Goal: Transaction & Acquisition: Purchase product/service

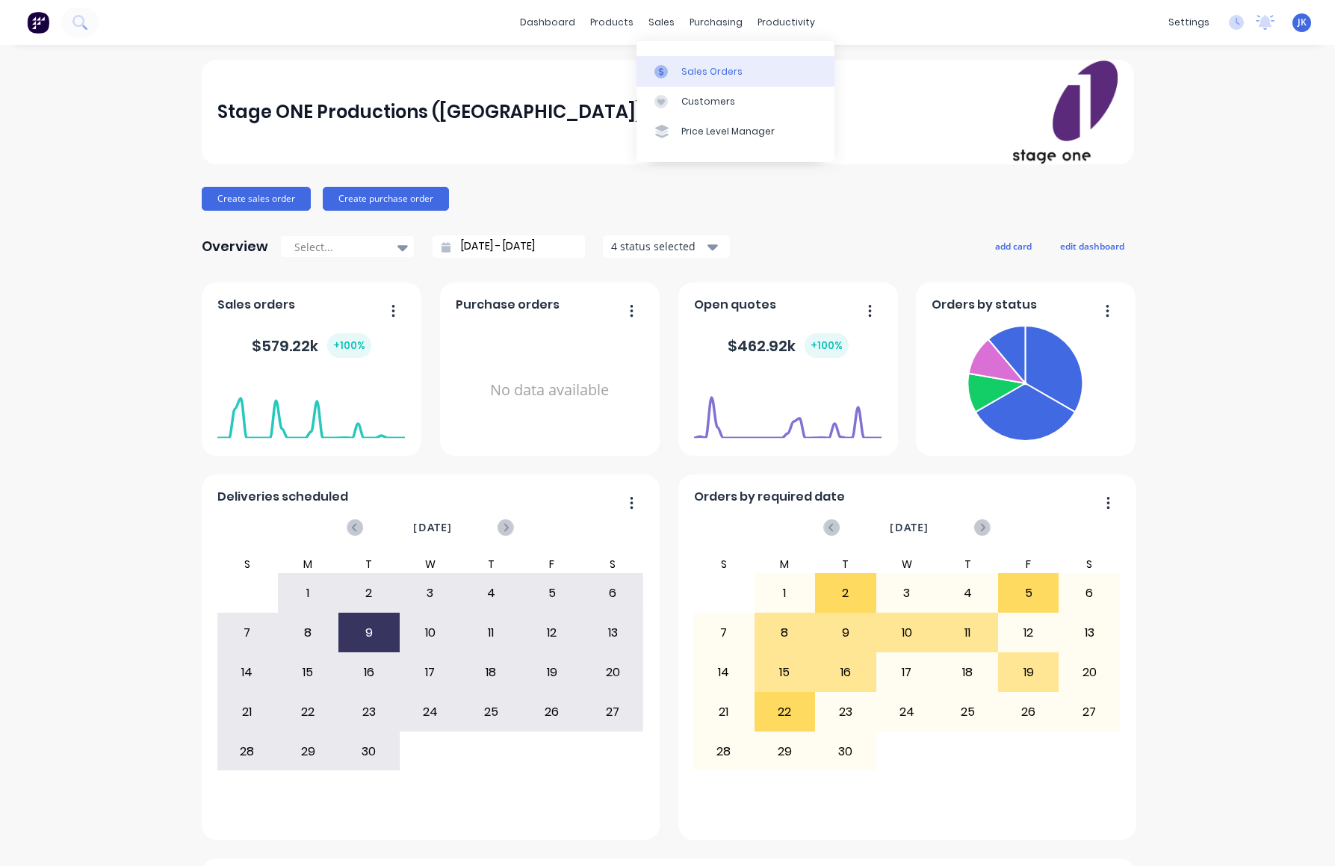
click at [712, 72] on div "Sales Orders" at bounding box center [711, 71] width 61 height 13
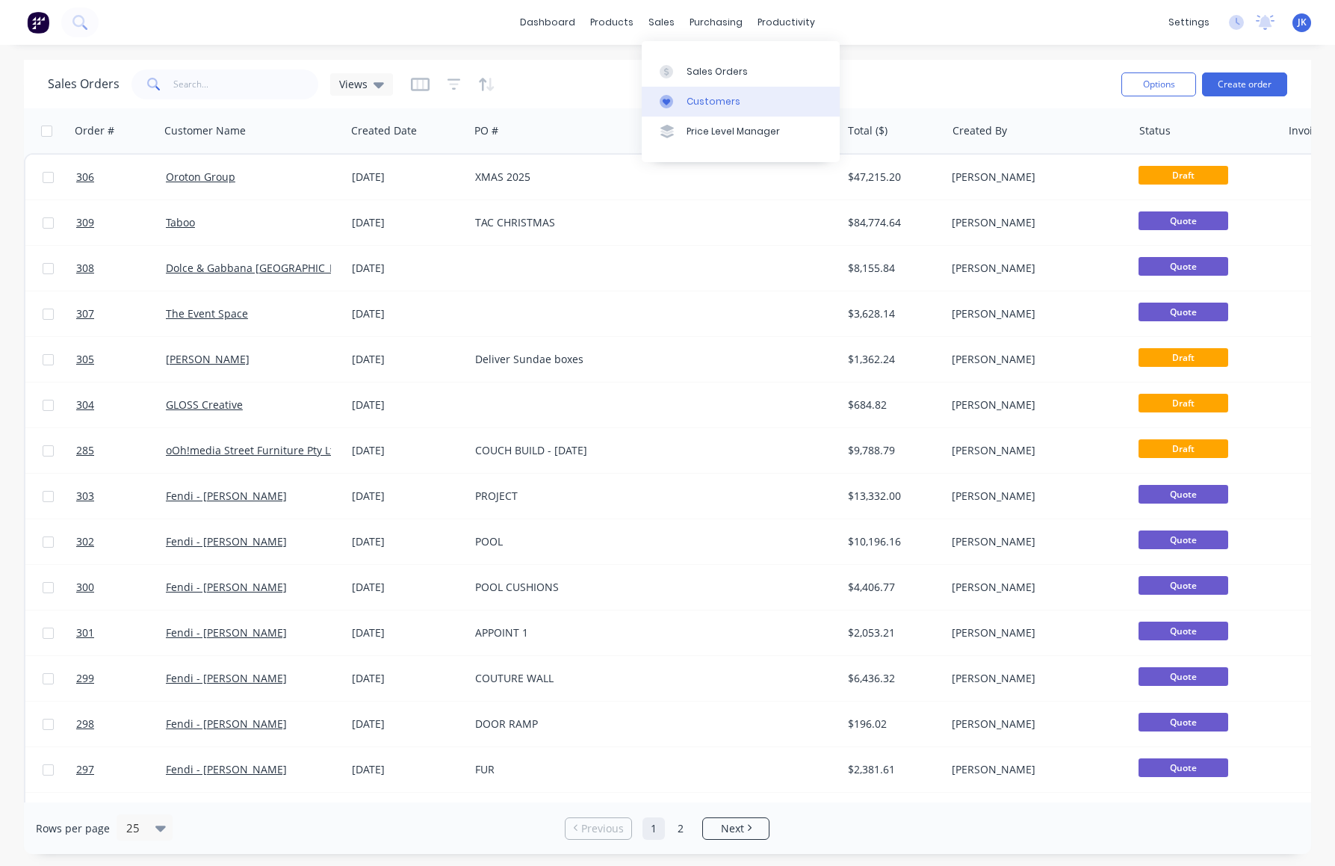
click at [722, 103] on div "Customers" at bounding box center [713, 101] width 54 height 13
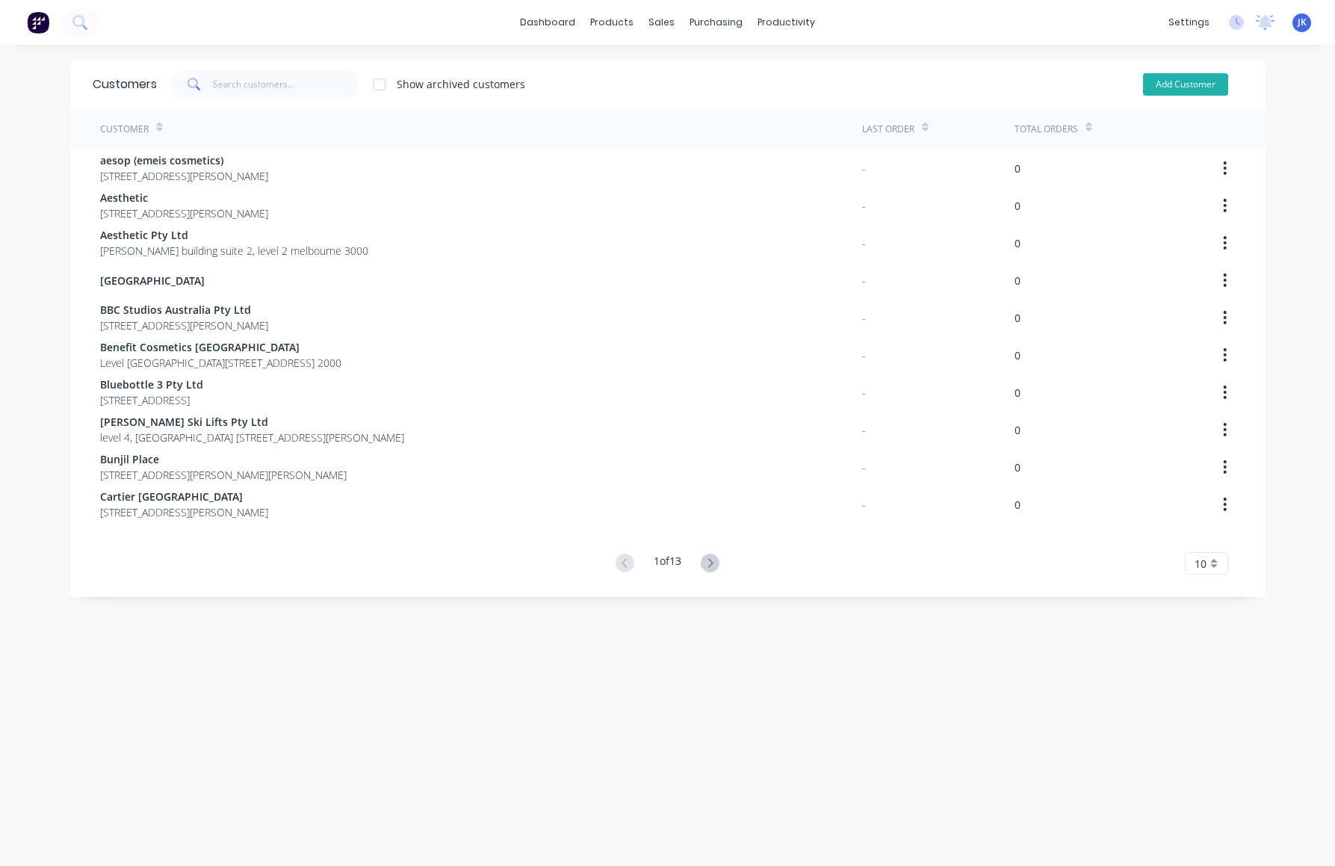
click at [1154, 83] on button "Add Customer" at bounding box center [1185, 84] width 85 height 22
select select "AU"
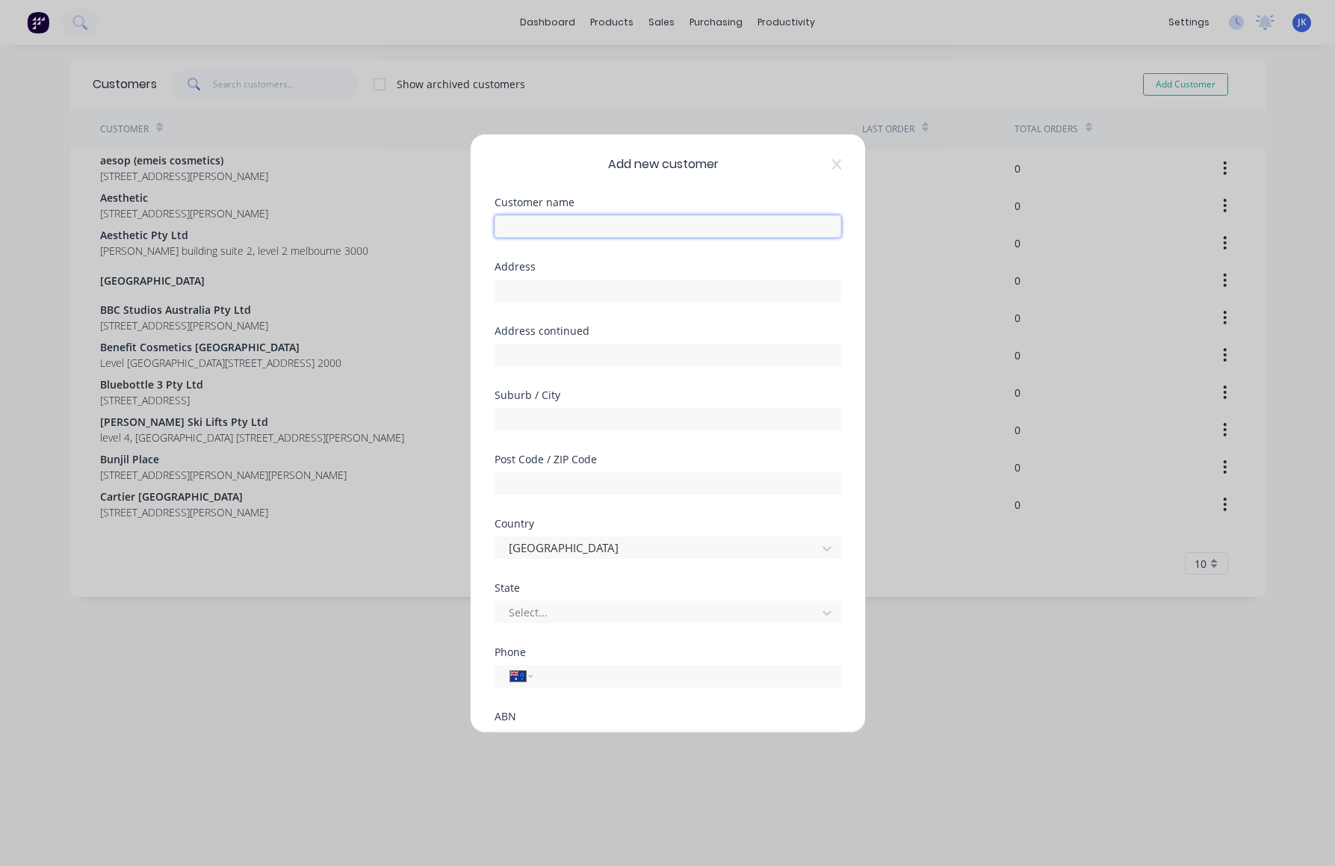
click at [513, 229] on input "text" at bounding box center [667, 226] width 347 height 22
click at [524, 218] on input "text" at bounding box center [667, 226] width 347 height 22
type input "[GEOGRAPHIC_DATA]"
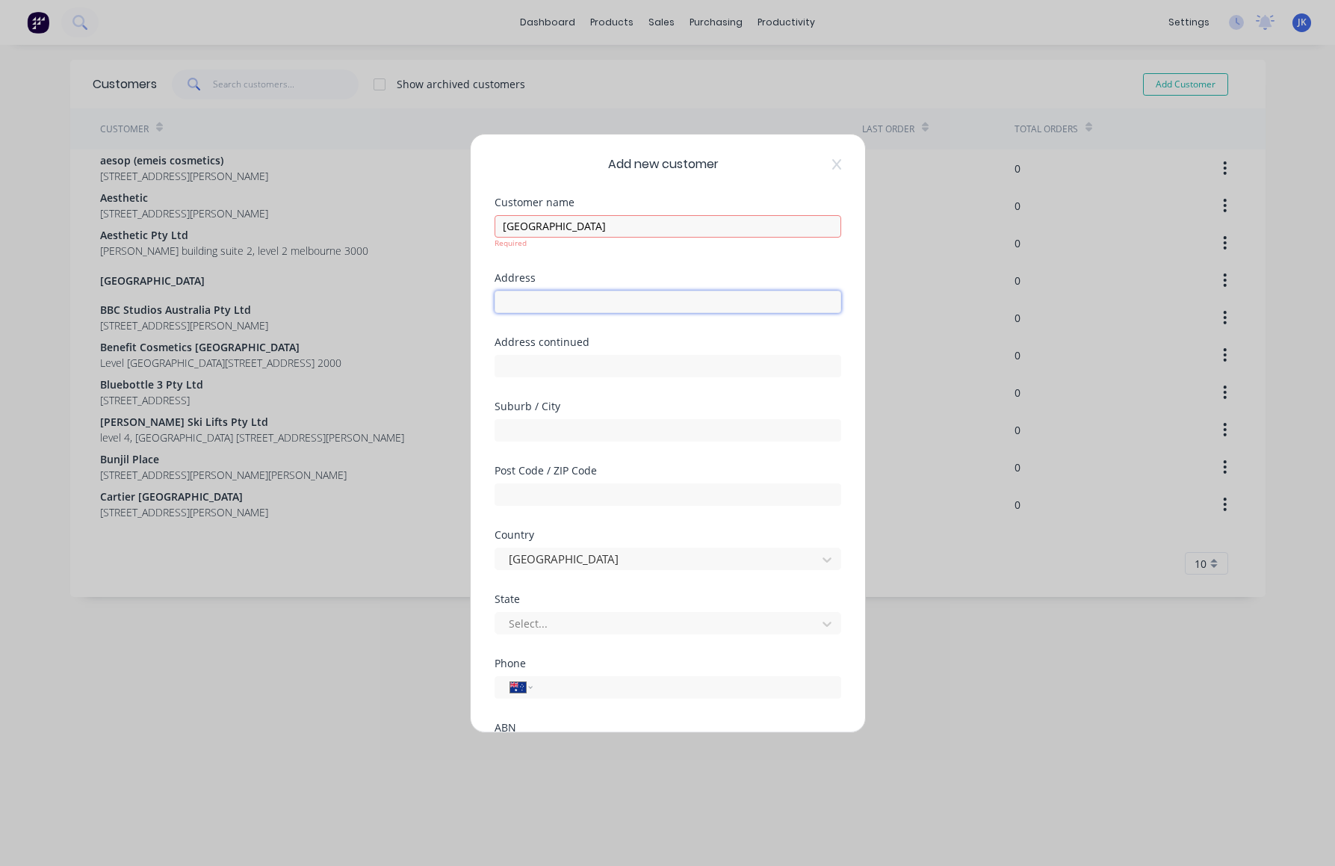
click at [543, 303] on div "Address" at bounding box center [667, 305] width 347 height 64
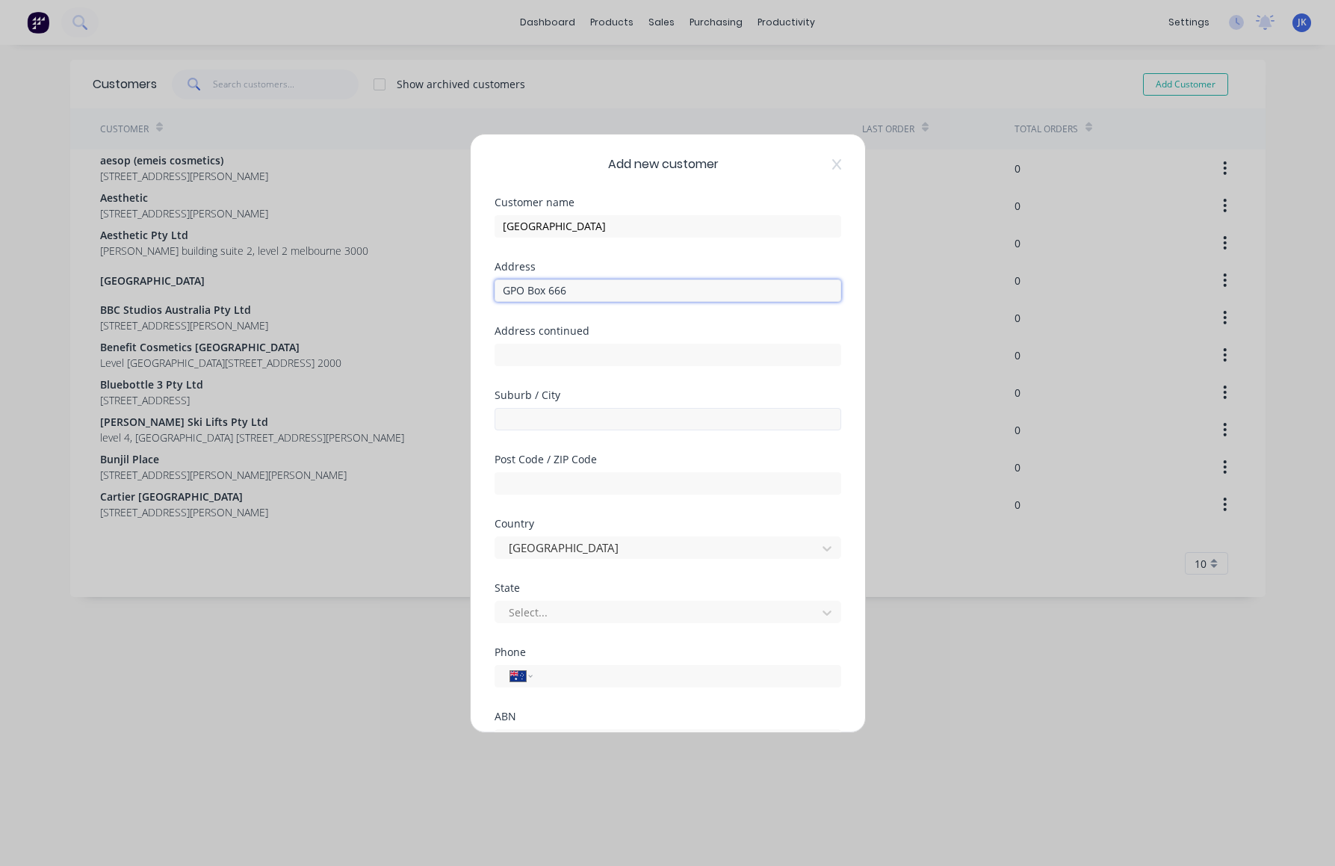
type input "GPO Box 666"
click at [516, 414] on input "text" at bounding box center [667, 419] width 347 height 22
type input "[GEOGRAPHIC_DATA]"
click at [516, 484] on input "text" at bounding box center [667, 483] width 347 height 22
type input "3001"
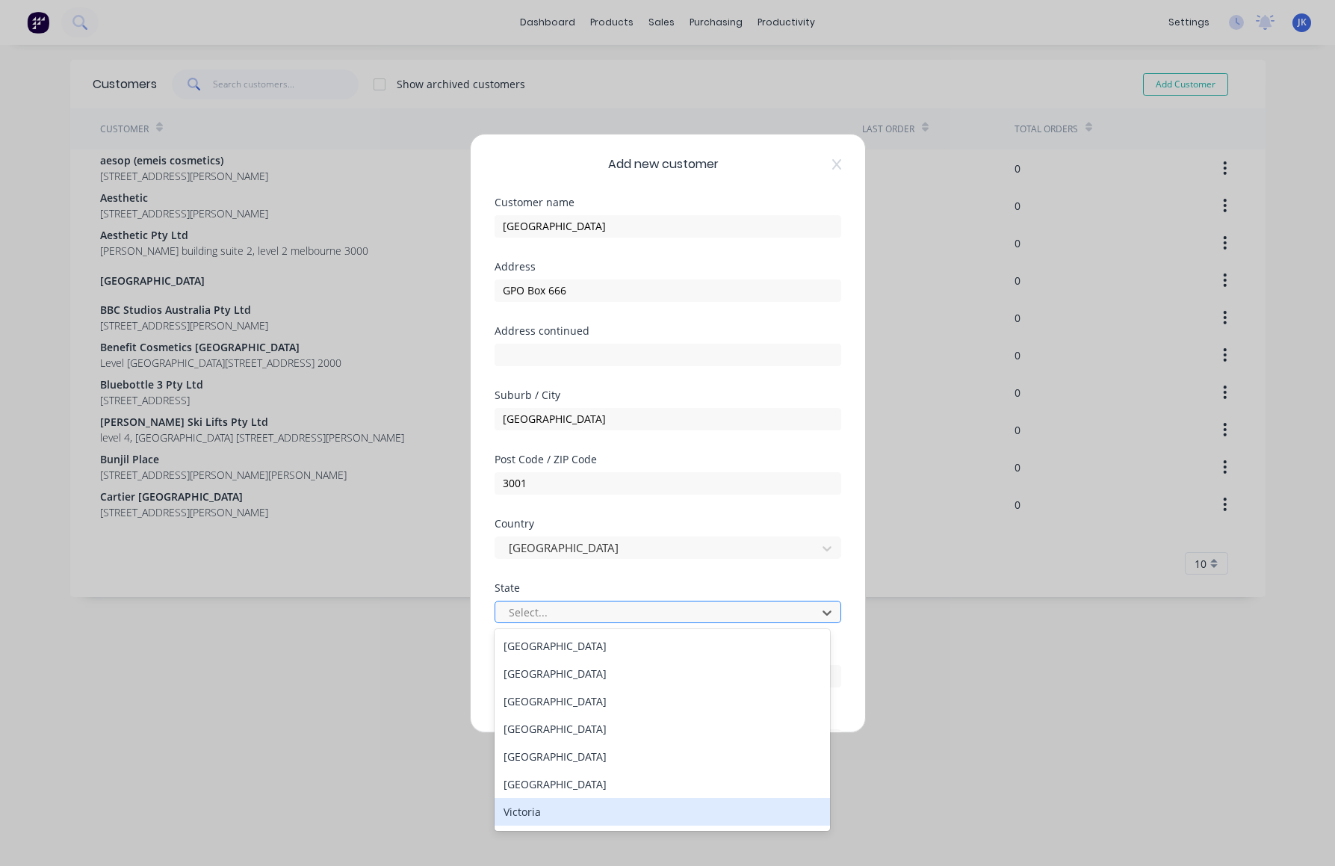
click at [601, 813] on div "Victoria" at bounding box center [661, 812] width 335 height 28
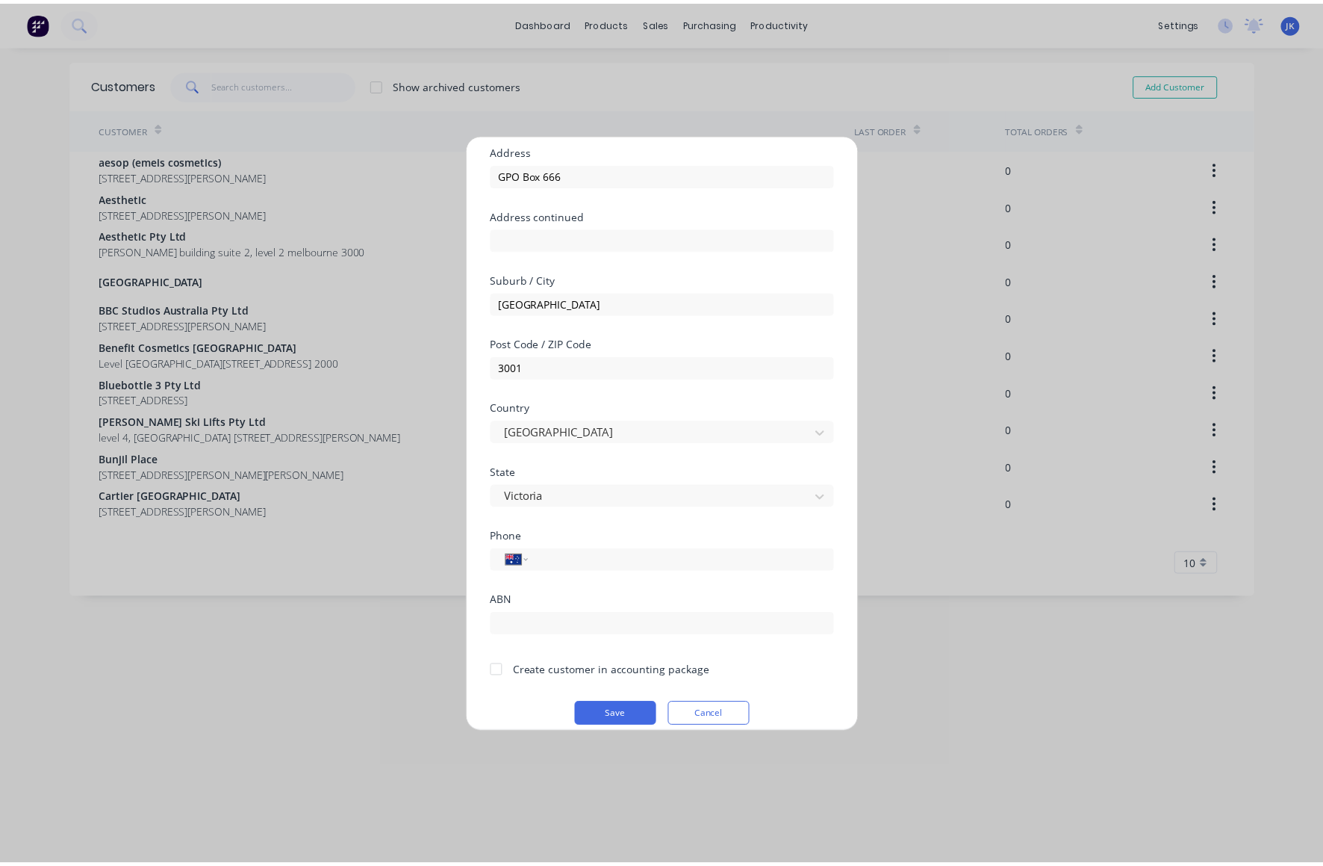
scroll to position [131, 0]
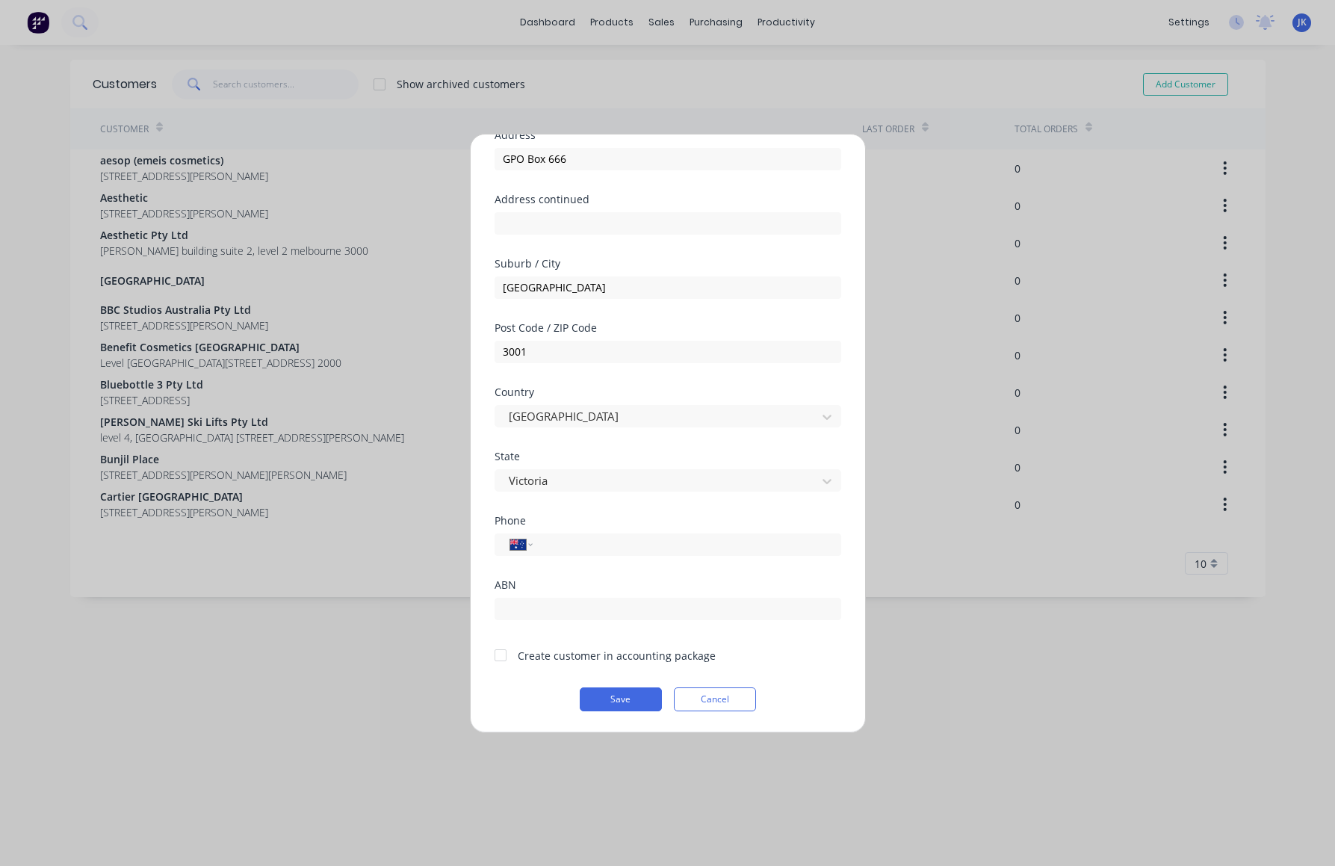
click at [500, 653] on div at bounding box center [500, 655] width 30 height 30
click at [610, 692] on button "Save" at bounding box center [621, 699] width 82 height 24
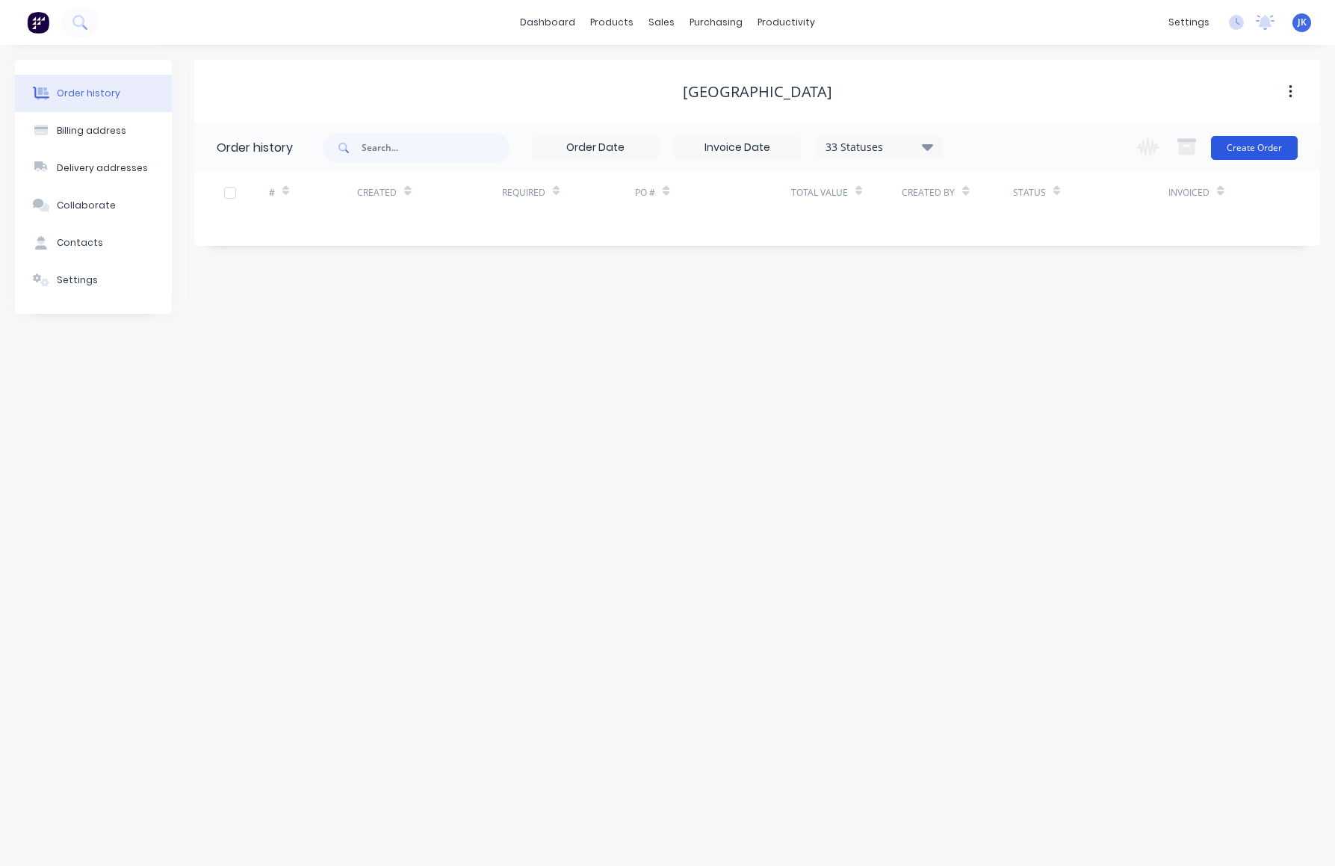
click at [1255, 149] on button "Create Order" at bounding box center [1254, 148] width 87 height 24
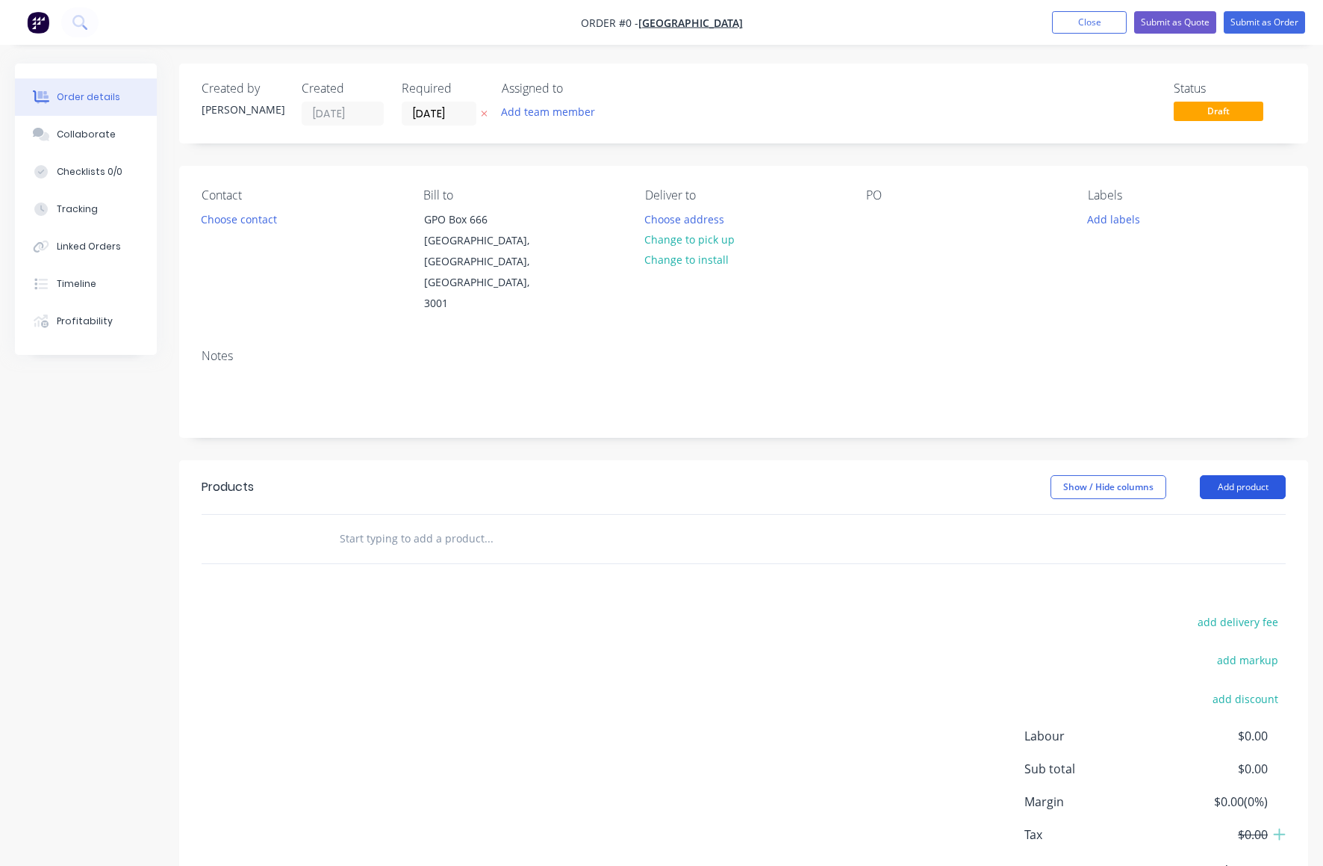
click at [1226, 475] on button "Add product" at bounding box center [1243, 487] width 86 height 24
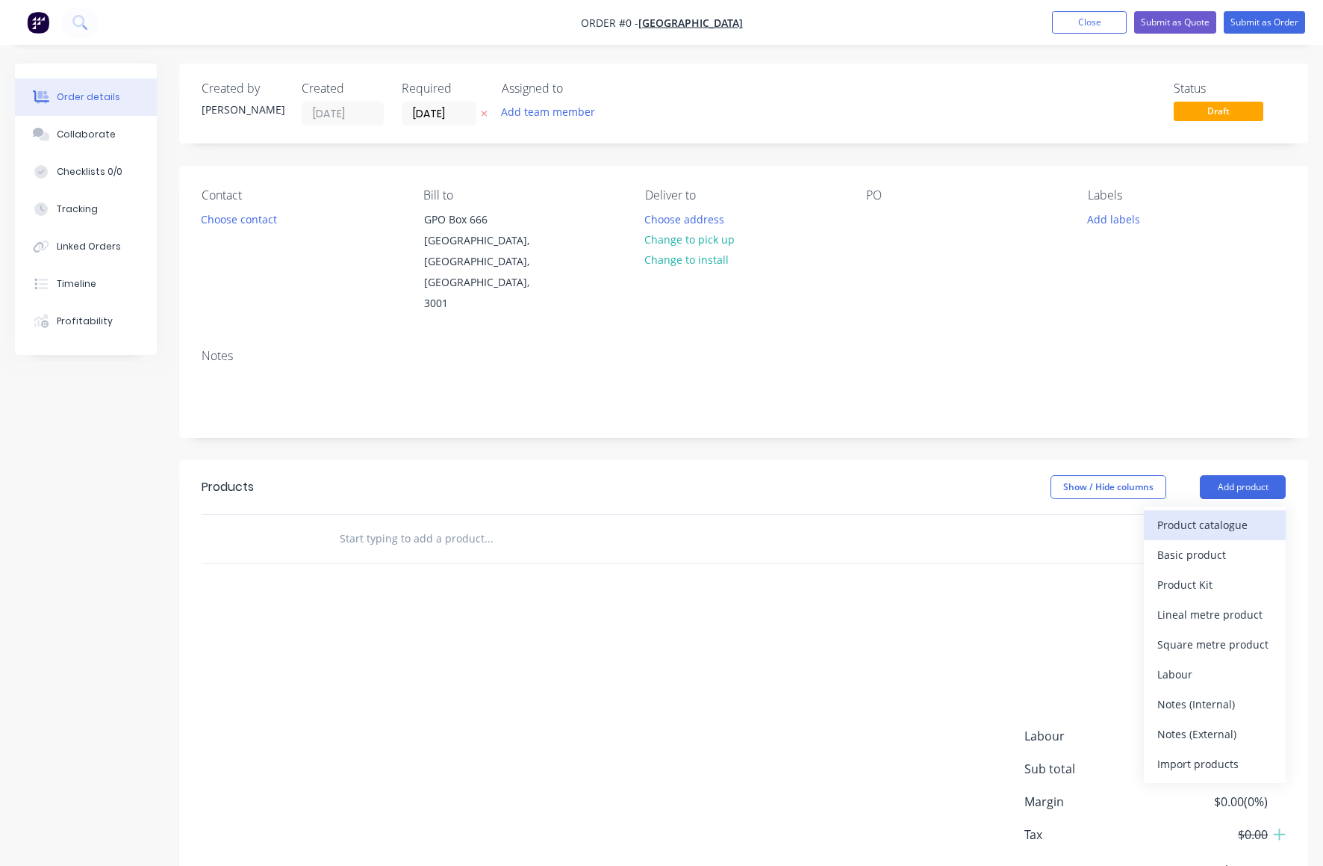
click at [1187, 514] on div "Product catalogue" at bounding box center [1215, 525] width 115 height 22
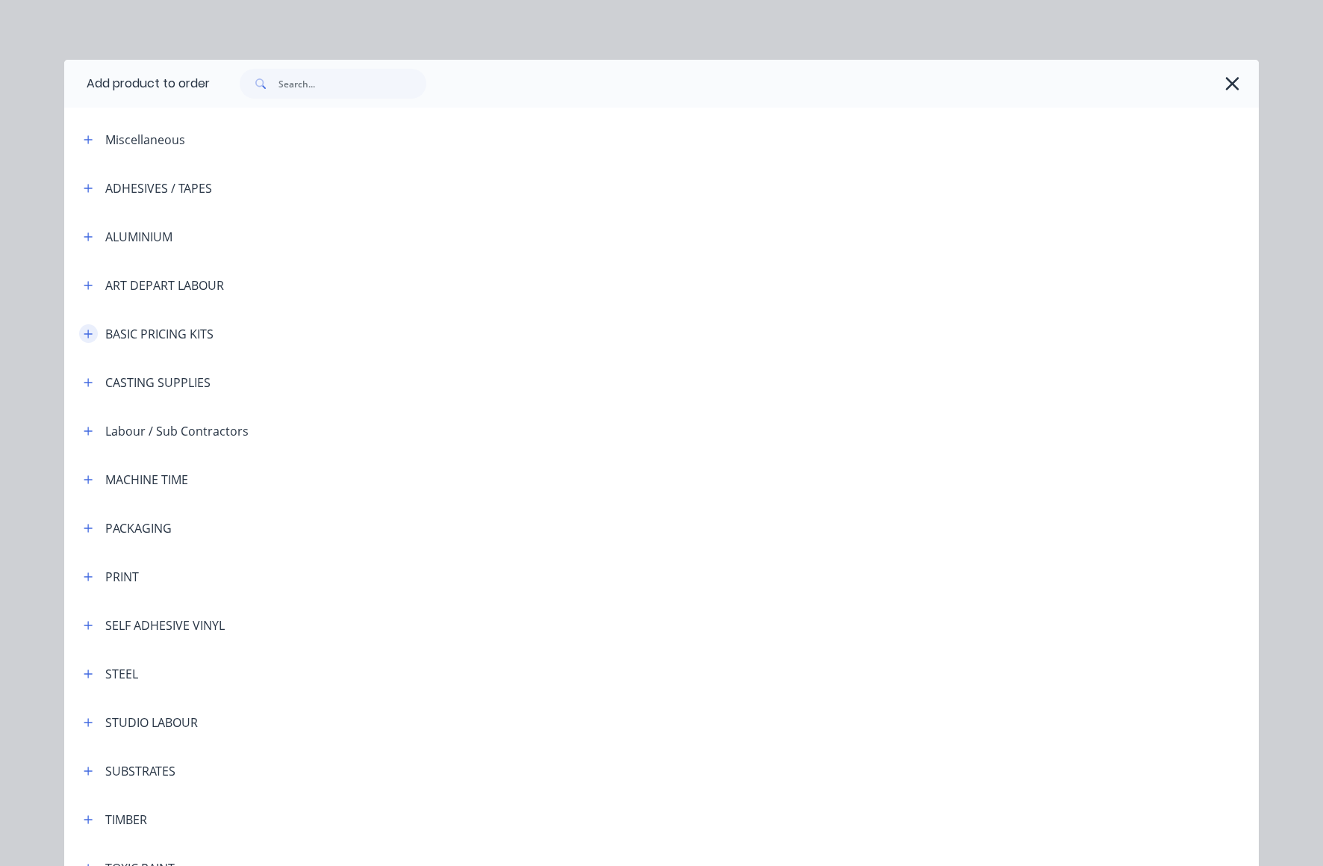
click at [84, 332] on icon "button" at bounding box center [88, 333] width 8 height 8
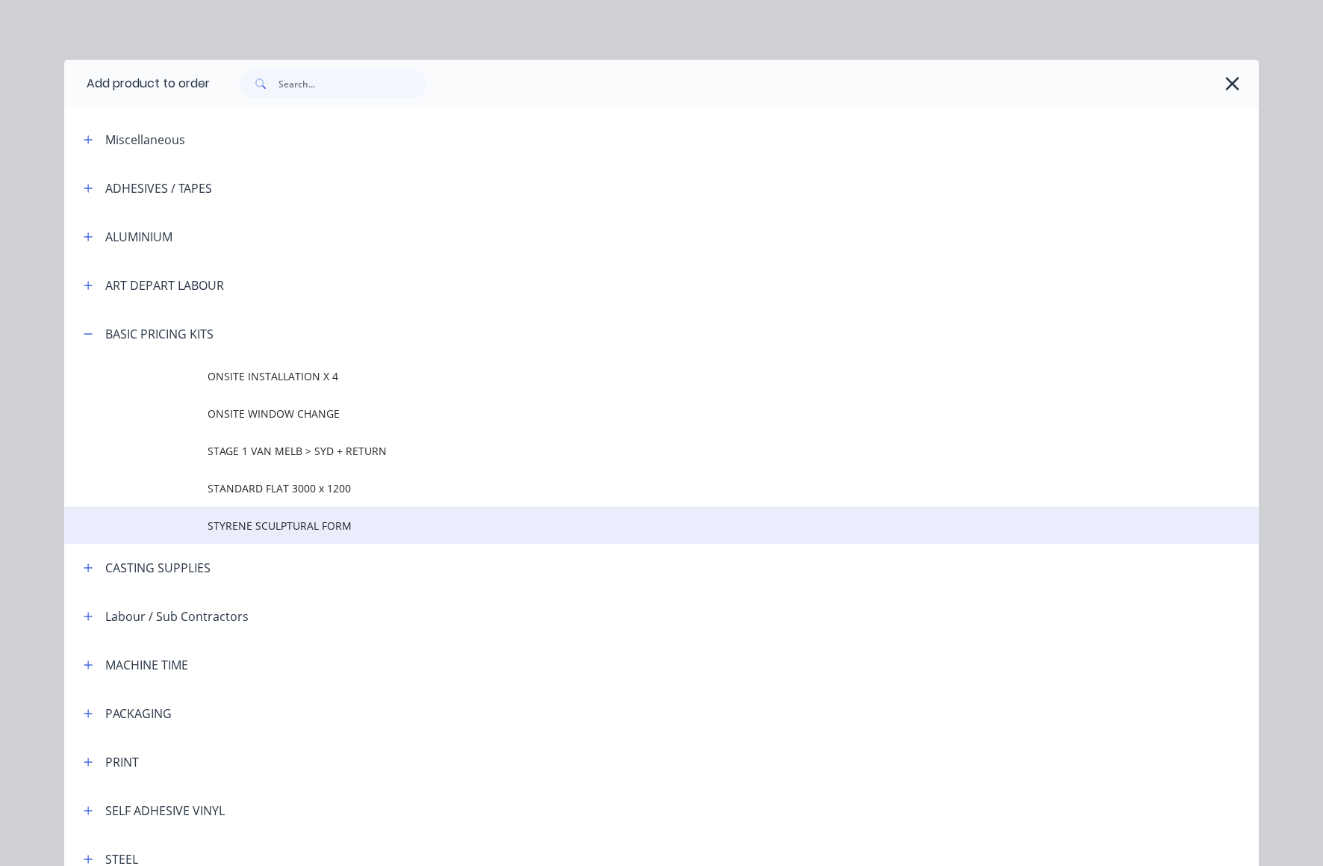
click at [256, 524] on span "STYRENE SCULPTURAL FORM" at bounding box center [628, 526] width 841 height 16
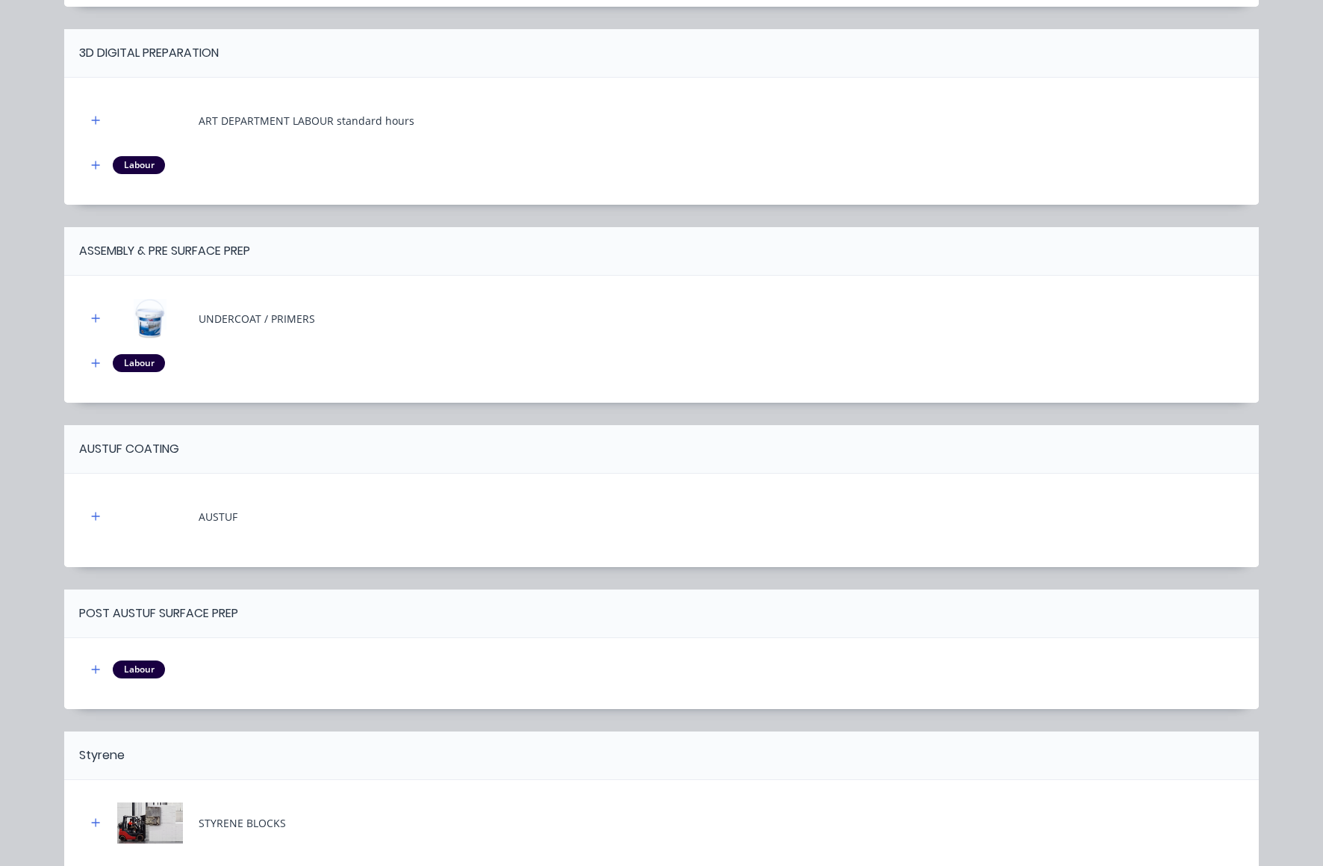
scroll to position [503, 0]
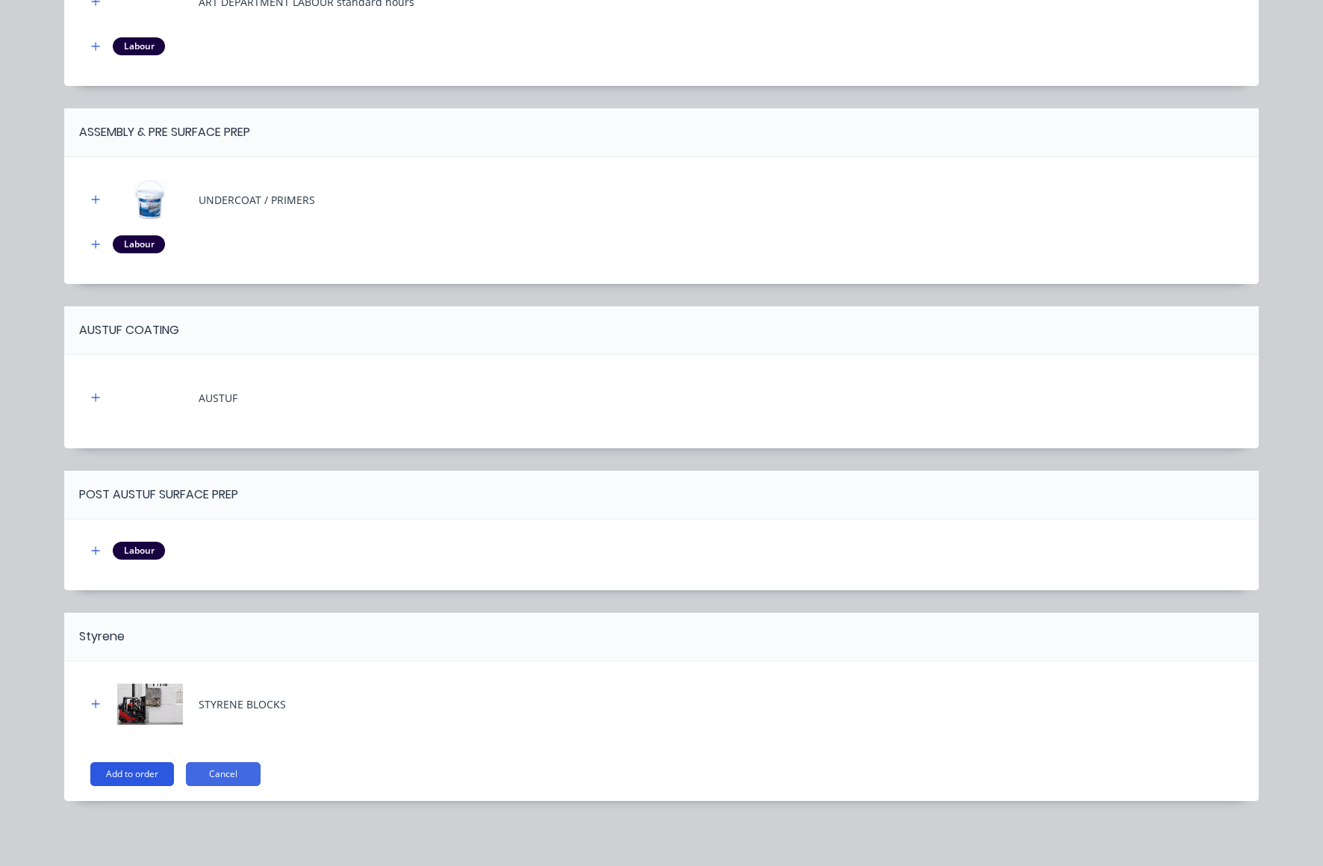
click at [117, 767] on button "Add to order" at bounding box center [132, 774] width 84 height 24
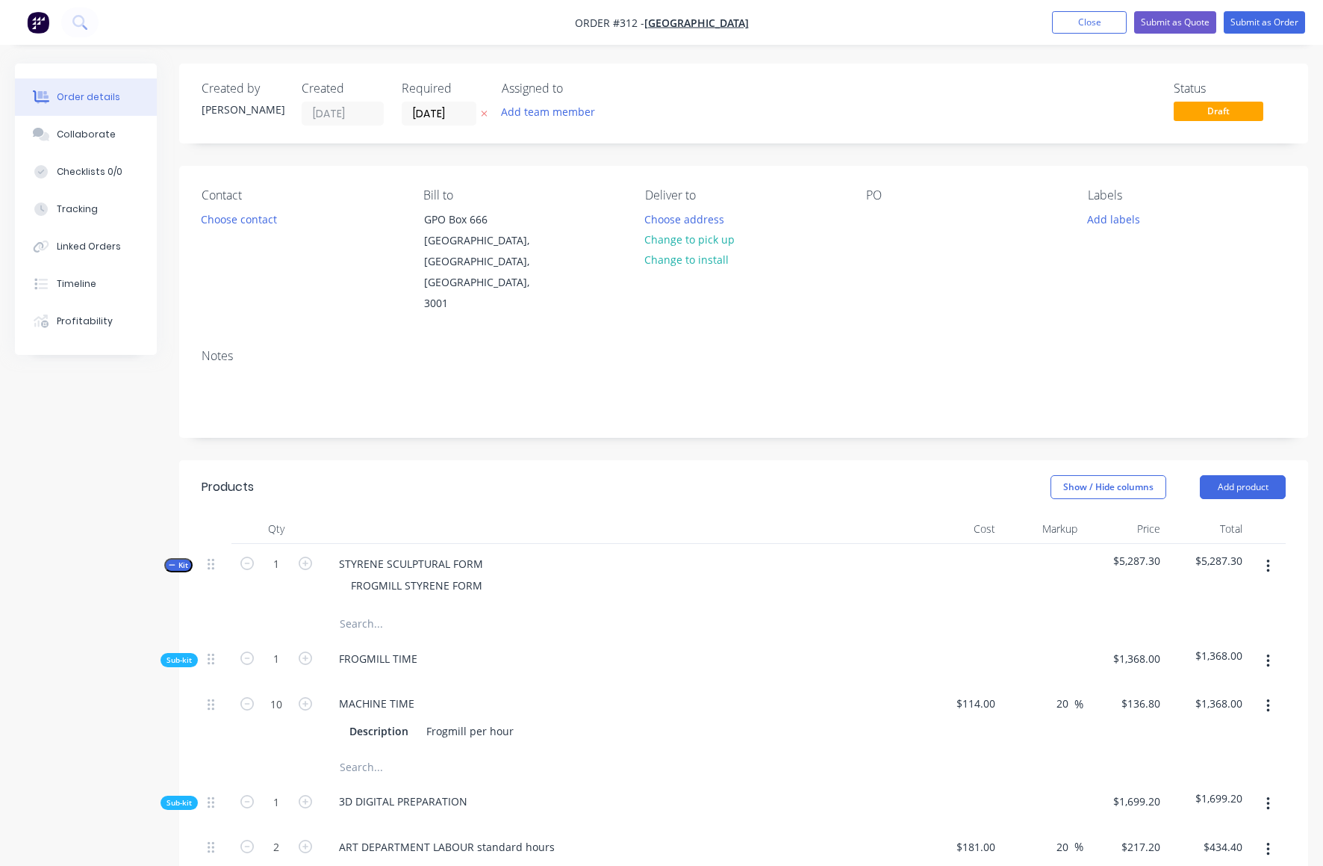
click at [1269, 558] on icon "button" at bounding box center [1269, 566] width 4 height 16
click at [1193, 684] on div "Delete" at bounding box center [1215, 695] width 115 height 22
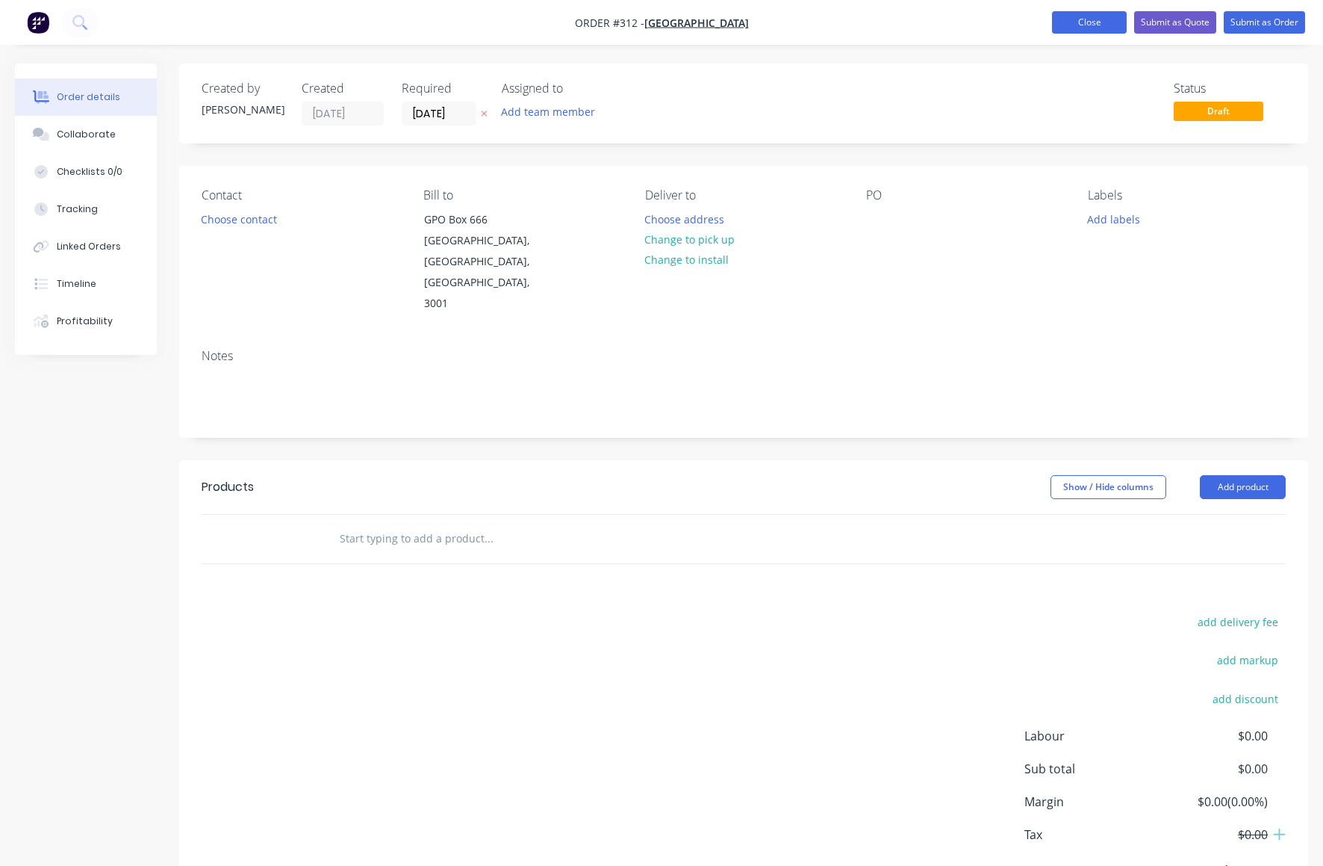
click at [1079, 28] on button "Close" at bounding box center [1089, 22] width 75 height 22
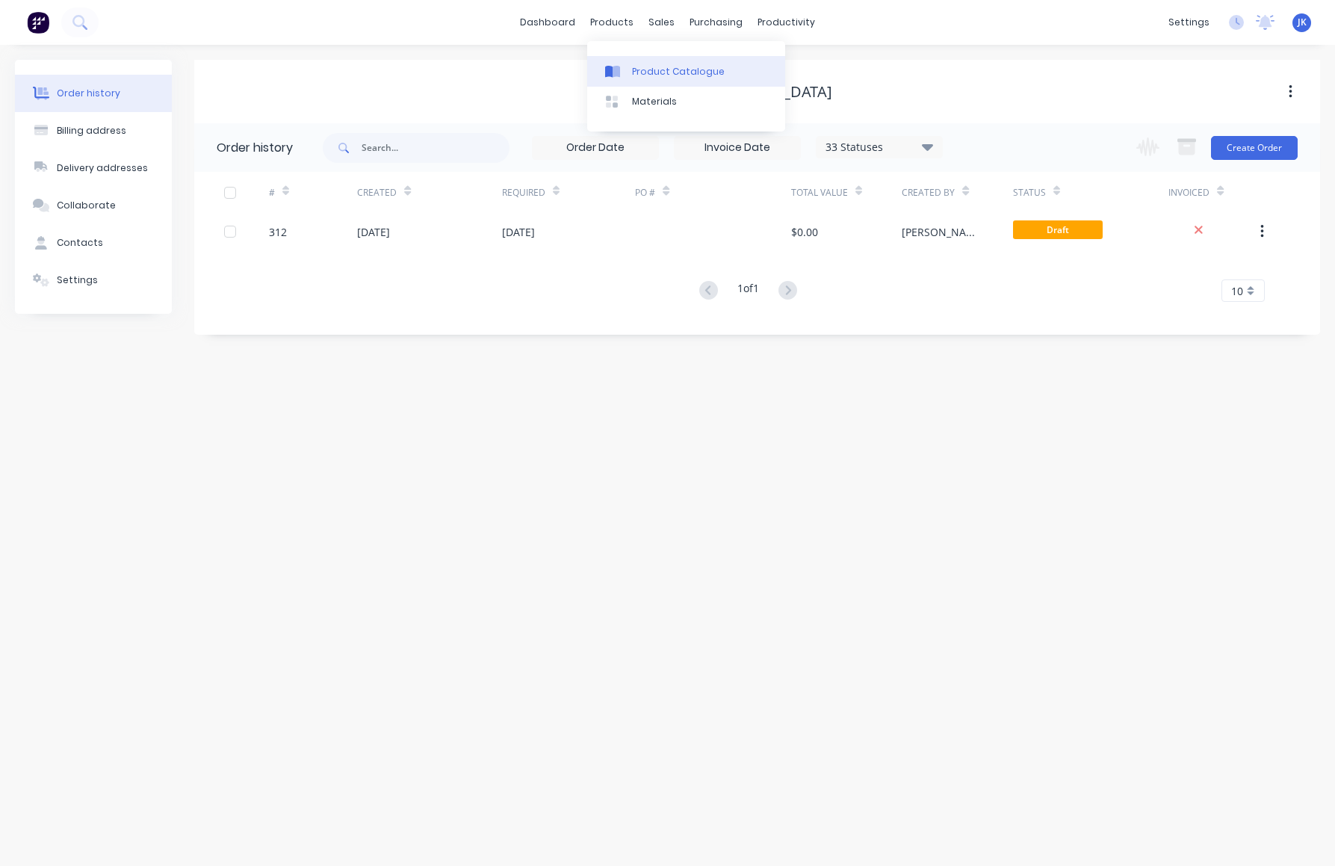
click at [656, 74] on div "Product Catalogue" at bounding box center [678, 71] width 93 height 13
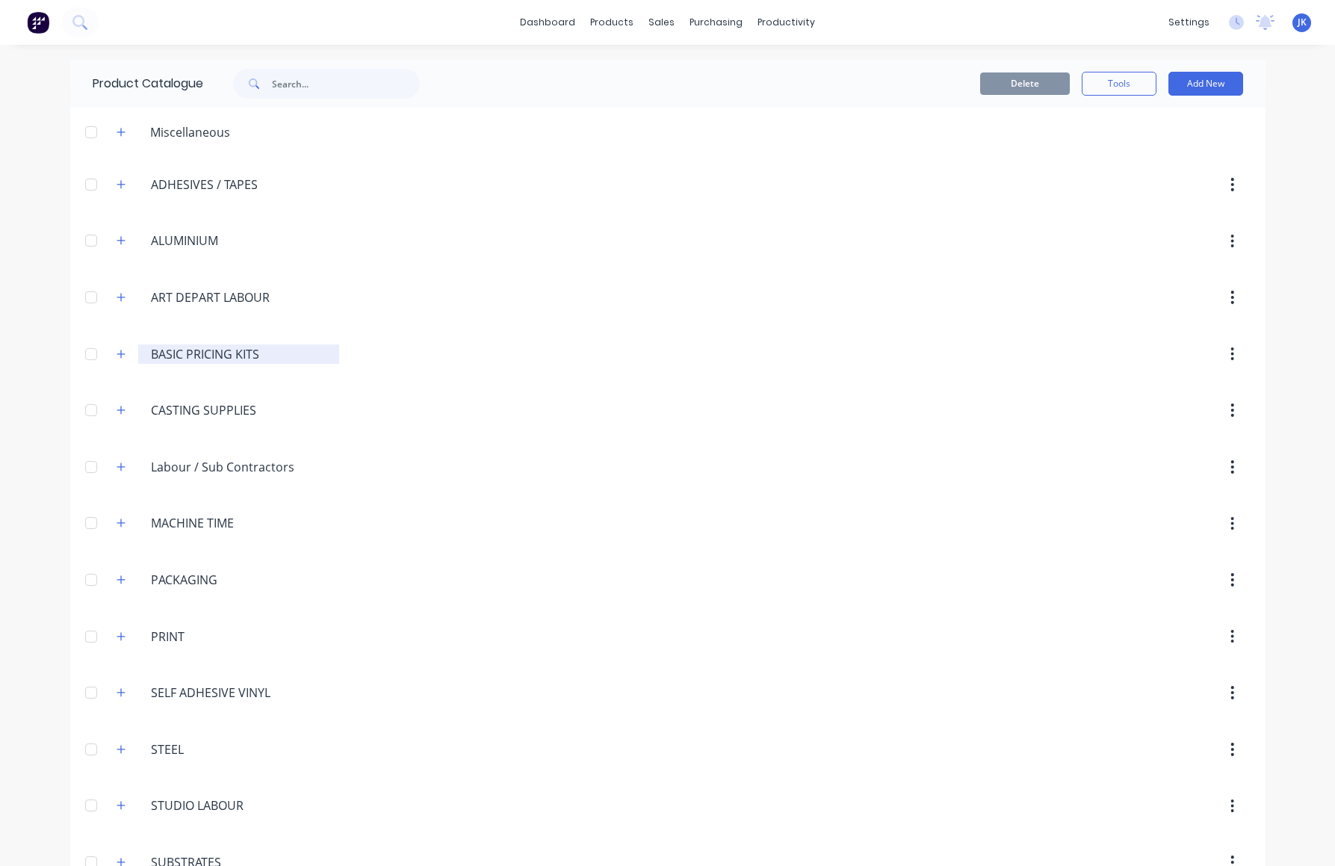
click at [155, 351] on input "BASIC PRICING KITS" at bounding box center [239, 354] width 177 height 18
click at [117, 354] on icon "button" at bounding box center [121, 354] width 9 height 10
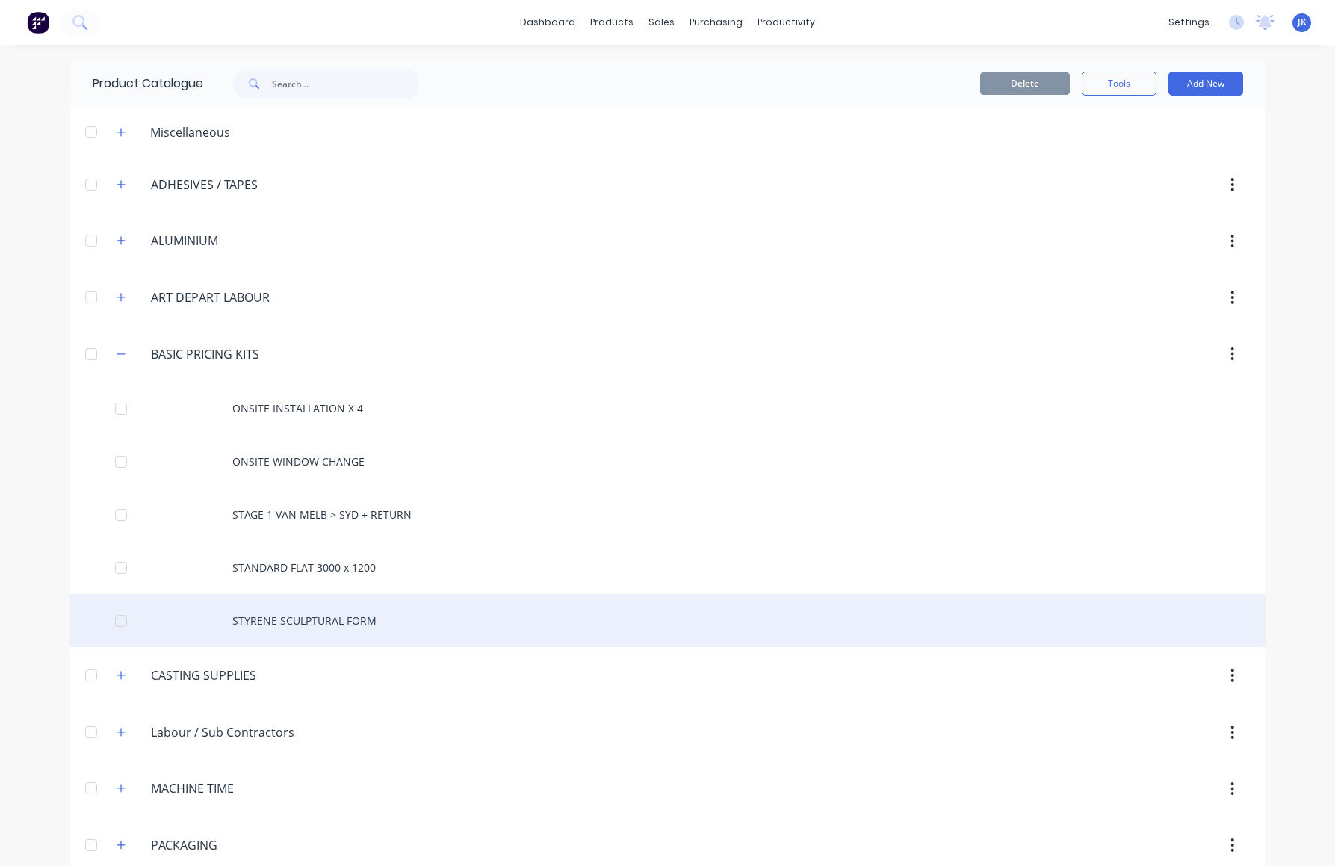
click at [298, 616] on div "STYRENE SCULPTURAL FORM" at bounding box center [667, 620] width 1195 height 53
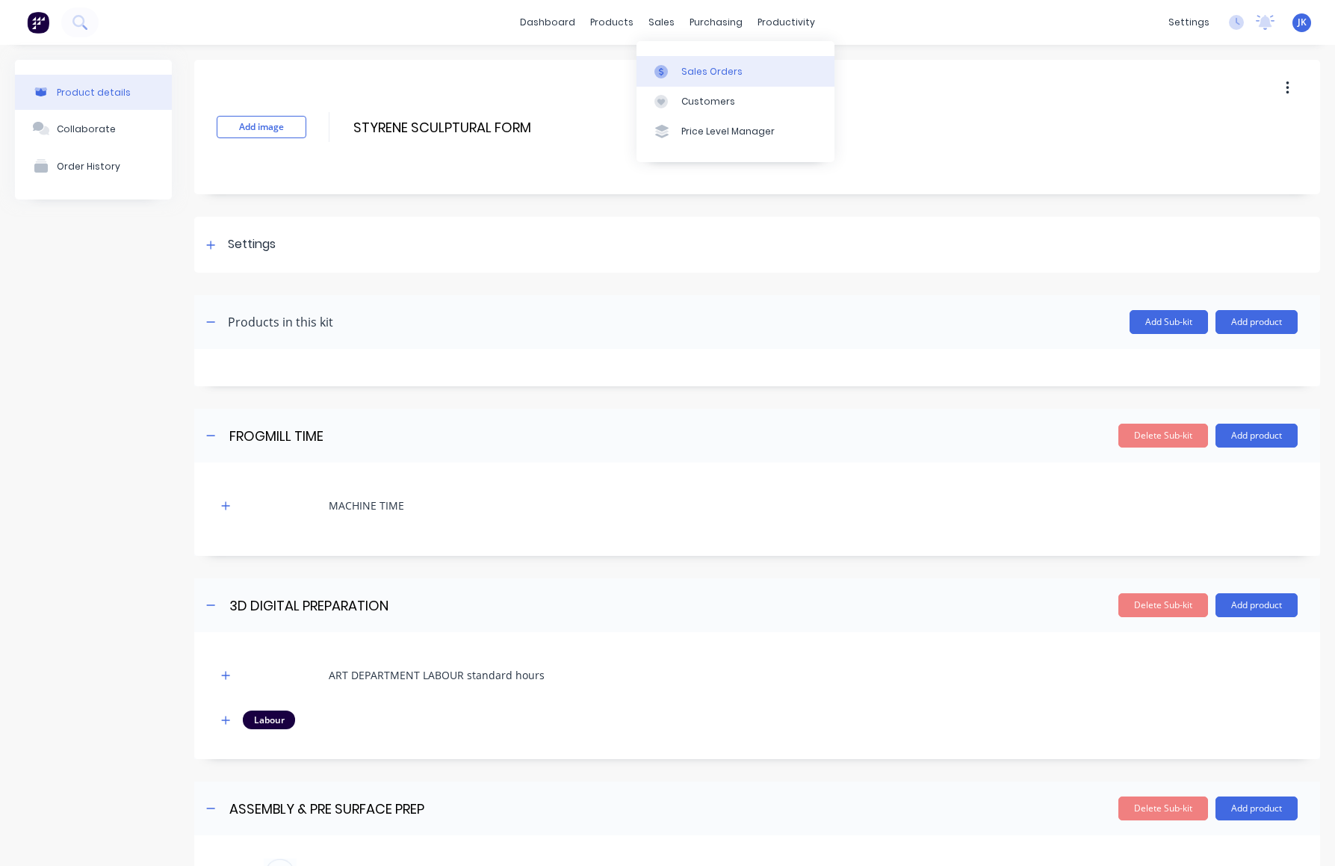
click at [715, 68] on div "Sales Orders" at bounding box center [711, 71] width 61 height 13
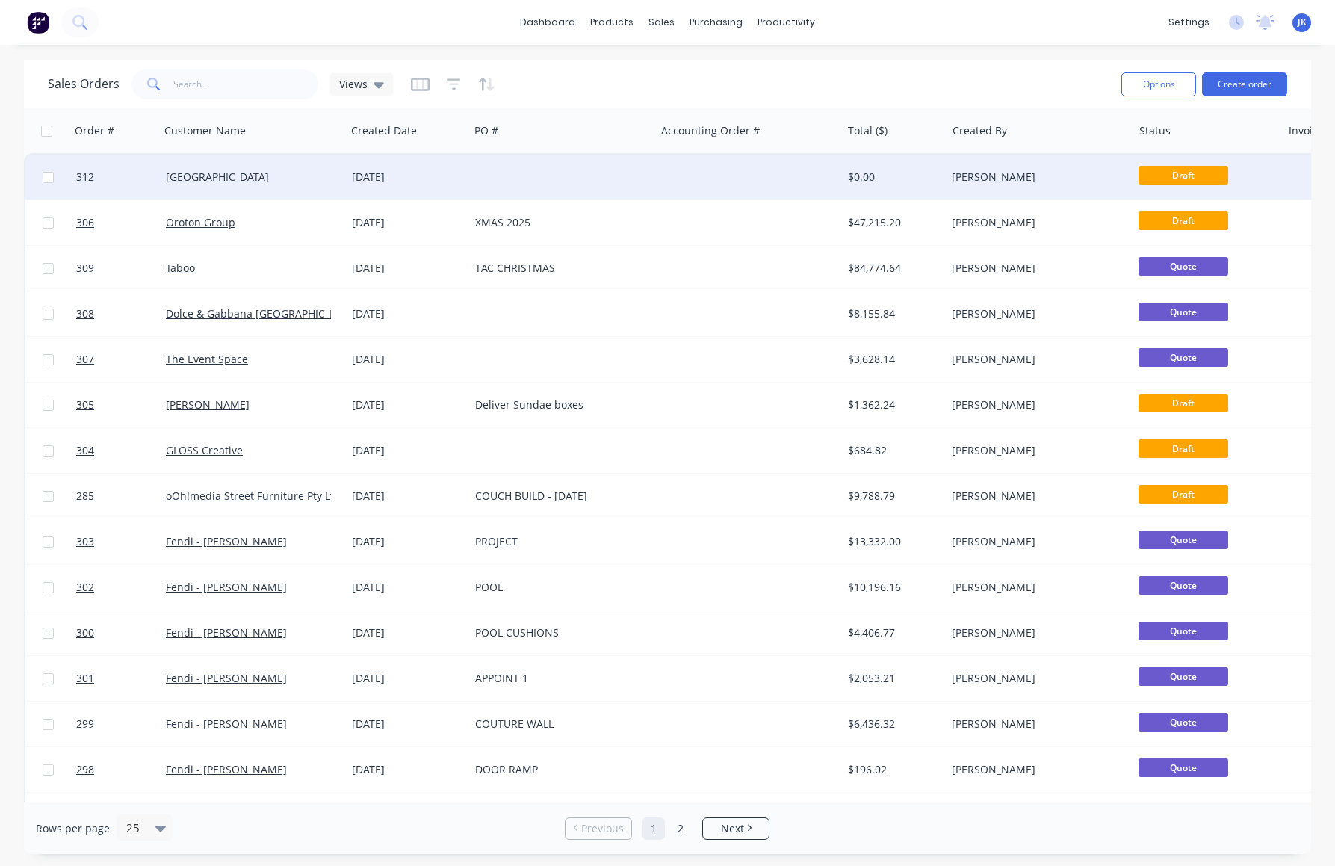
click at [193, 185] on div "[GEOGRAPHIC_DATA]" at bounding box center [253, 177] width 186 height 45
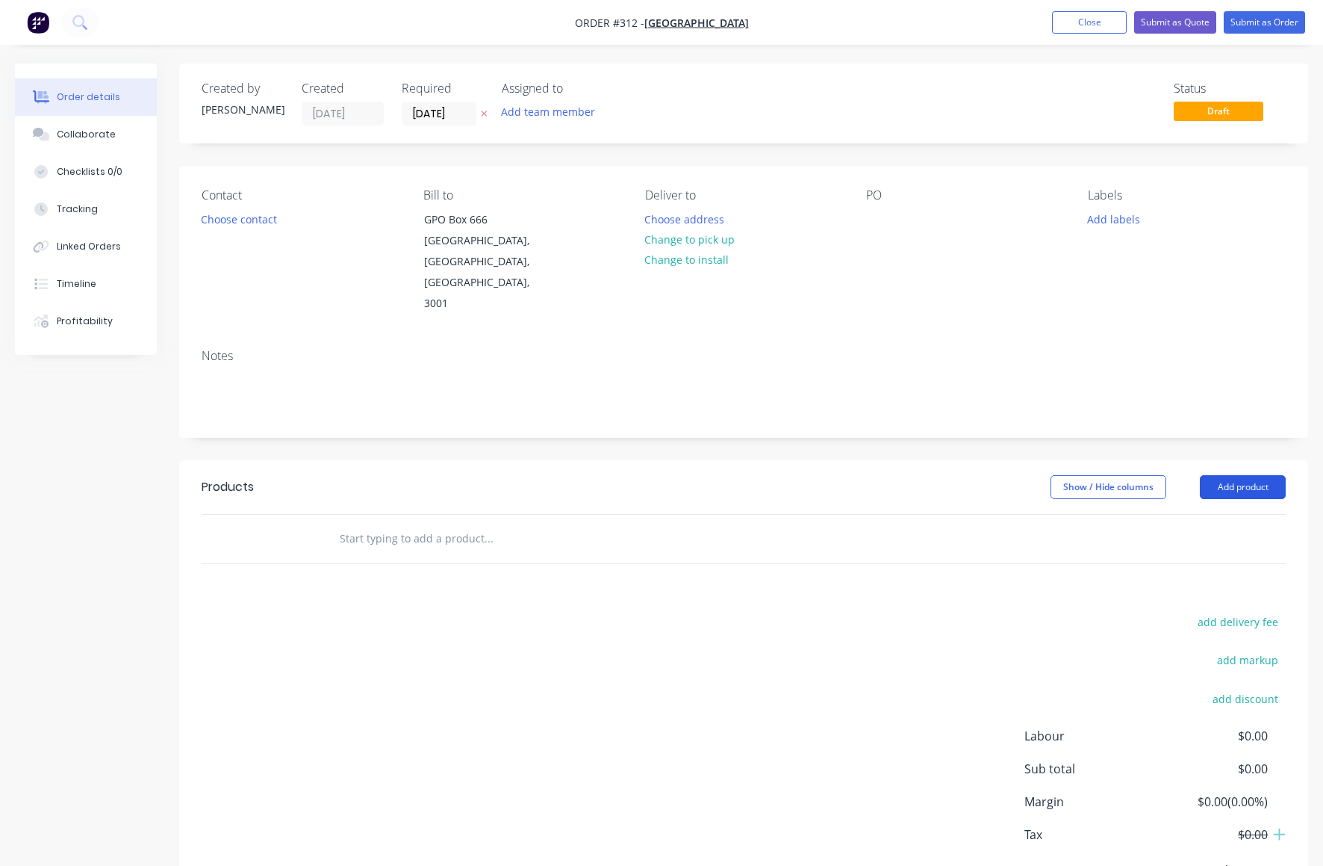
click at [1231, 475] on button "Add product" at bounding box center [1243, 487] width 86 height 24
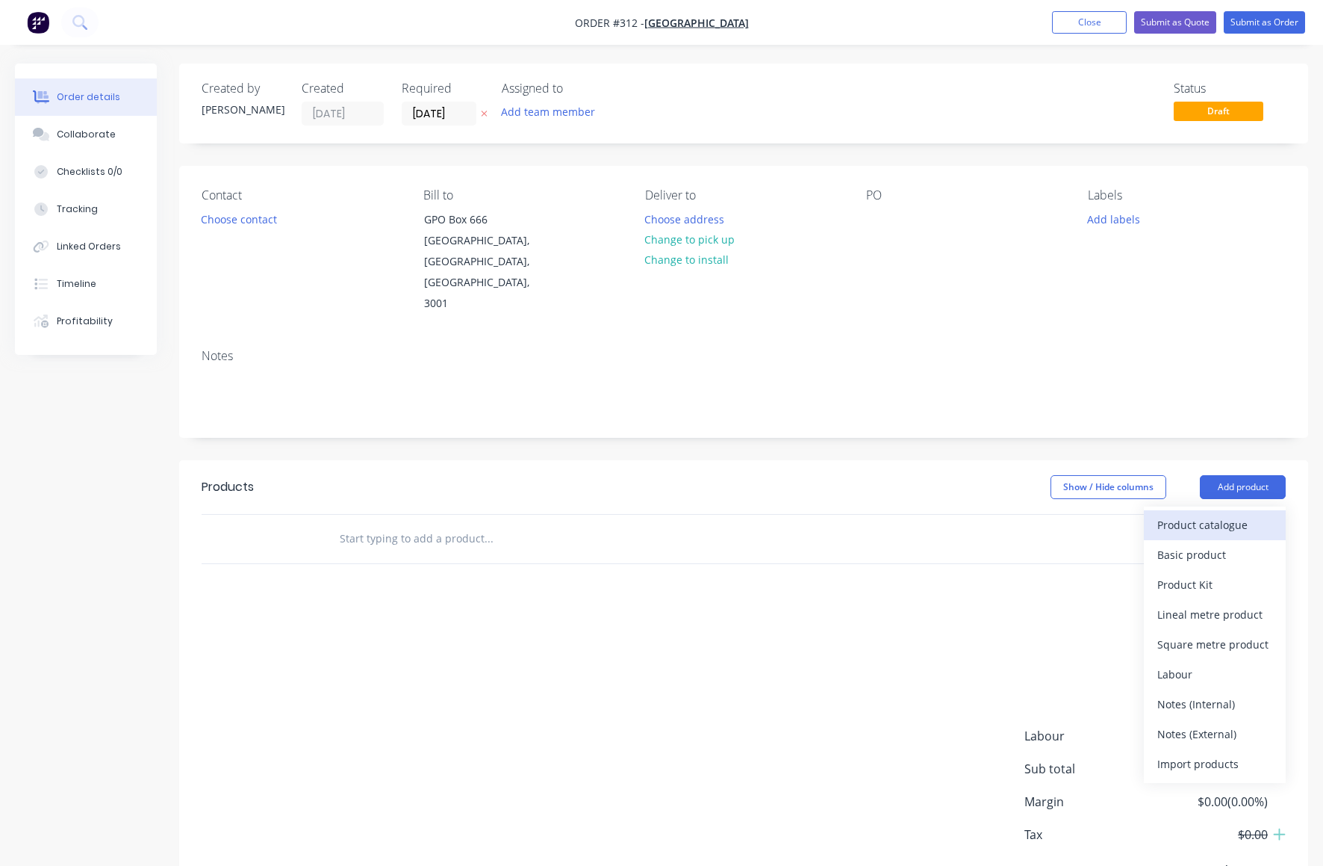
click at [1189, 514] on div "Product catalogue" at bounding box center [1215, 525] width 115 height 22
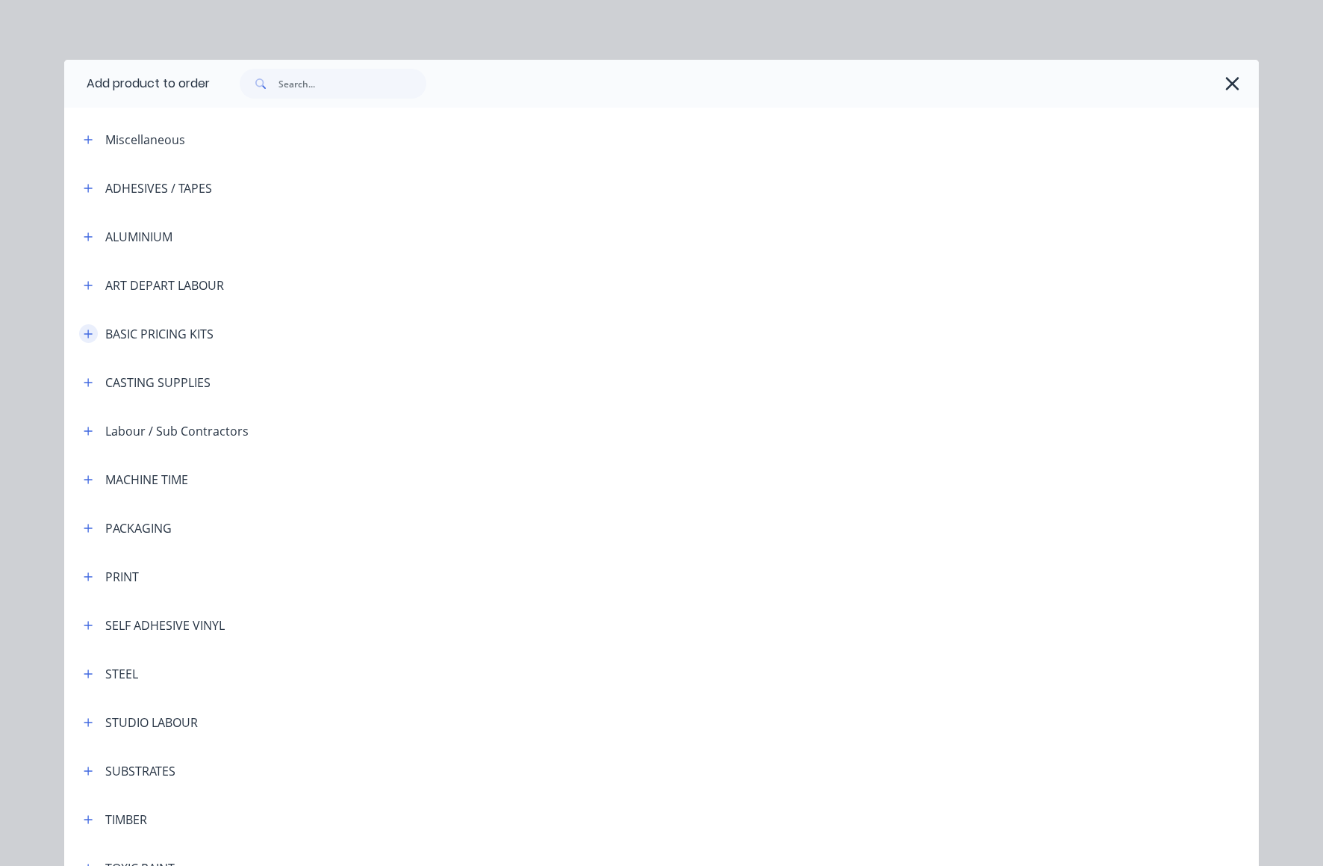
click at [88, 332] on button "button" at bounding box center [88, 333] width 19 height 19
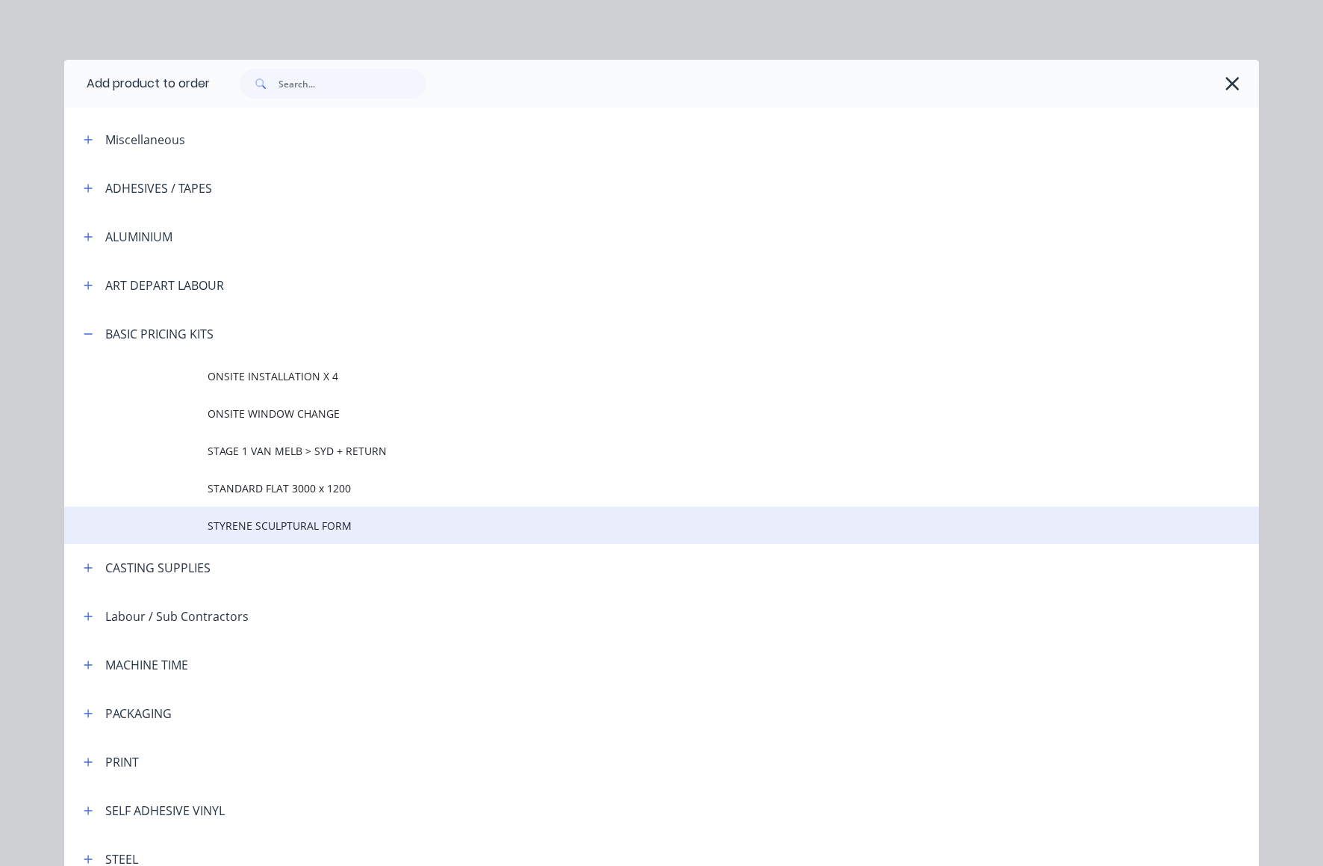
click at [275, 522] on span "STYRENE SCULPTURAL FORM" at bounding box center [628, 526] width 841 height 16
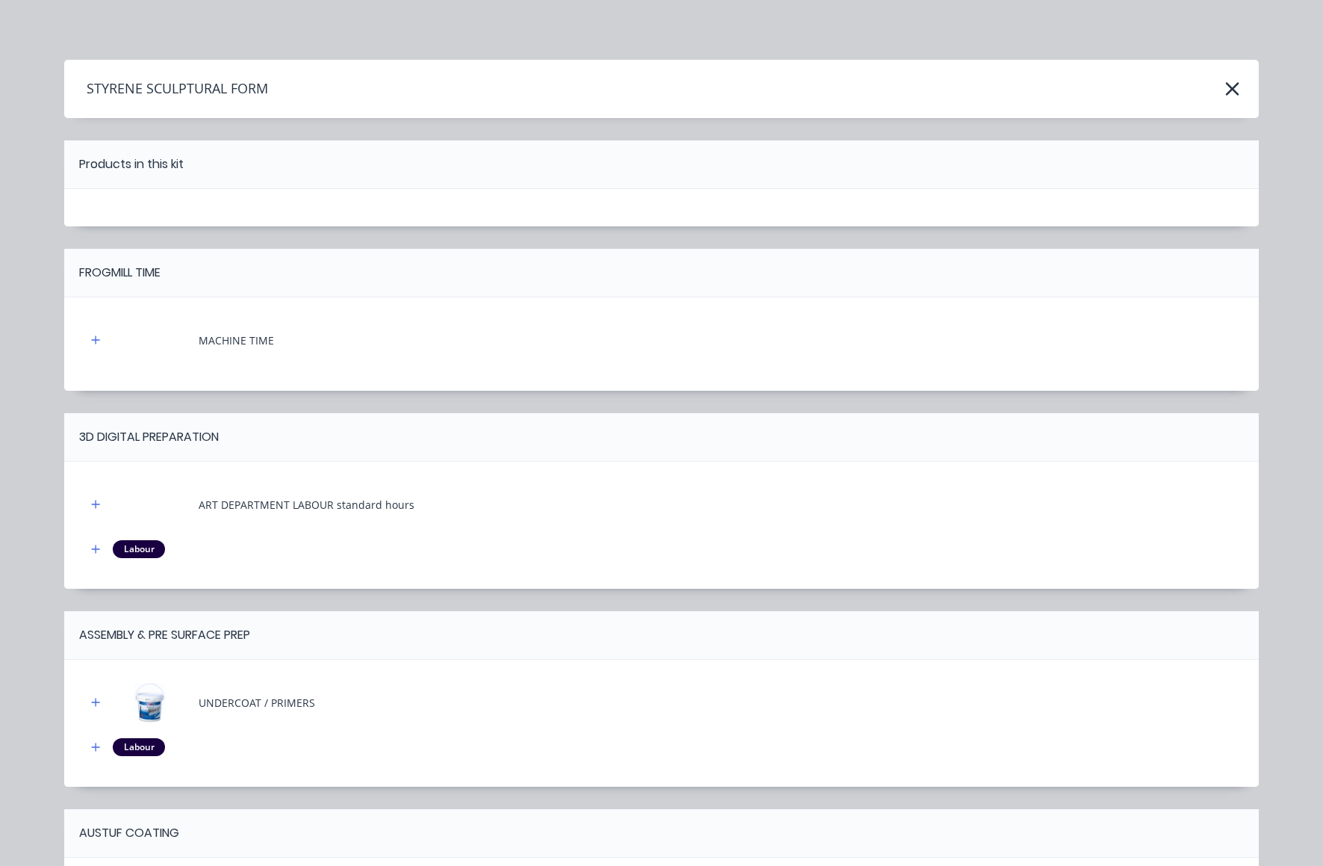
scroll to position [503, 0]
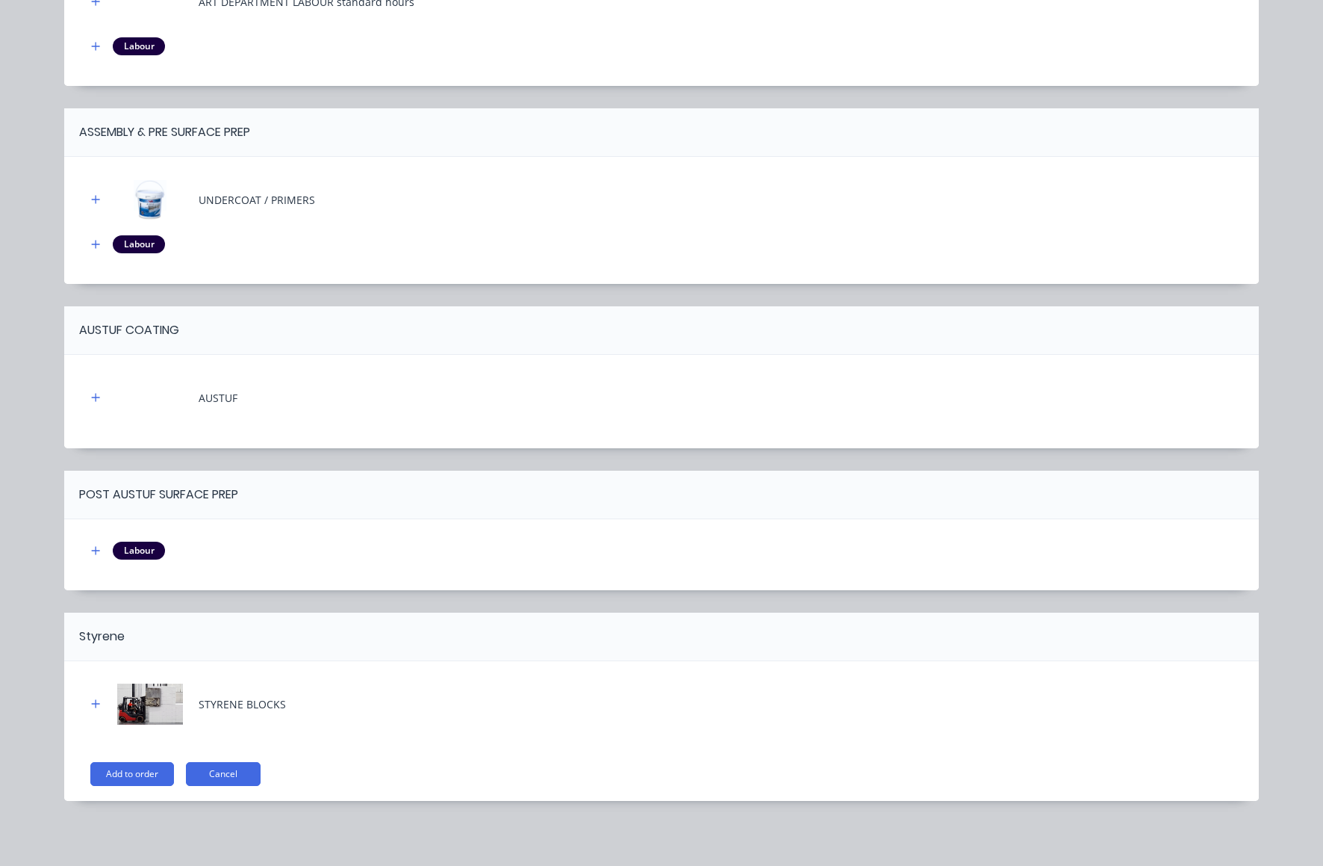
drag, startPoint x: 108, startPoint y: 772, endPoint x: 286, endPoint y: 730, distance: 182.8
click at [109, 772] on button "Add to order" at bounding box center [132, 774] width 84 height 24
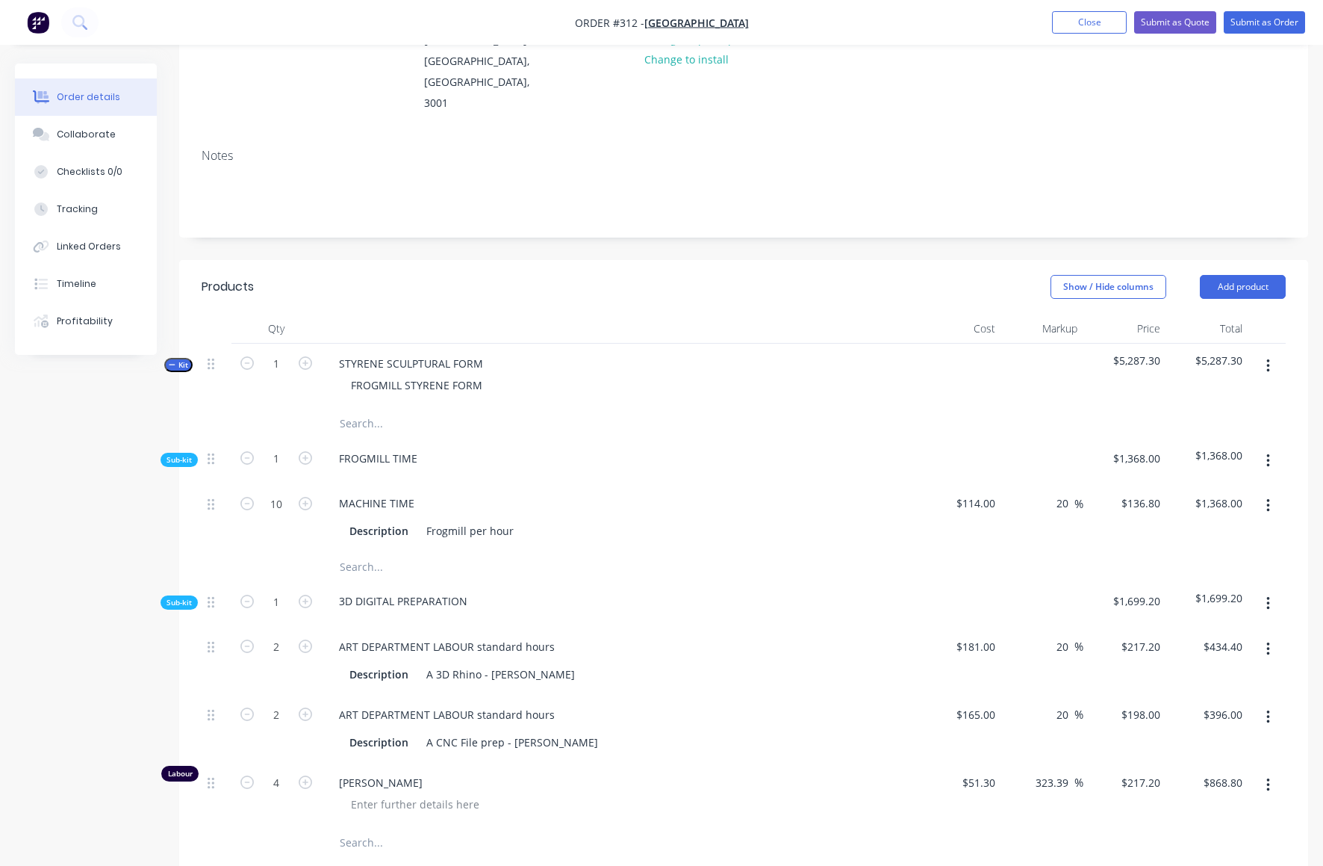
scroll to position [232, 0]
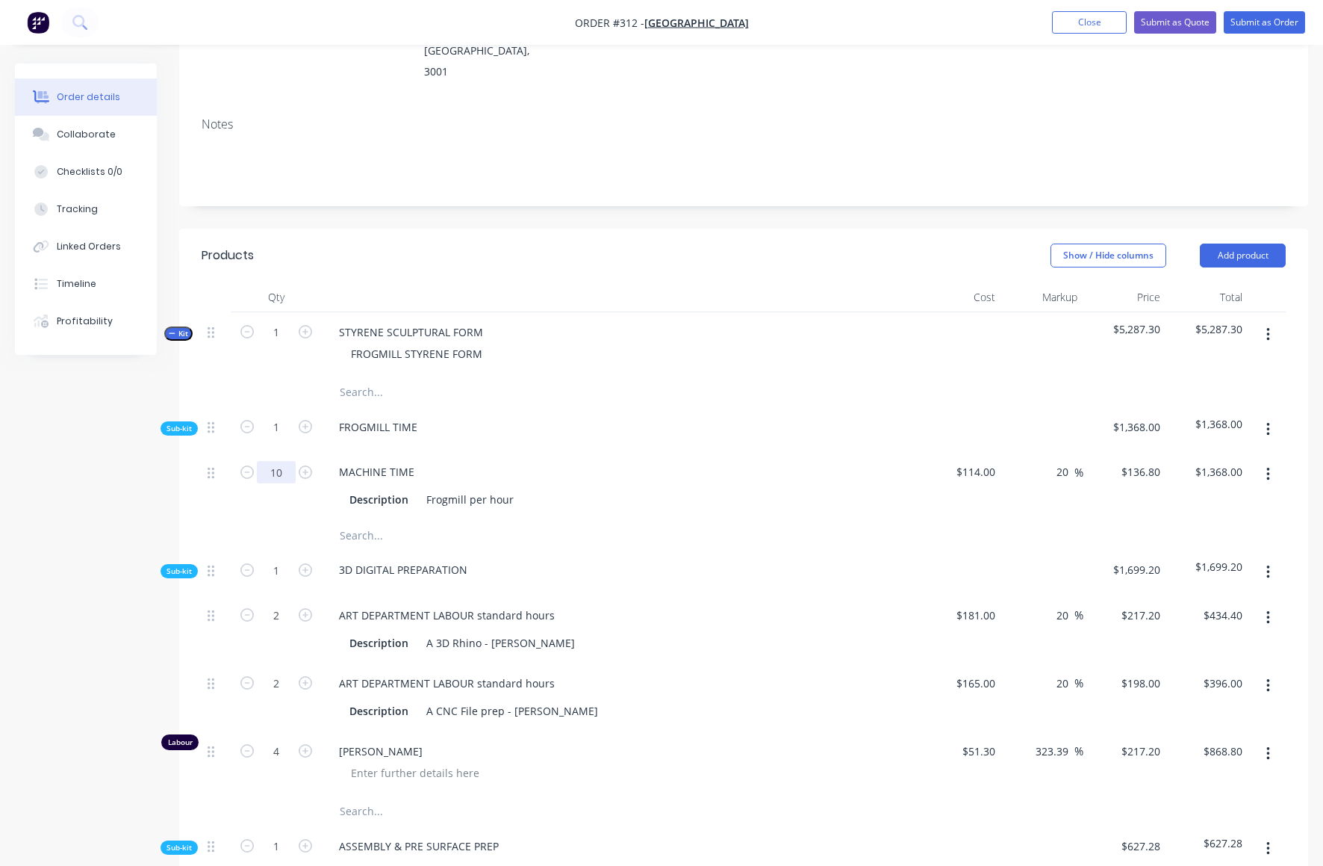
drag, startPoint x: 271, startPoint y: 430, endPoint x: 283, endPoint y: 431, distance: 12.0
click at [283, 461] on input "10" at bounding box center [276, 472] width 39 height 22
type input "20"
type input "$2,736.00"
click at [670, 474] on div "MACHINE TIME Description Frogmill per hour" at bounding box center [619, 486] width 597 height 68
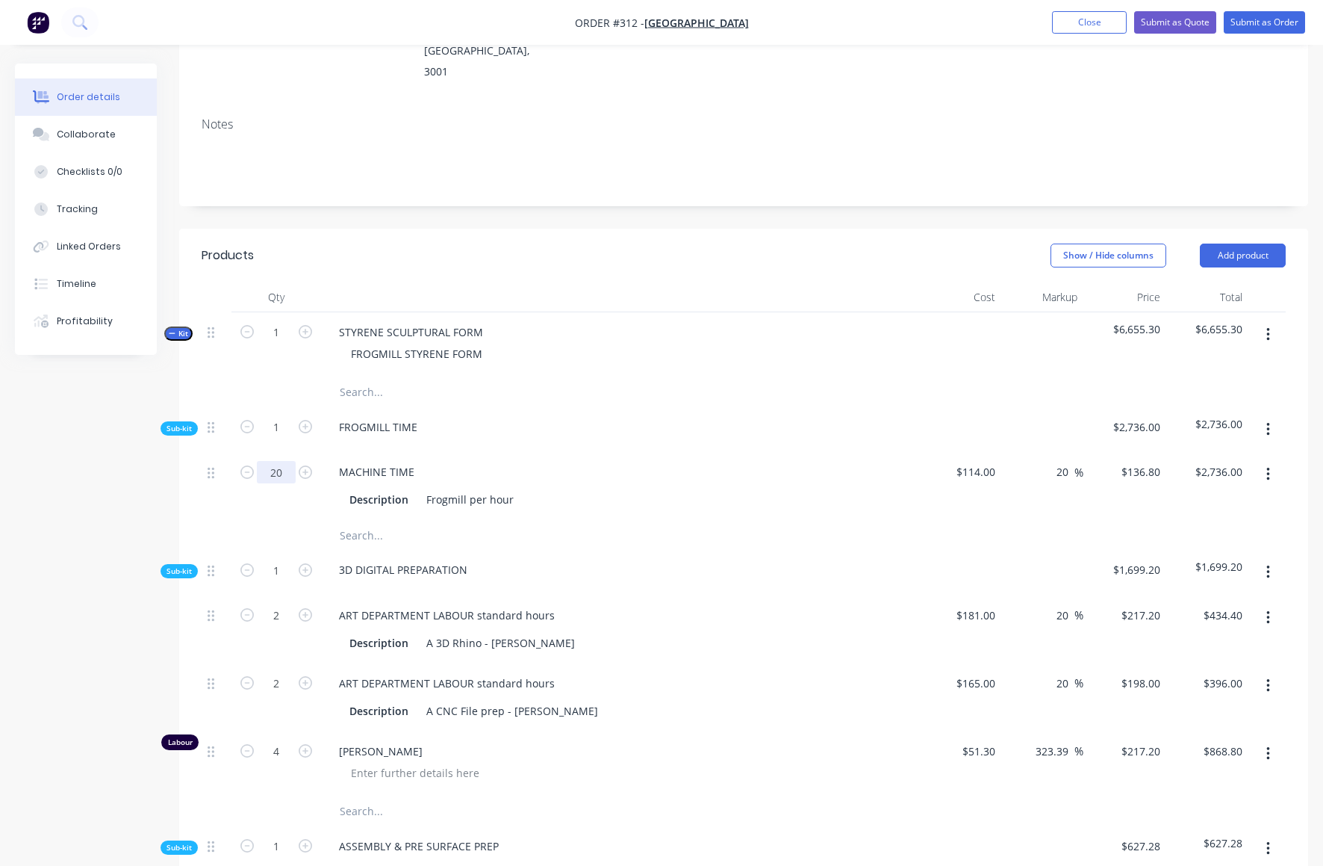
drag, startPoint x: 273, startPoint y: 432, endPoint x: 283, endPoint y: 432, distance: 10.5
click at [283, 461] on input "20" at bounding box center [276, 472] width 39 height 22
type input "30"
type input "$4,104.00"
click at [627, 520] on input "text" at bounding box center [488, 535] width 299 height 30
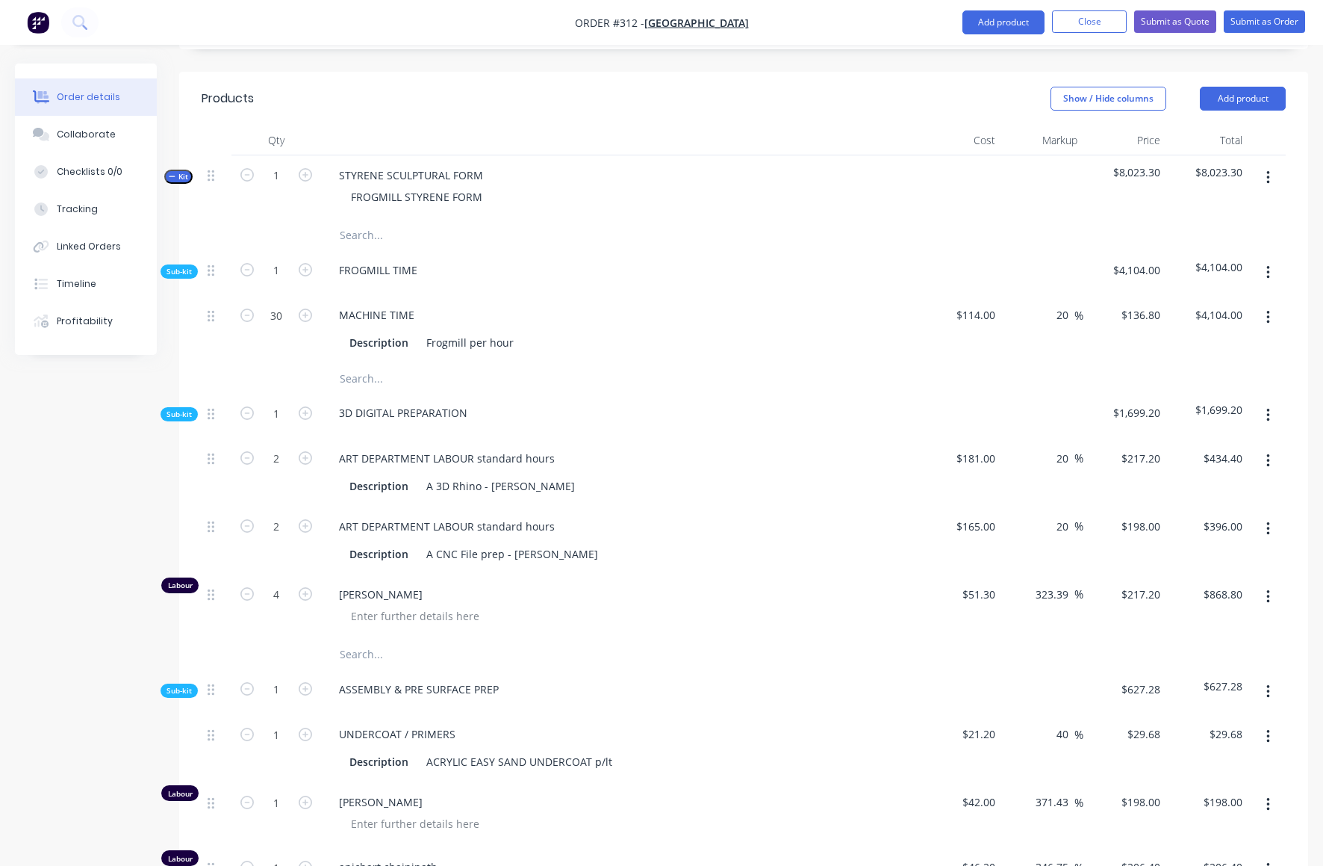
scroll to position [439, 0]
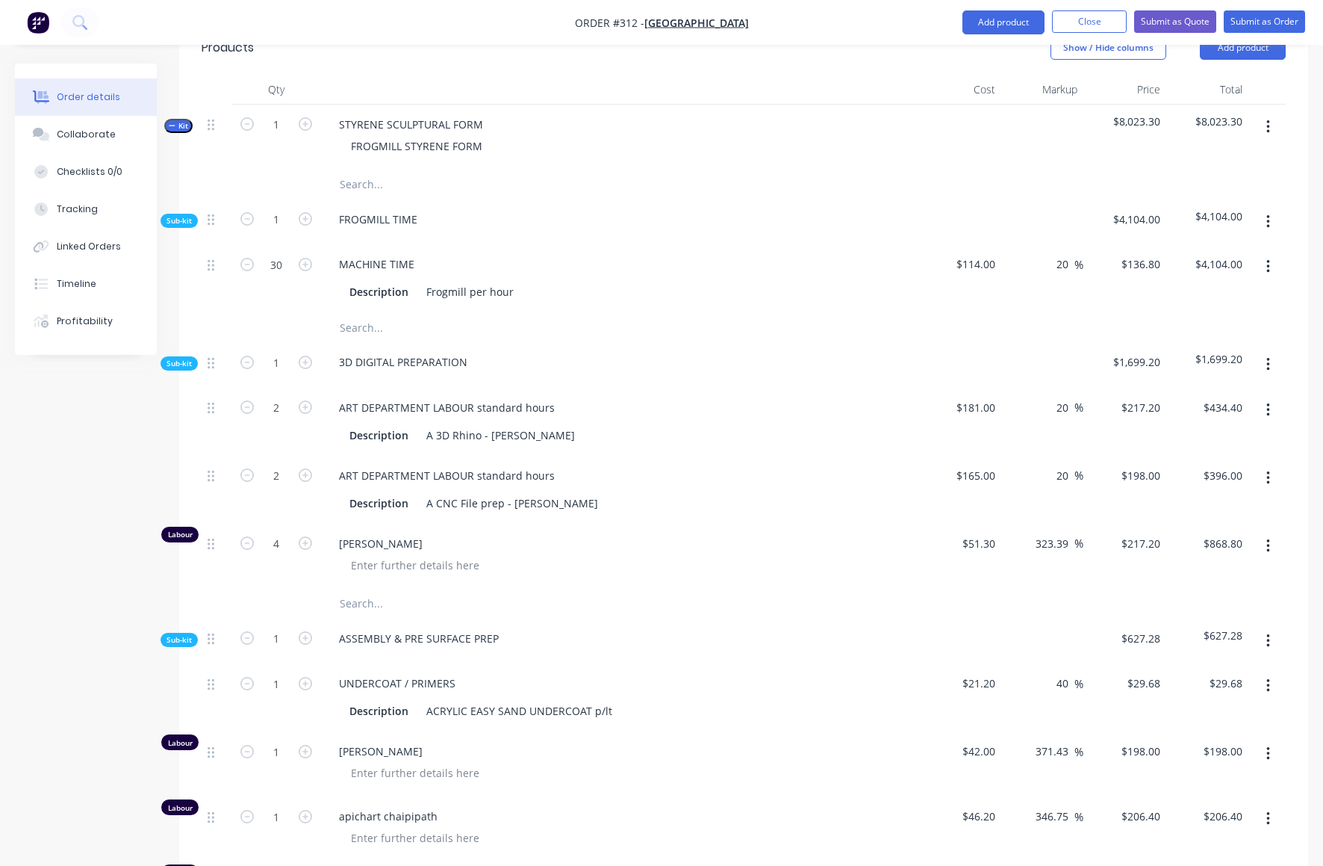
click at [1261, 465] on button "button" at bounding box center [1268, 478] width 35 height 27
click at [1173, 566] on div "Delete" at bounding box center [1215, 577] width 115 height 22
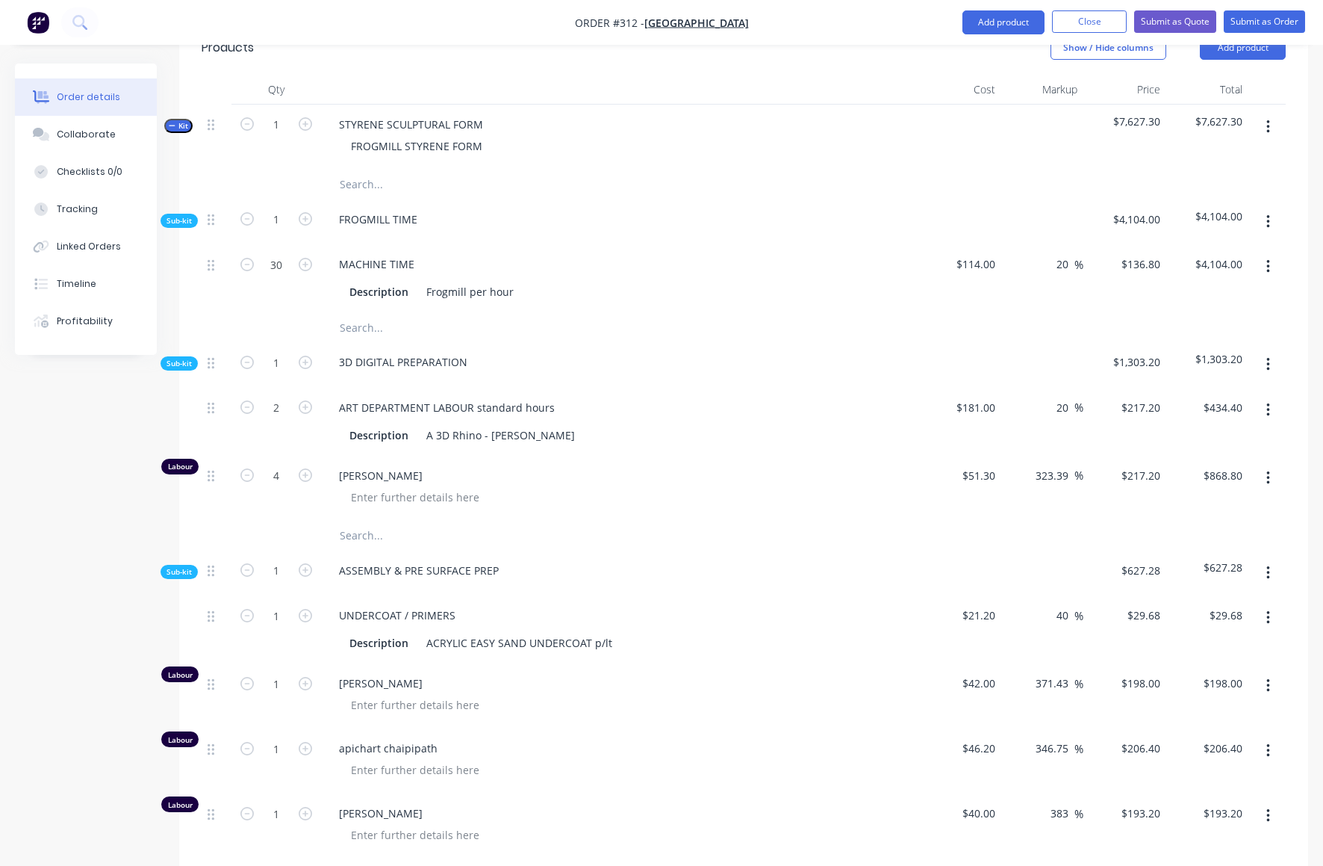
click at [394, 468] on span "[PERSON_NAME]" at bounding box center [626, 476] width 574 height 16
click at [377, 468] on span "[PERSON_NAME]" at bounding box center [626, 476] width 574 height 16
drag, startPoint x: 274, startPoint y: 365, endPoint x: 282, endPoint y: 365, distance: 8.2
click at [282, 397] on input "2" at bounding box center [276, 408] width 39 height 22
type input "4"
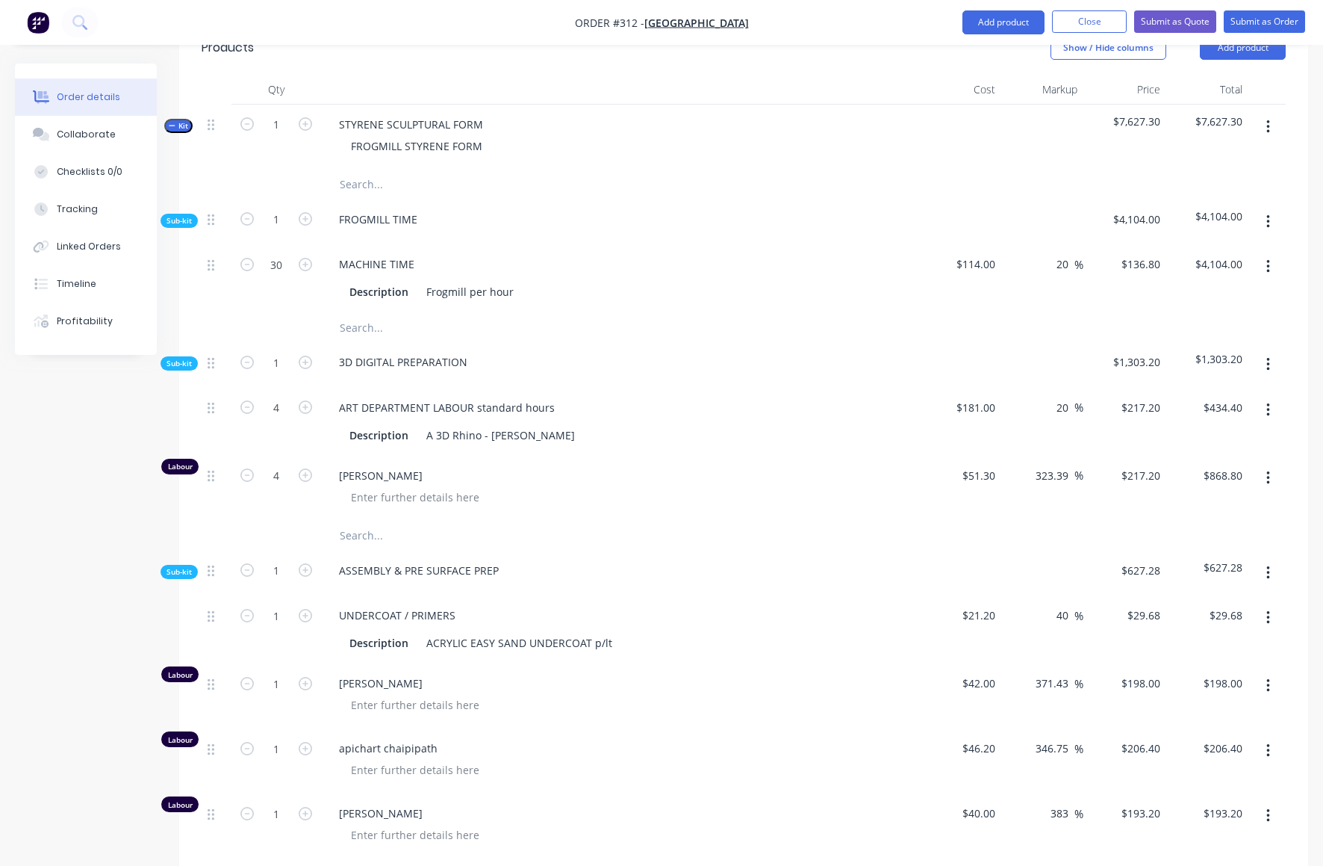
type input "$868.80"
click at [745, 486] on div at bounding box center [626, 497] width 574 height 22
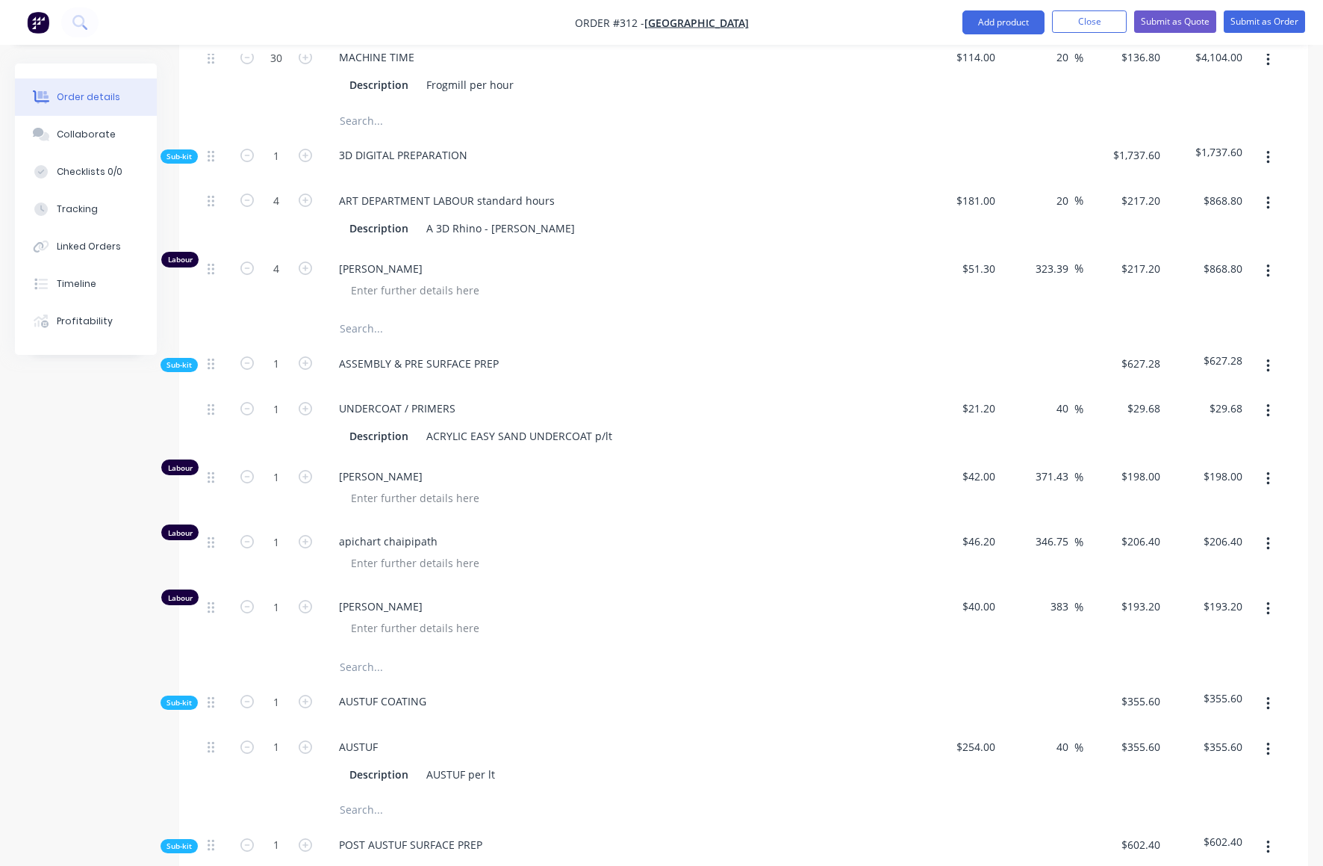
scroll to position [694, 0]
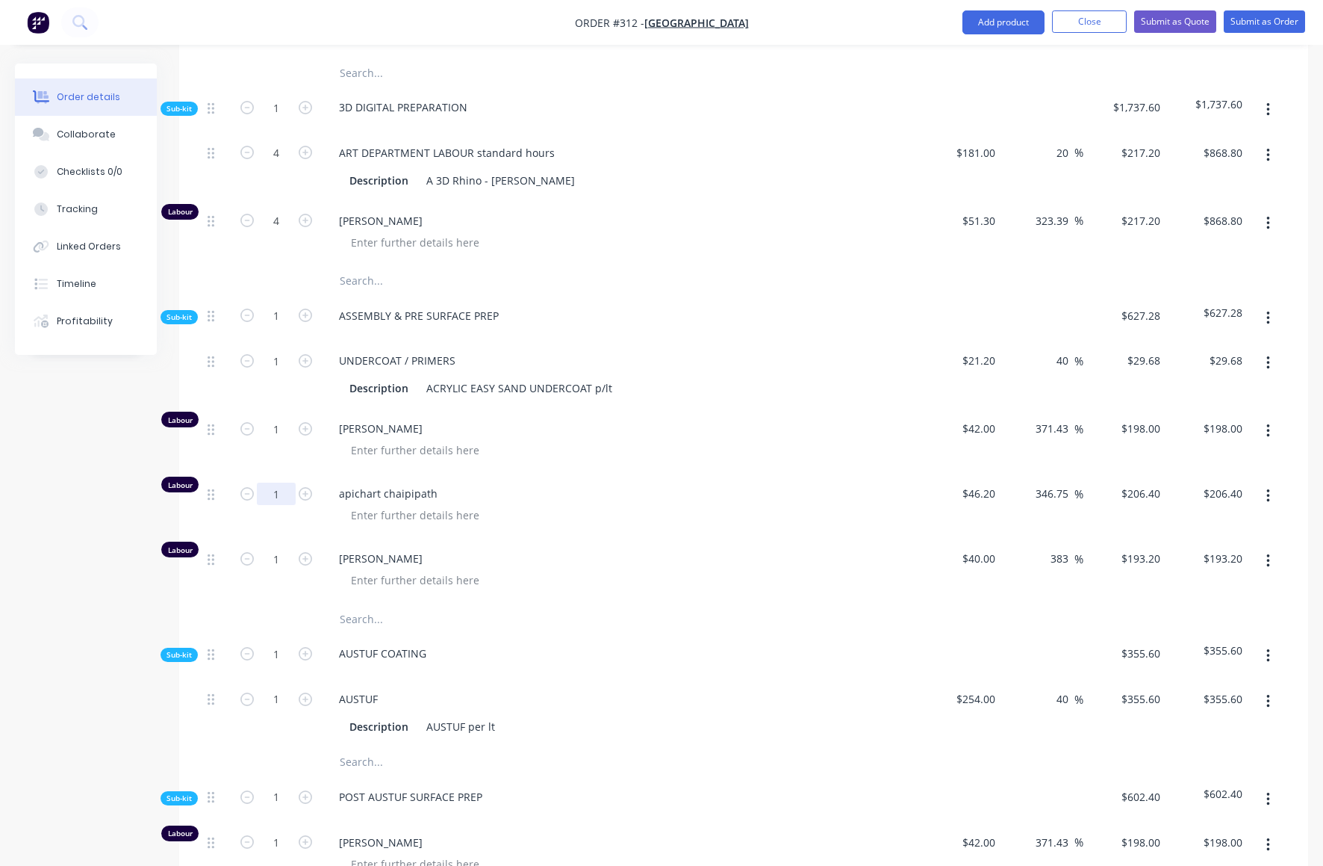
click at [280, 482] on input "1" at bounding box center [276, 493] width 39 height 22
type input "21"
type input "$4,334.40"
click at [612, 485] on span "apichart chaipipath" at bounding box center [626, 493] width 574 height 16
drag, startPoint x: 271, startPoint y: 451, endPoint x: 290, endPoint y: 454, distance: 18.9
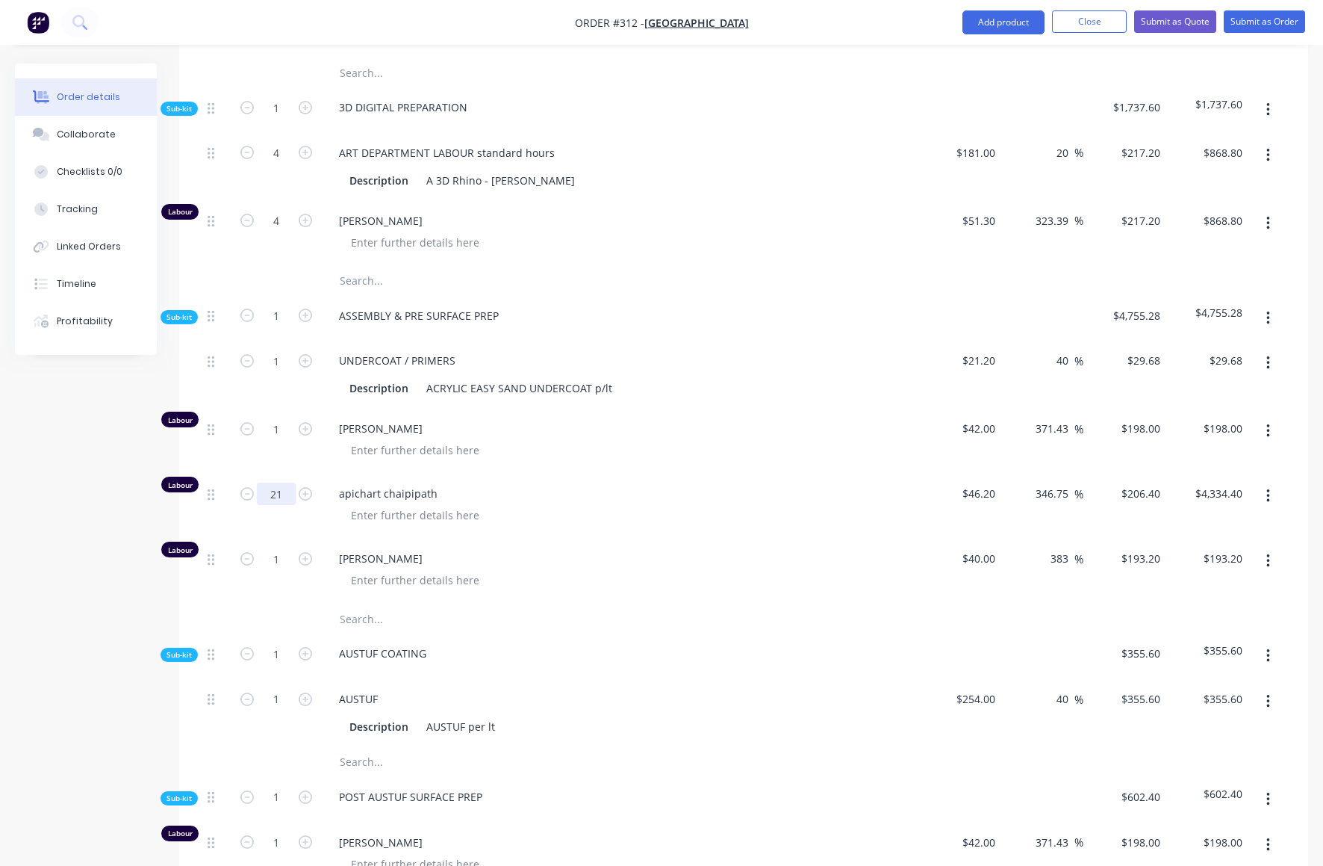
click at [291, 482] on input "21" at bounding box center [276, 493] width 39 height 22
type input "21.5"
type input "$4,437.60"
click at [569, 538] on div "[PERSON_NAME]" at bounding box center [619, 570] width 597 height 65
click at [1269, 553] on icon "button" at bounding box center [1269, 561] width 4 height 16
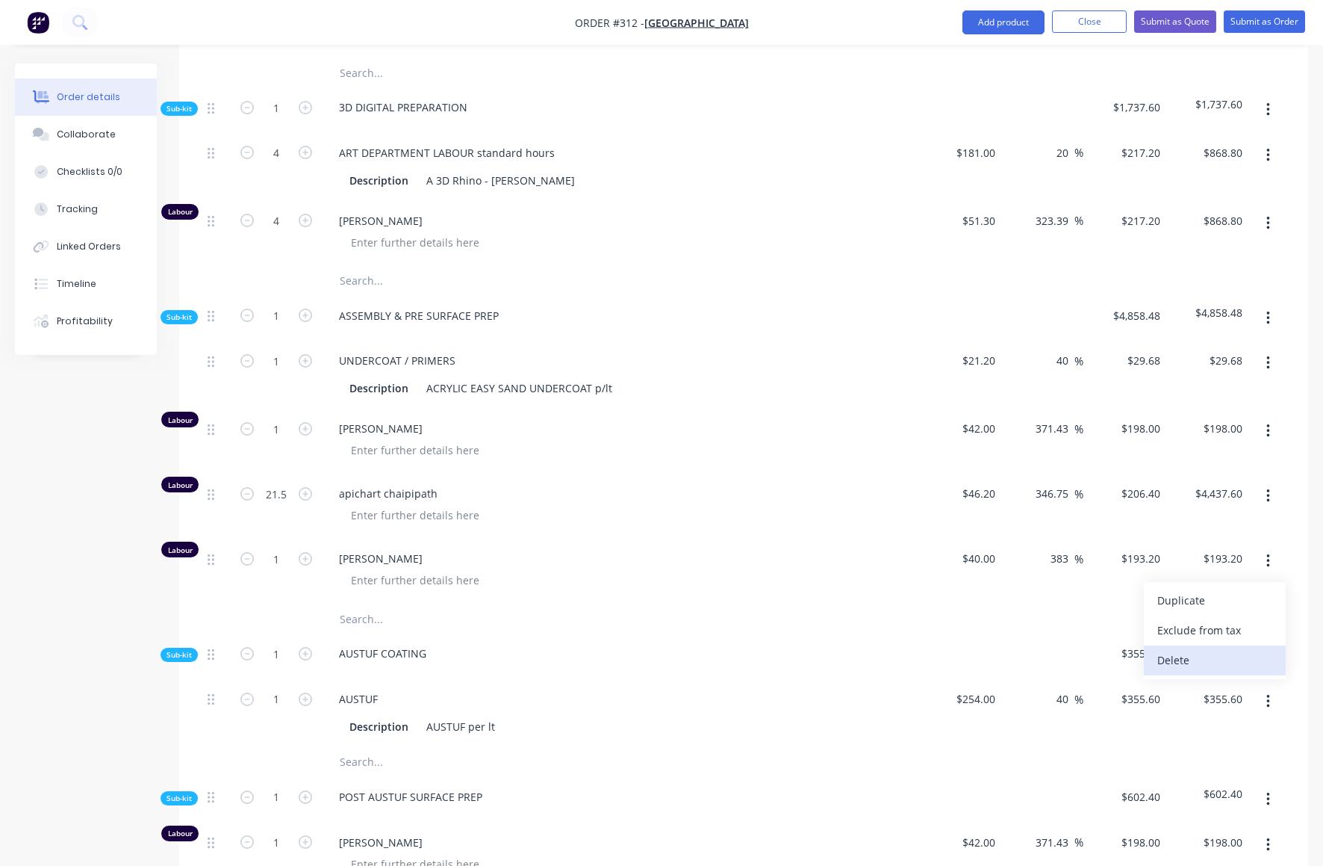
click at [1189, 649] on div "Delete" at bounding box center [1215, 660] width 115 height 22
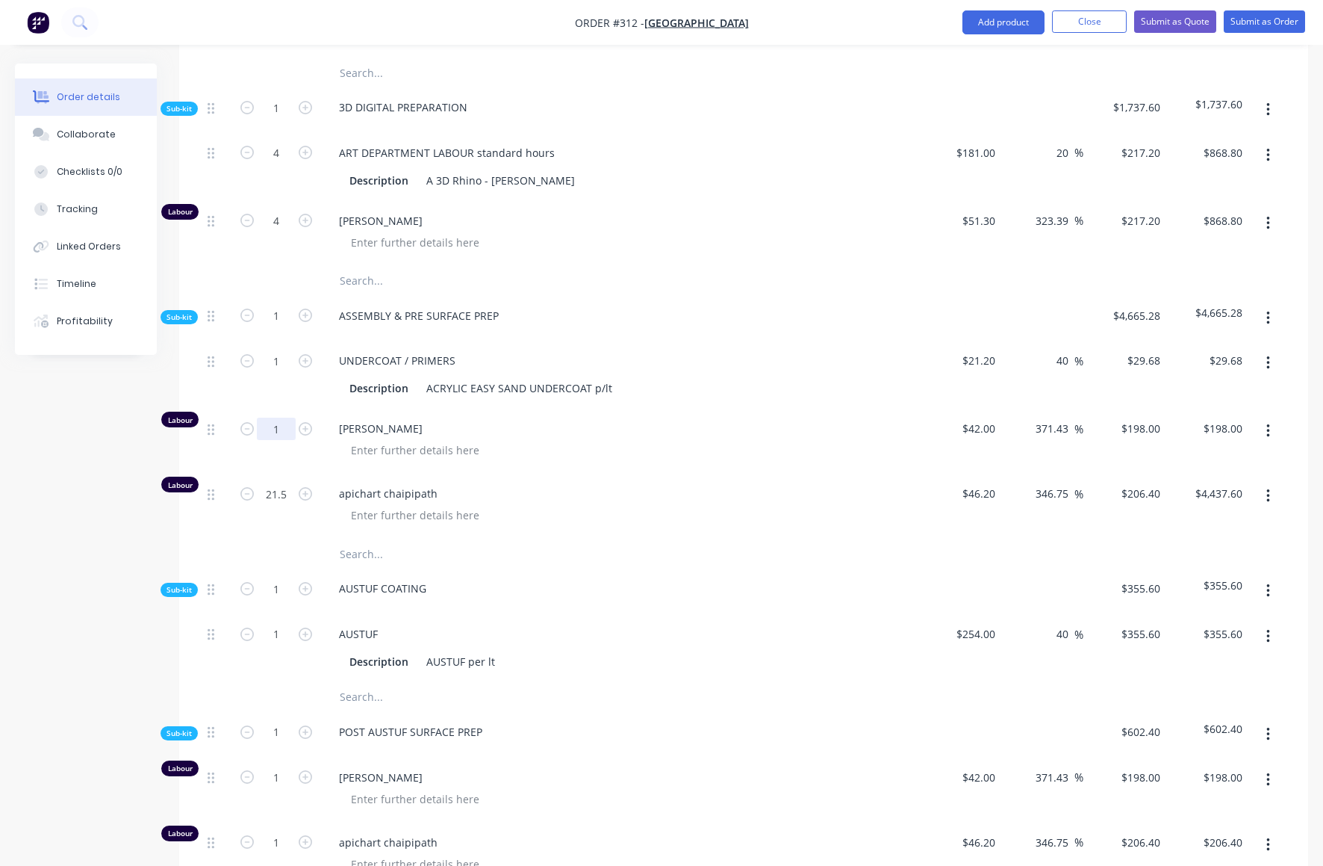
click at [279, 417] on input "1" at bounding box center [276, 428] width 39 height 22
type input "21.5"
click at [667, 439] on div at bounding box center [626, 450] width 574 height 22
type input "$4,257.00"
drag, startPoint x: 274, startPoint y: 317, endPoint x: 282, endPoint y: 319, distance: 7.6
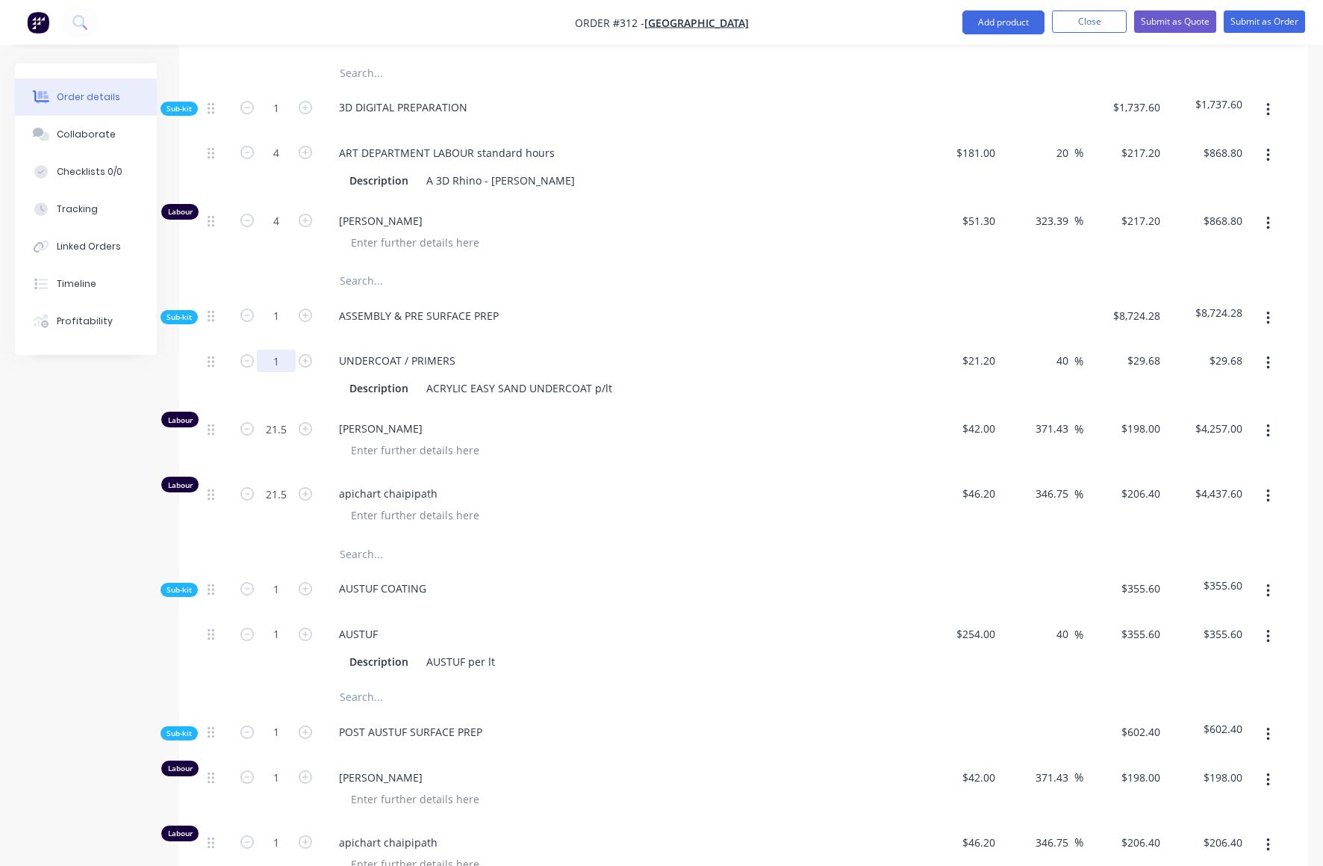
click at [282, 350] on input "1" at bounding box center [276, 361] width 39 height 22
type input "10"
type input "$296.80"
click at [694, 421] on div "[PERSON_NAME]" at bounding box center [619, 441] width 597 height 65
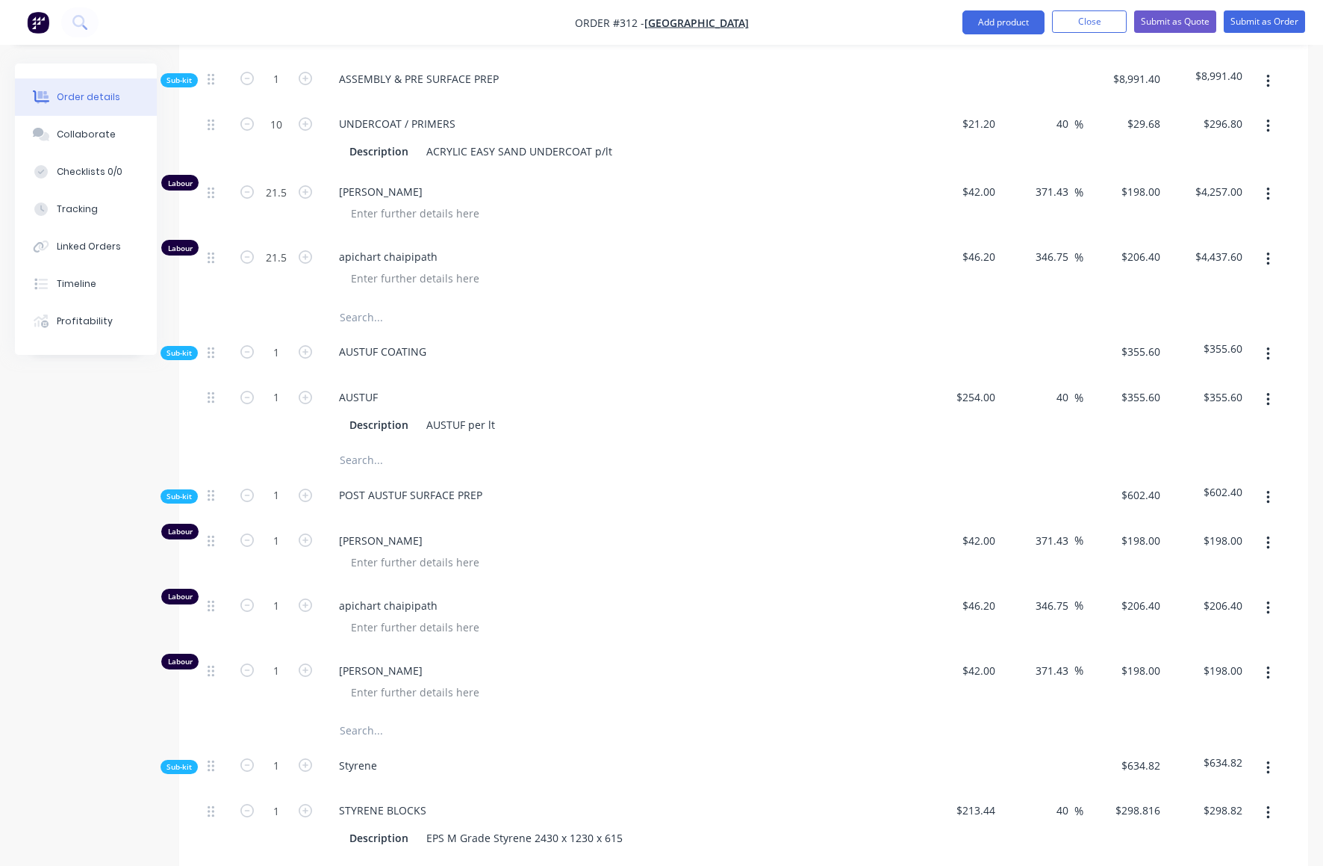
scroll to position [975, 0]
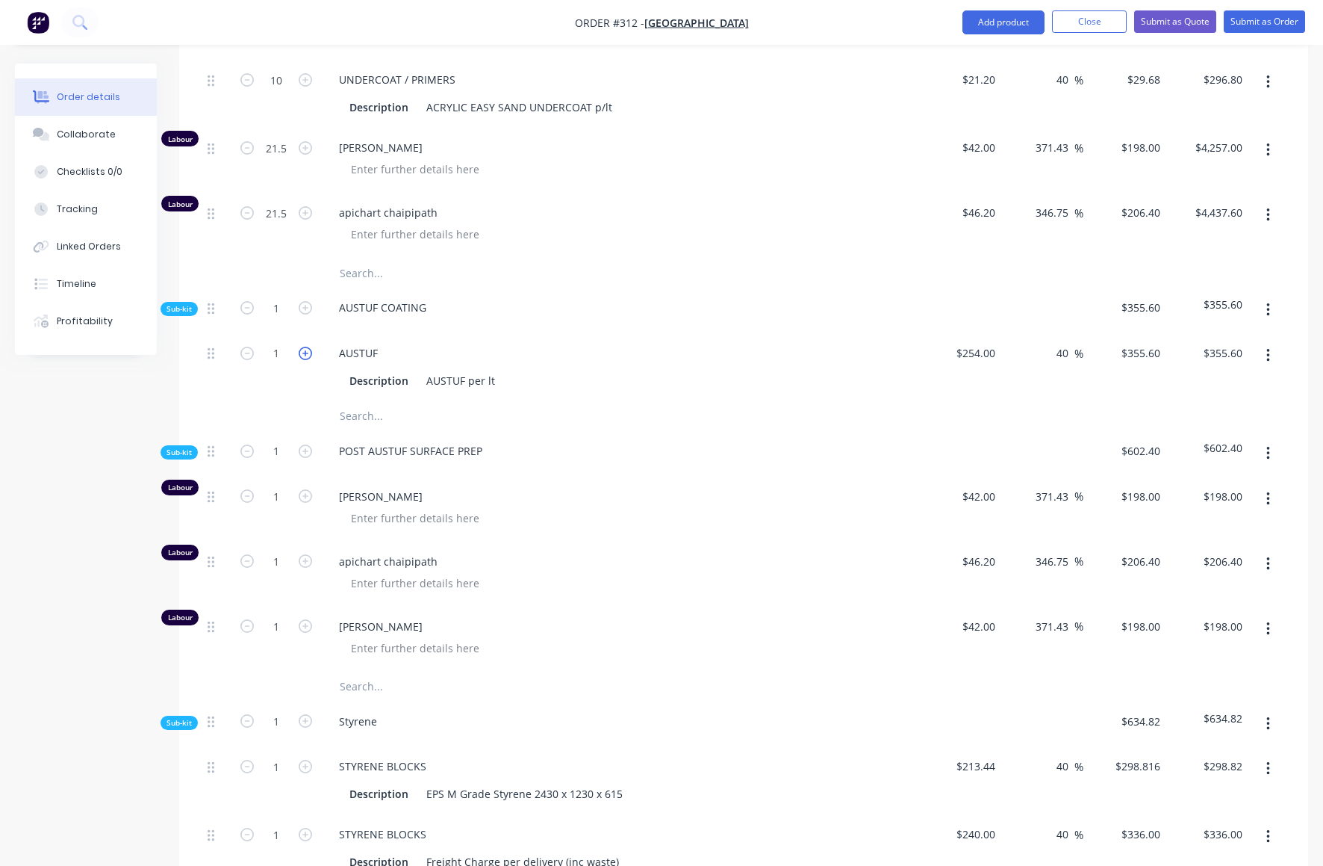
click at [308, 347] on icon "button" at bounding box center [305, 353] width 13 height 13
type input "2"
type input "$711.20"
click at [308, 347] on icon "button" at bounding box center [305, 353] width 13 height 13
type input "3"
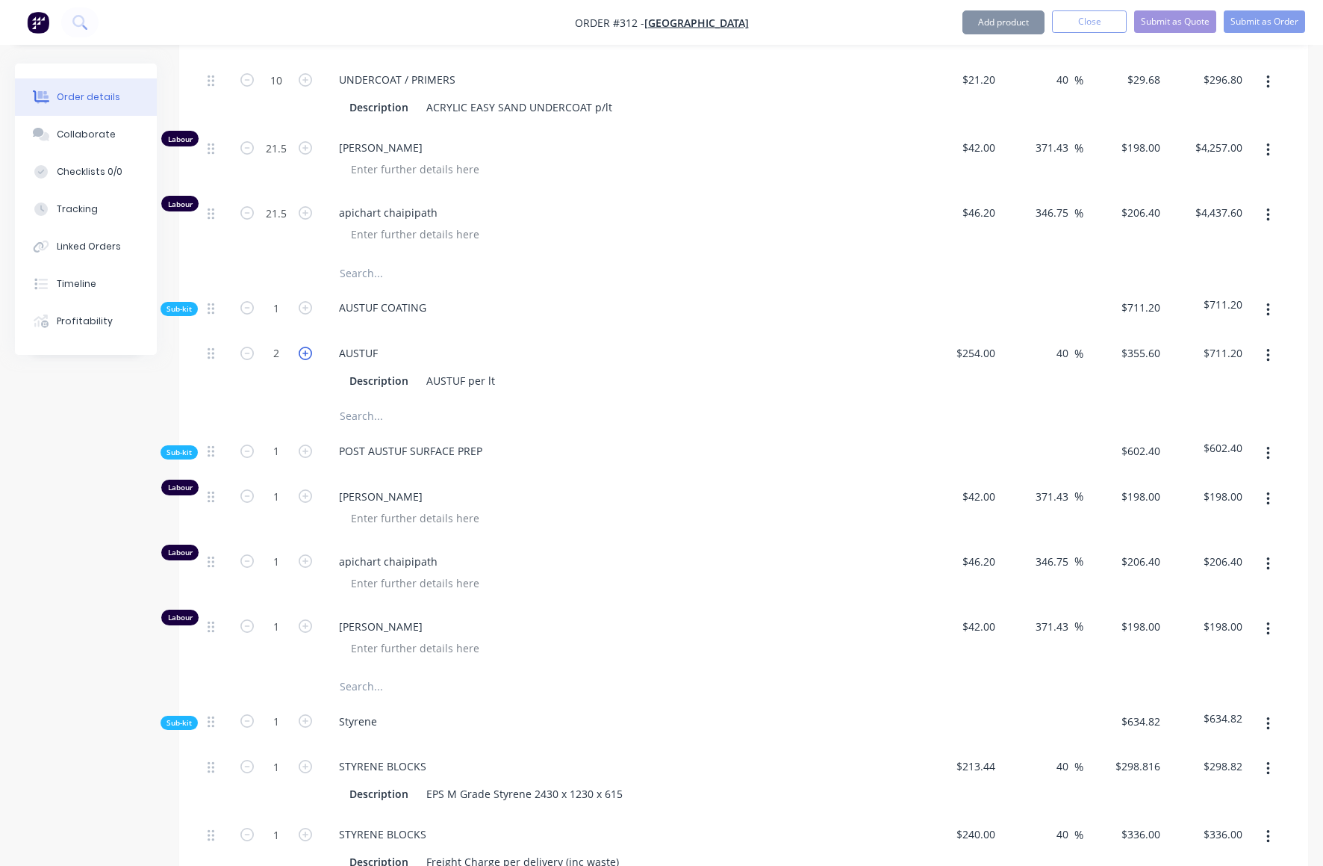
type input "$1,066.80"
click at [308, 347] on icon "button" at bounding box center [305, 353] width 13 height 13
type input "4"
type input "$1,422.40"
click at [308, 347] on icon "button" at bounding box center [305, 353] width 13 height 13
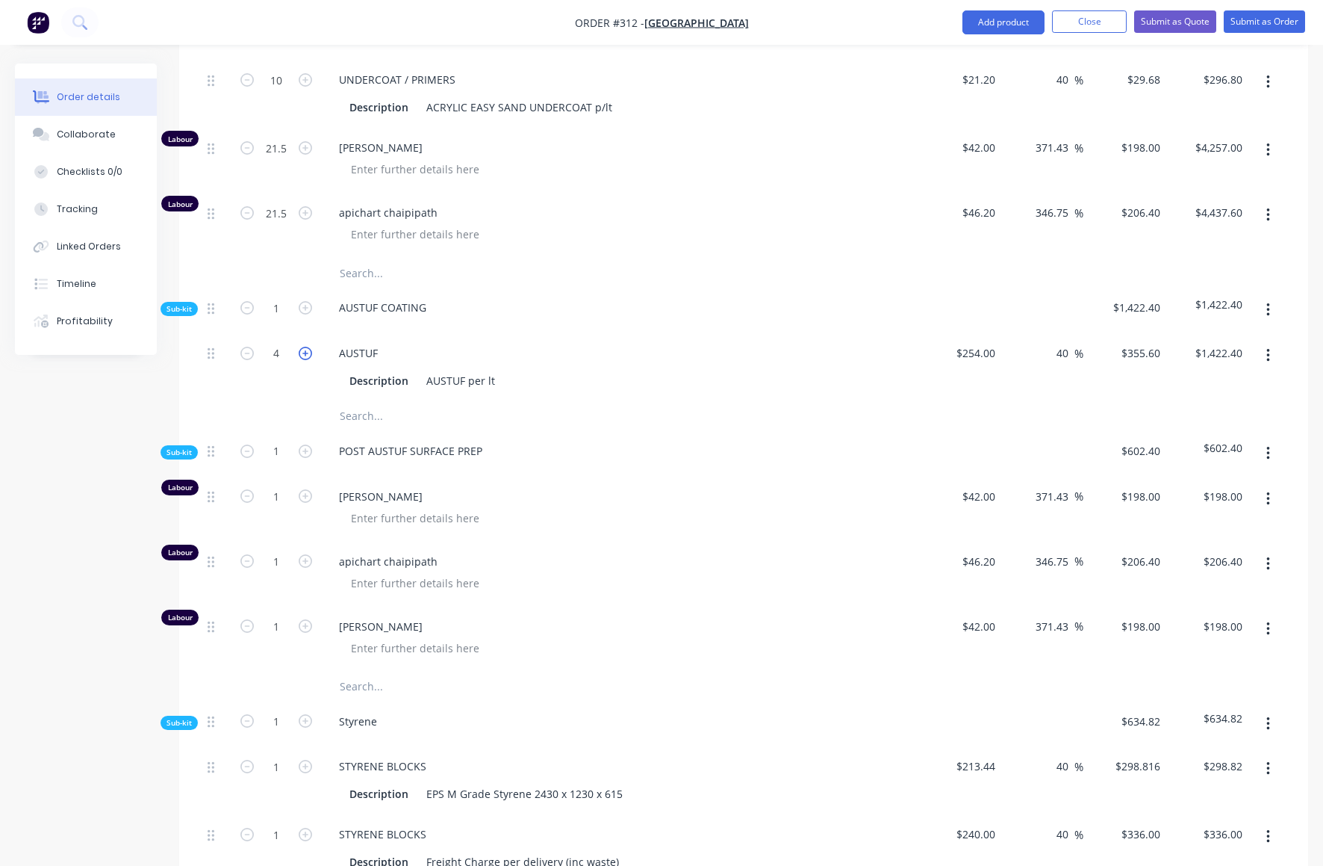
type input "5"
type input "$1,778.00"
click at [308, 347] on icon "button" at bounding box center [305, 353] width 13 height 13
type input "6"
type input "$2,133.60"
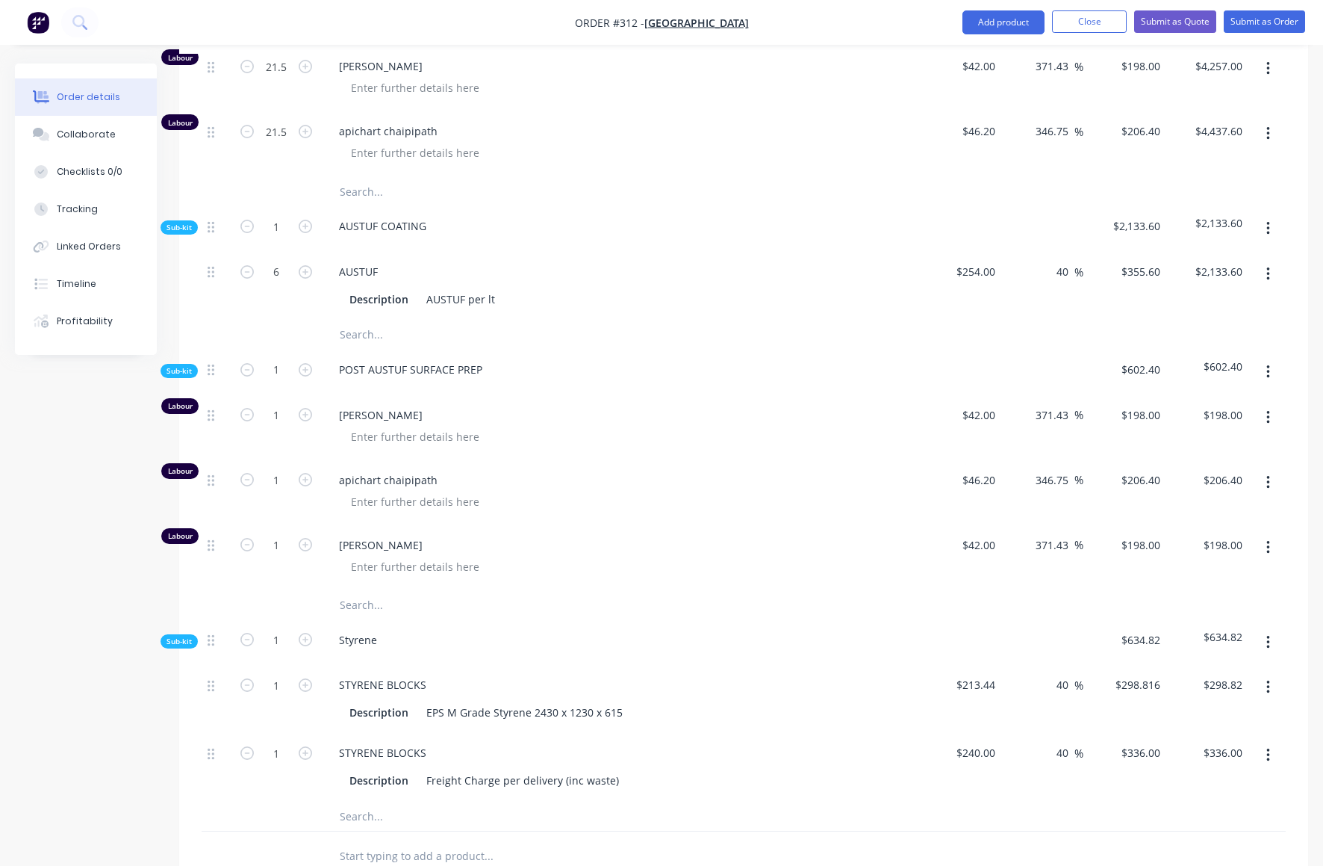
scroll to position [1057, 0]
type input "15"
type input "$3,096.00"
click at [279, 403] on input "1" at bounding box center [276, 414] width 39 height 22
type input "15"
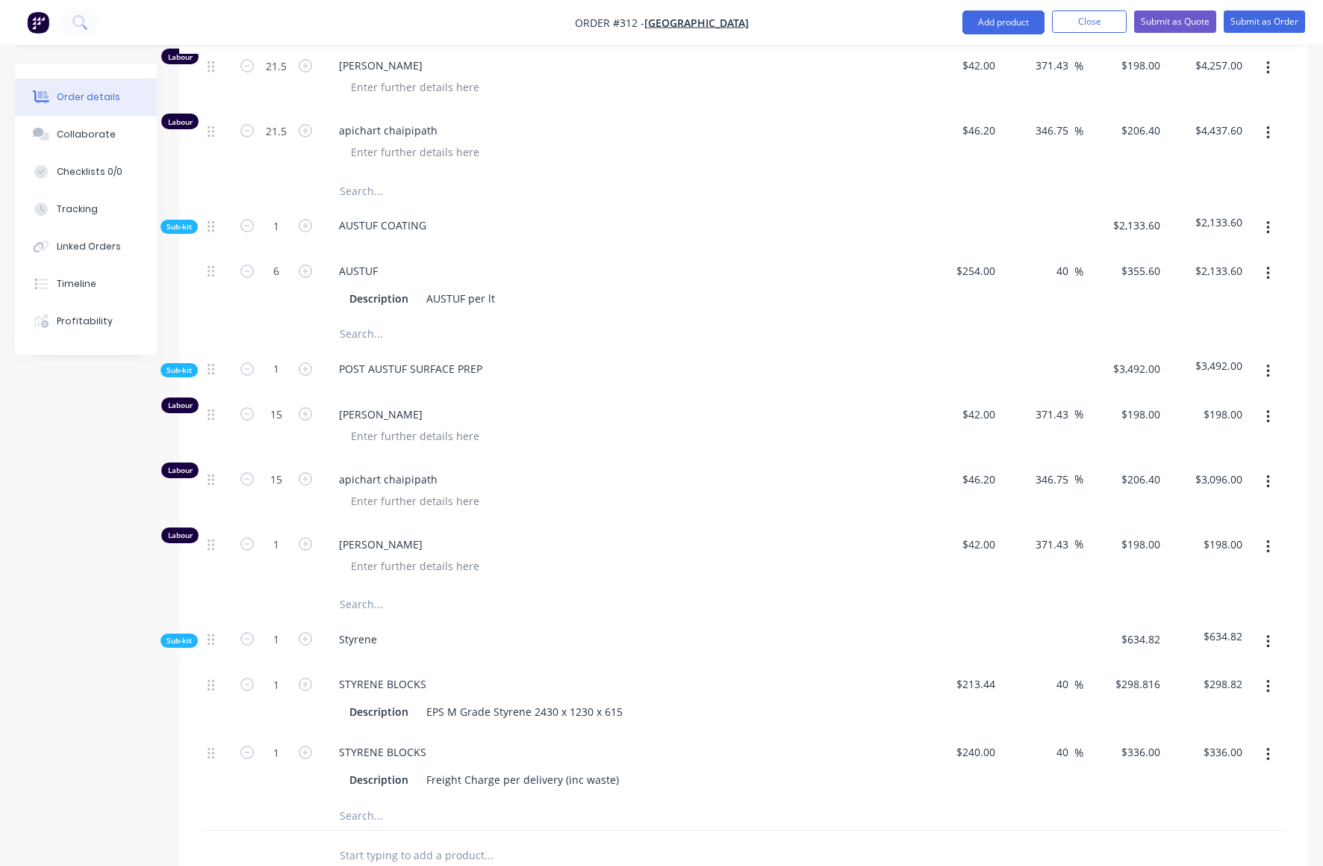
type input "$2,970.00"
click at [1270, 533] on button "button" at bounding box center [1268, 546] width 35 height 27
click at [1181, 635] on div "Delete" at bounding box center [1215, 646] width 115 height 22
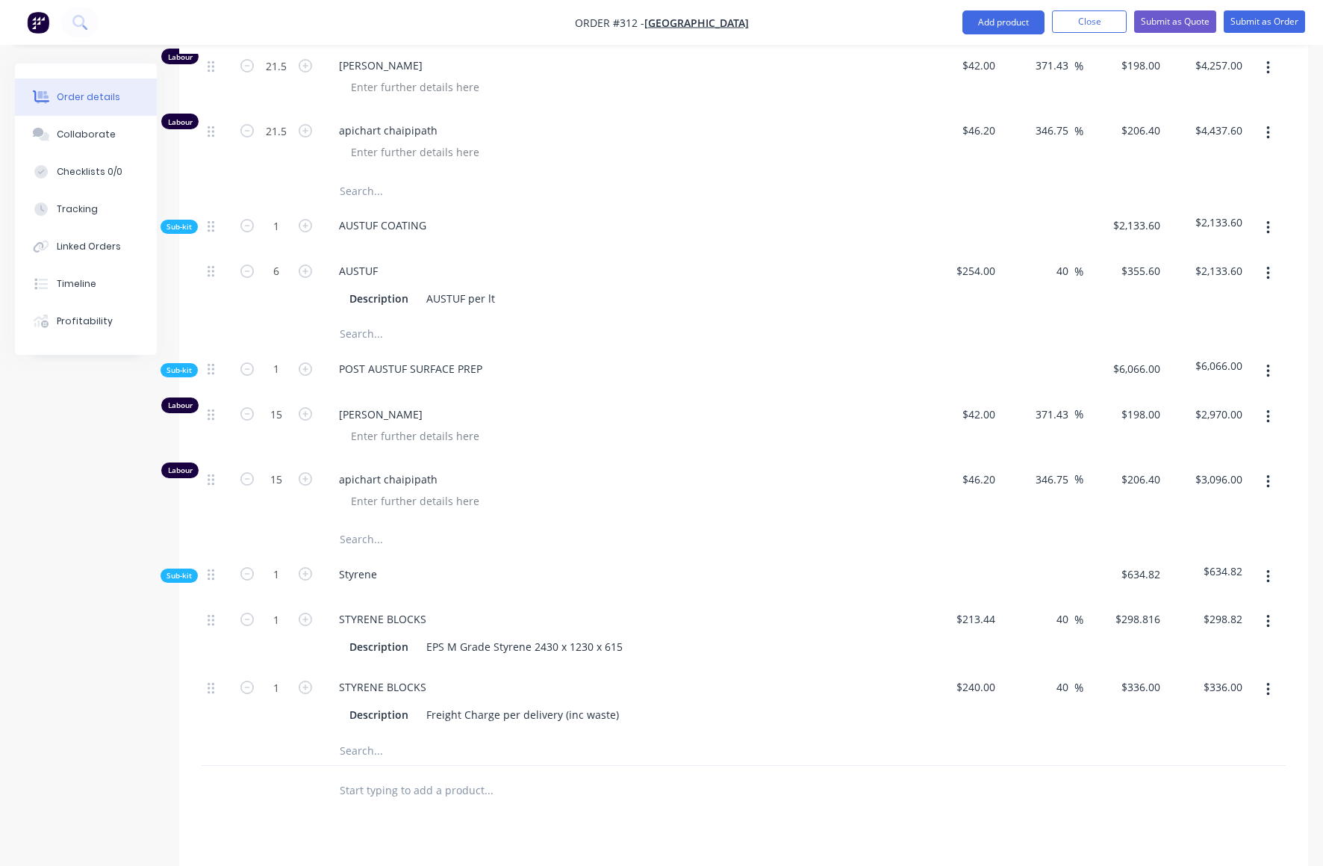
click at [764, 608] on div "STYRENE BLOCKS" at bounding box center [620, 619] width 586 height 22
click at [280, 608] on input "1" at bounding box center [276, 619] width 39 height 22
type input "6"
type input "$1,792.90"
click at [715, 471] on span "apichart chaipipath" at bounding box center [626, 479] width 574 height 16
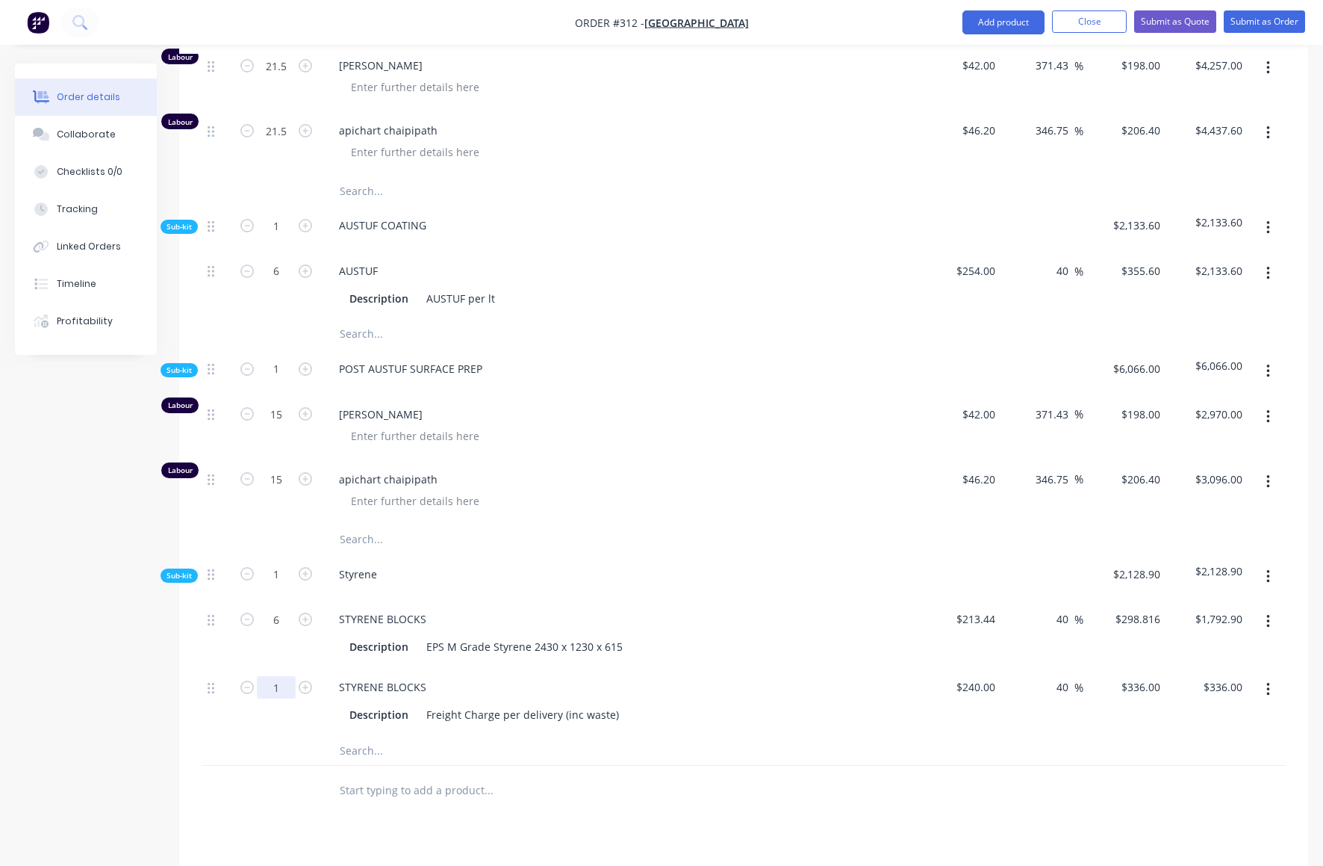
click at [280, 676] on input "1" at bounding box center [276, 687] width 39 height 22
type input "1.33"
type input "$446.88"
click at [673, 735] on div at bounding box center [551, 750] width 448 height 30
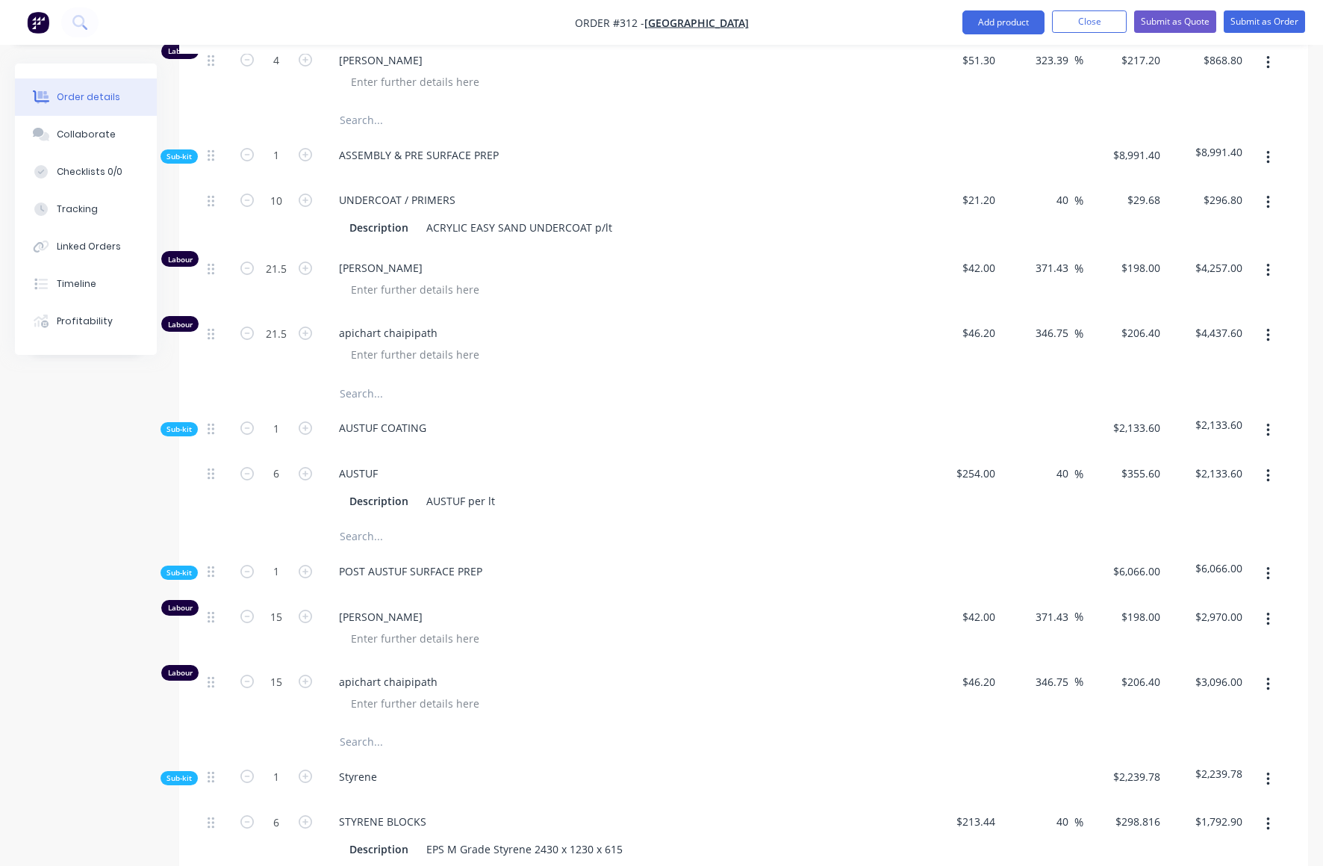
scroll to position [854, 0]
drag, startPoint x: 271, startPoint y: 575, endPoint x: 284, endPoint y: 574, distance: 12.7
click at [284, 606] on input "15" at bounding box center [276, 617] width 39 height 22
type input "7.5"
type input "$1,485.00"
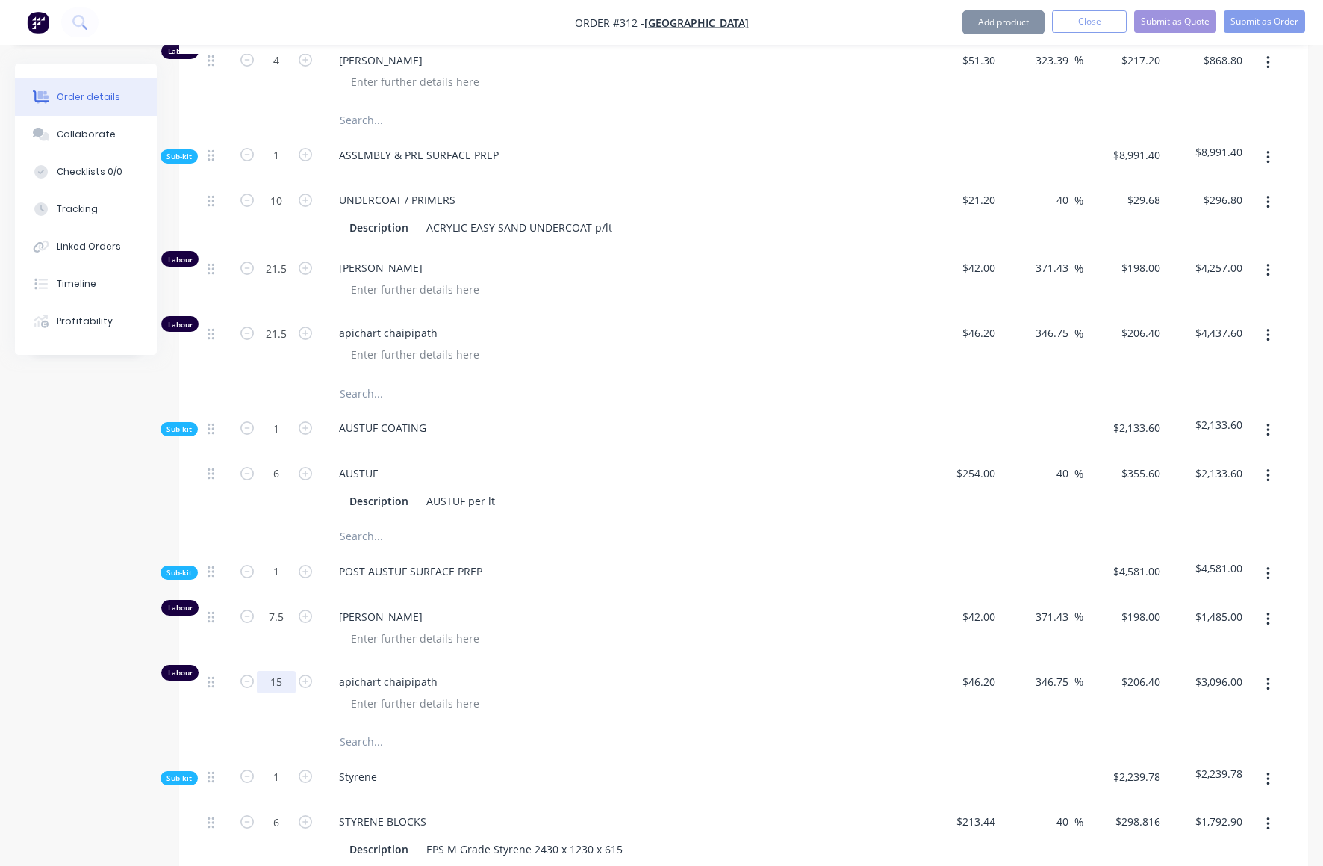
drag, startPoint x: 270, startPoint y: 639, endPoint x: 288, endPoint y: 639, distance: 17.9
click at [288, 671] on input "15" at bounding box center [276, 682] width 39 height 22
type input "7.5"
type input "$1,548.00"
click at [585, 662] on div "apichart chaipipath" at bounding box center [619, 694] width 597 height 65
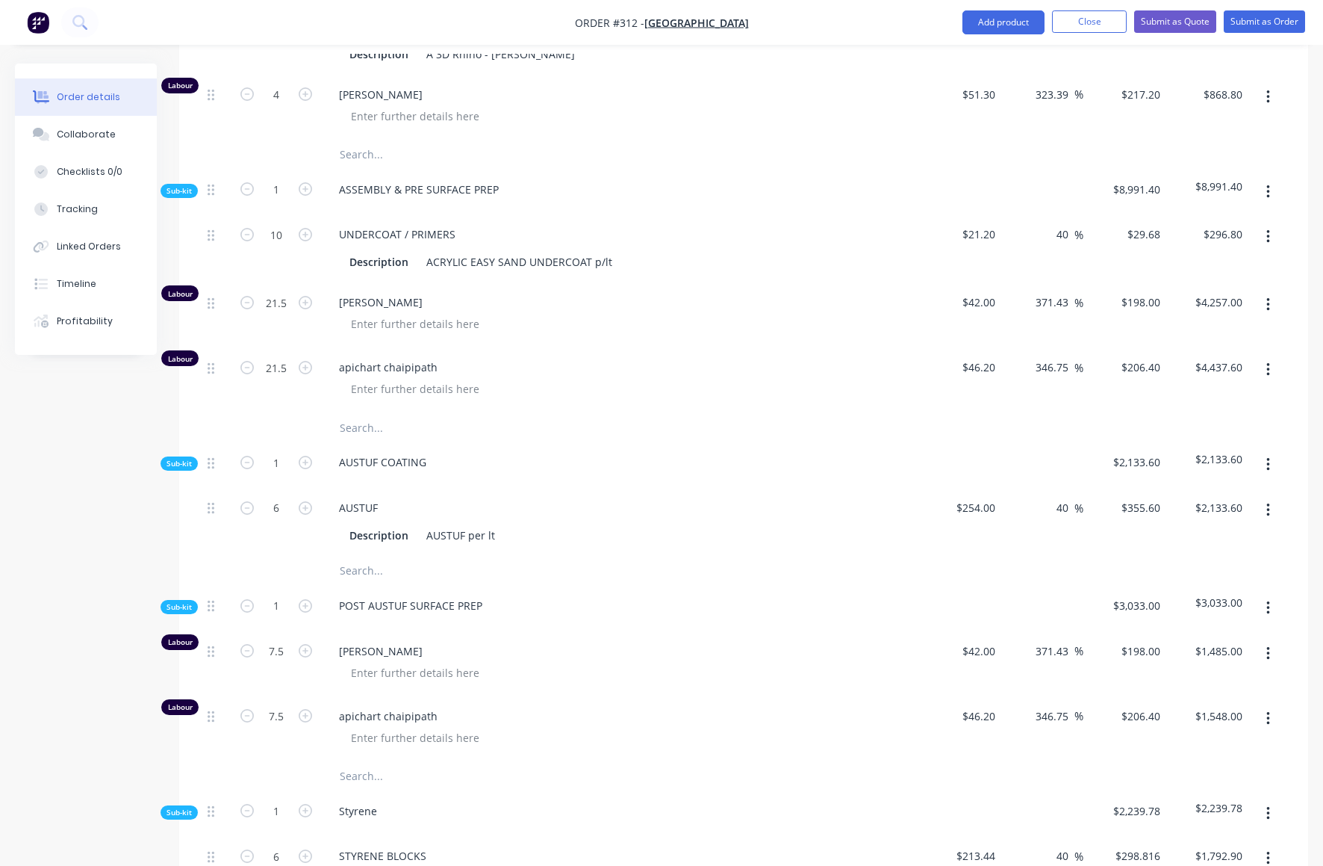
scroll to position [669, 0]
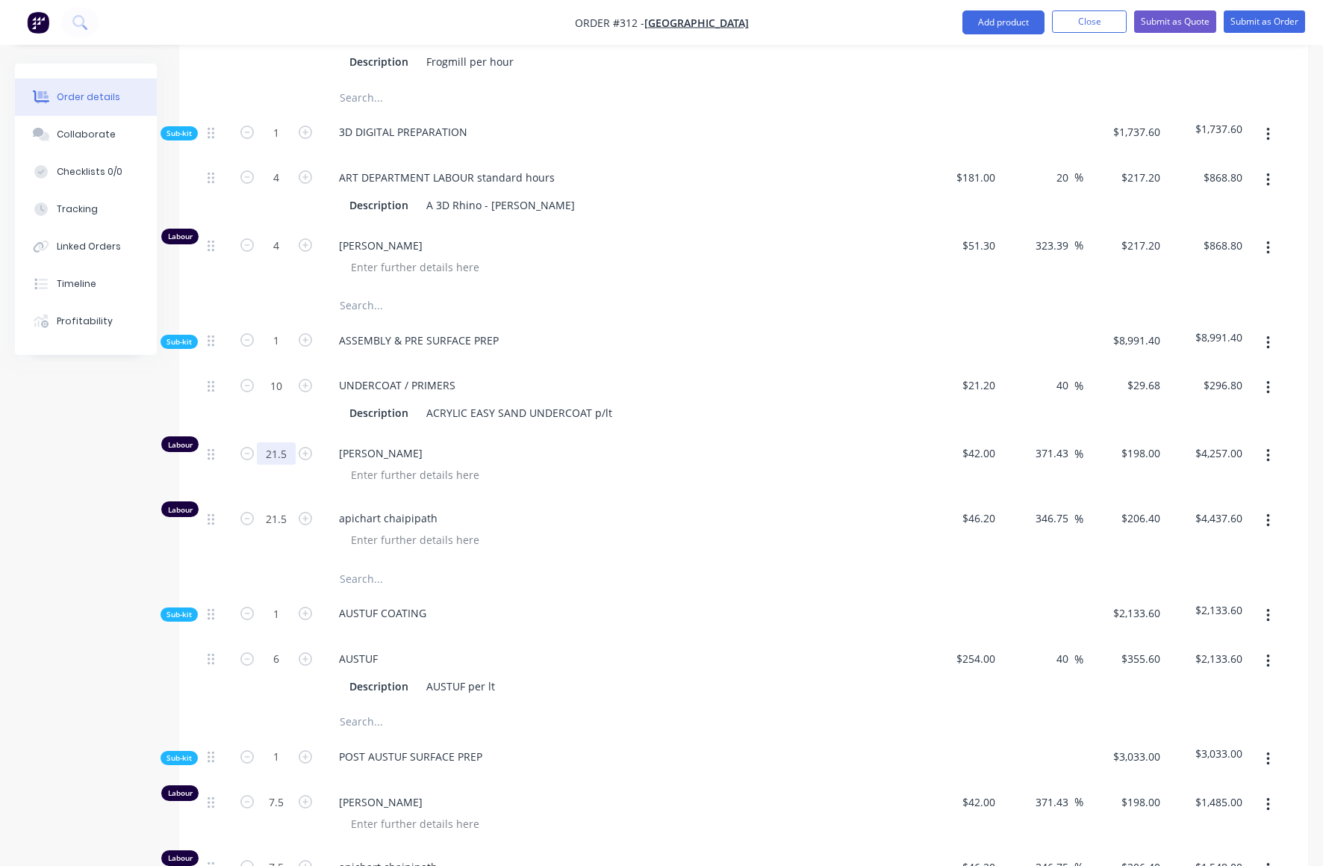
drag, startPoint x: 266, startPoint y: 411, endPoint x: 292, endPoint y: 409, distance: 26.2
click at [292, 442] on input "21.5" at bounding box center [276, 453] width 39 height 22
type input "15"
type input "$2,970.00"
drag, startPoint x: 263, startPoint y: 475, endPoint x: 303, endPoint y: 472, distance: 40.4
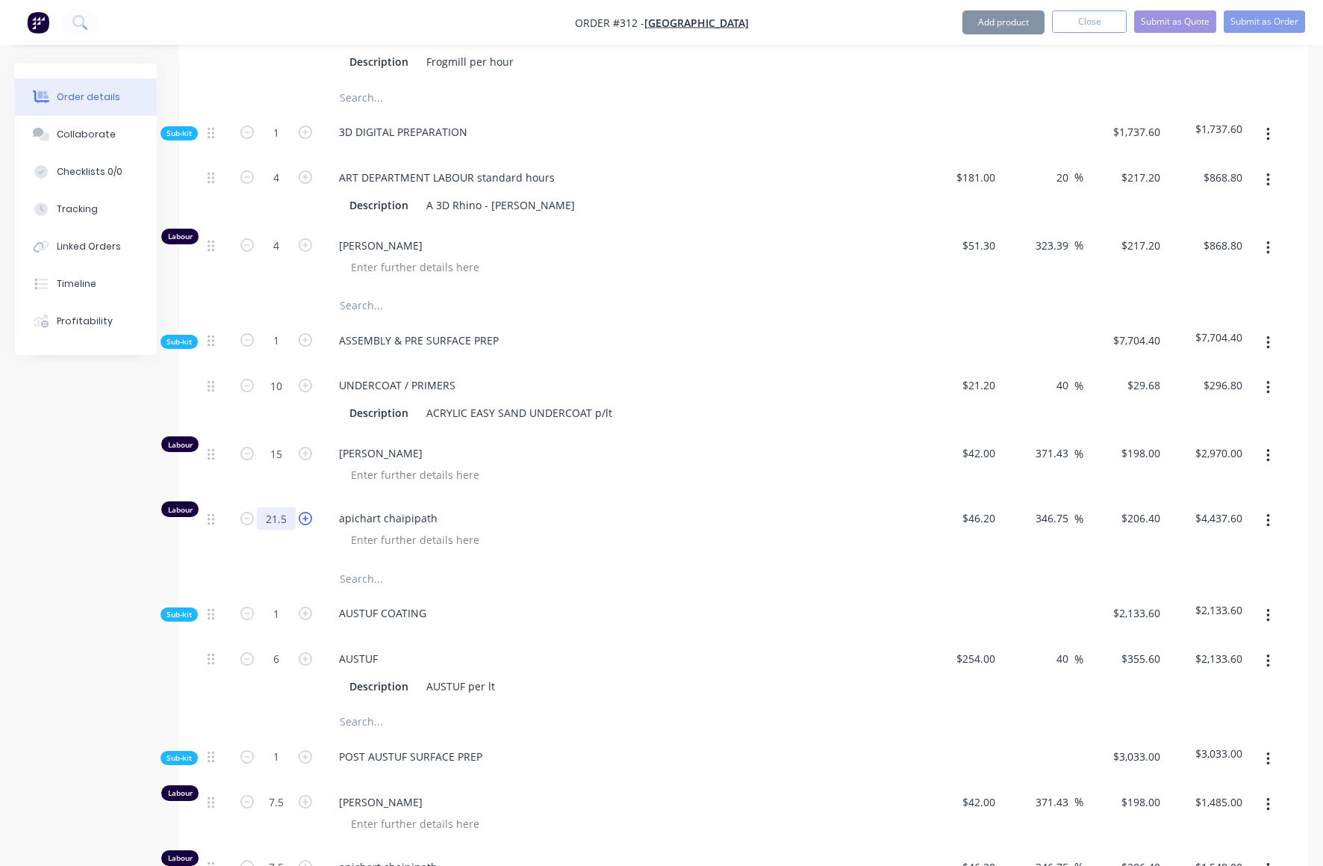
click at [303, 506] on form "21.5" at bounding box center [277, 517] width 78 height 22
type input "15"
type input "$3,096.00"
click at [629, 510] on span "apichart chaipipath" at bounding box center [626, 518] width 574 height 16
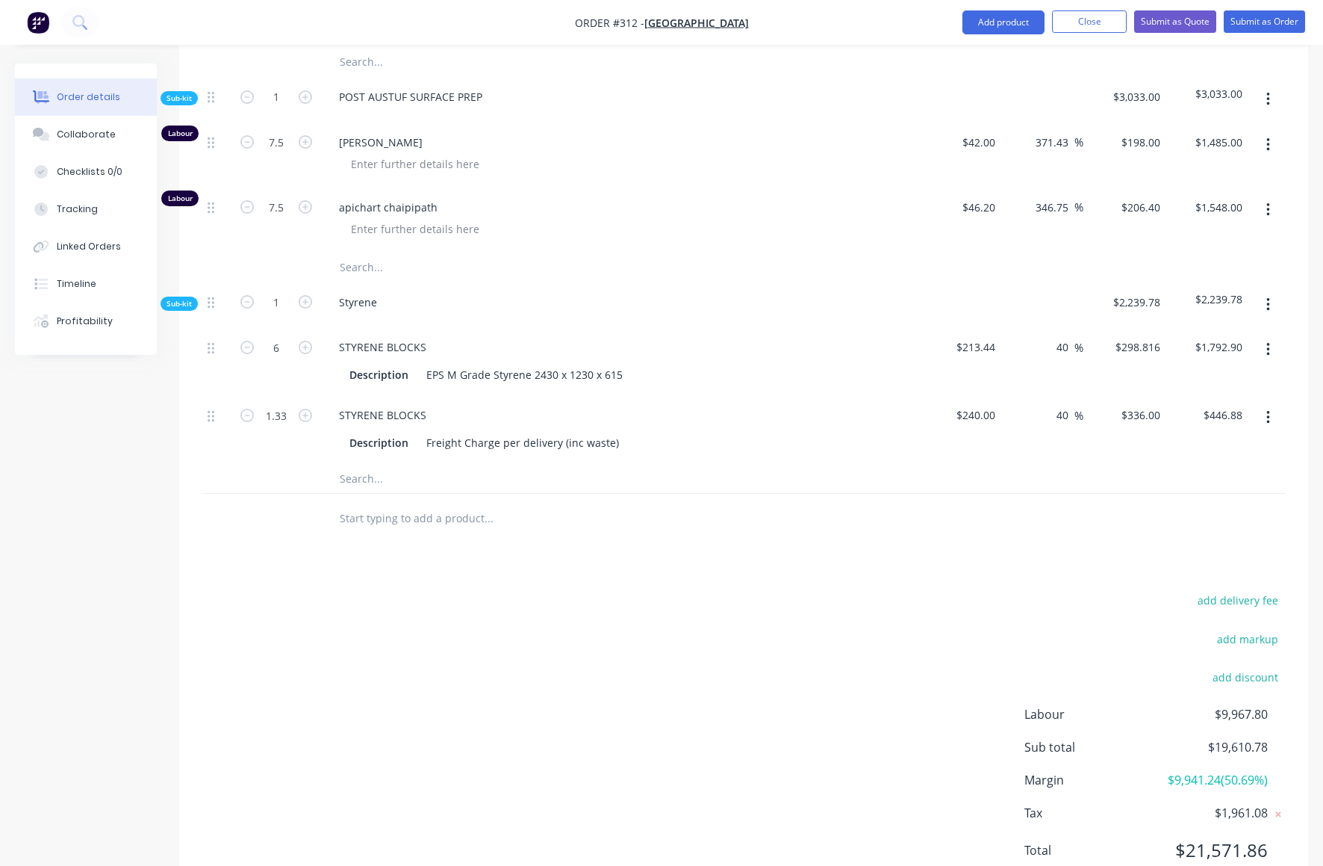
scroll to position [1344, 0]
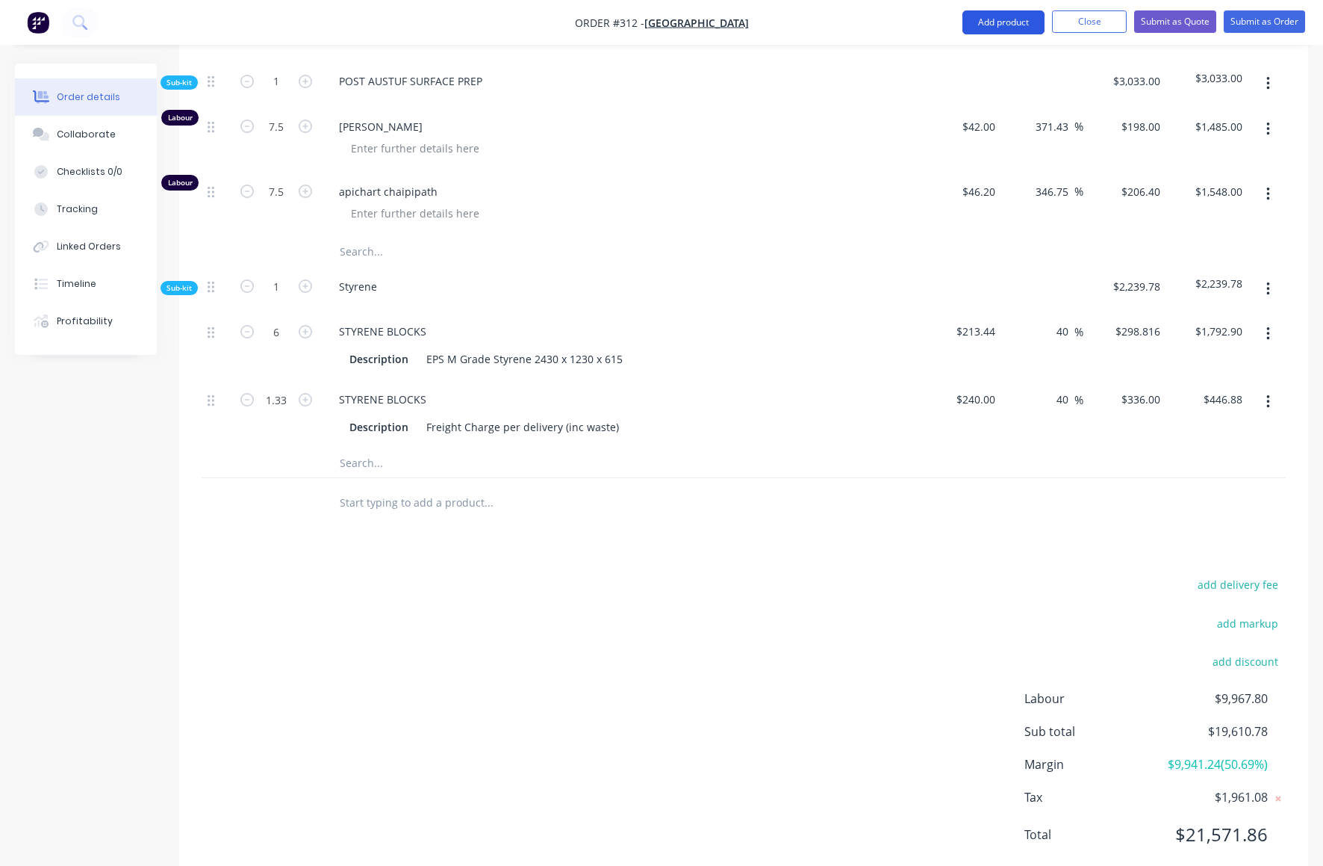
click at [1010, 19] on button "Add product" at bounding box center [1004, 22] width 82 height 24
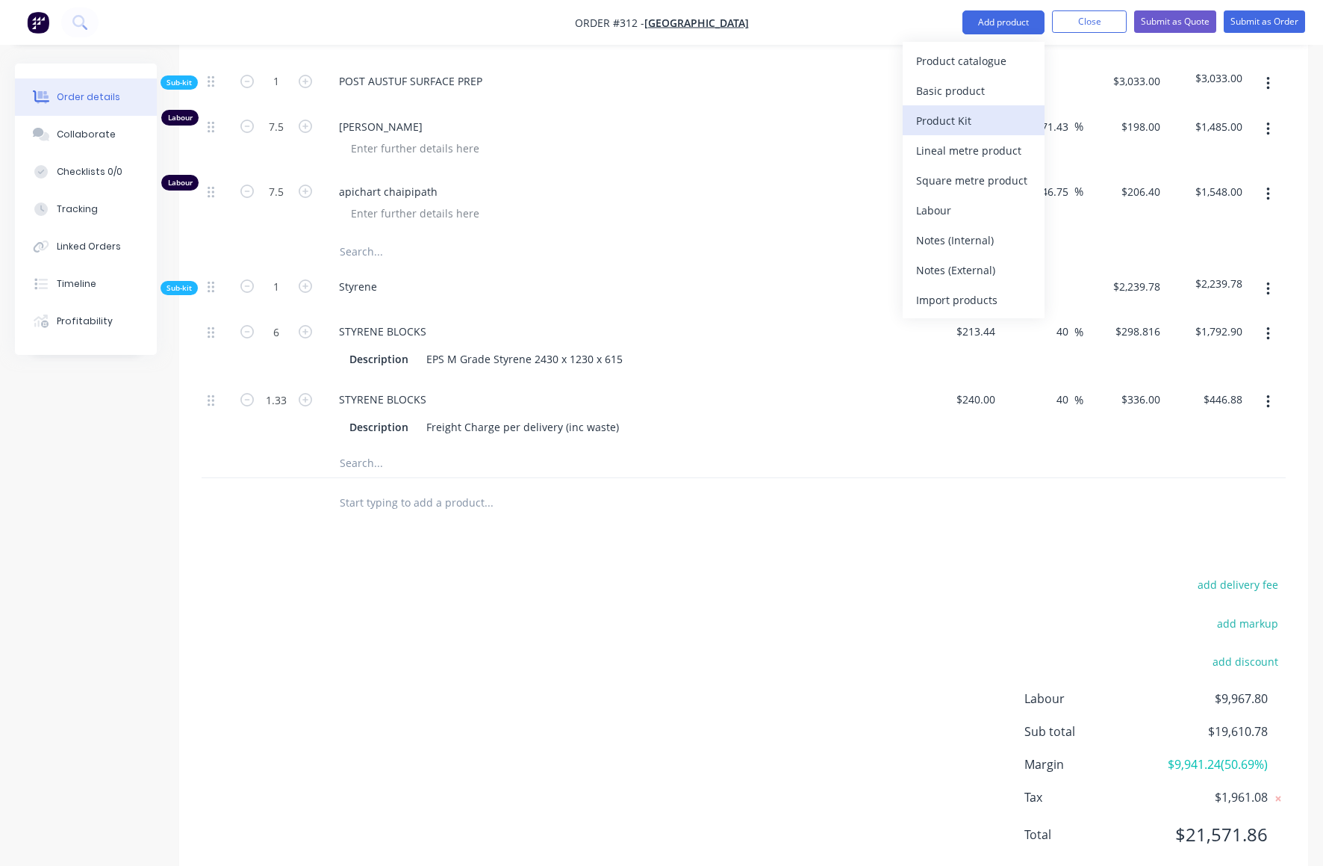
click at [950, 118] on div "Product Kit" at bounding box center [973, 121] width 115 height 22
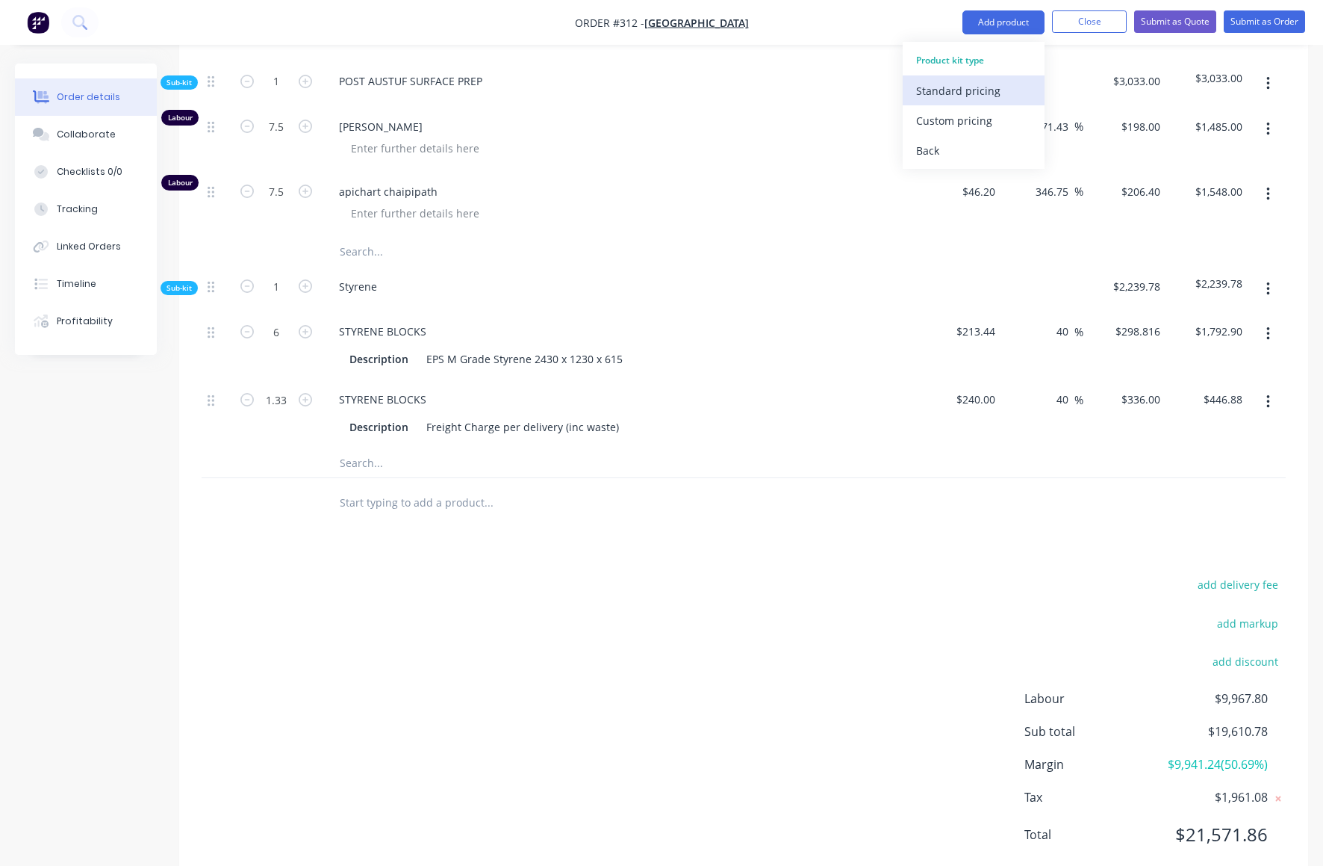
click at [939, 91] on div "Standard pricing" at bounding box center [973, 91] width 115 height 22
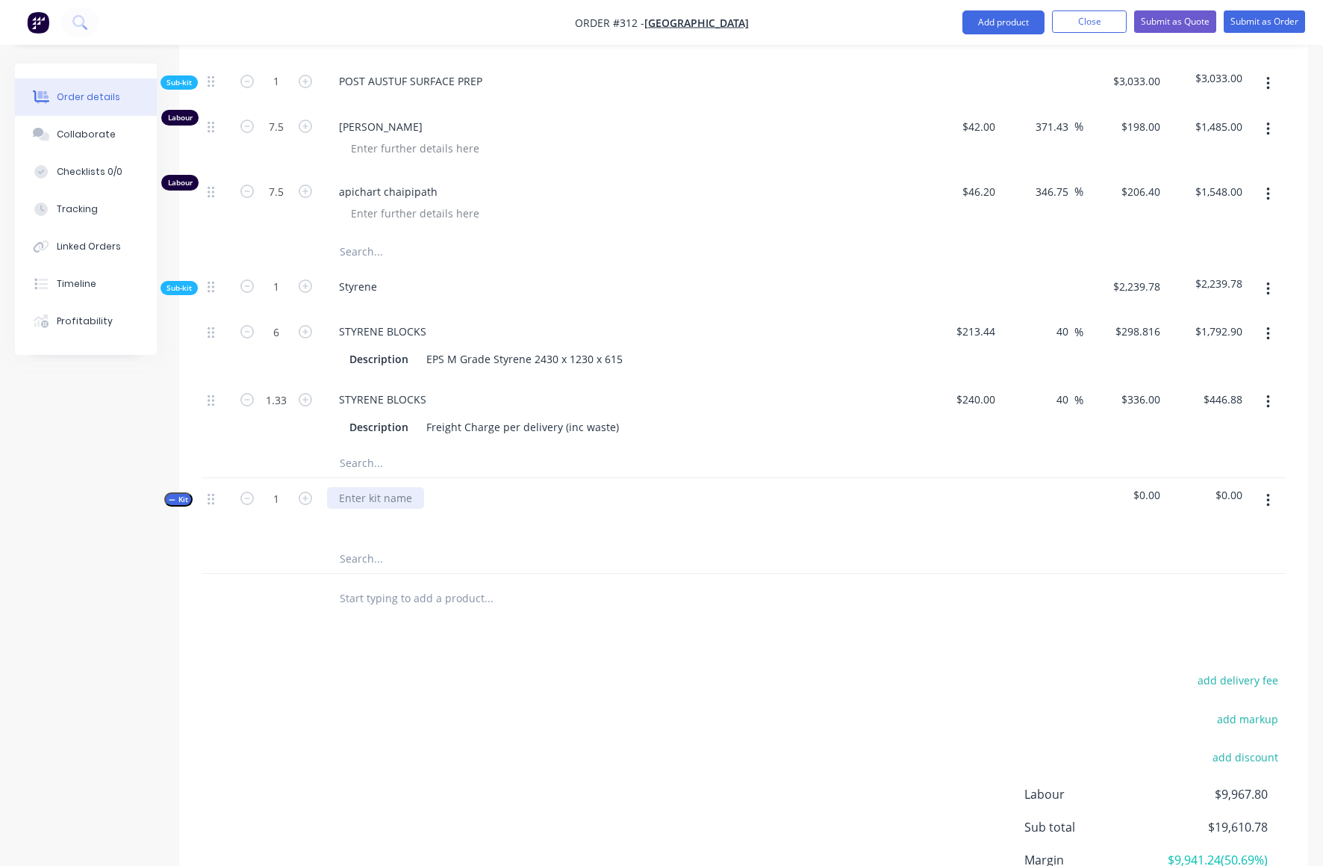
click at [350, 487] on div at bounding box center [375, 498] width 97 height 22
drag, startPoint x: 338, startPoint y: 455, endPoint x: 423, endPoint y: 460, distance: 84.6
click at [423, 478] on div "painting" at bounding box center [619, 510] width 597 height 65
click at [1268, 492] on icon "button" at bounding box center [1269, 500] width 4 height 16
click at [1197, 559] on div "Add product to kit" at bounding box center [1215, 570] width 115 height 22
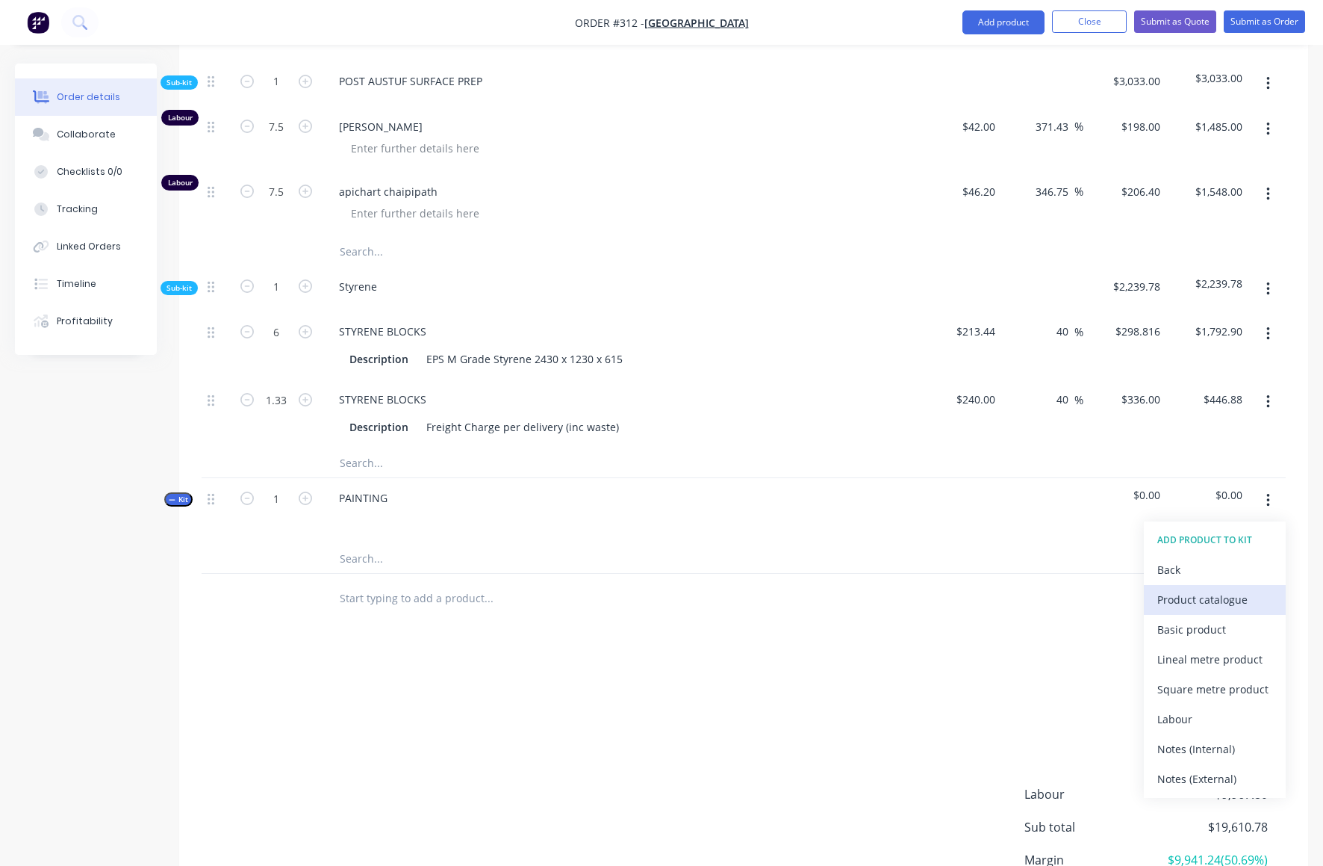
click at [1185, 589] on div "Product catalogue" at bounding box center [1215, 600] width 115 height 22
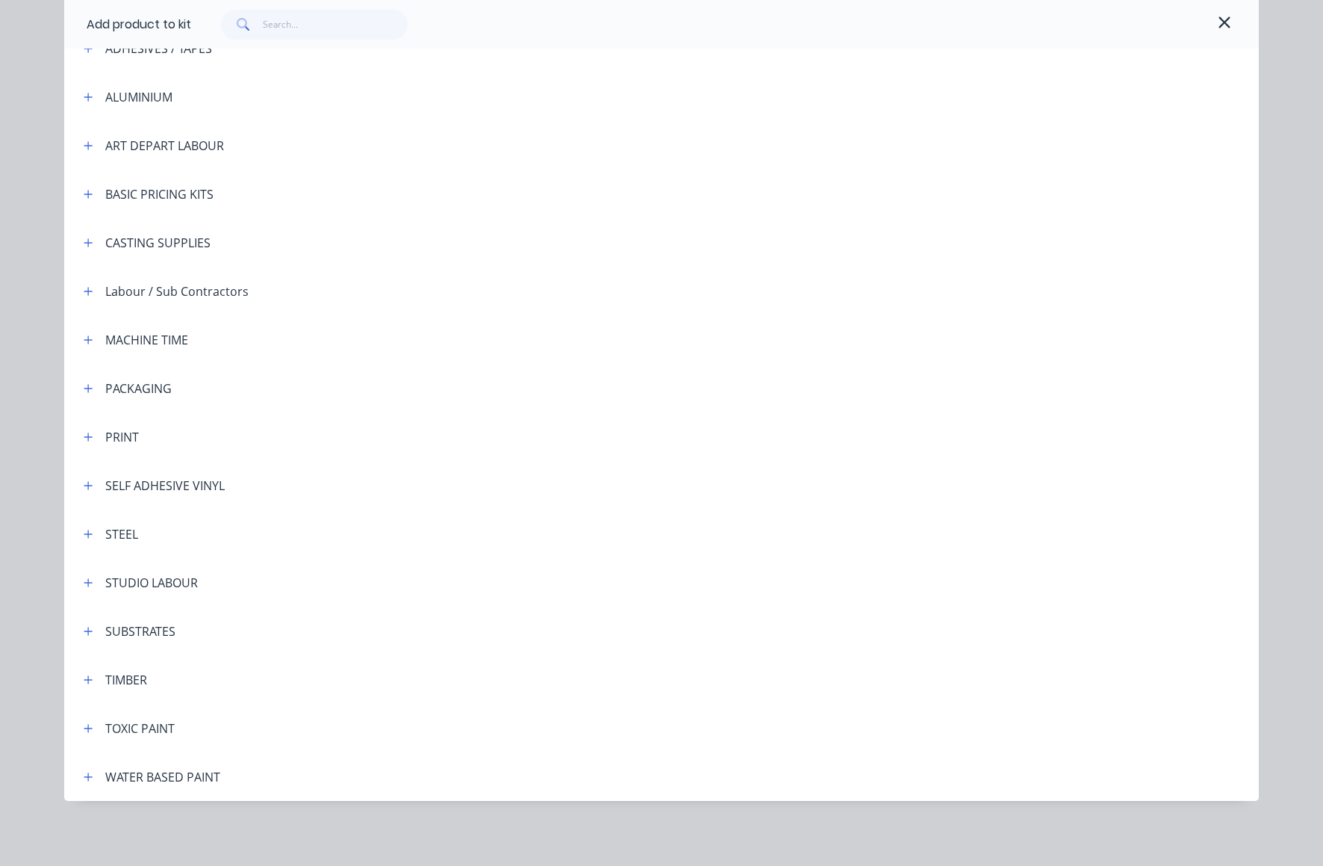
scroll to position [141, 0]
click at [84, 727] on icon "button" at bounding box center [88, 727] width 8 height 8
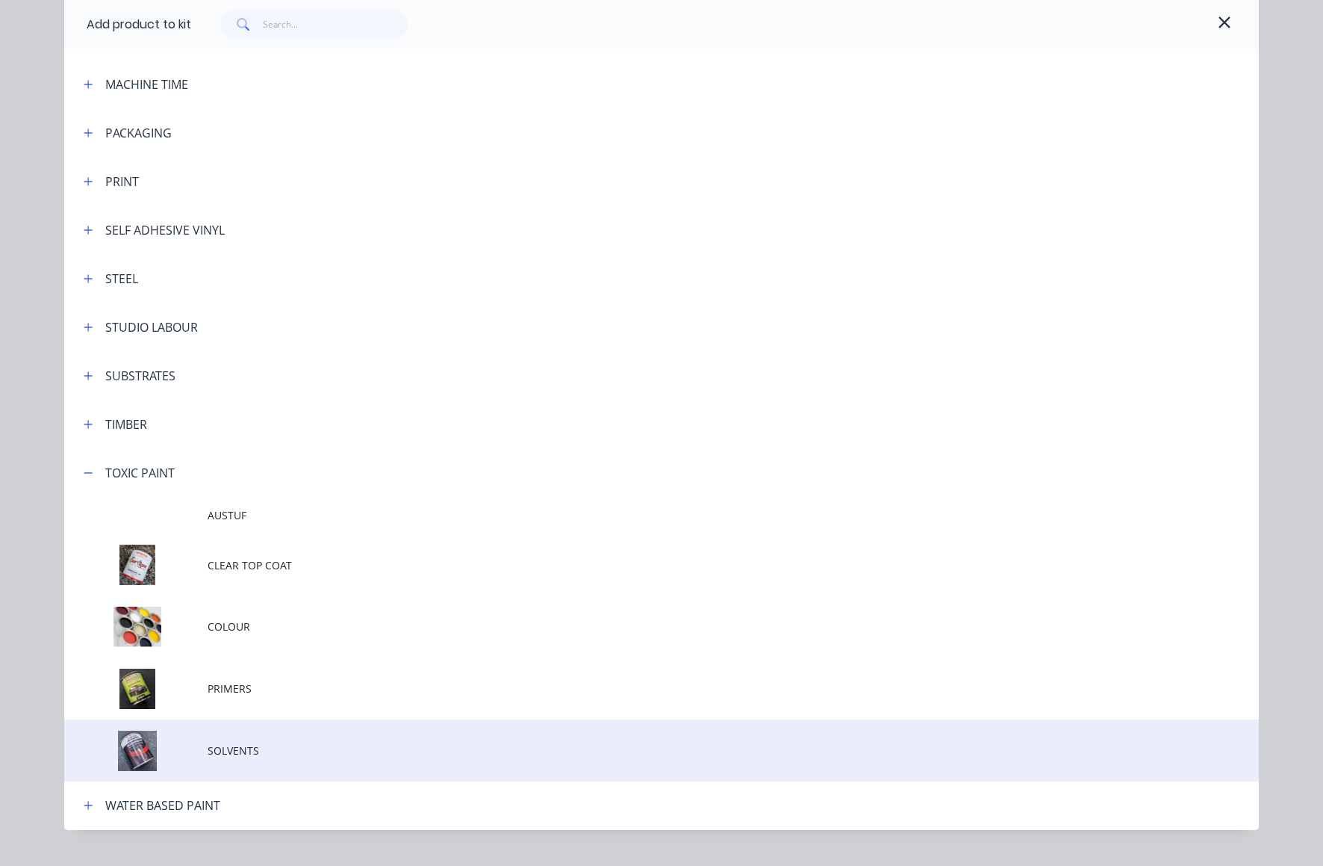
scroll to position [426, 0]
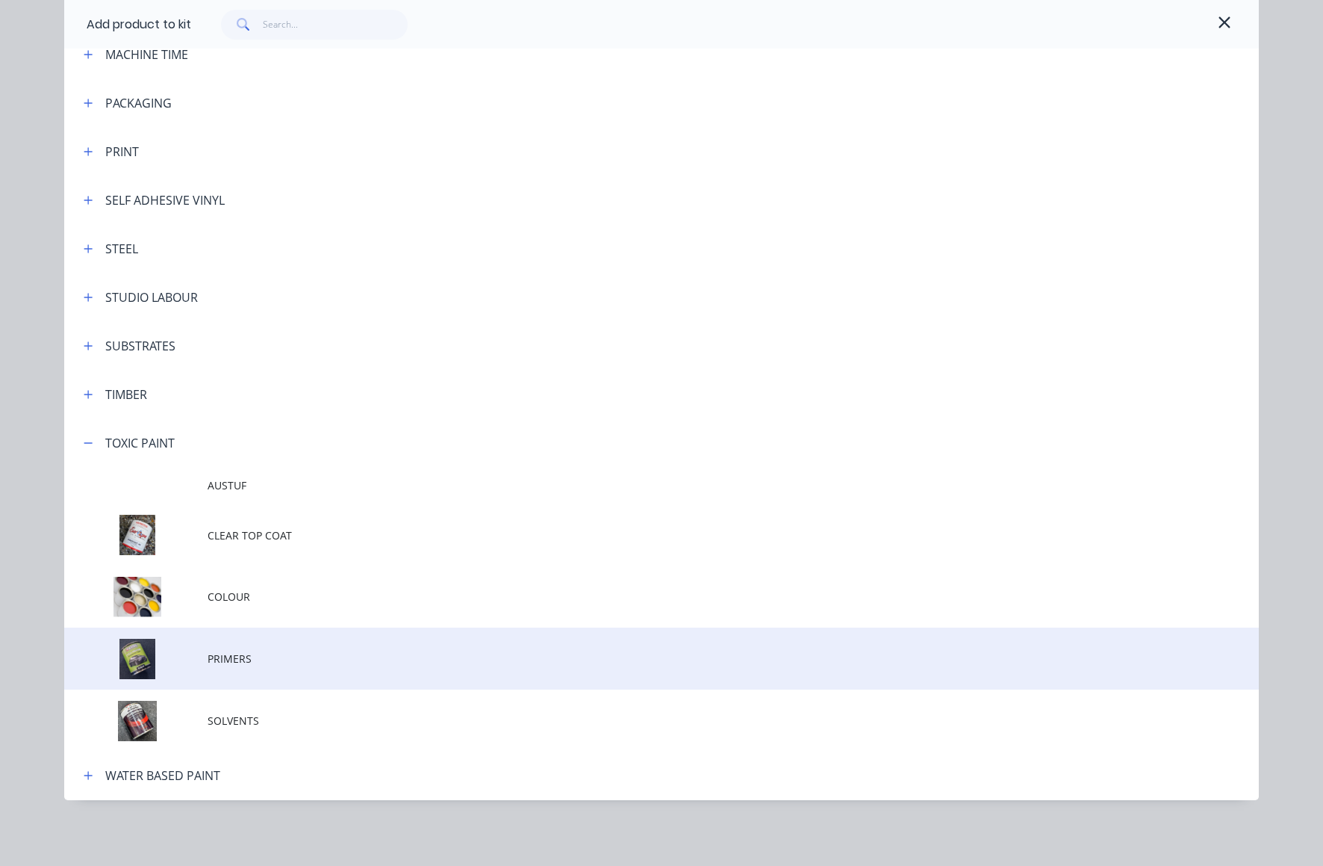
click at [128, 653] on td at bounding box center [135, 658] width 143 height 62
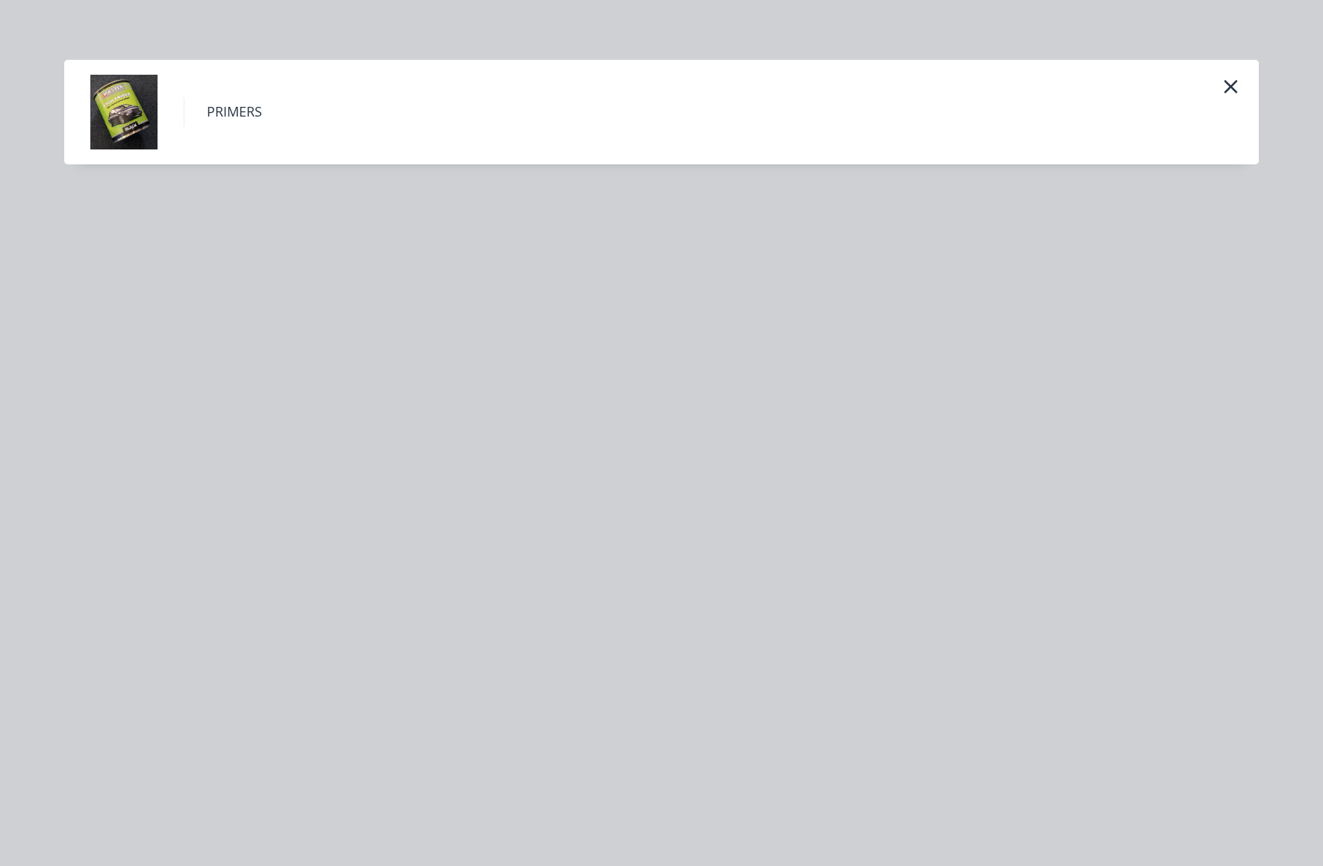
scroll to position [0, 0]
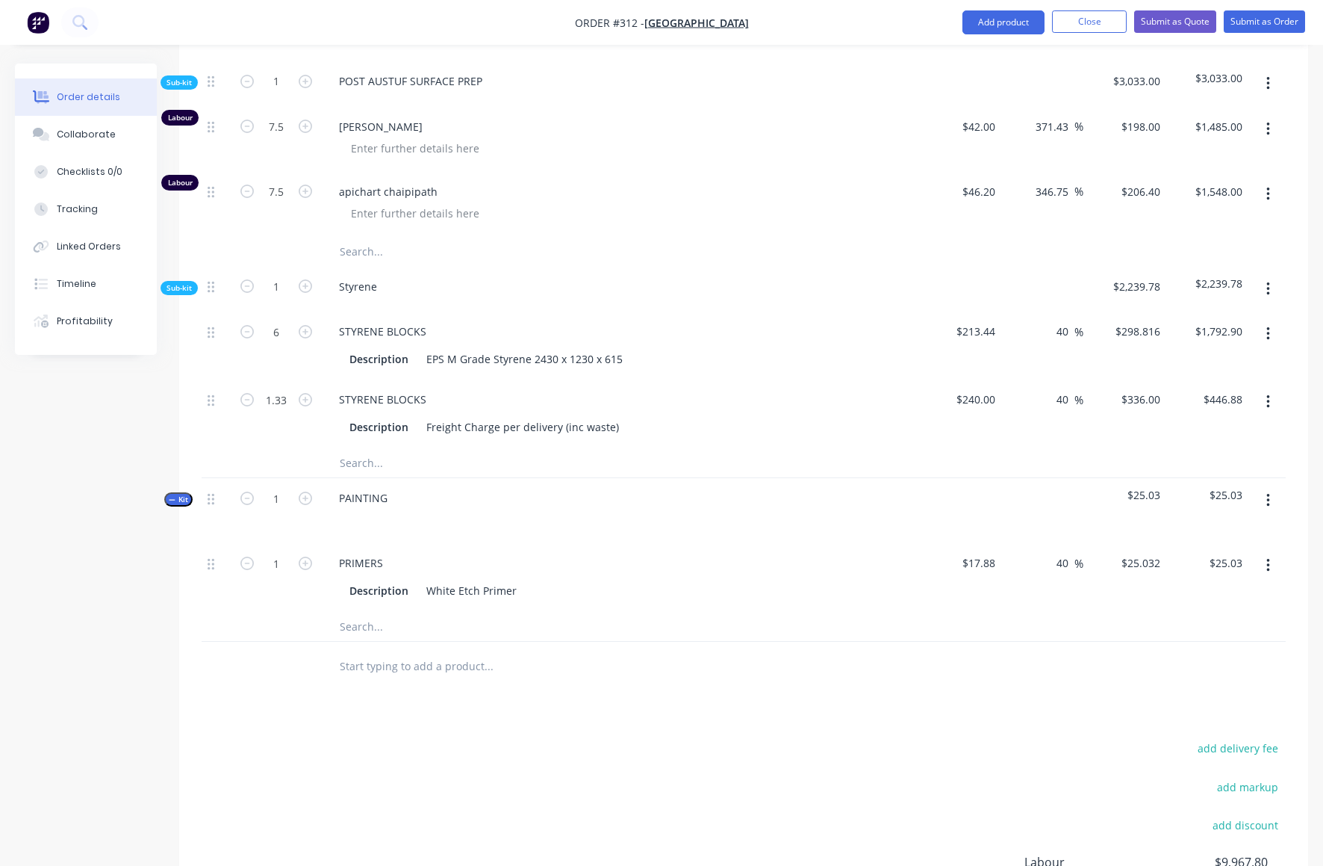
click at [1269, 494] on icon "button" at bounding box center [1268, 500] width 3 height 13
click at [1220, 559] on div "Add product to kit" at bounding box center [1215, 570] width 115 height 22
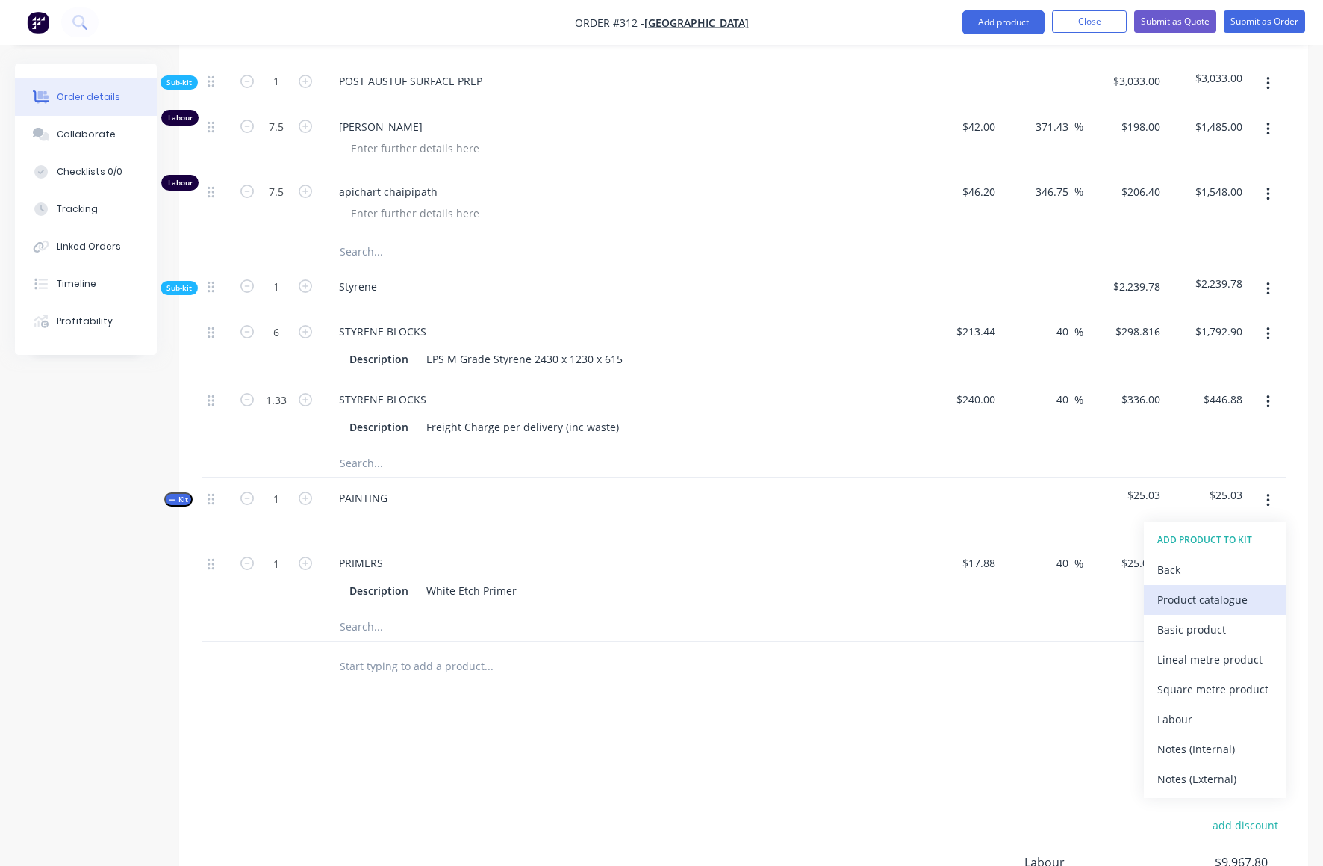
click at [1193, 589] on div "Product catalogue" at bounding box center [1215, 600] width 115 height 22
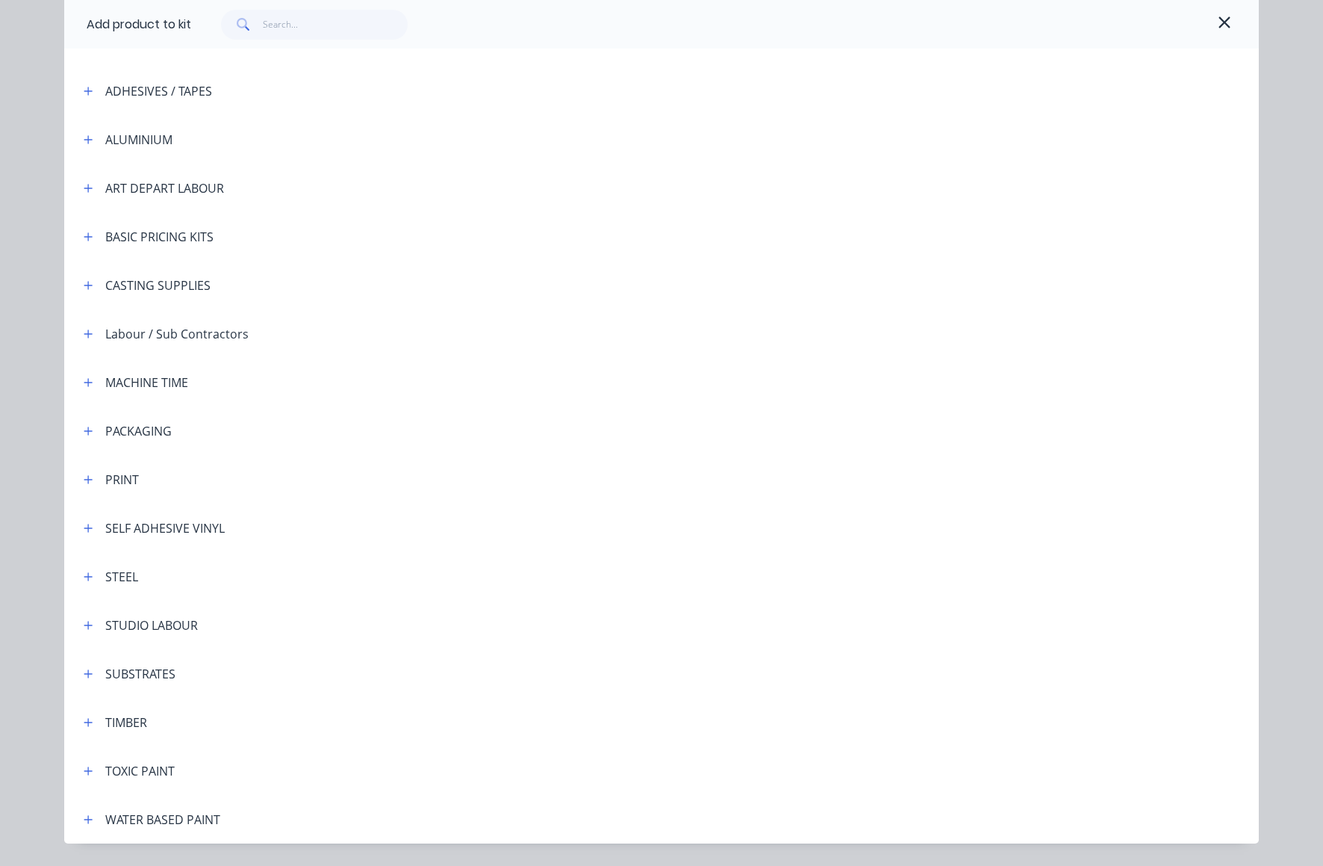
scroll to position [141, 0]
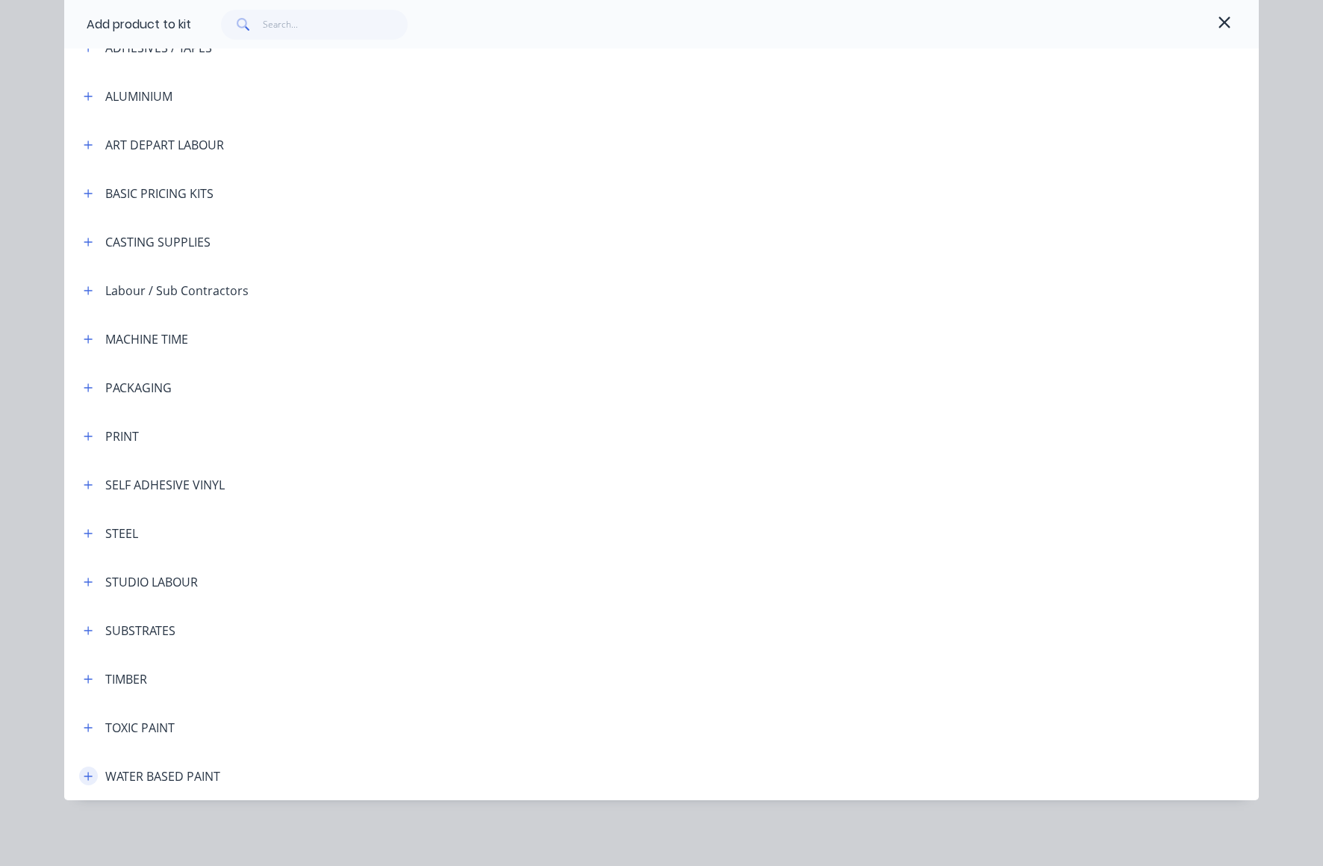
click at [84, 777] on icon "button" at bounding box center [88, 776] width 9 height 10
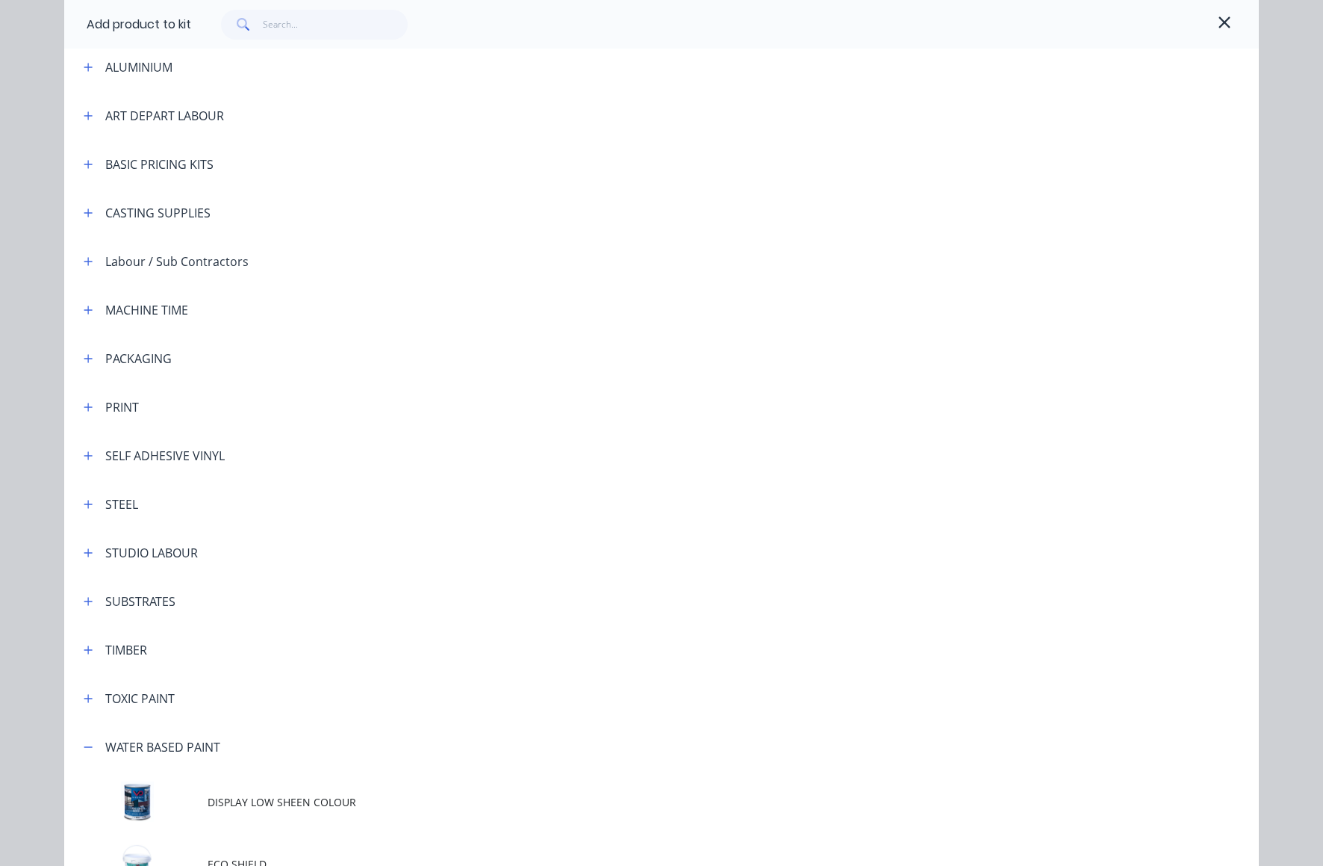
scroll to position [349, 0]
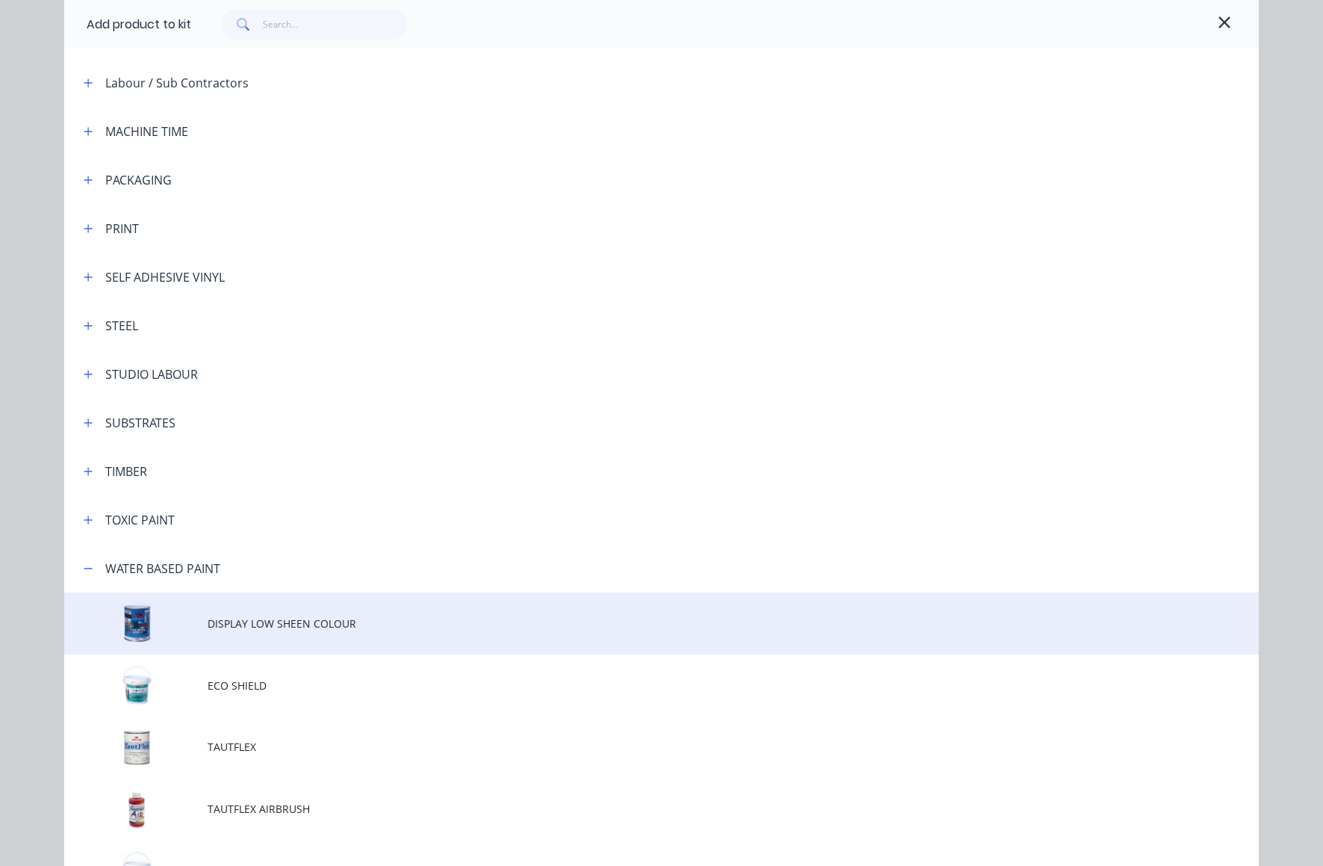
click at [139, 625] on td at bounding box center [135, 623] width 143 height 62
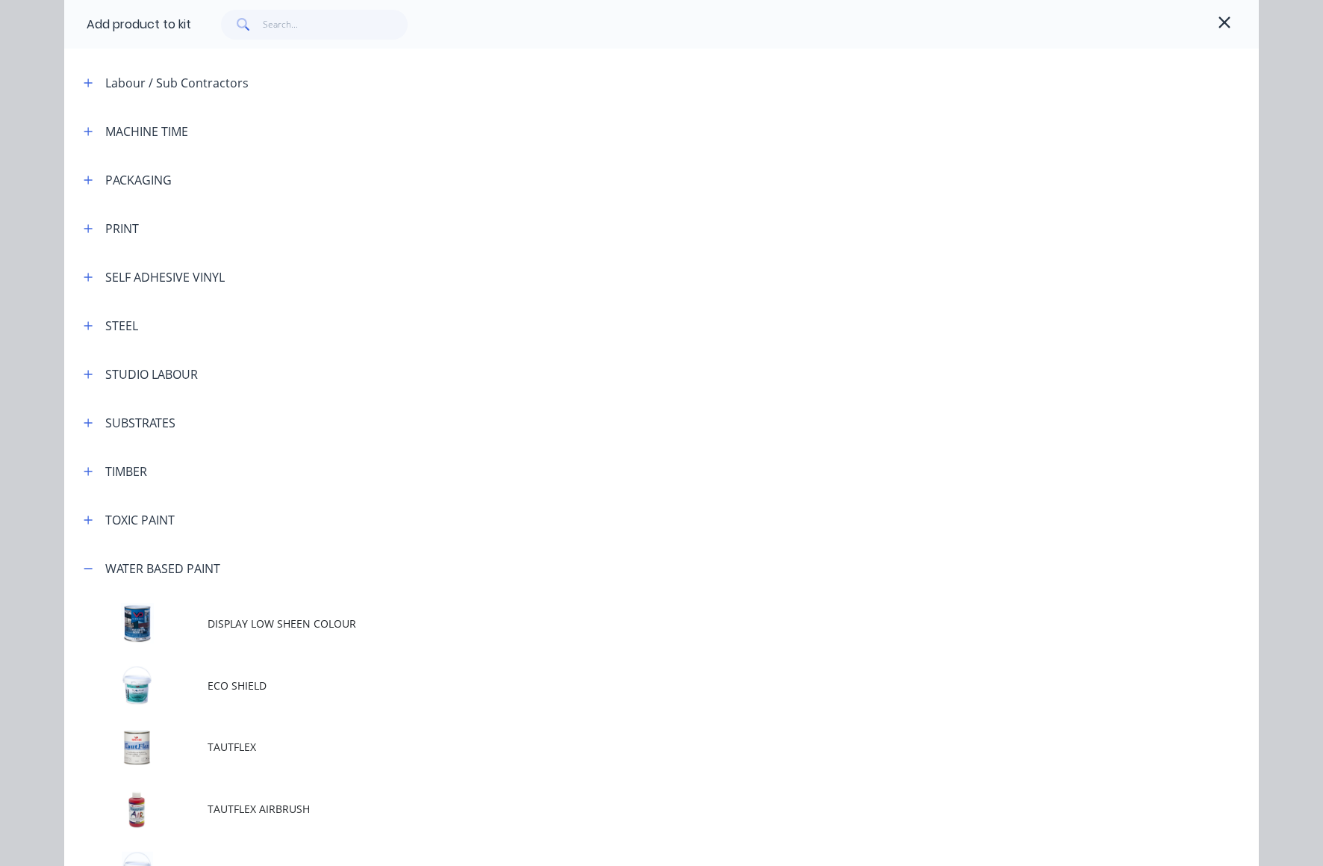
scroll to position [0, 0]
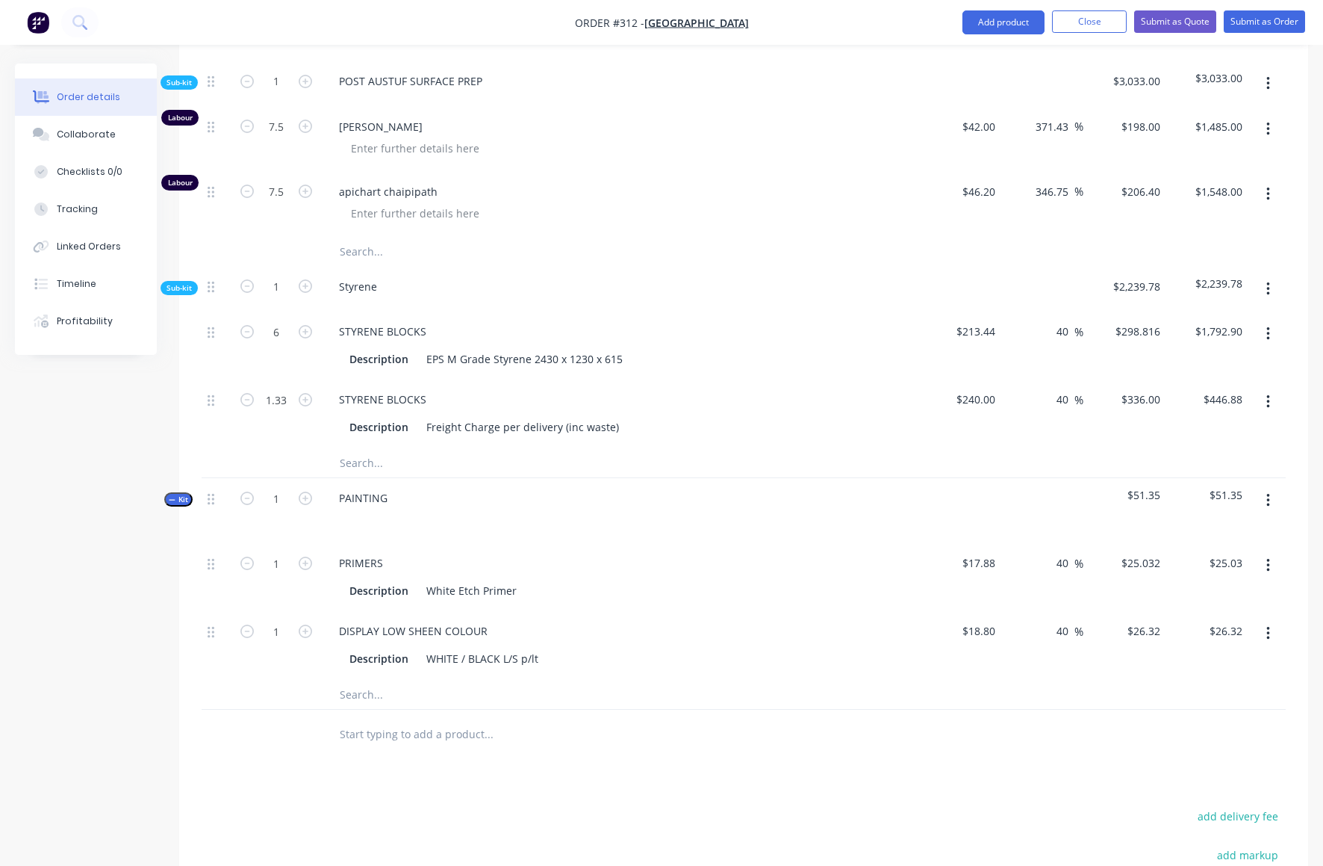
click at [1270, 487] on button "button" at bounding box center [1268, 500] width 35 height 27
click at [1206, 559] on div "Add product to kit" at bounding box center [1215, 570] width 115 height 22
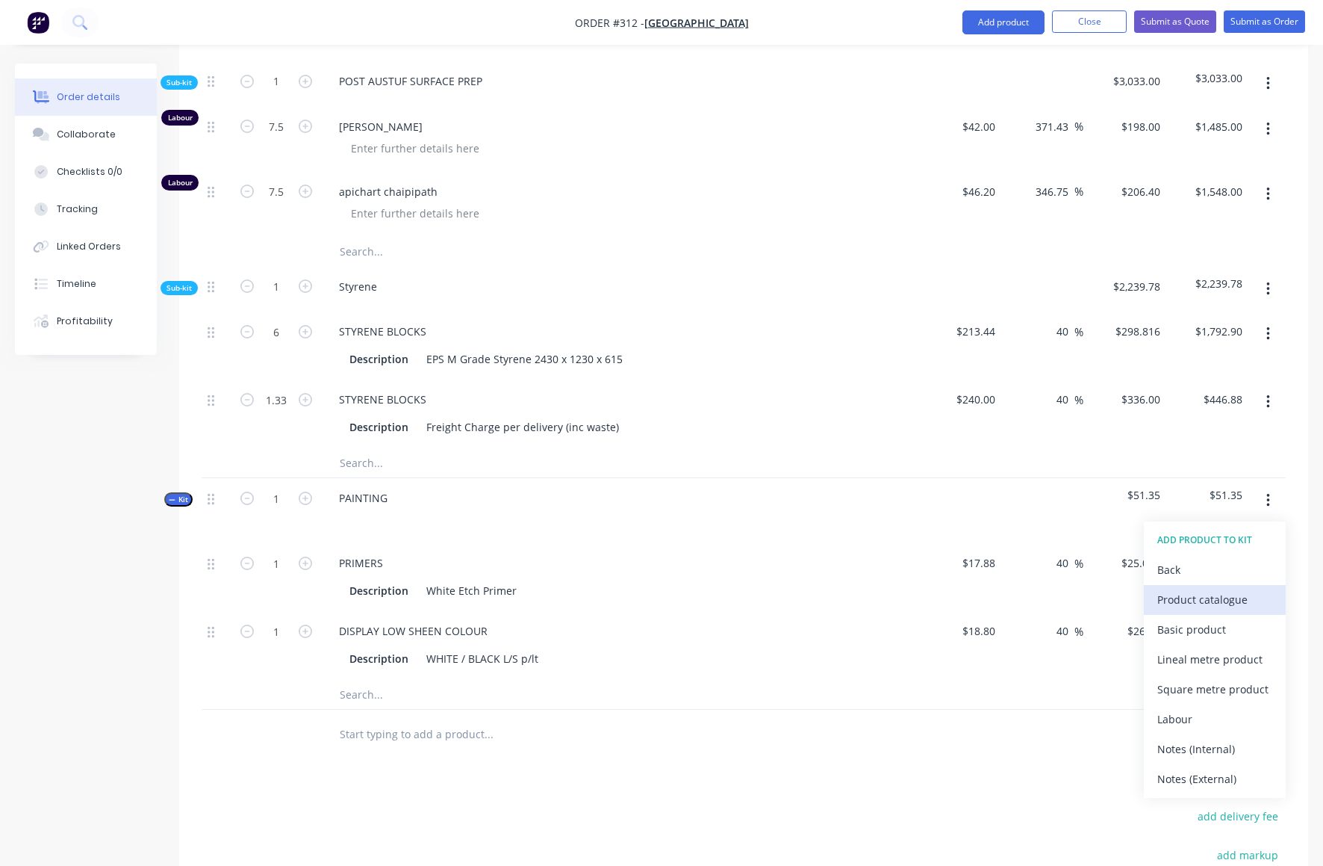
click at [1193, 589] on div "Product catalogue" at bounding box center [1215, 600] width 115 height 22
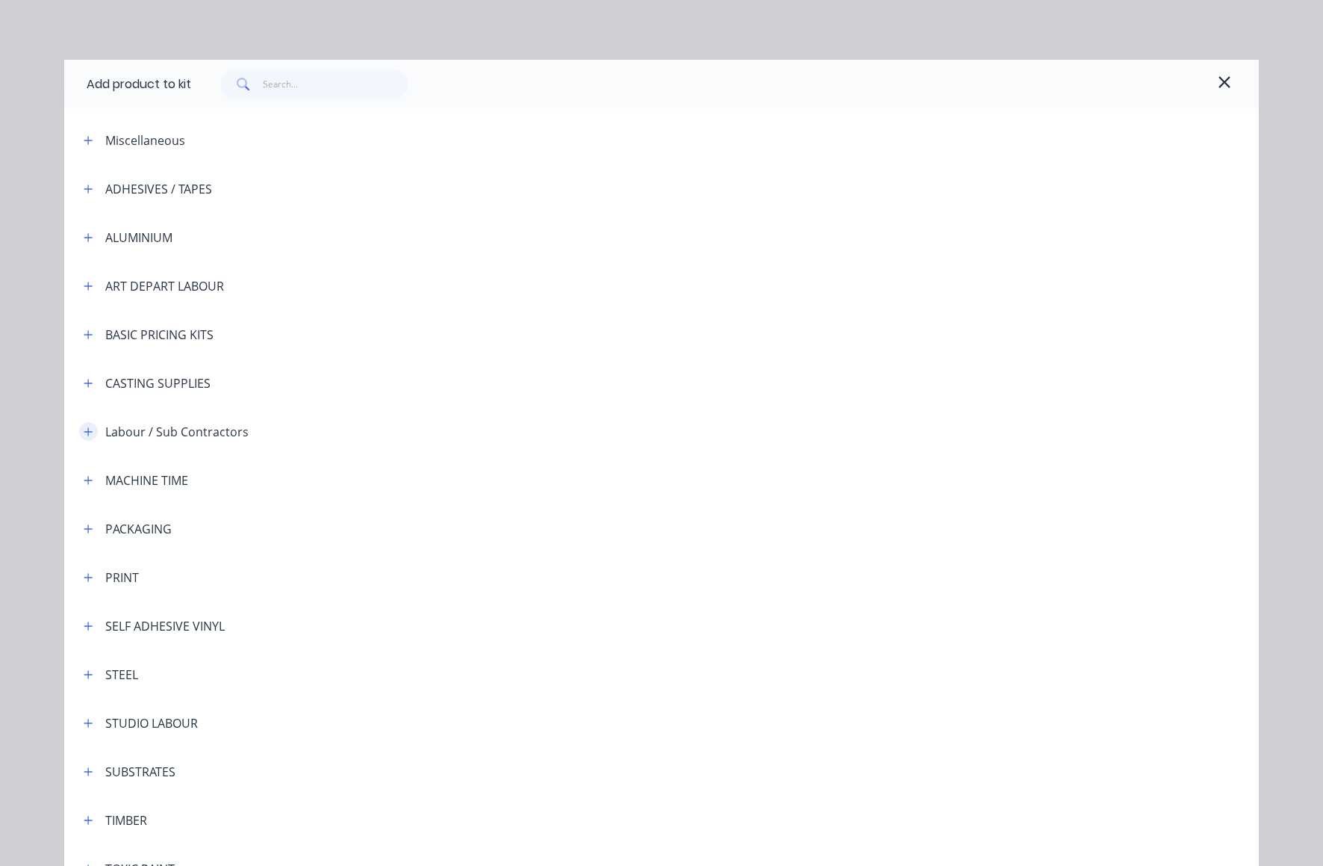
click at [84, 433] on icon "button" at bounding box center [88, 431] width 9 height 10
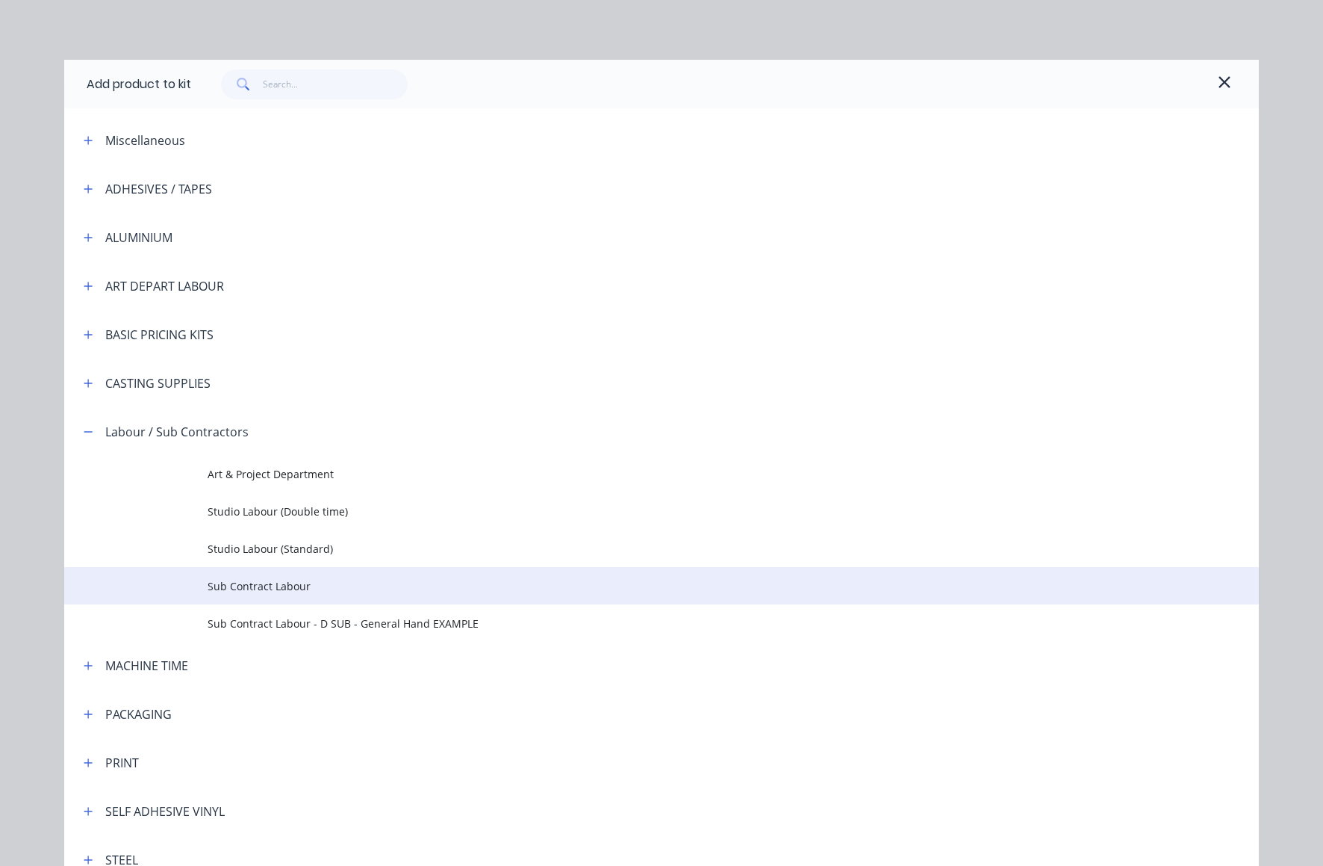
click at [234, 584] on span "Sub Contract Labour" at bounding box center [628, 586] width 841 height 16
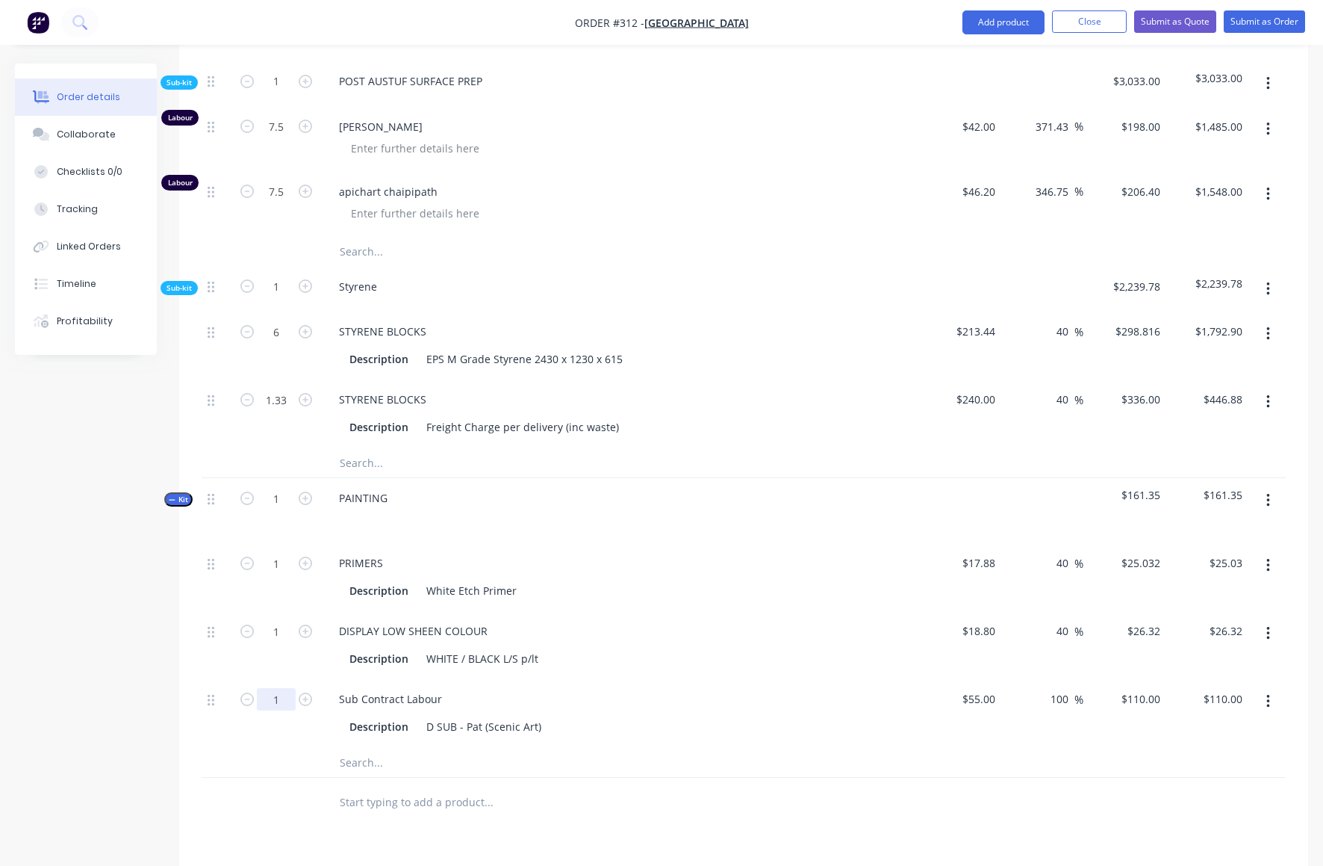
click at [279, 688] on input "1" at bounding box center [276, 699] width 39 height 22
type input "21.5"
type input "$2,365.00"
click at [656, 580] on div "Description White Etch Primer" at bounding box center [617, 591] width 547 height 22
click at [305, 556] on icon "button" at bounding box center [305, 562] width 13 height 13
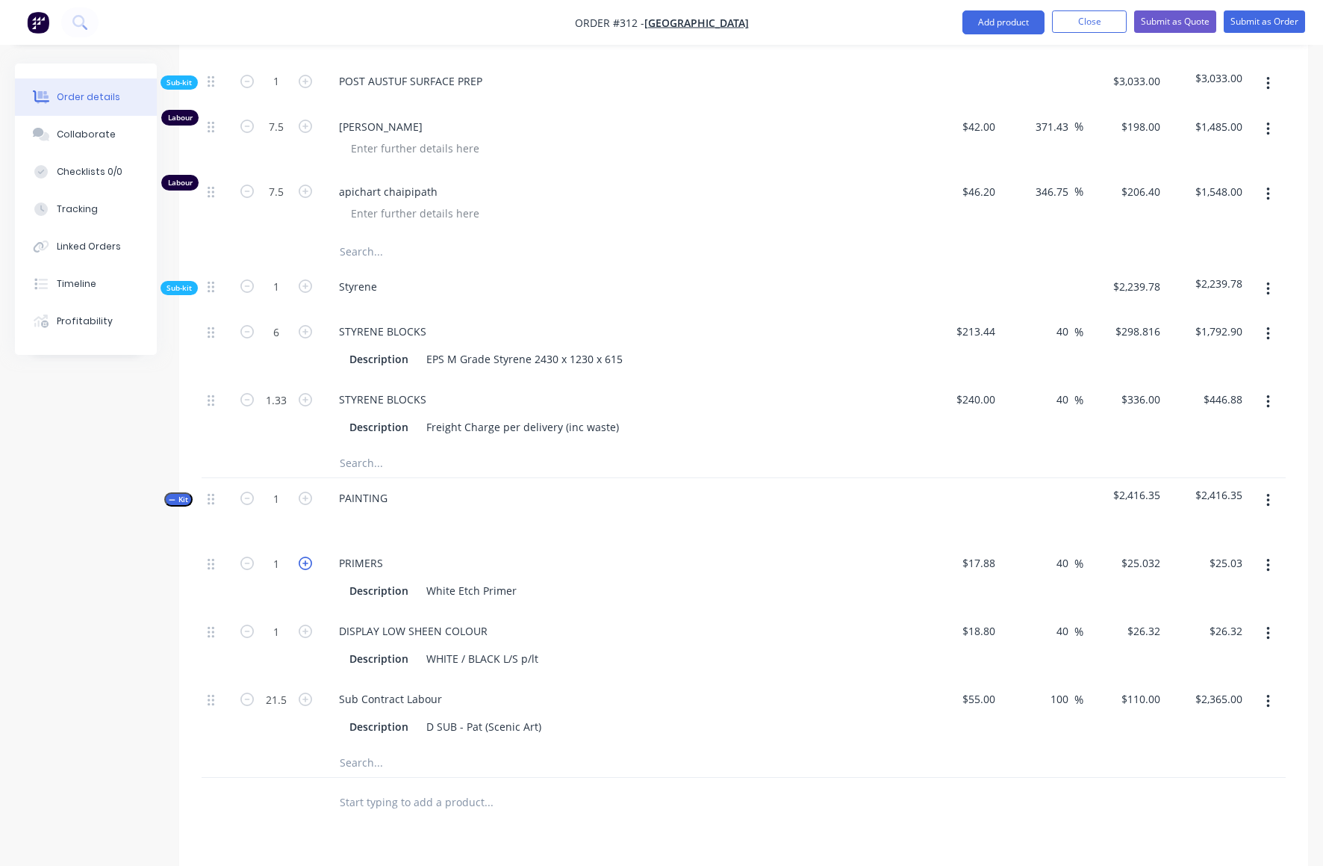
type input "2"
type input "$50.06"
click at [305, 556] on icon "button" at bounding box center [305, 562] width 13 height 13
type input "3"
type input "$75.10"
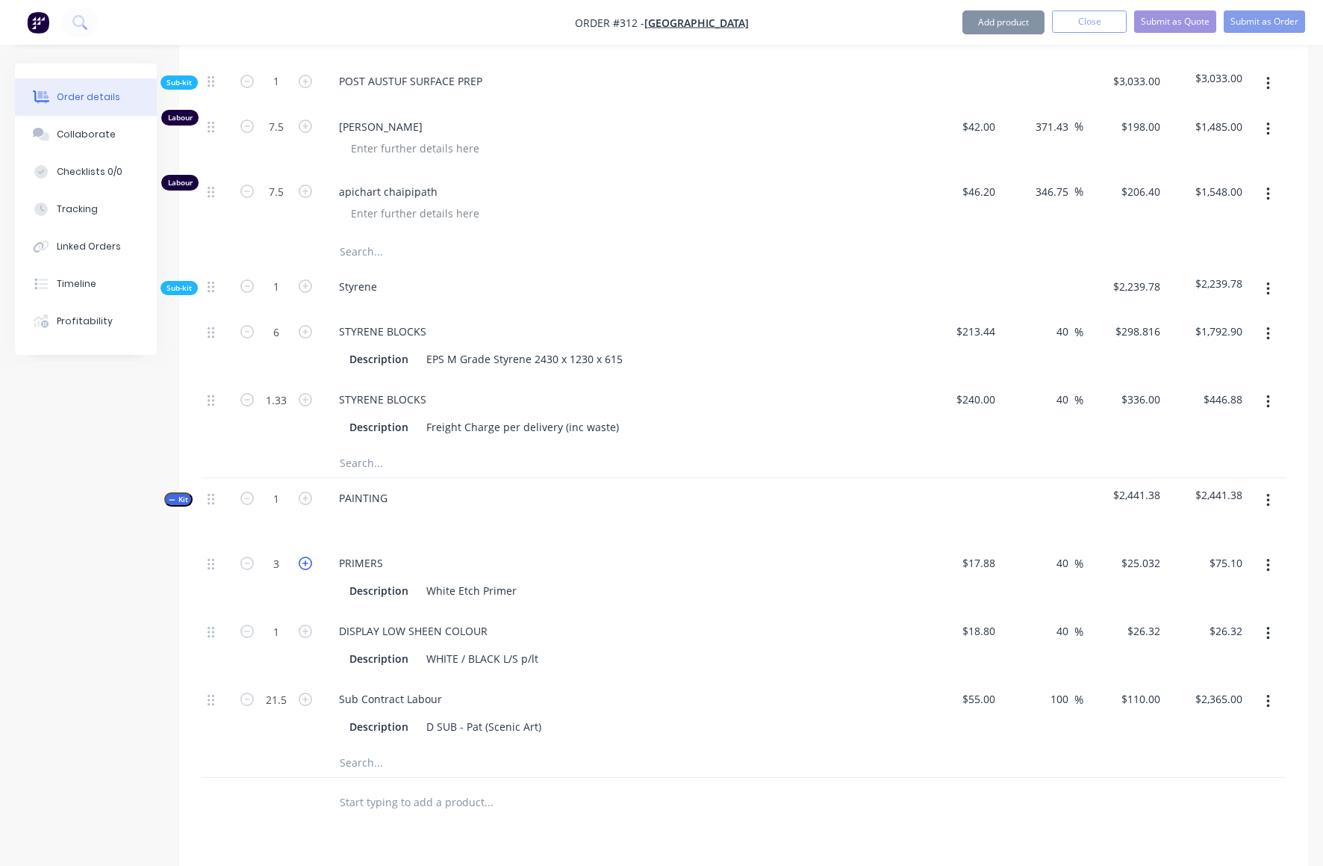
click at [306, 556] on icon "button" at bounding box center [305, 562] width 13 height 13
type input "4"
type input "$100.13"
drag, startPoint x: 273, startPoint y: 591, endPoint x: 285, endPoint y: 592, distance: 12.0
click at [285, 620] on input "1" at bounding box center [276, 631] width 39 height 22
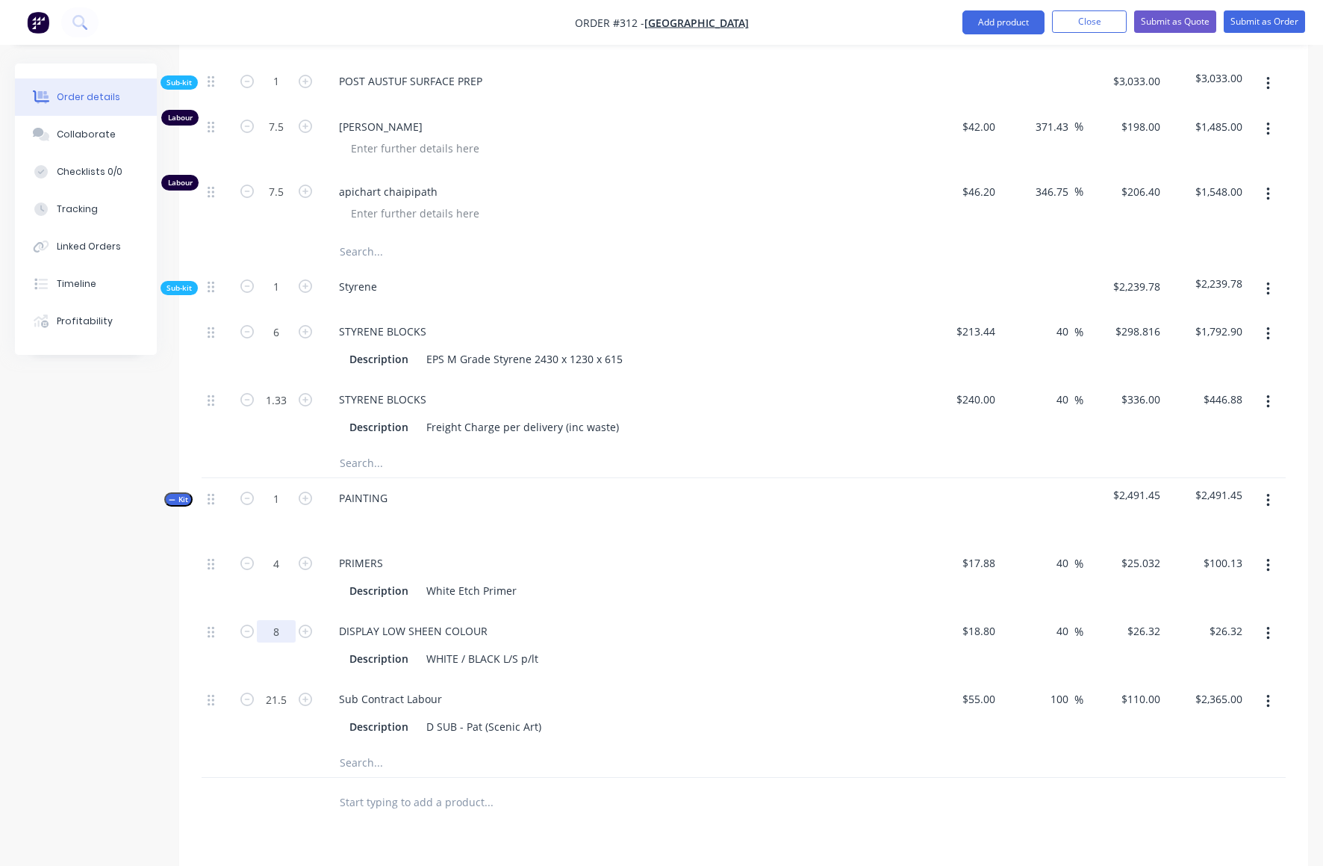
type input "8"
type input "$210.56"
click at [687, 629] on div "DISPLAY LOW SHEEN COLOUR Description WHITE / BLACK L/S p/lt" at bounding box center [619, 645] width 597 height 68
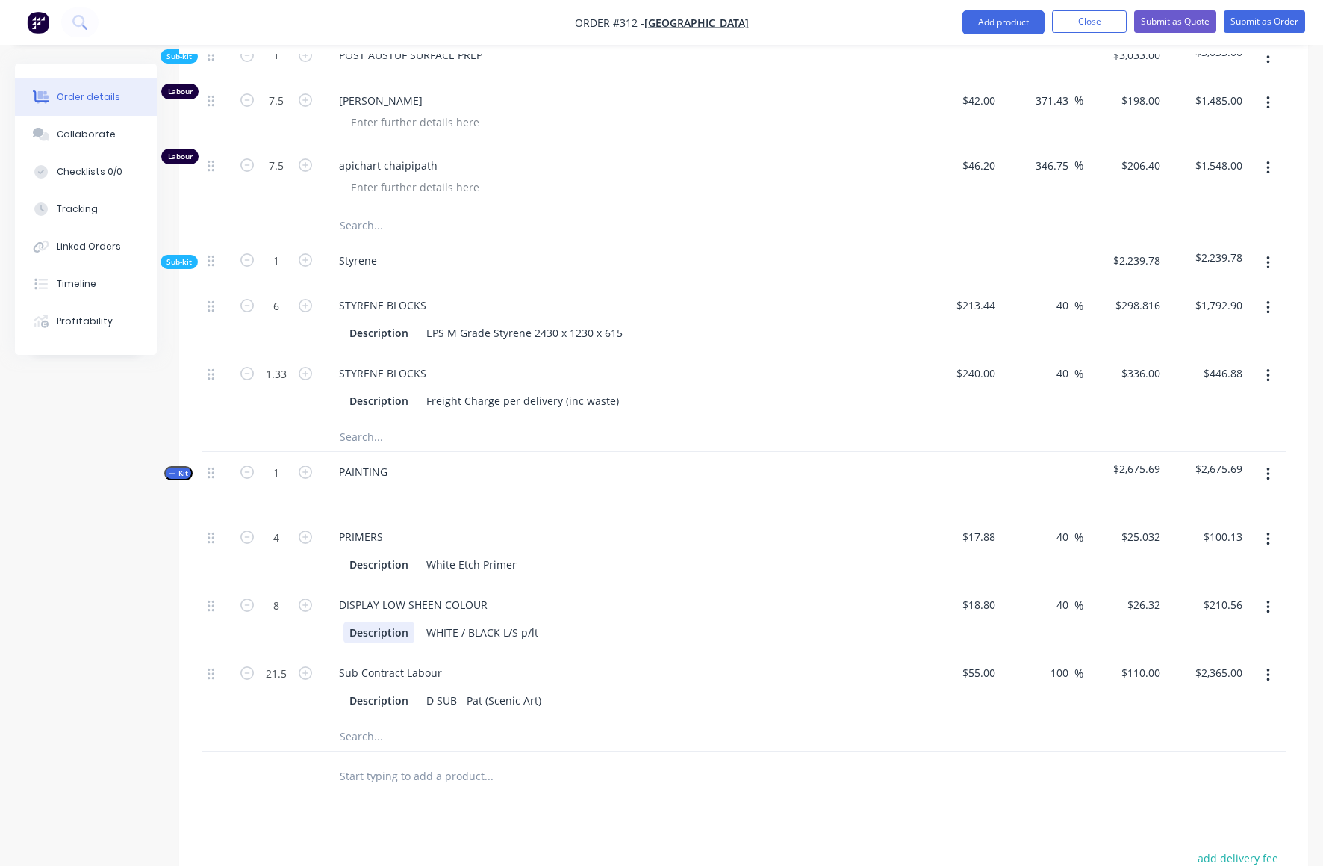
scroll to position [1373, 0]
click at [618, 618] on div "Description WHITE / BLACK L/S p/lt" at bounding box center [617, 629] width 547 height 22
click at [1269, 465] on icon "button" at bounding box center [1268, 471] width 3 height 13
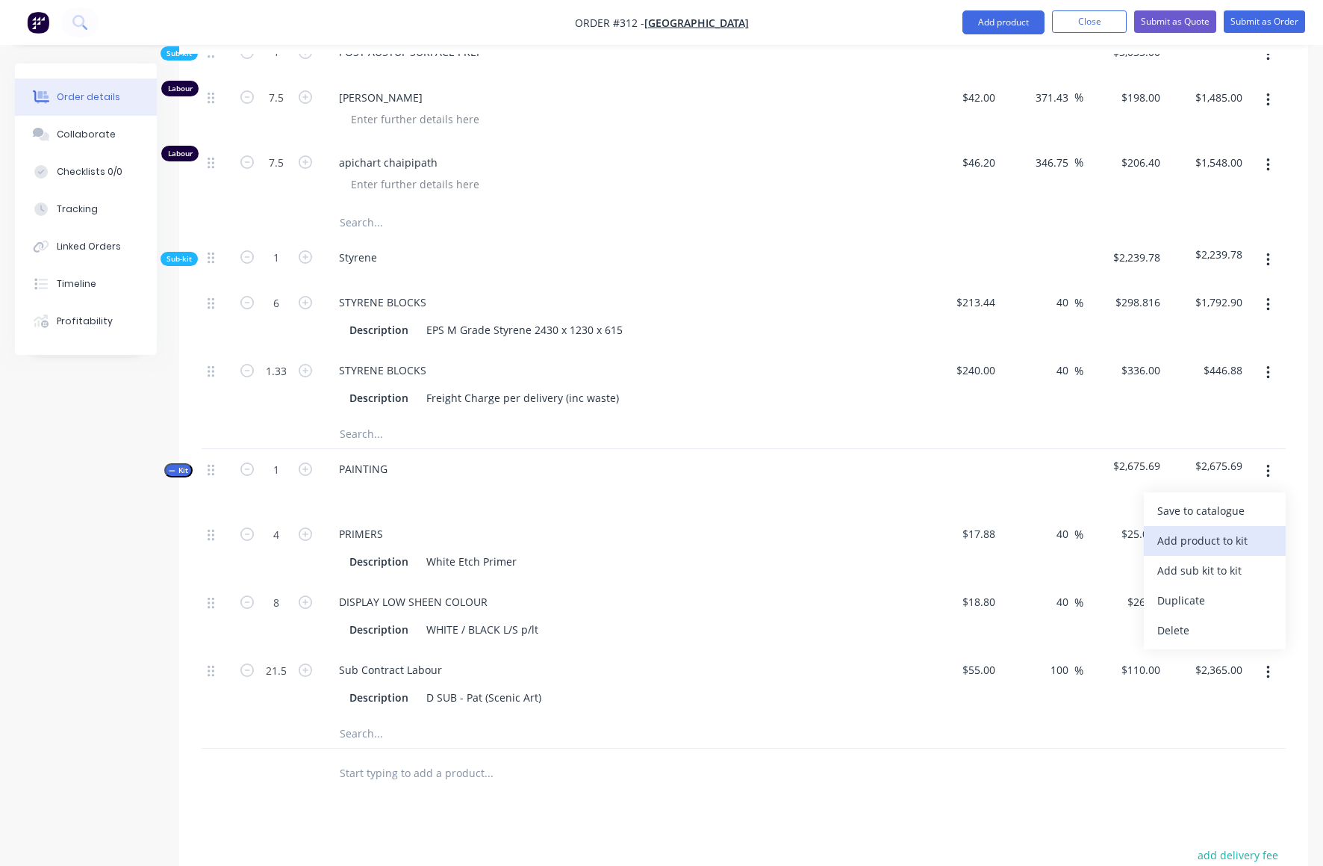
click at [1205, 530] on div "Add product to kit" at bounding box center [1215, 541] width 115 height 22
click at [1177, 559] on div "Product catalogue" at bounding box center [1215, 570] width 115 height 22
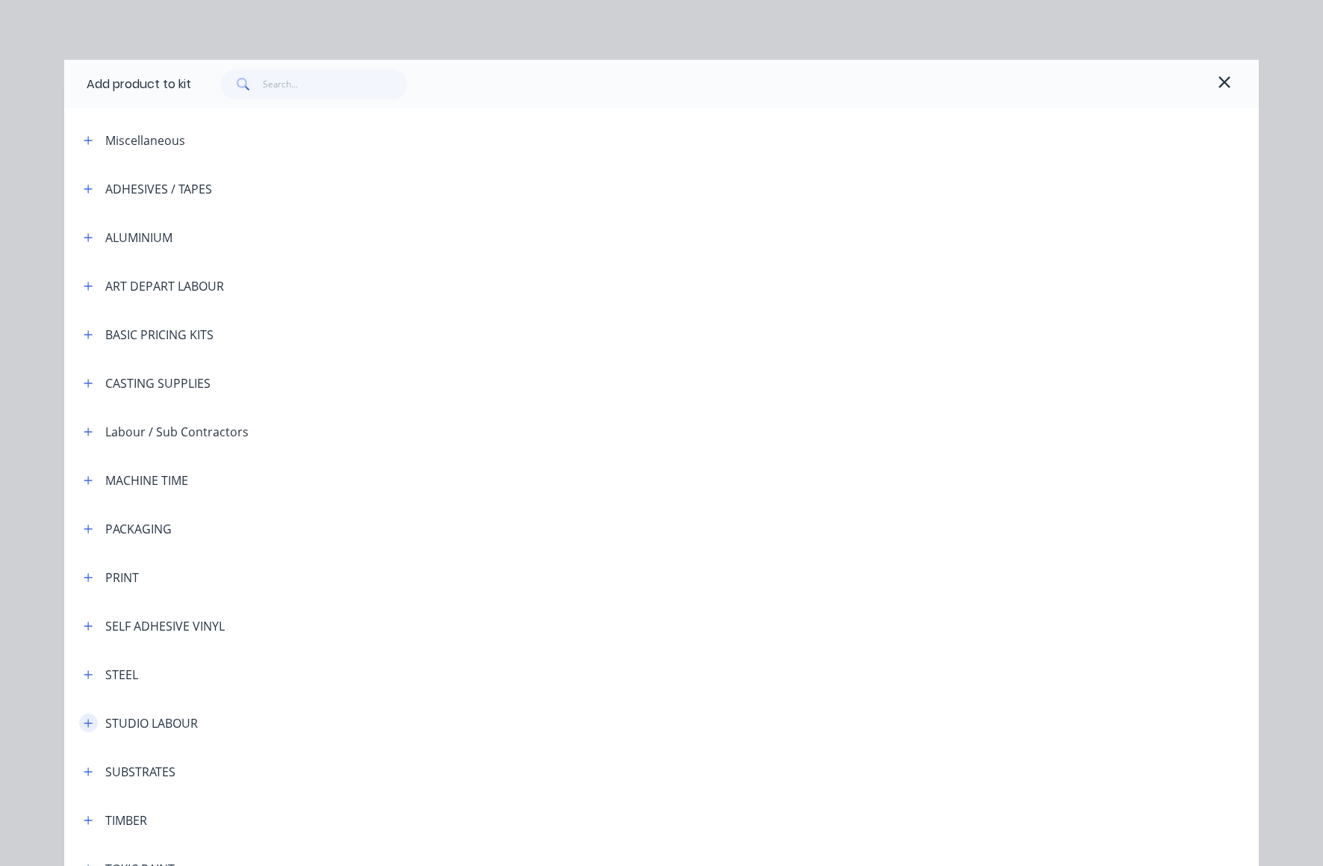
click at [84, 722] on icon "button" at bounding box center [88, 722] width 8 height 8
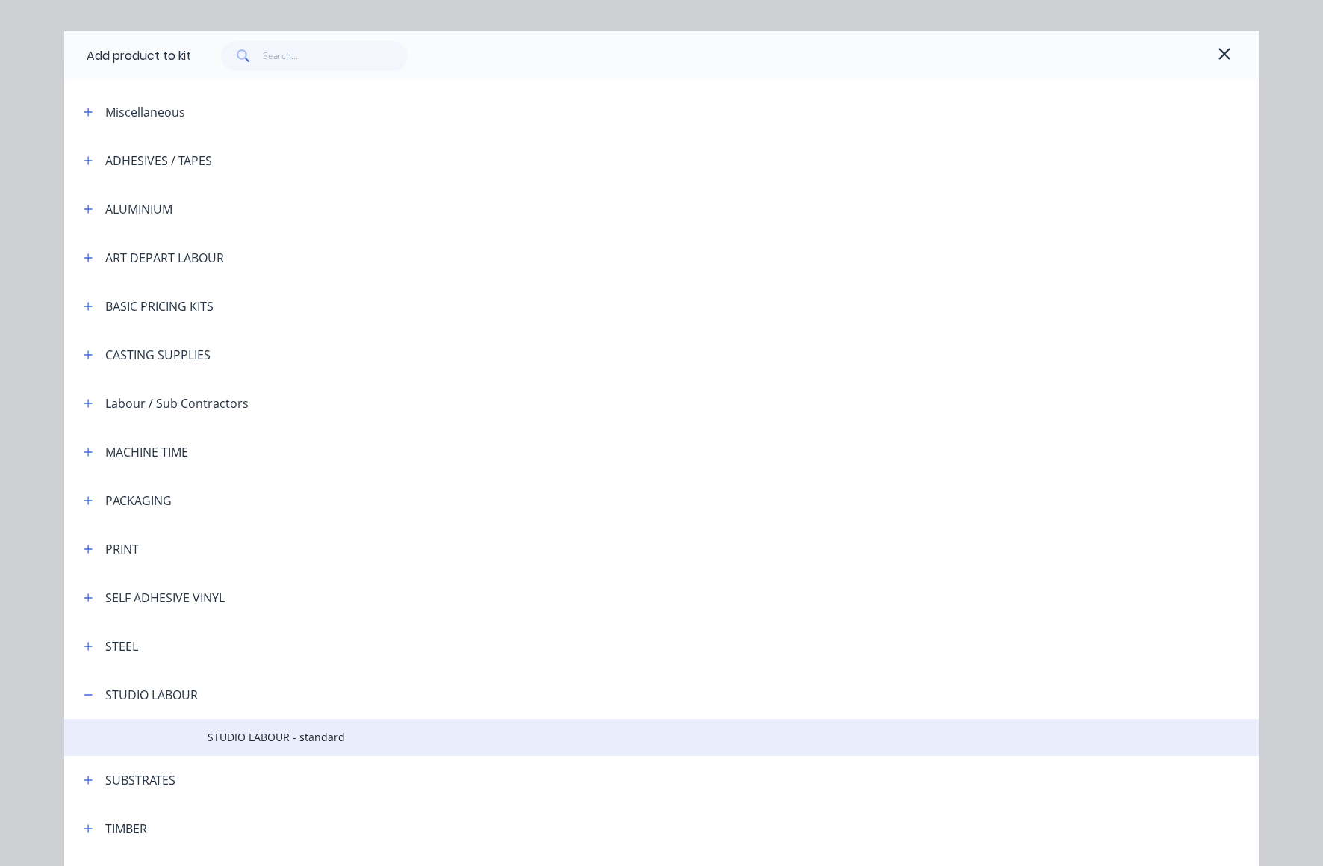
scroll to position [29, 0]
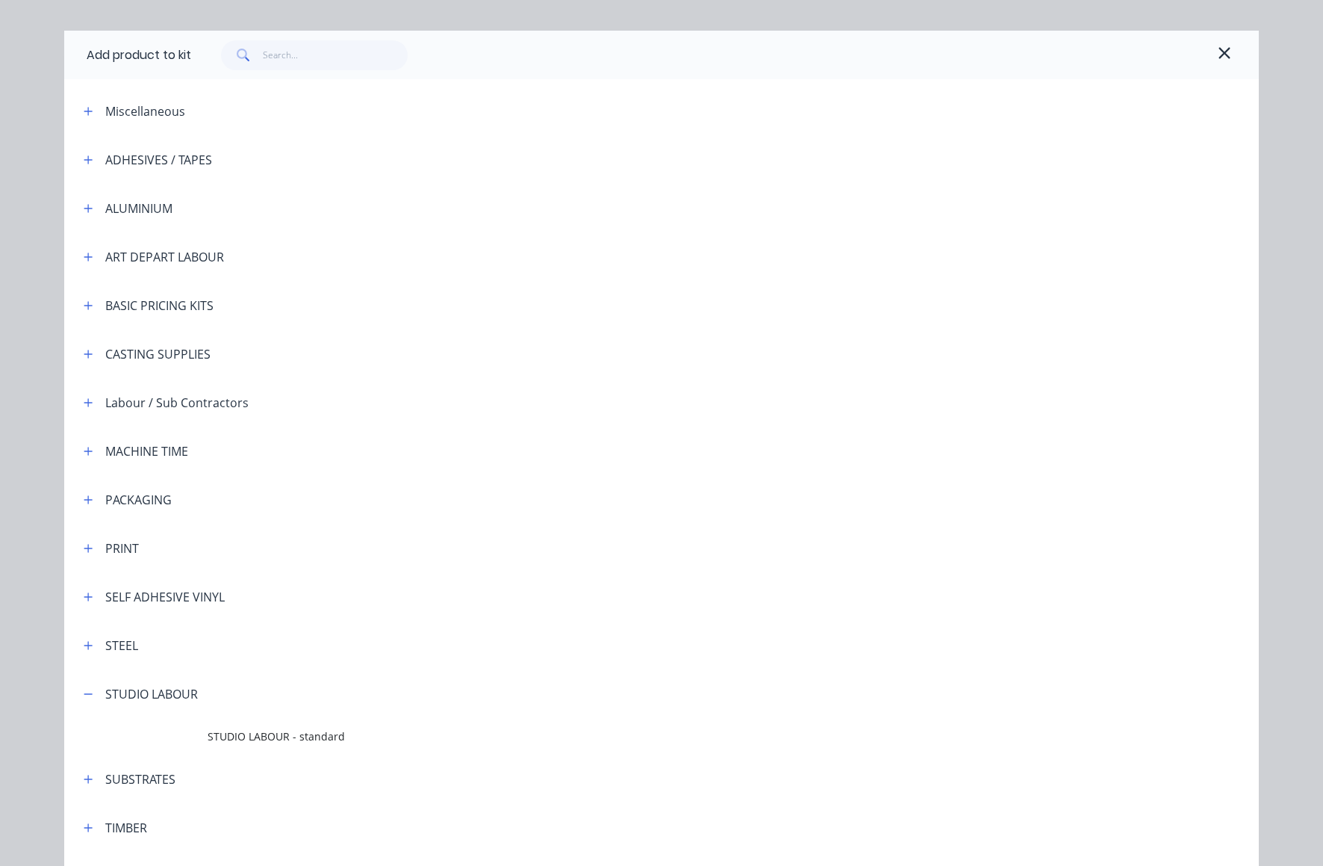
drag, startPoint x: 266, startPoint y: 735, endPoint x: 321, endPoint y: 716, distance: 58.3
click at [266, 735] on span "STUDIO LABOUR - standard" at bounding box center [628, 736] width 841 height 16
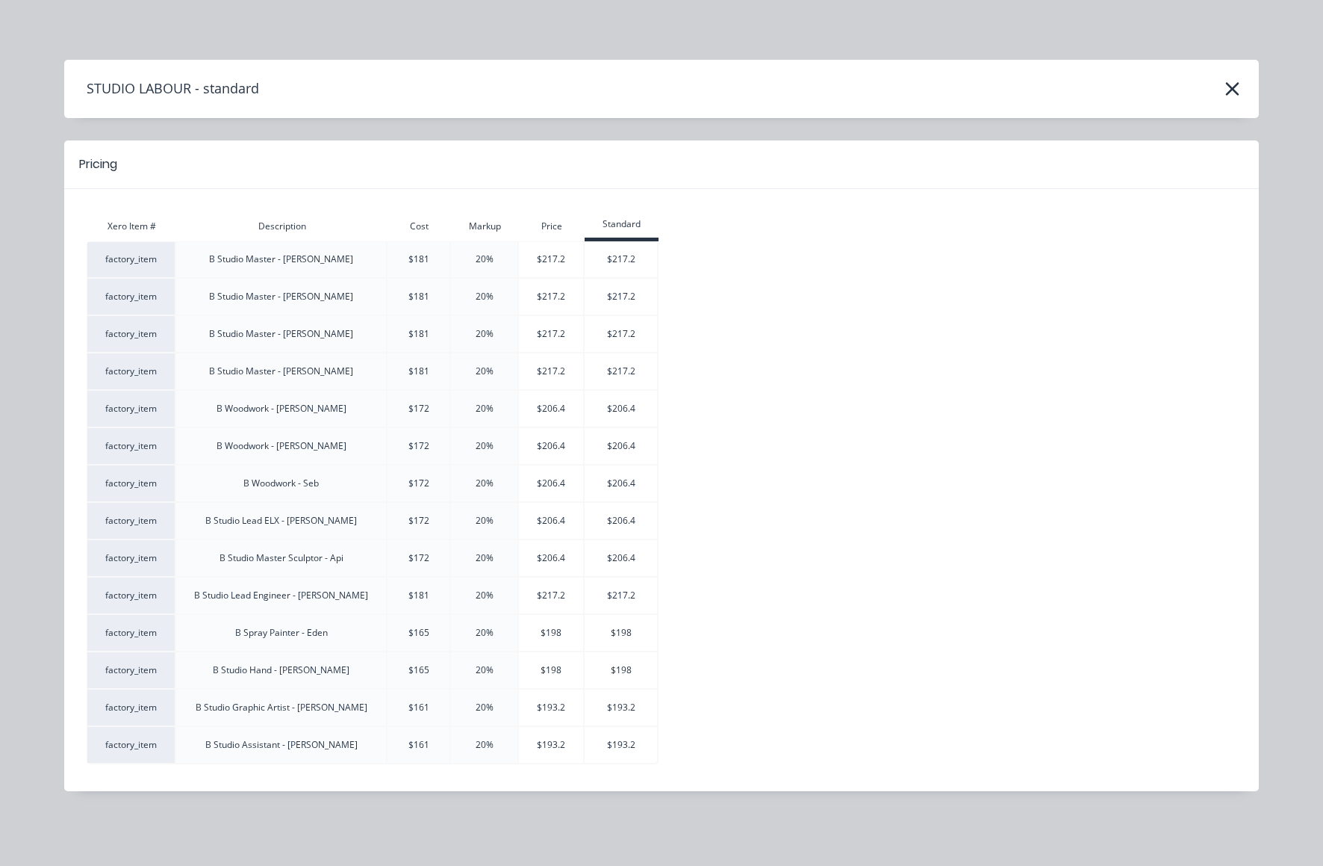
scroll to position [1376, 0]
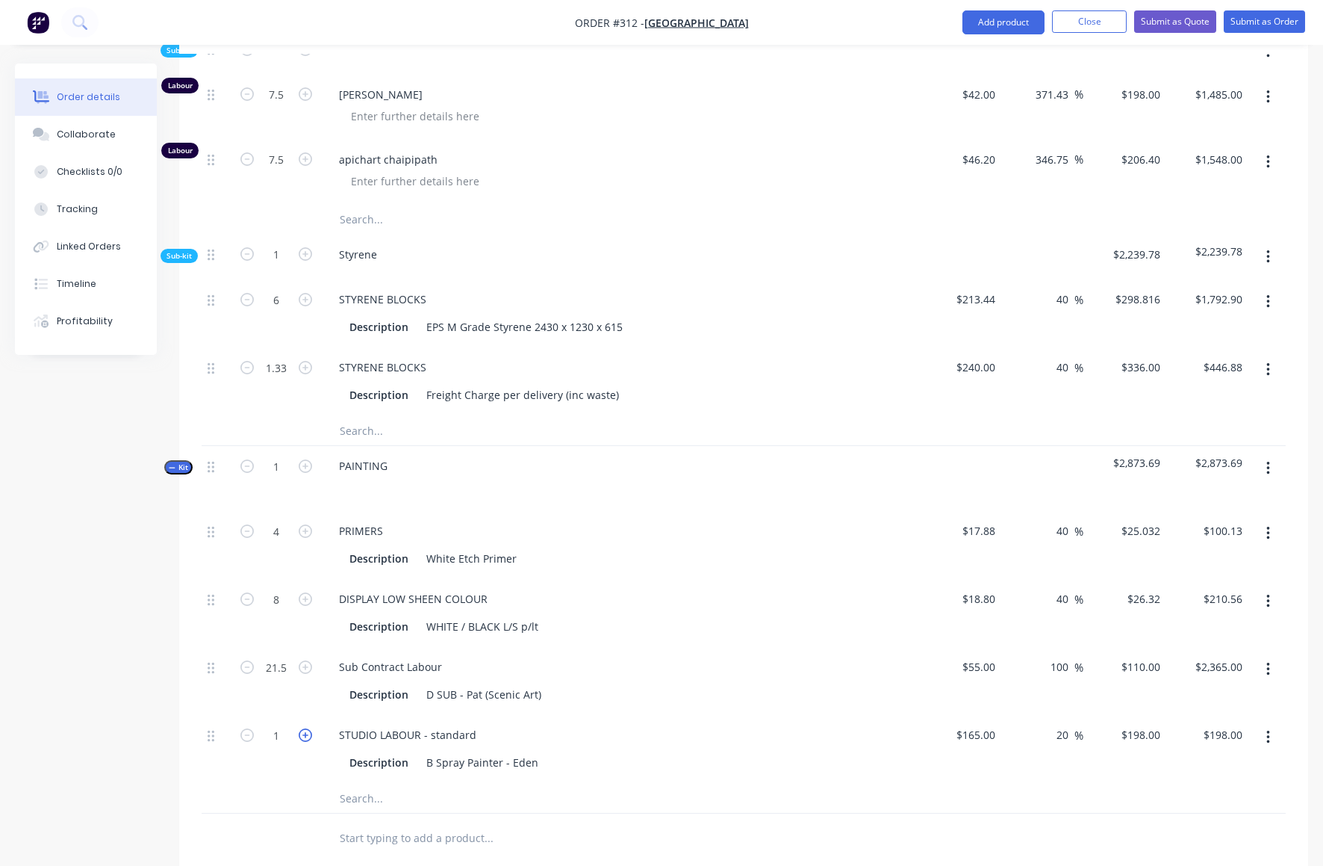
click at [305, 728] on icon "button" at bounding box center [305, 734] width 13 height 13
type input "2"
type input "$396.00"
click at [305, 728] on icon "button" at bounding box center [305, 734] width 13 height 13
type input "3"
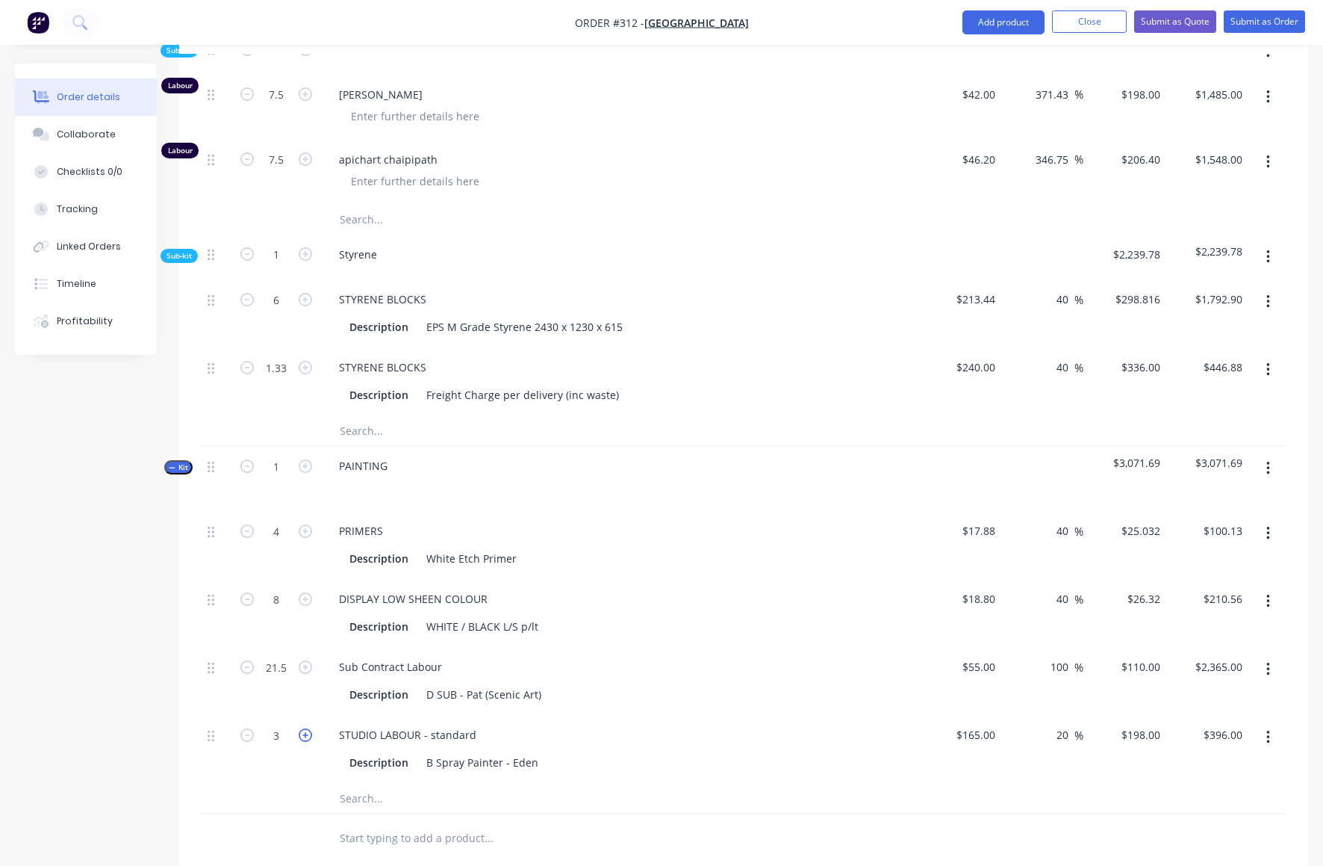
type input "$594.00"
click at [305, 728] on icon "button" at bounding box center [305, 734] width 13 height 13
type input "4"
type input "$792.00"
click at [305, 728] on icon "button" at bounding box center [305, 734] width 13 height 13
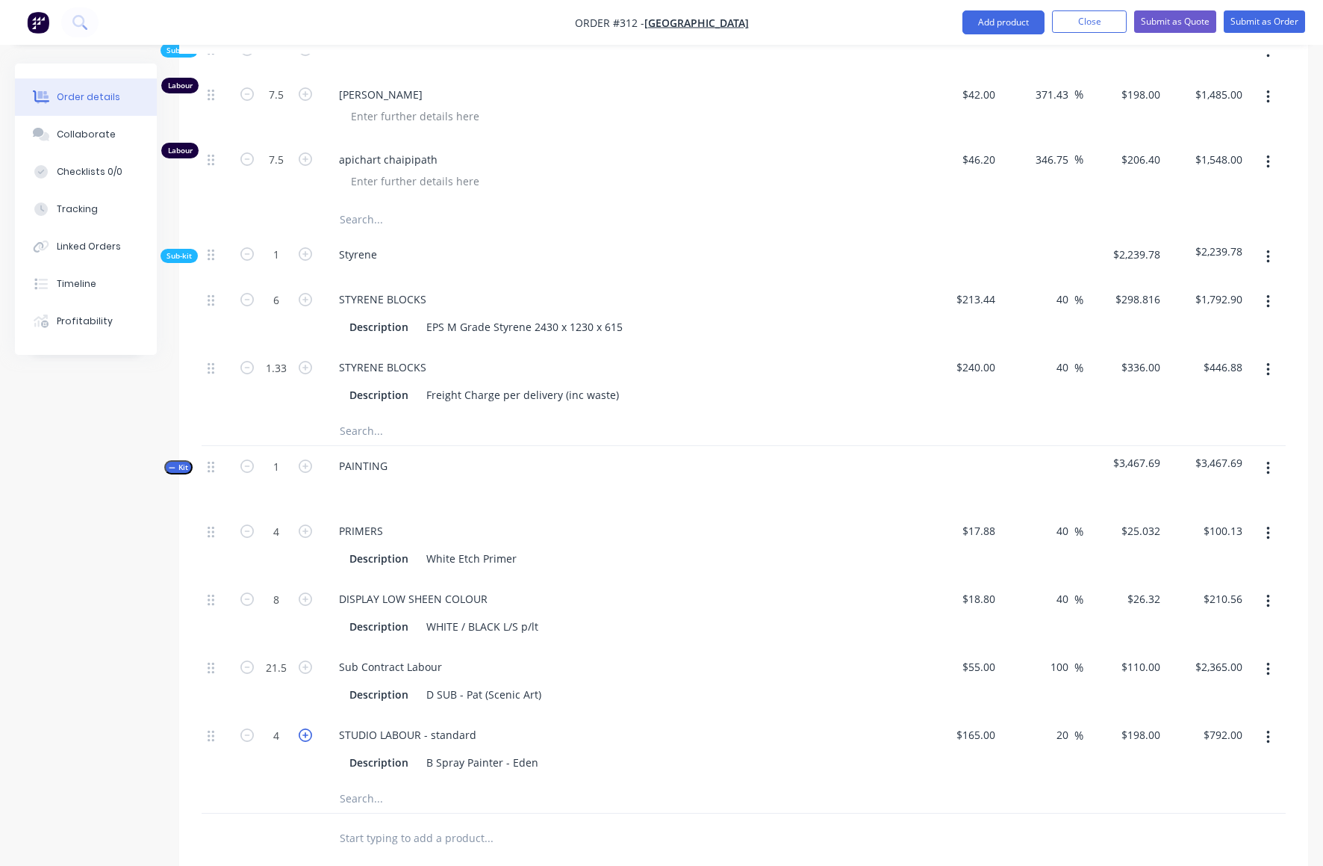
type input "5"
type input "$990.00"
click at [645, 724] on div "STUDIO LABOUR - standard" at bounding box center [620, 735] width 586 height 22
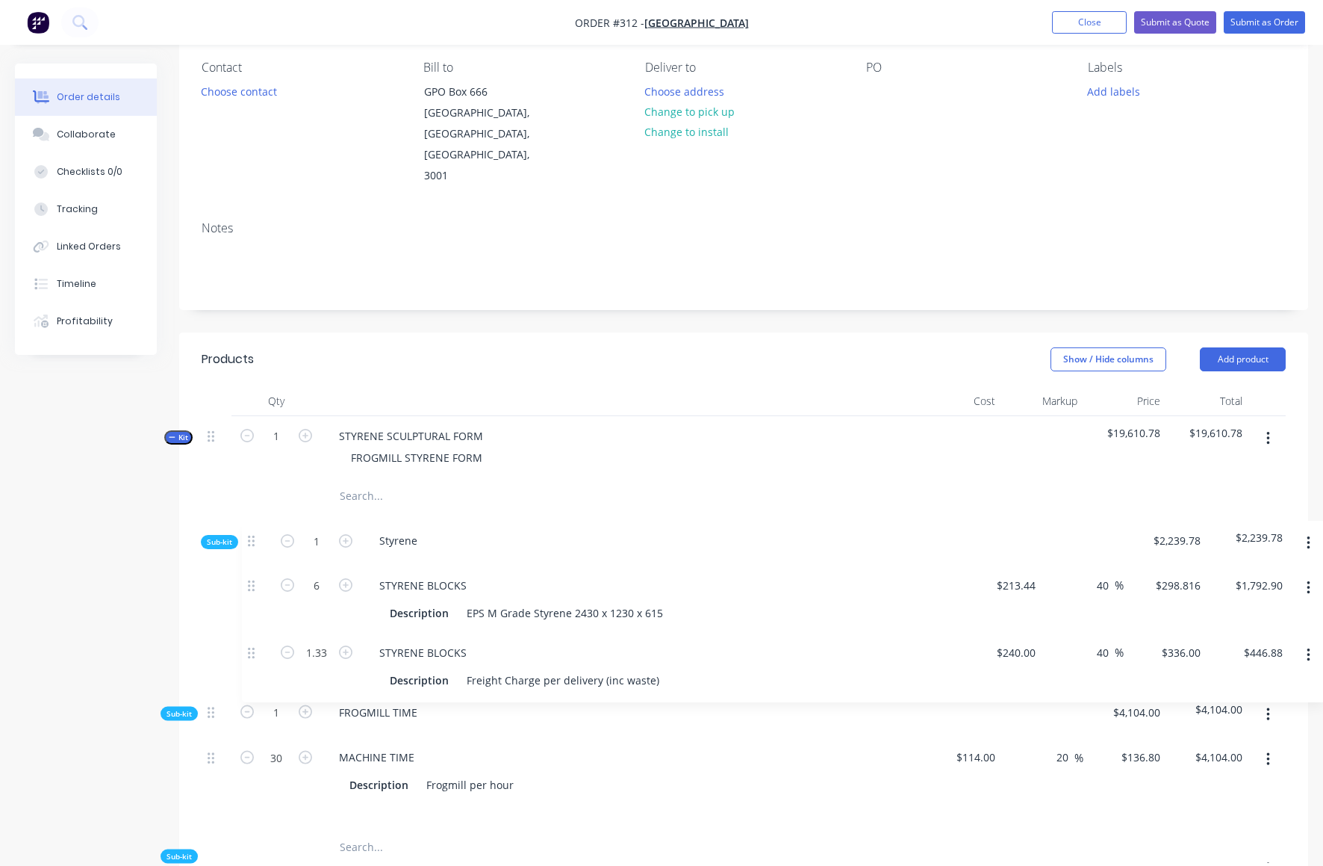
scroll to position [131, 0]
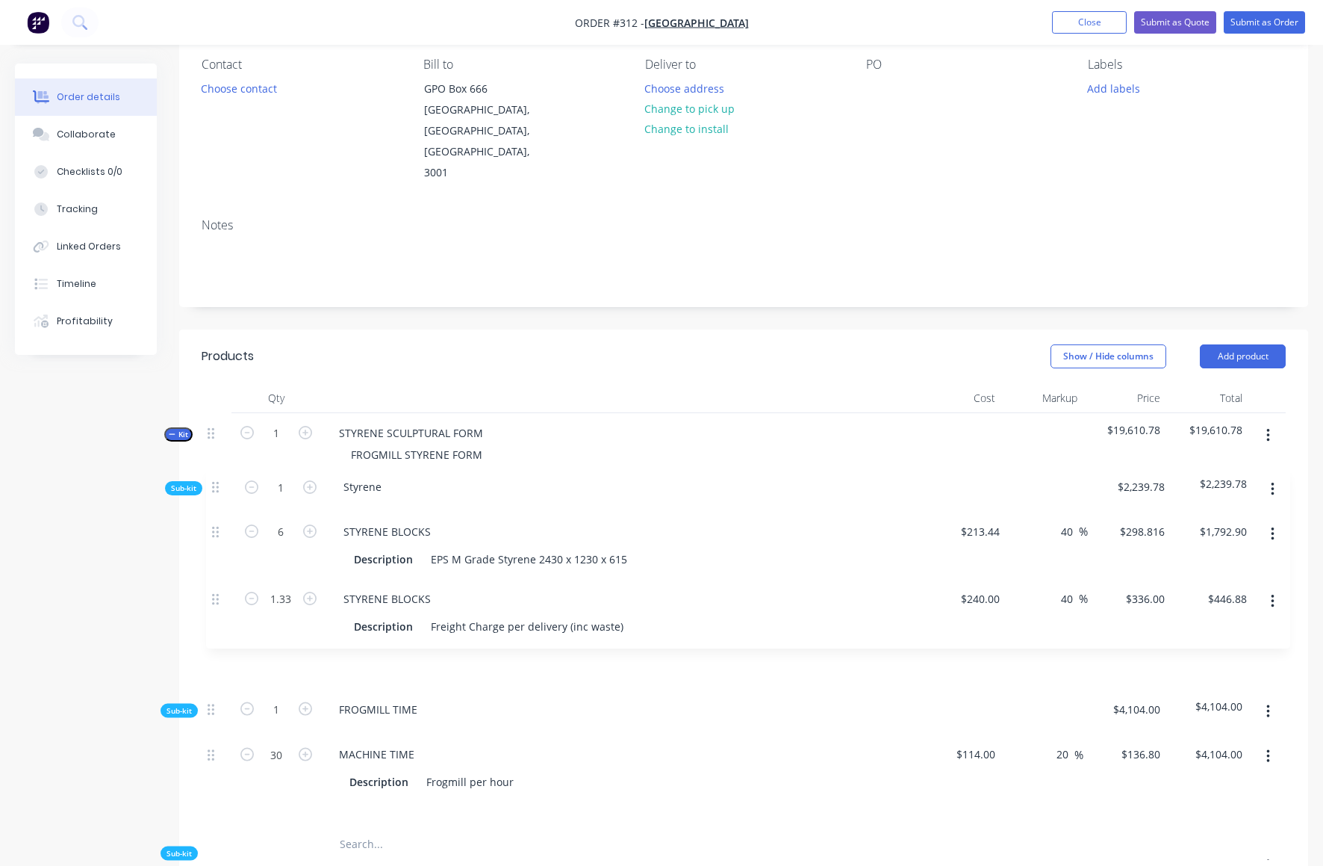
drag, startPoint x: 211, startPoint y: 421, endPoint x: 217, endPoint y: 480, distance: 59.3
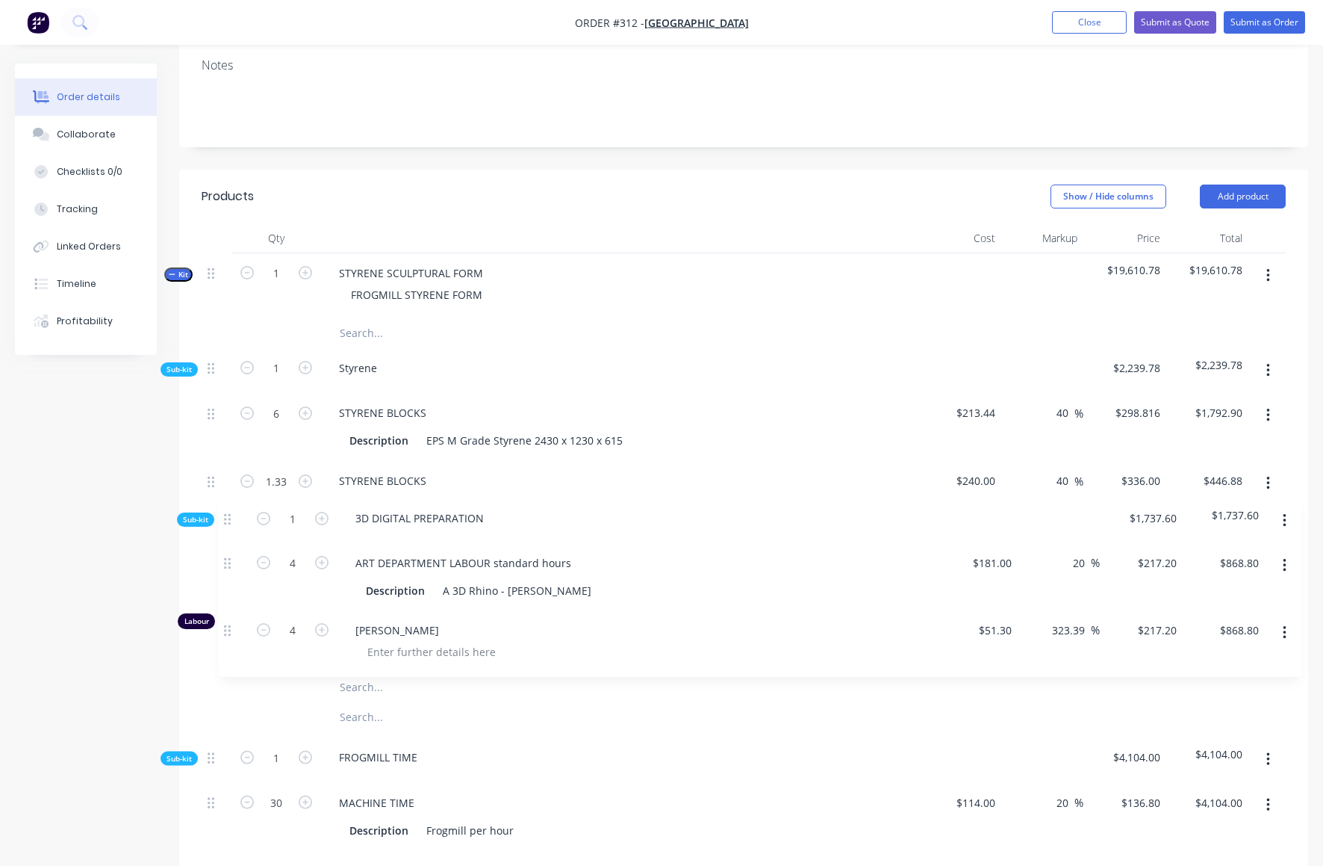
scroll to position [291, 0]
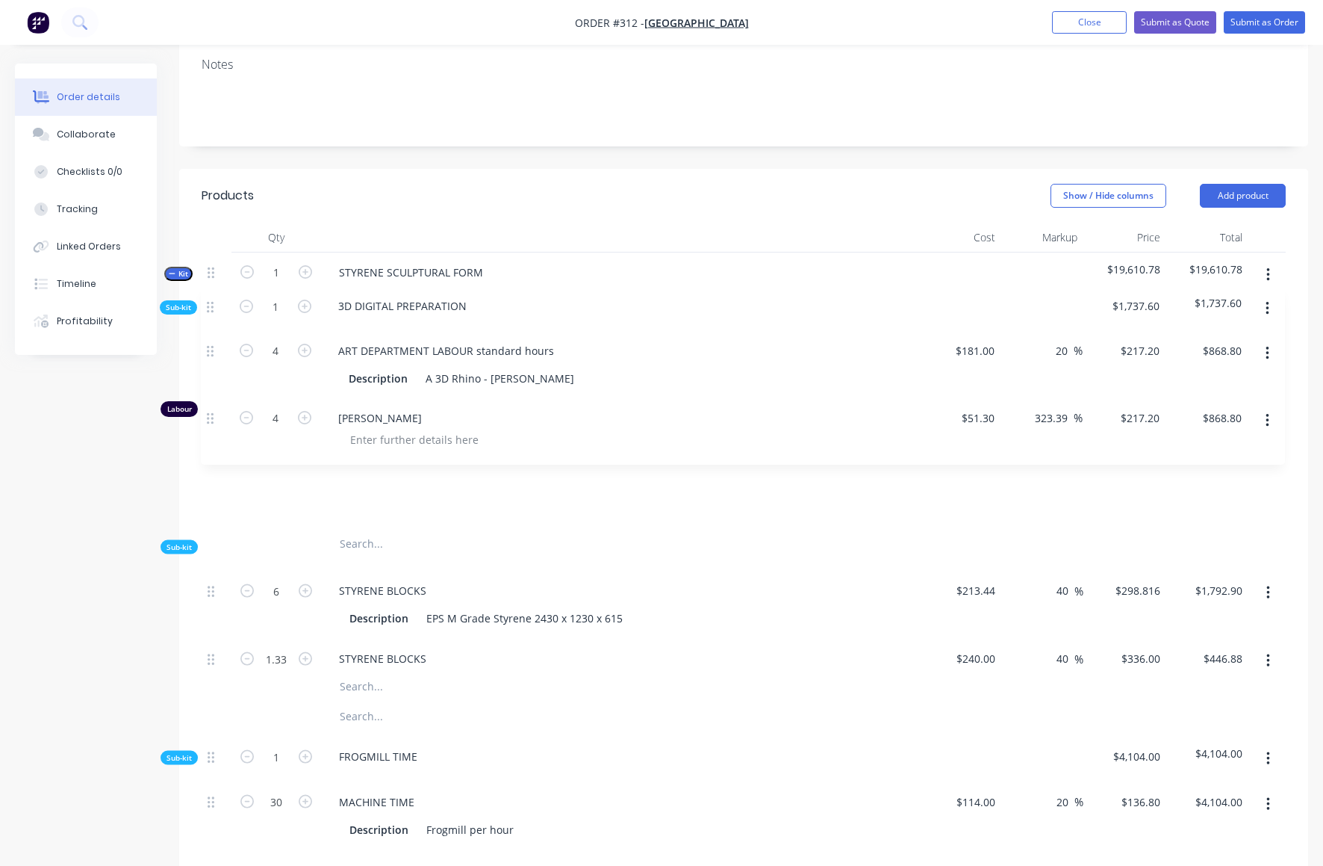
drag, startPoint x: 214, startPoint y: 689, endPoint x: 214, endPoint y: 304, distance: 384.6
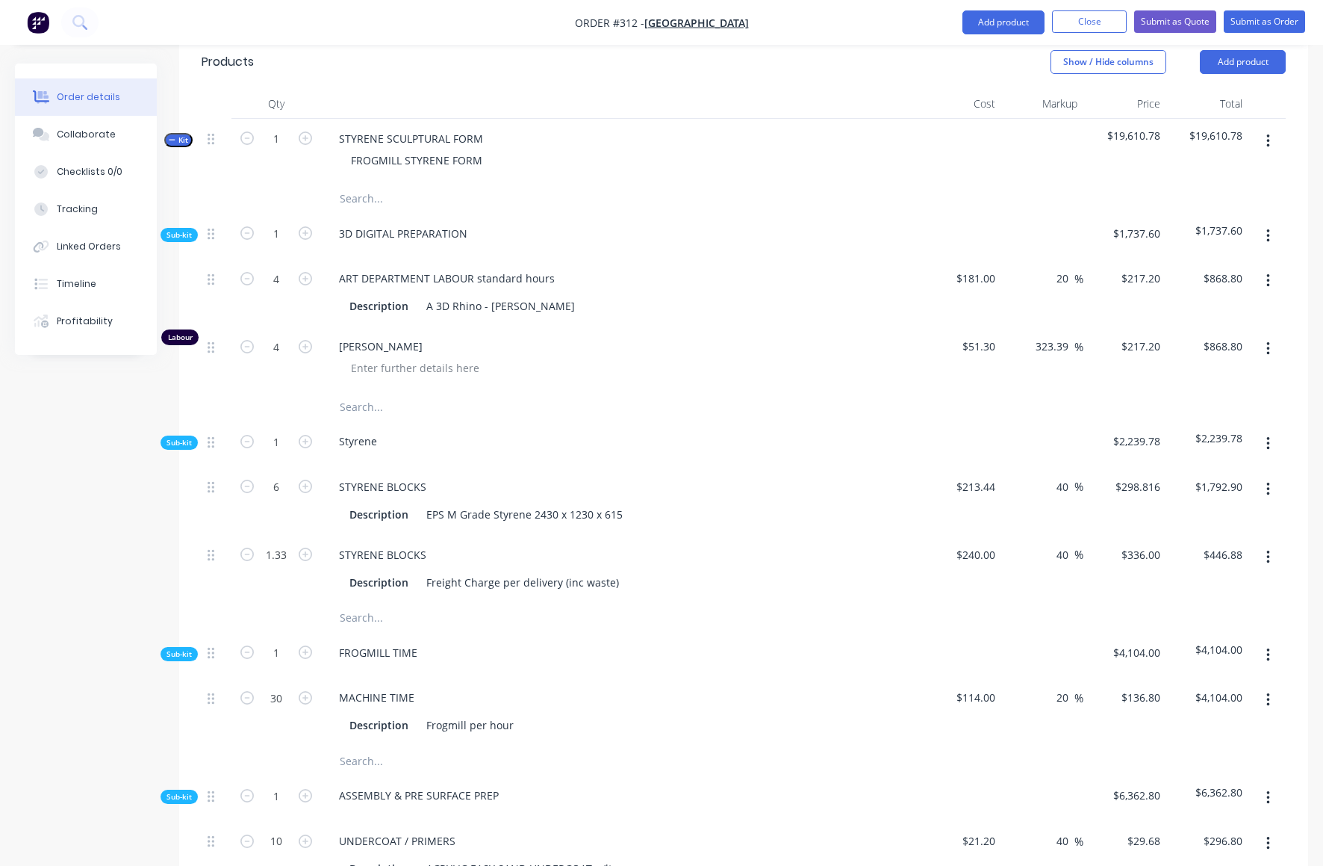
scroll to position [423, 0]
click at [181, 231] on span "Sub-kit" at bounding box center [179, 236] width 25 height 11
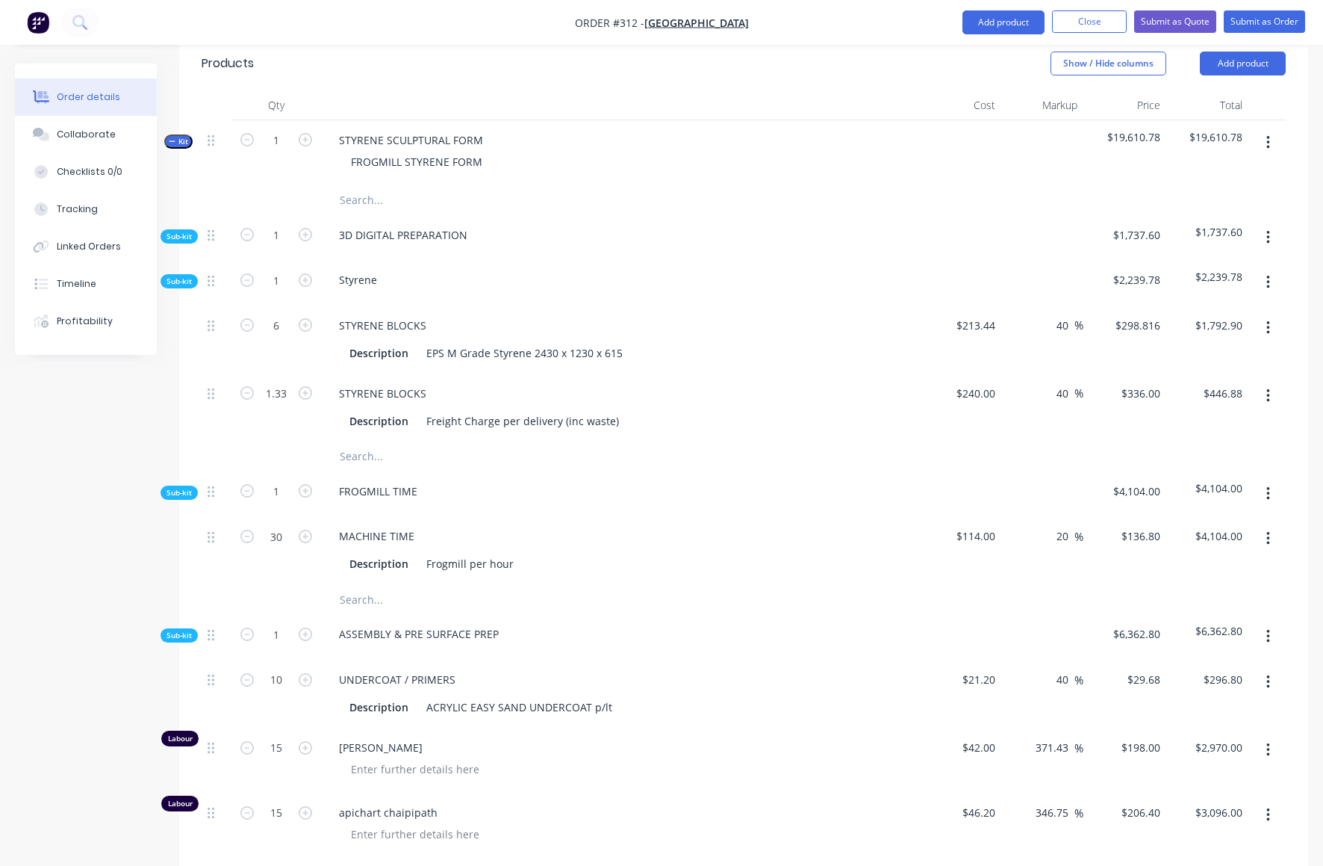
click at [175, 276] on span "Sub-kit" at bounding box center [179, 281] width 25 height 11
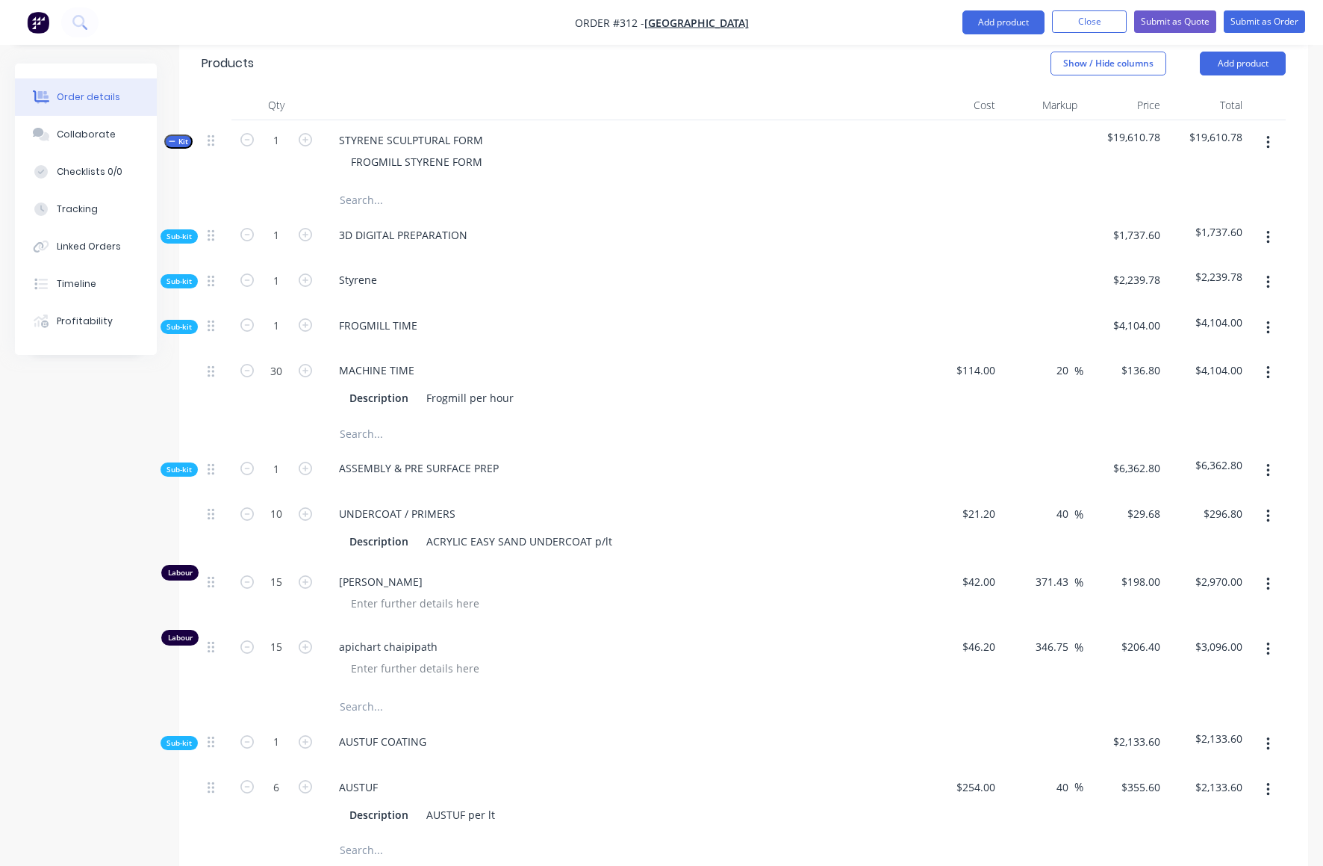
click at [170, 321] on span "Sub-kit" at bounding box center [179, 326] width 25 height 11
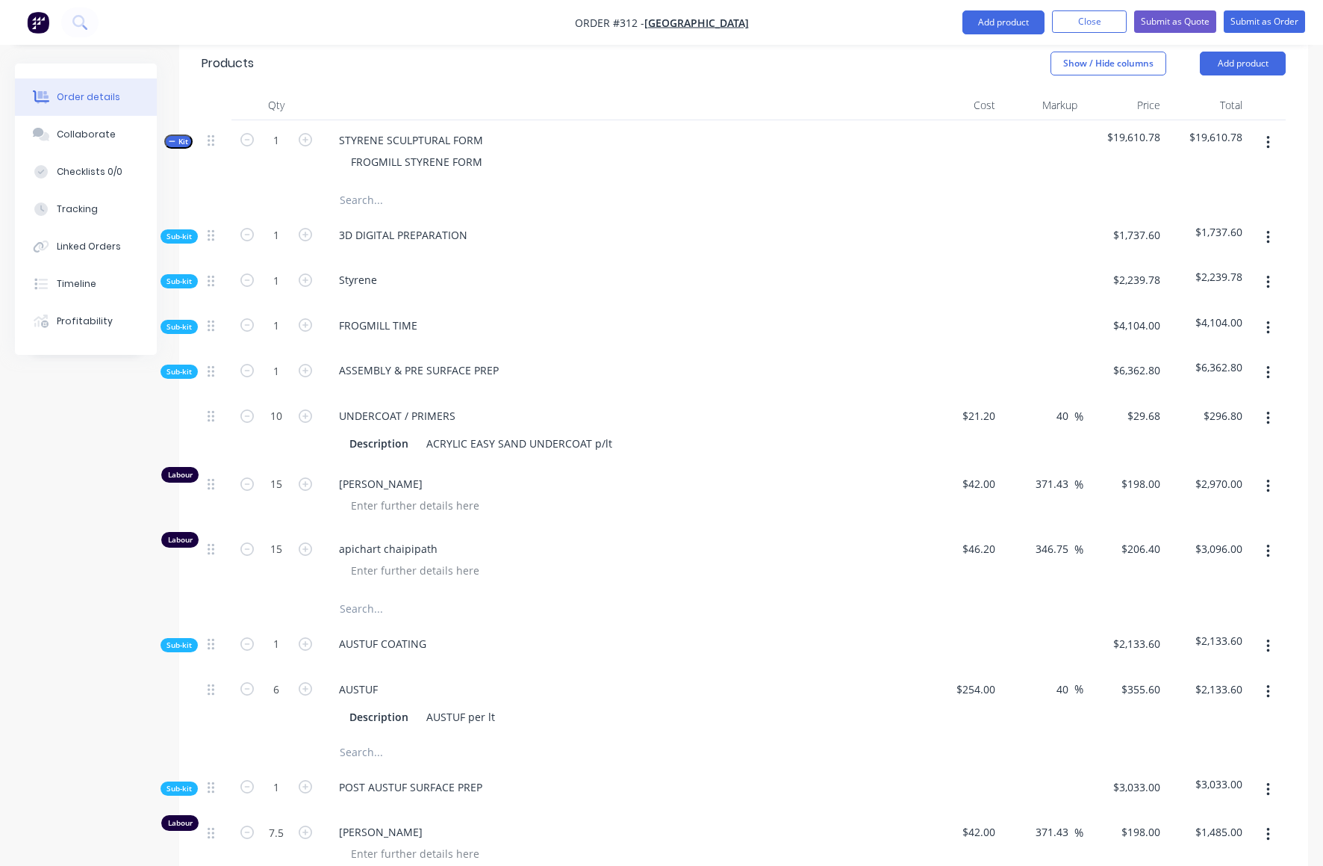
click at [176, 366] on span "Sub-kit" at bounding box center [179, 371] width 25 height 11
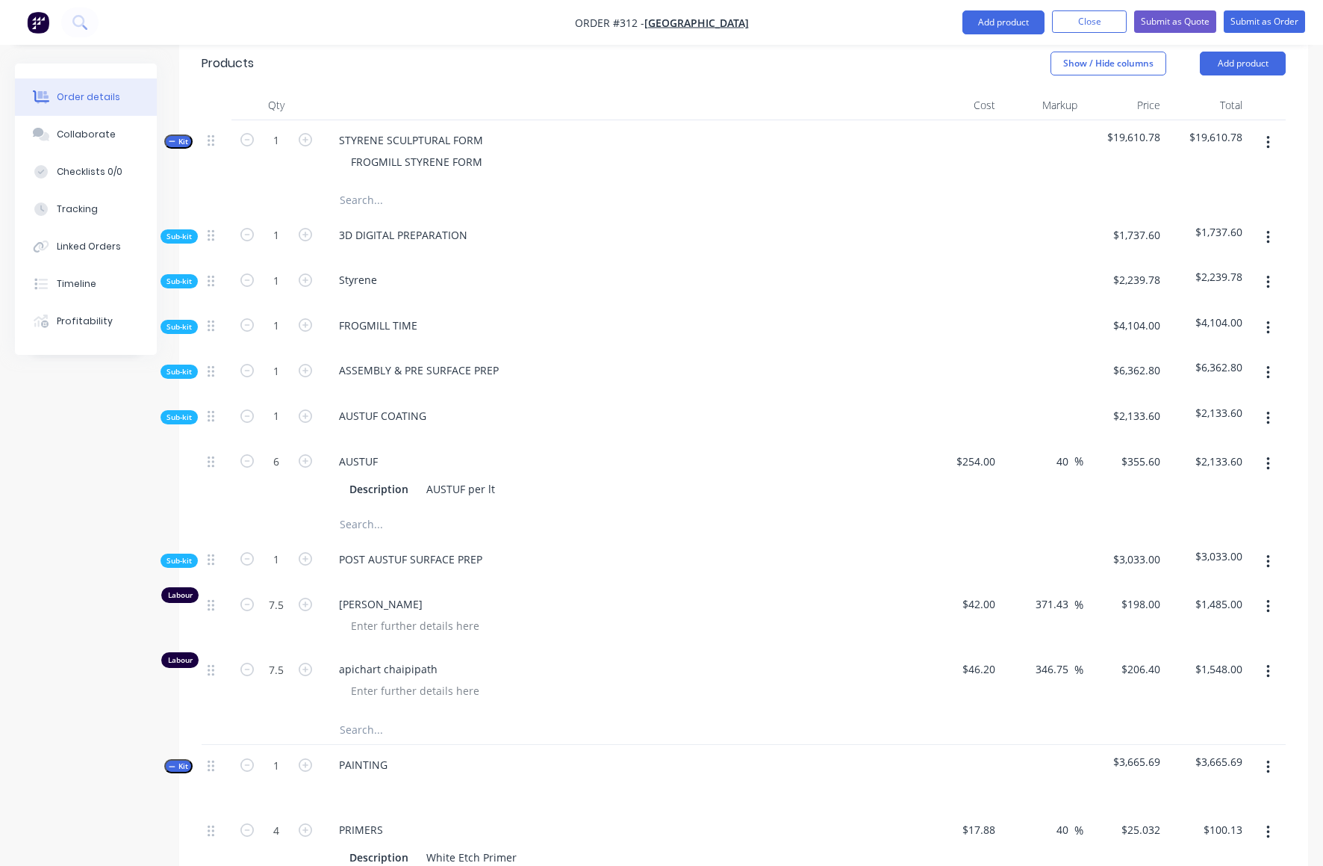
click at [182, 412] on span "Sub-kit" at bounding box center [179, 417] width 25 height 11
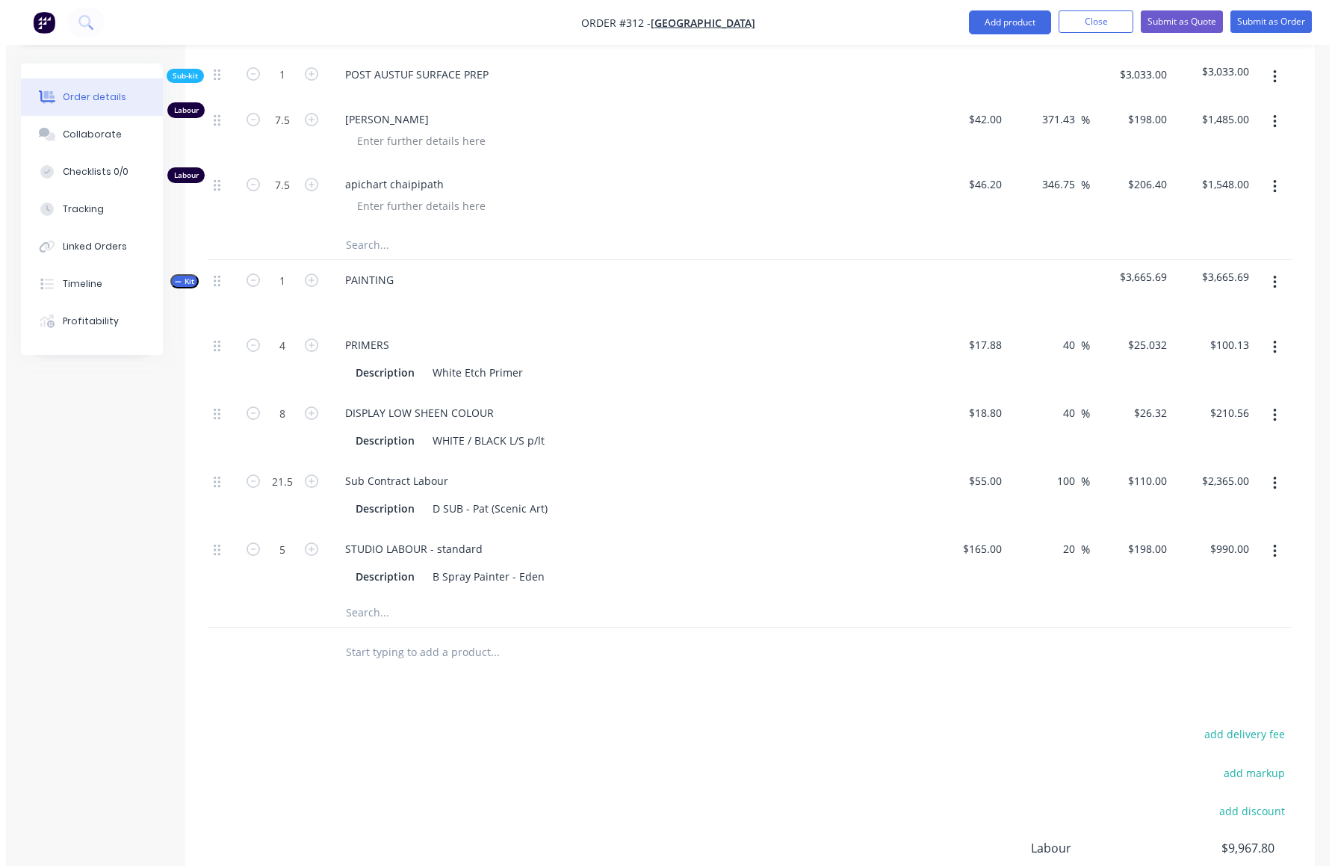
scroll to position [938, 0]
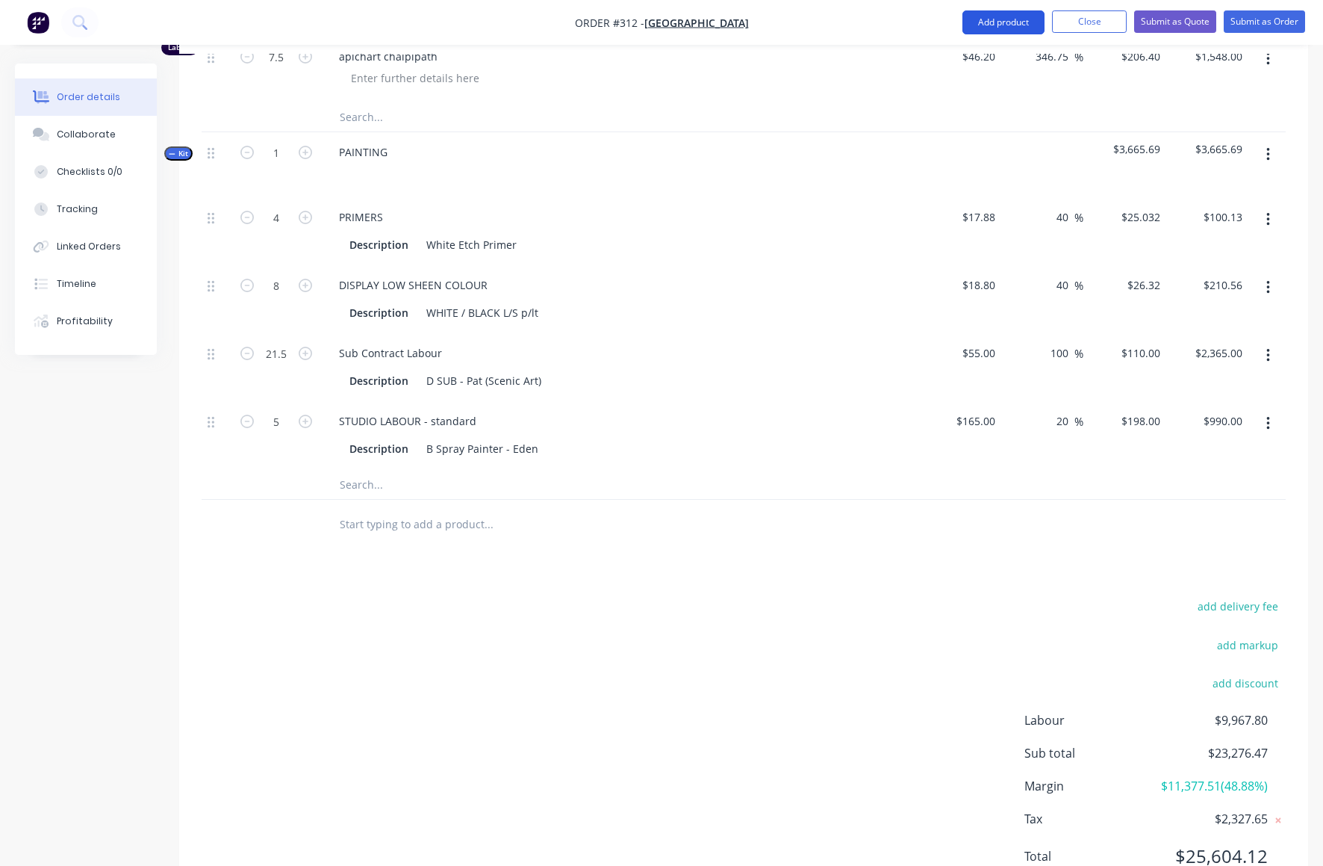
click at [984, 19] on button "Add product" at bounding box center [1004, 22] width 82 height 24
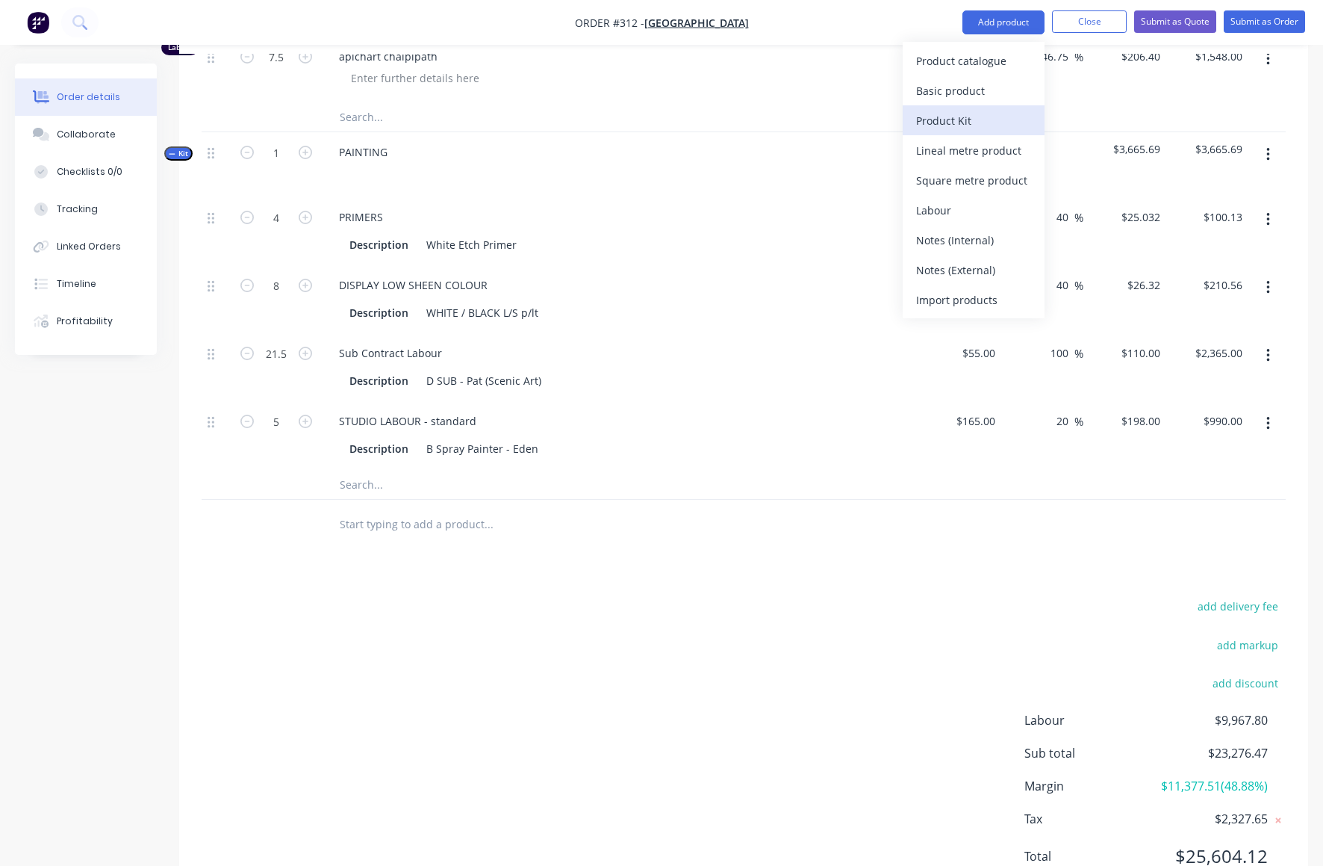
click at [968, 122] on div "Product Kit" at bounding box center [973, 121] width 115 height 22
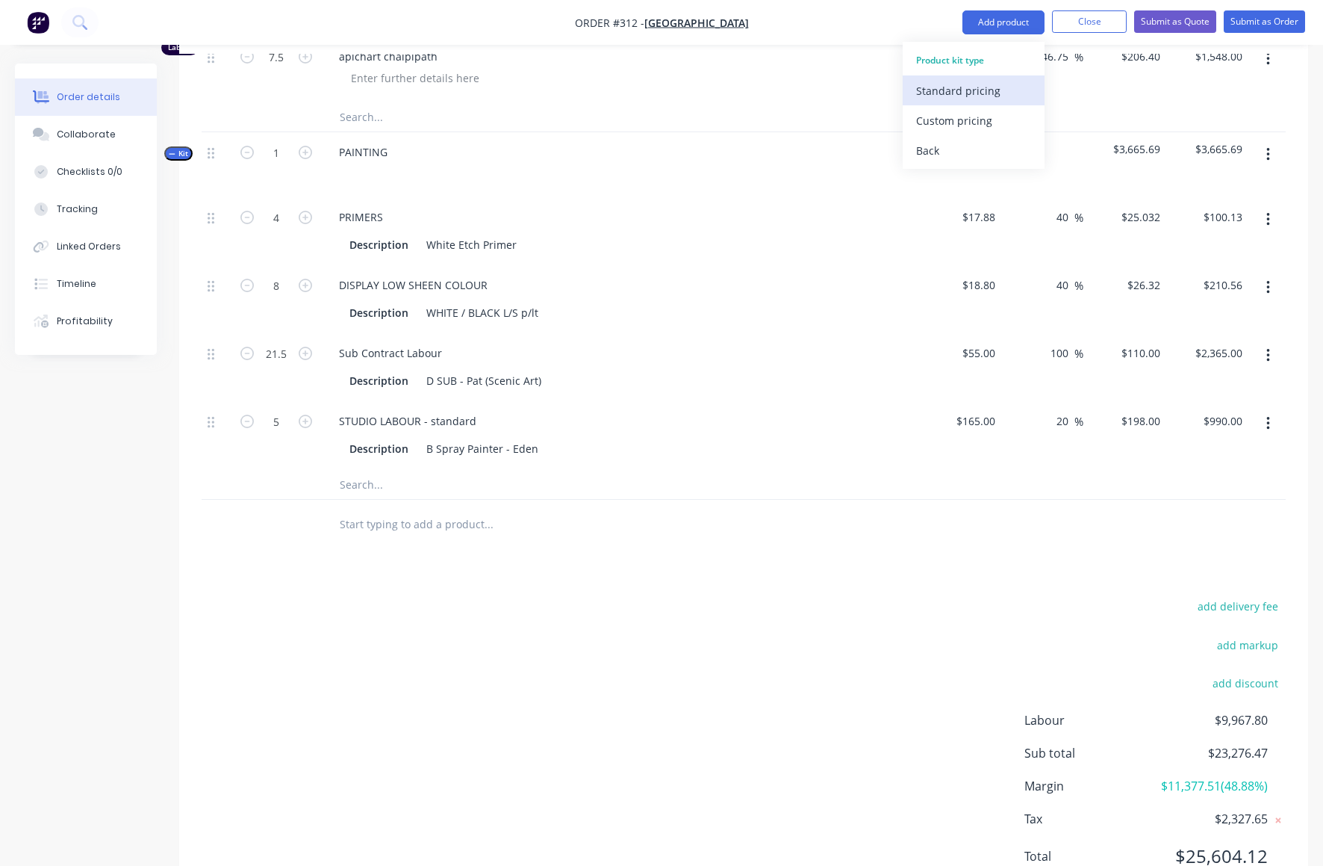
click at [936, 90] on div "Standard pricing" at bounding box center [973, 91] width 115 height 22
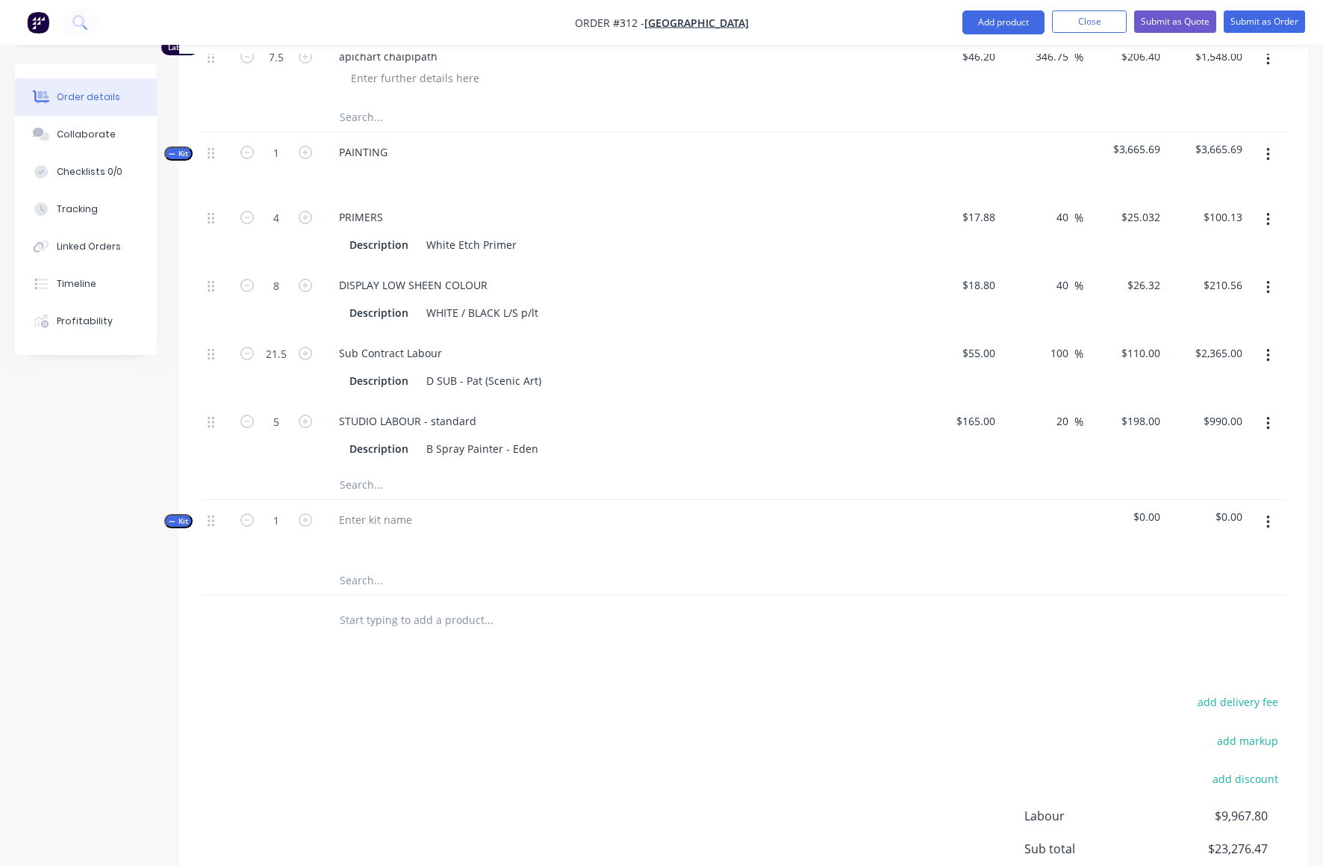
click at [1270, 509] on button "button" at bounding box center [1268, 522] width 35 height 27
click at [1188, 580] on div "Add product to kit" at bounding box center [1215, 591] width 115 height 22
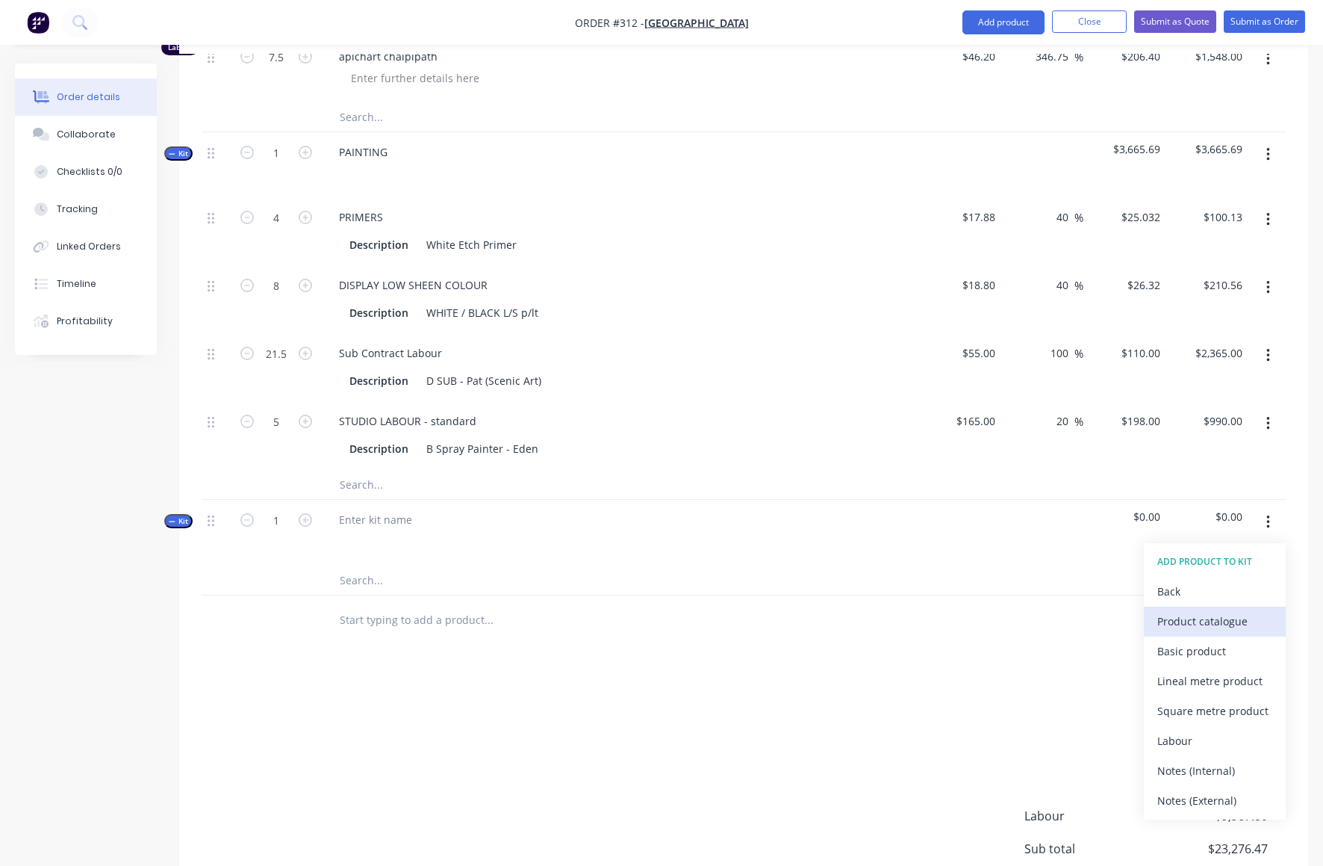
click at [1181, 610] on div "Product catalogue" at bounding box center [1215, 621] width 115 height 22
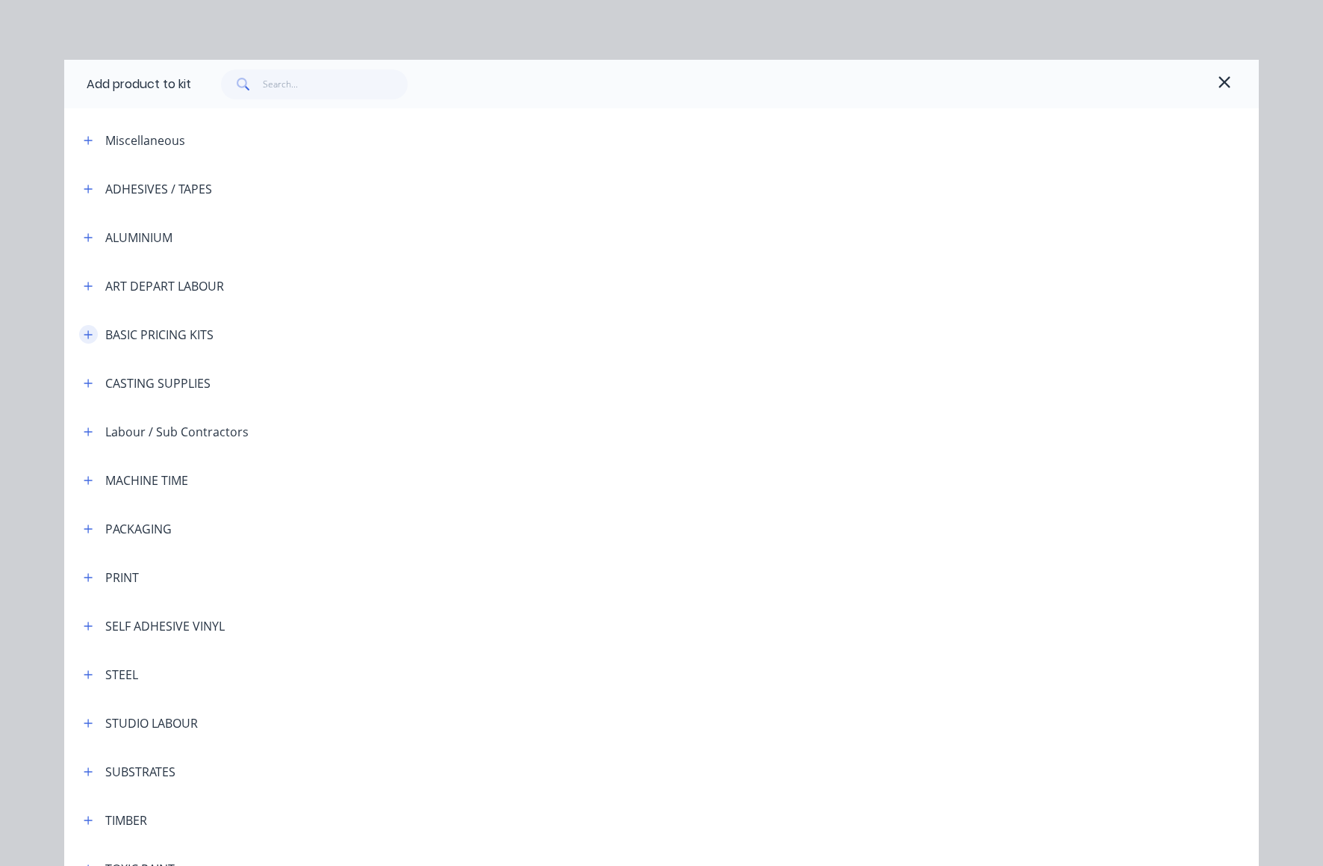
click at [84, 334] on icon "button" at bounding box center [88, 334] width 8 height 8
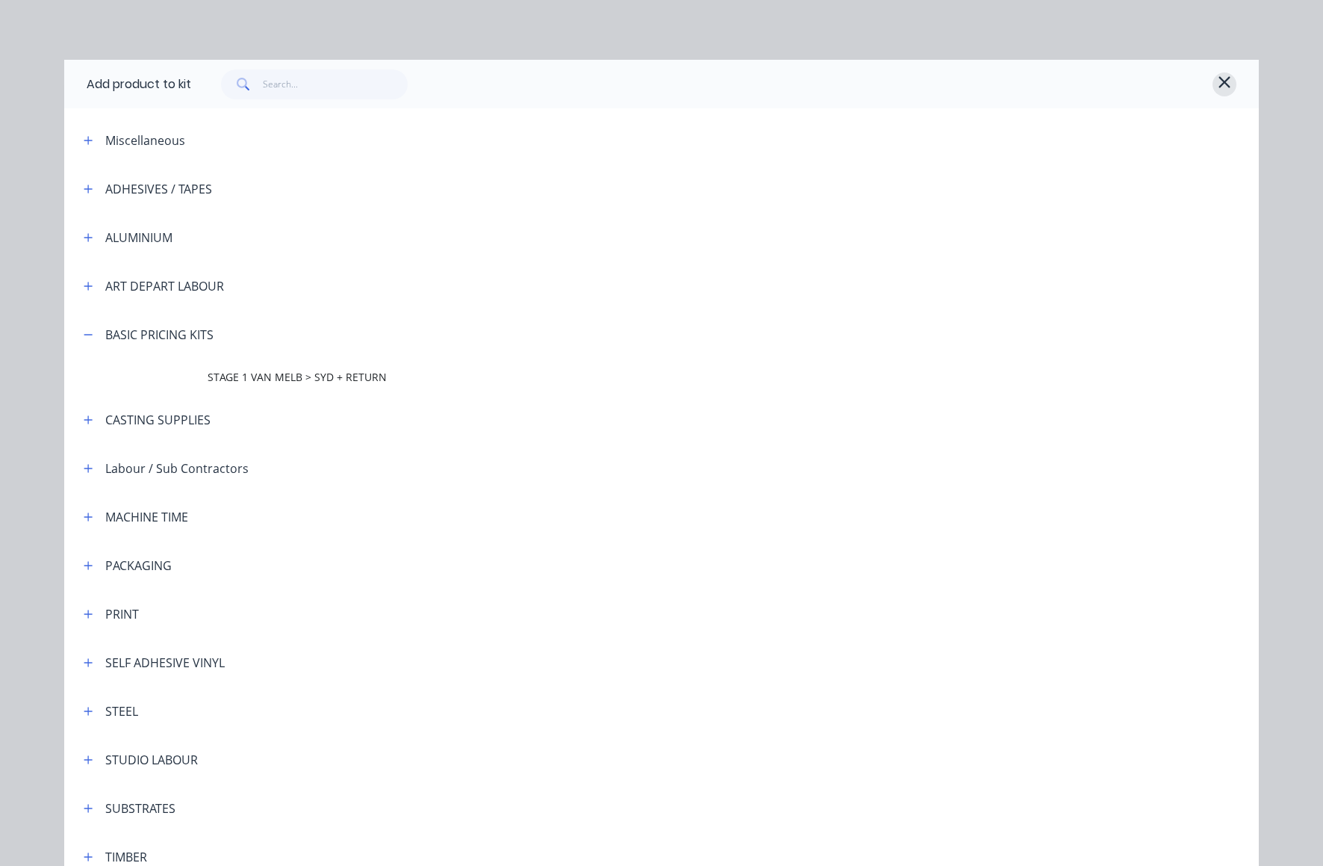
click at [1220, 81] on icon "button" at bounding box center [1224, 81] width 11 height 11
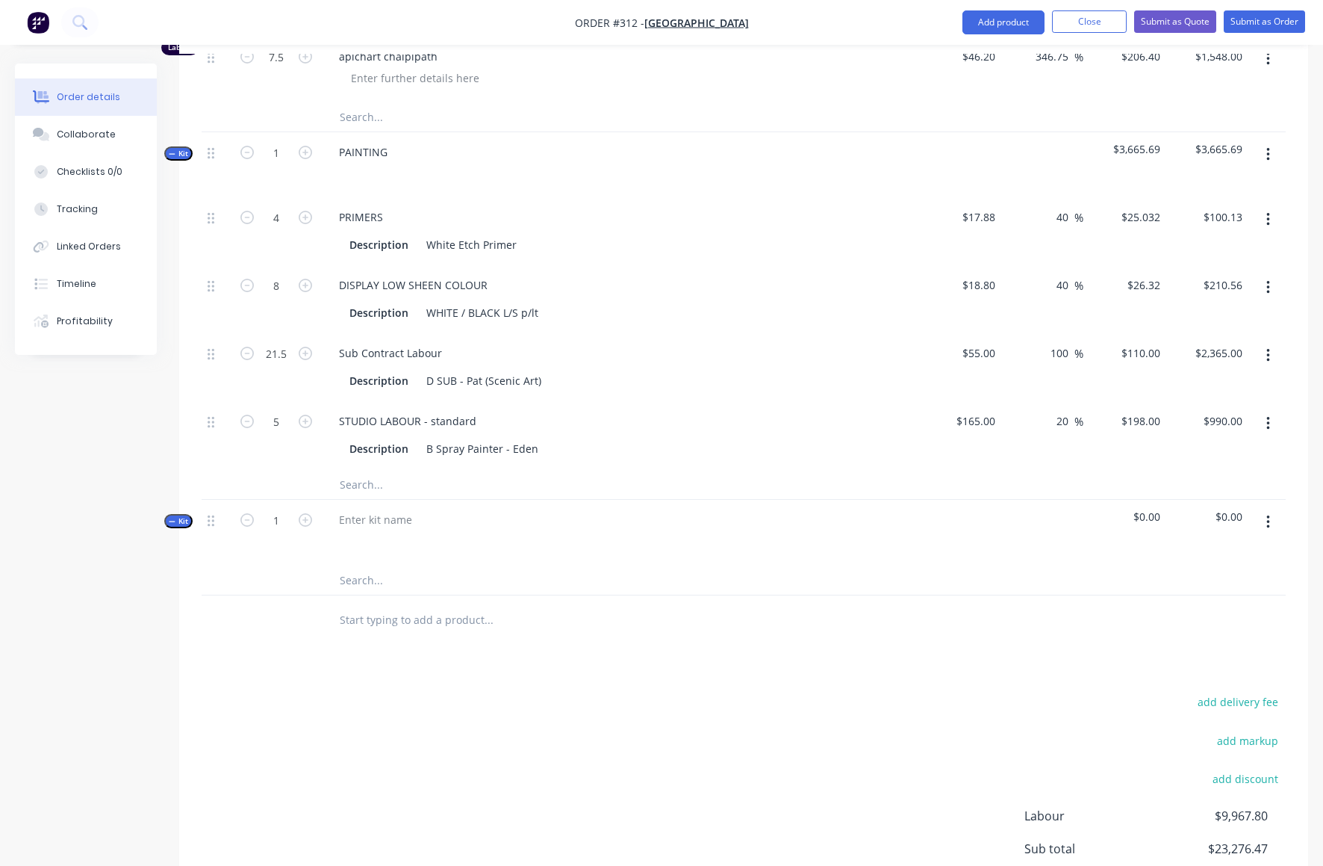
click at [1269, 515] on icon "button" at bounding box center [1268, 521] width 3 height 13
click at [1179, 670] on div "Delete" at bounding box center [1215, 681] width 115 height 22
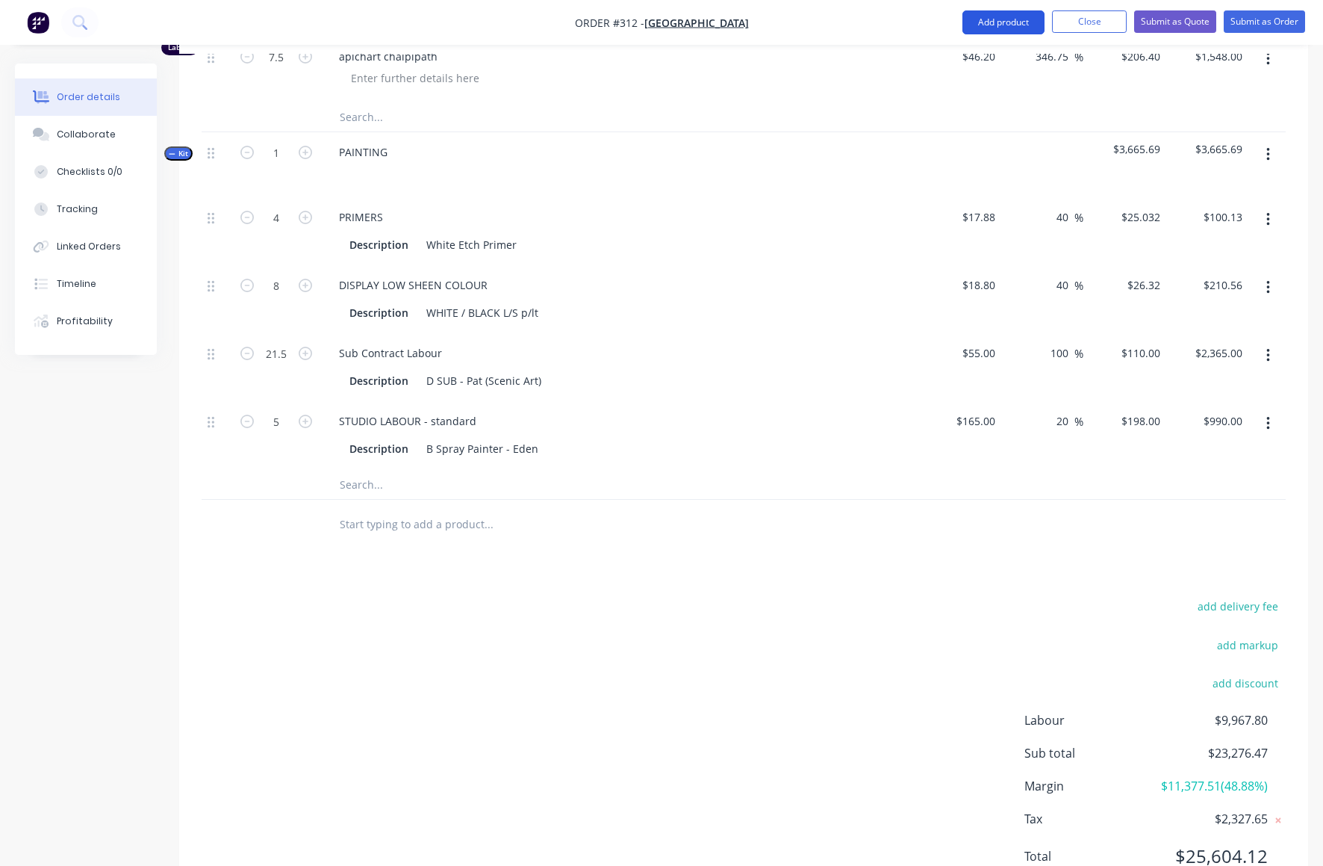
click at [1019, 19] on button "Add product" at bounding box center [1004, 22] width 82 height 24
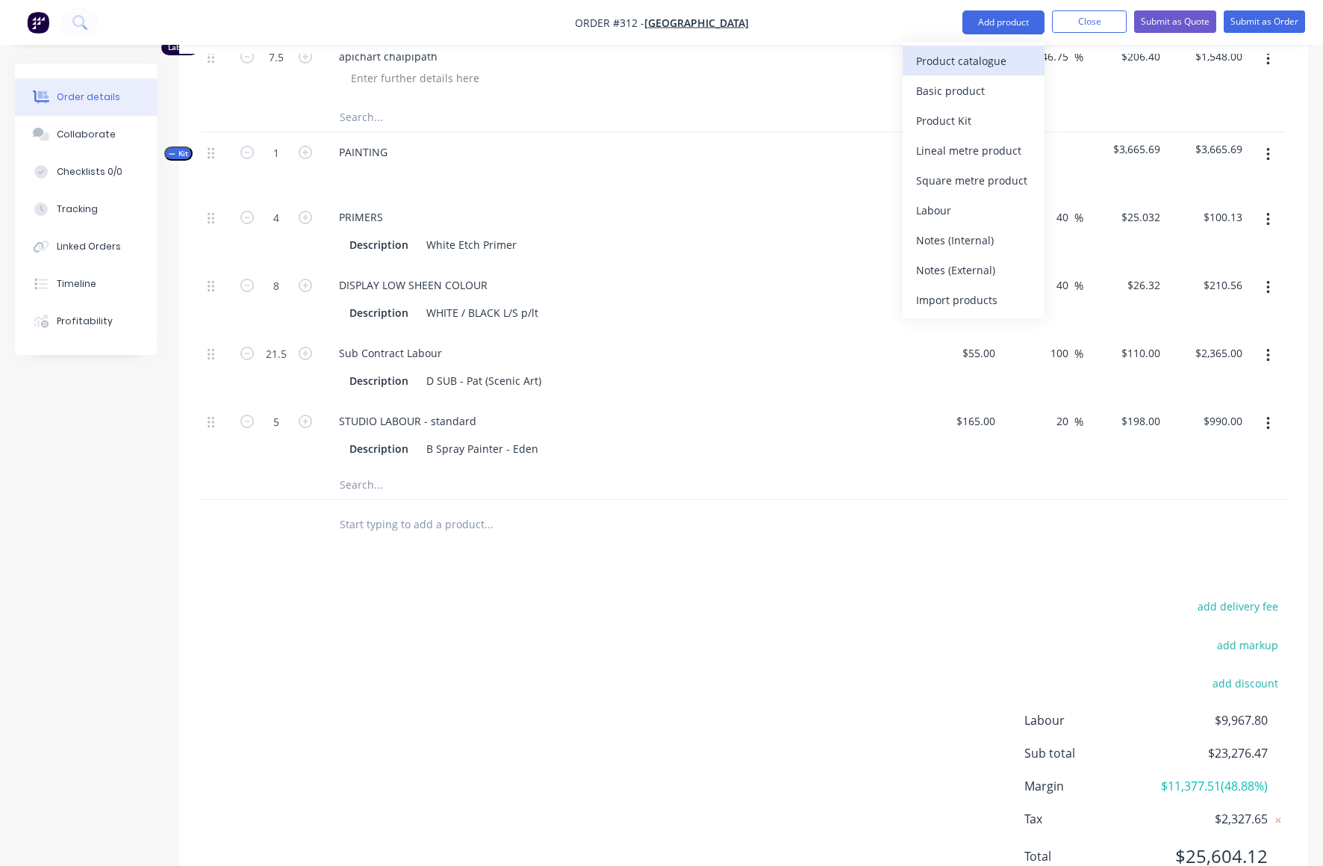
click at [949, 62] on div "Product catalogue" at bounding box center [973, 61] width 115 height 22
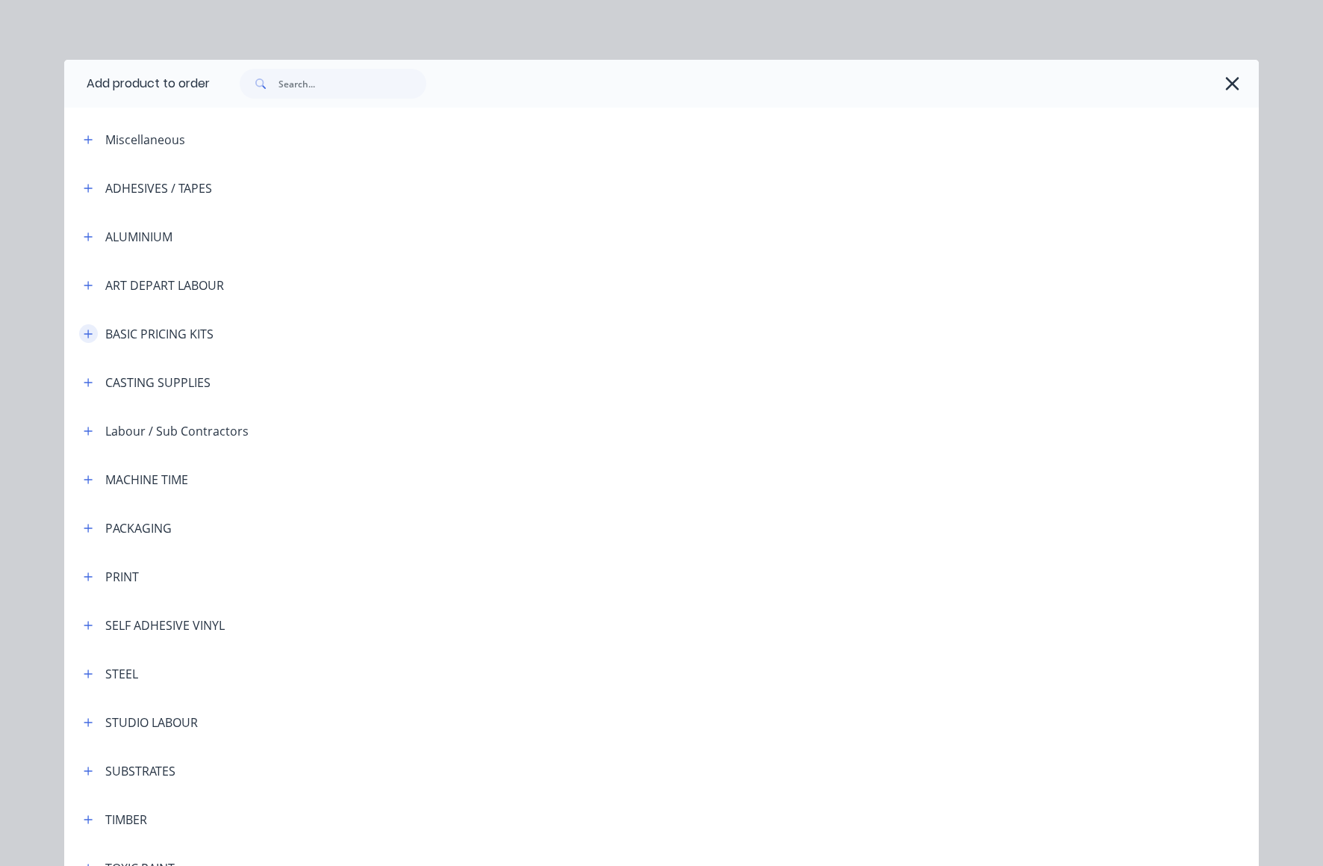
click at [85, 330] on icon "button" at bounding box center [88, 334] width 9 height 10
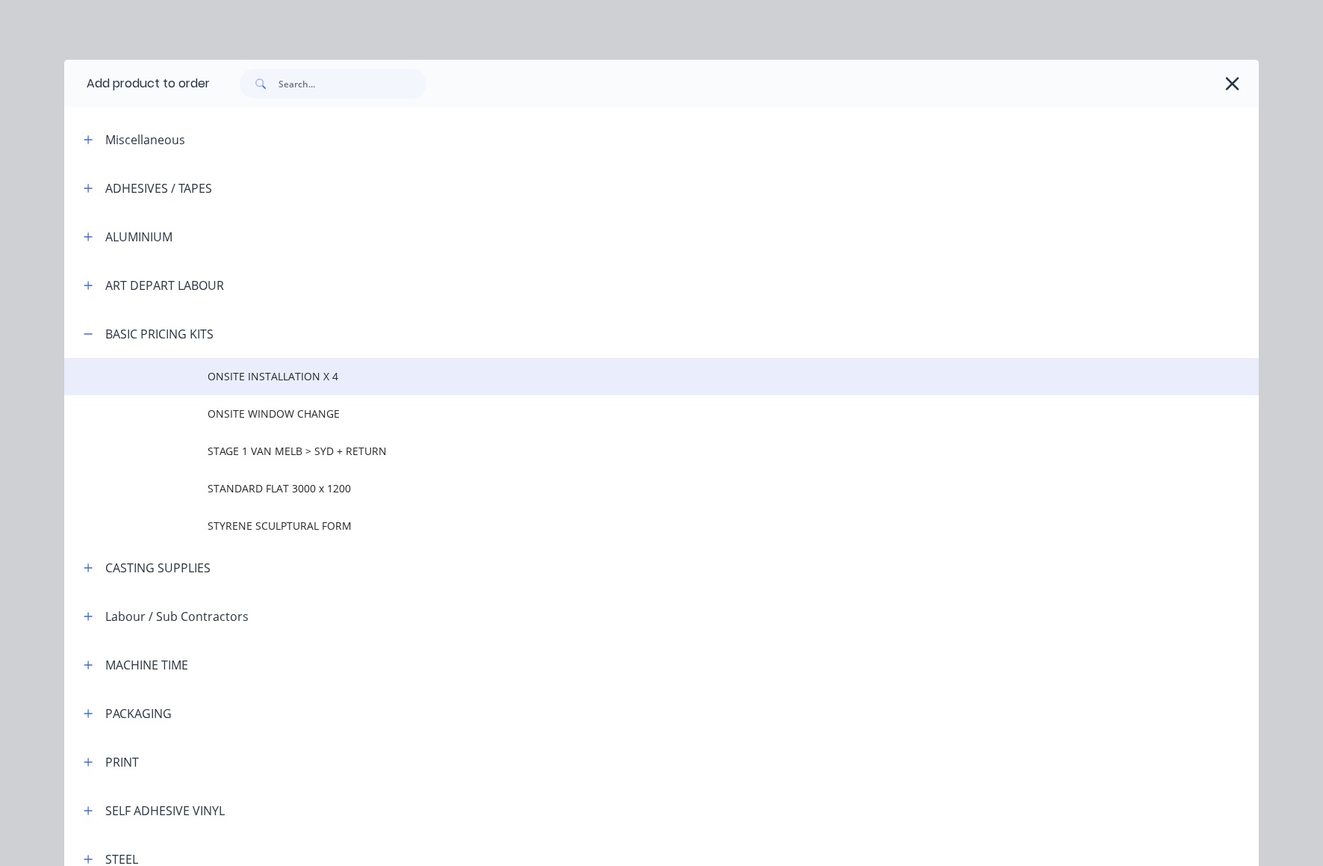
click at [232, 377] on span "ONSITE INSTALLATION X 4" at bounding box center [628, 376] width 841 height 16
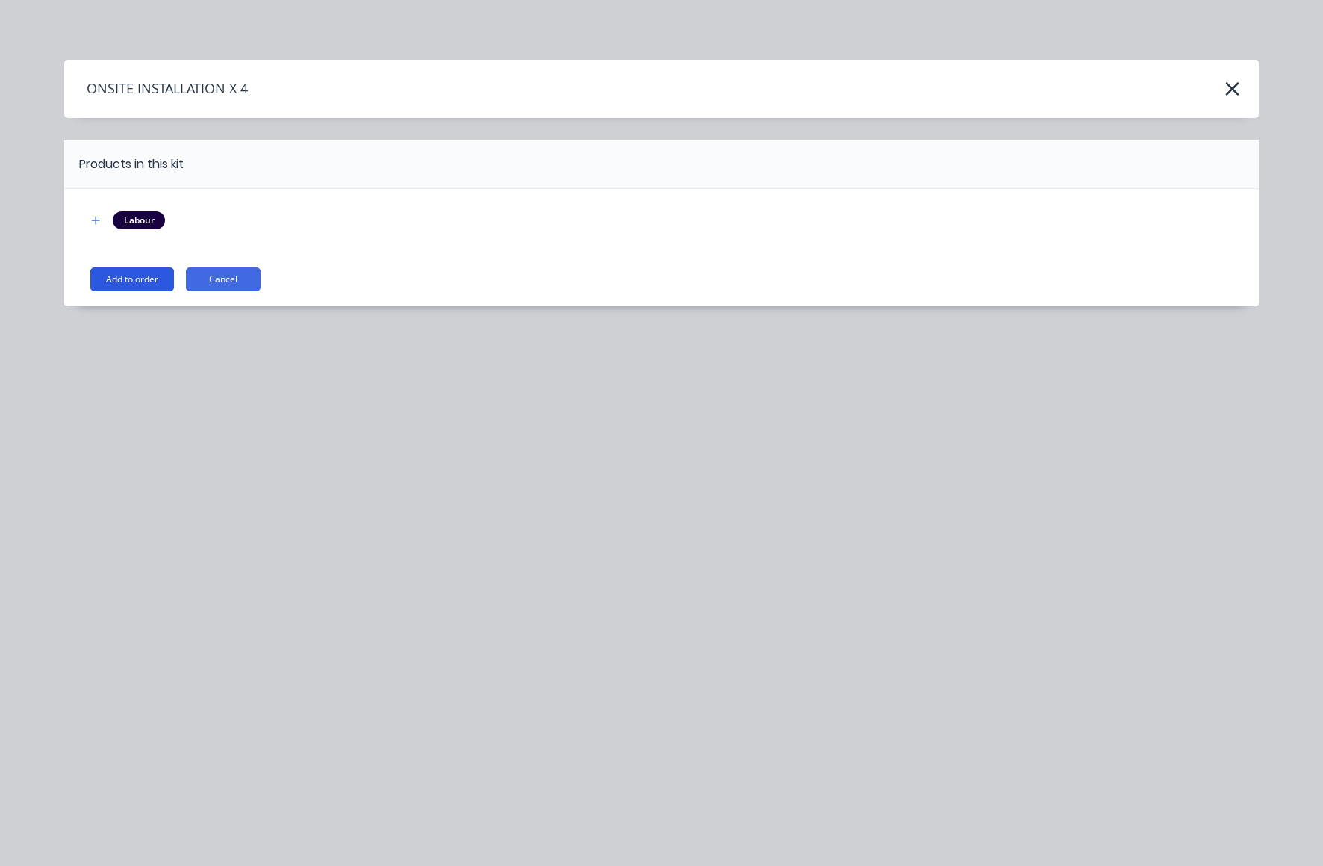
click at [138, 280] on button "Add to order" at bounding box center [132, 279] width 84 height 24
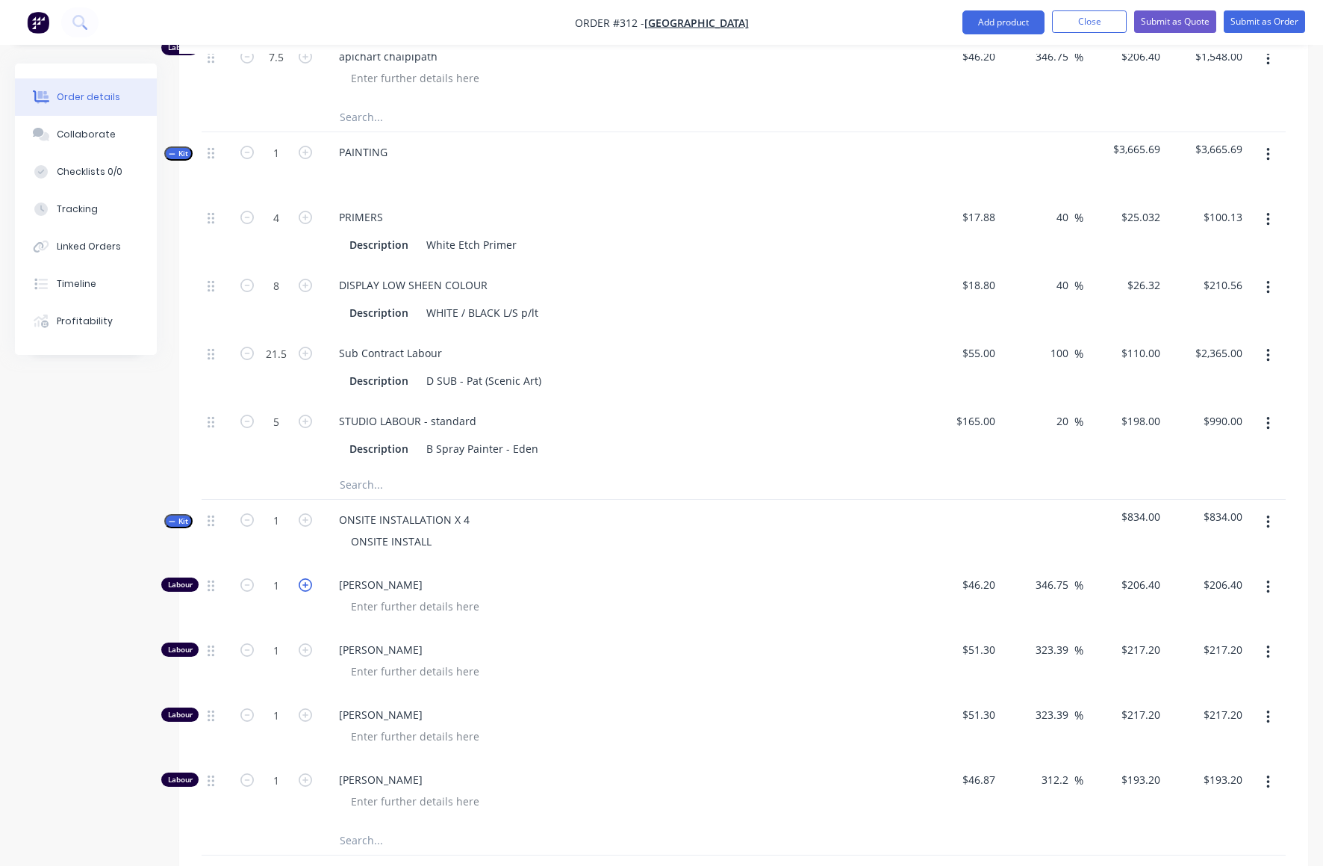
click at [308, 578] on icon "button" at bounding box center [305, 584] width 13 height 13
type input "2"
type input "$412.80"
click at [308, 578] on icon "button" at bounding box center [305, 584] width 13 height 13
type input "3"
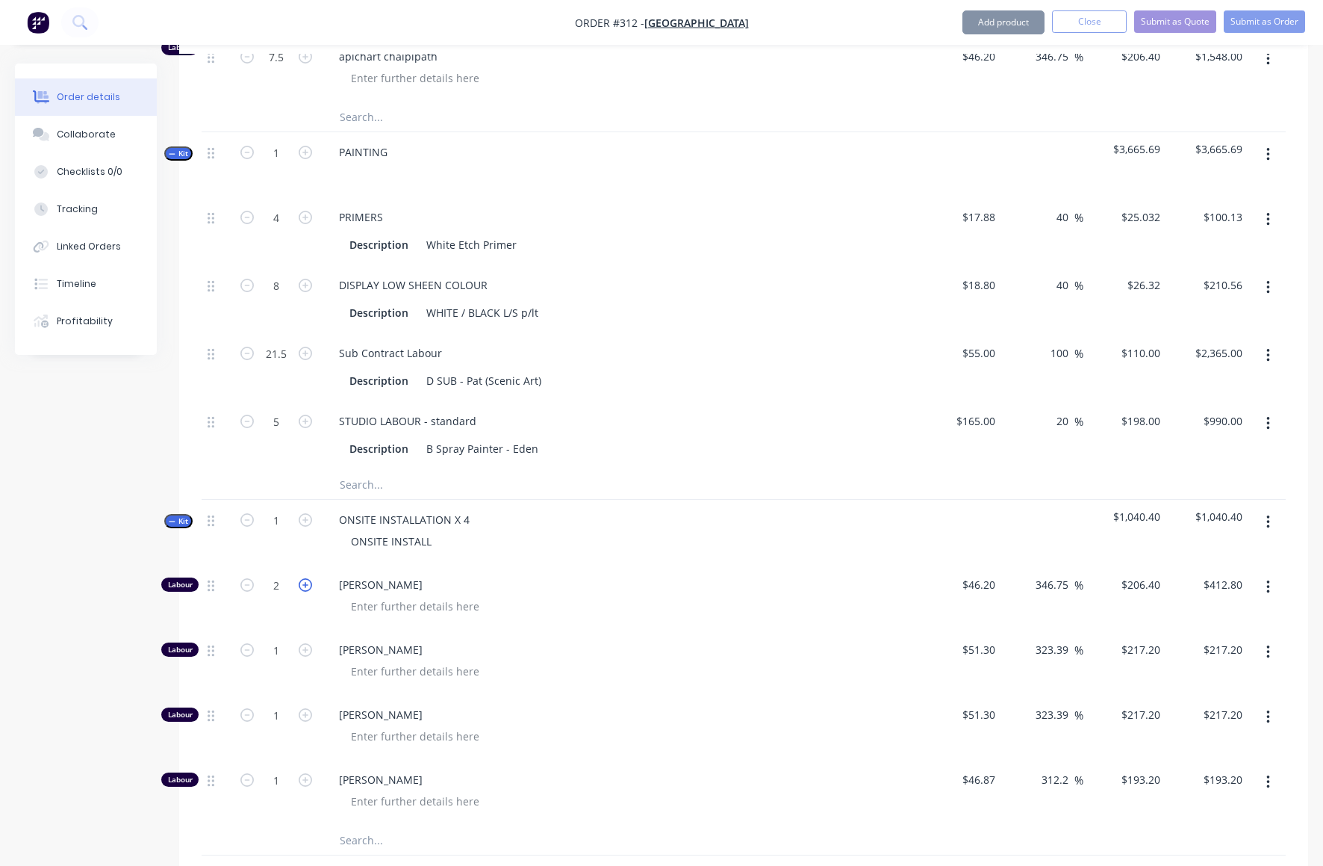
type input "$619.20"
click at [308, 578] on icon "button" at bounding box center [305, 584] width 13 height 13
type input "4"
type input "$825.60"
click at [306, 643] on icon "button" at bounding box center [305, 649] width 13 height 13
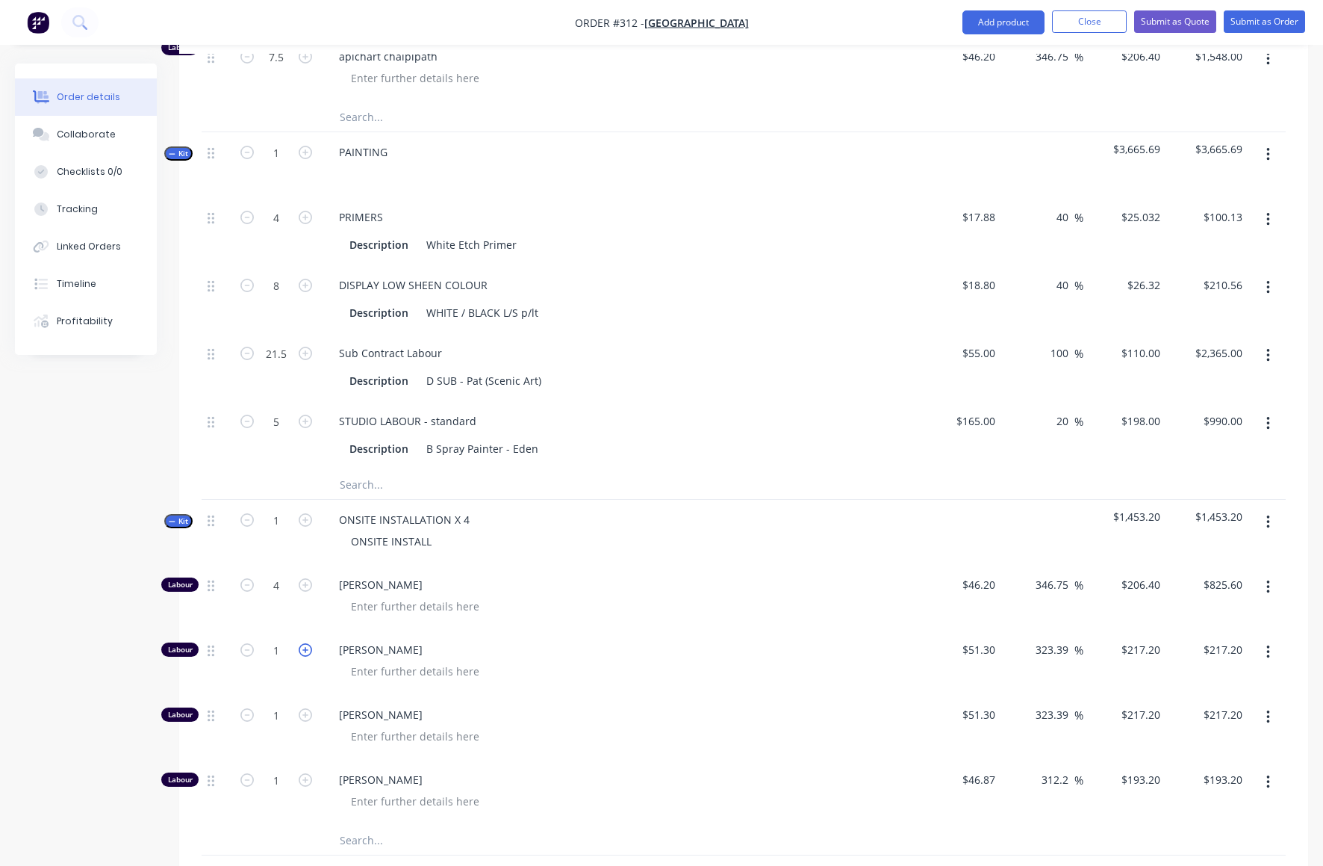
type input "2"
type input "$434.40"
click at [307, 643] on icon "button" at bounding box center [305, 649] width 13 height 13
type input "3"
type input "$651.60"
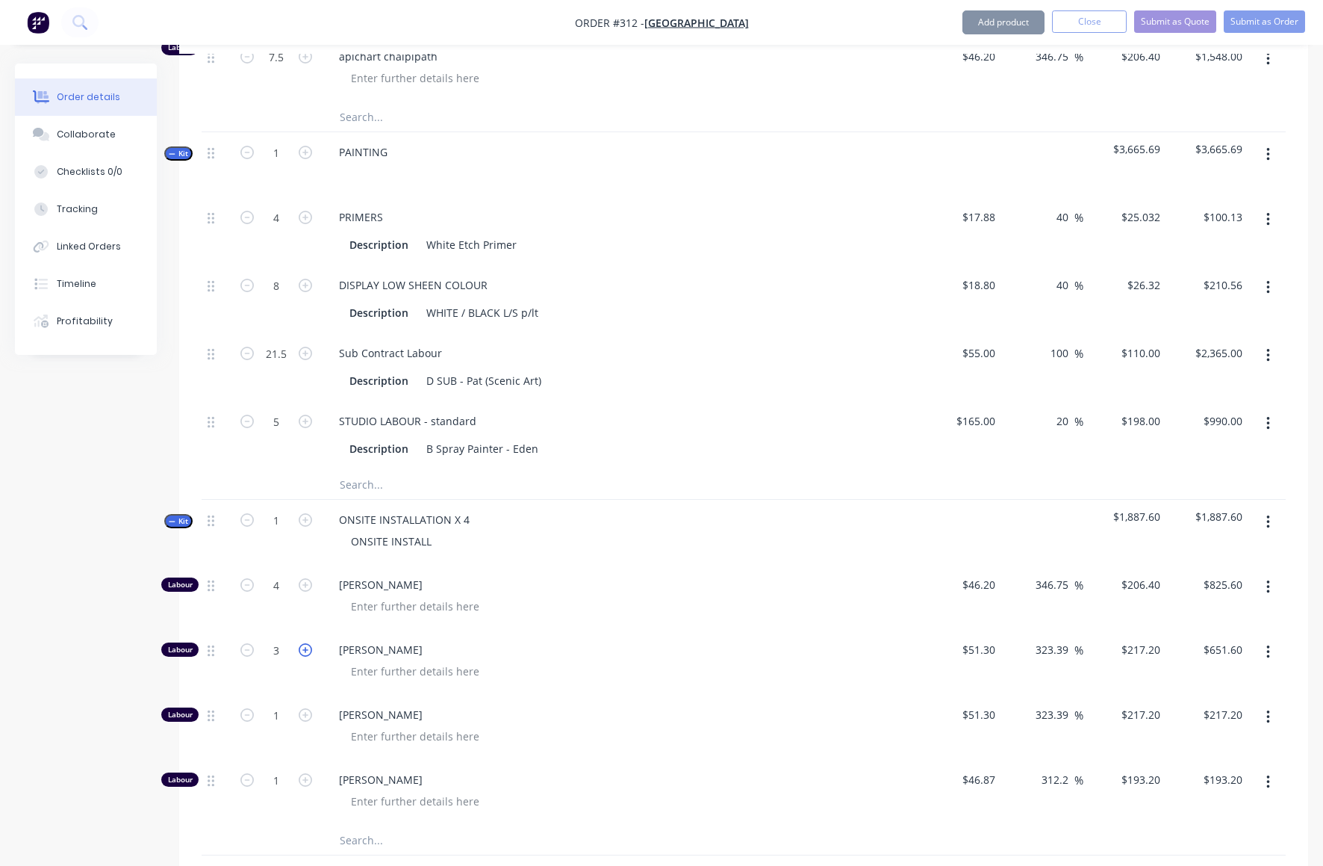
click at [307, 643] on icon "button" at bounding box center [305, 649] width 13 height 13
type input "4"
type input "$868.80"
click at [1271, 704] on button "button" at bounding box center [1268, 717] width 35 height 27
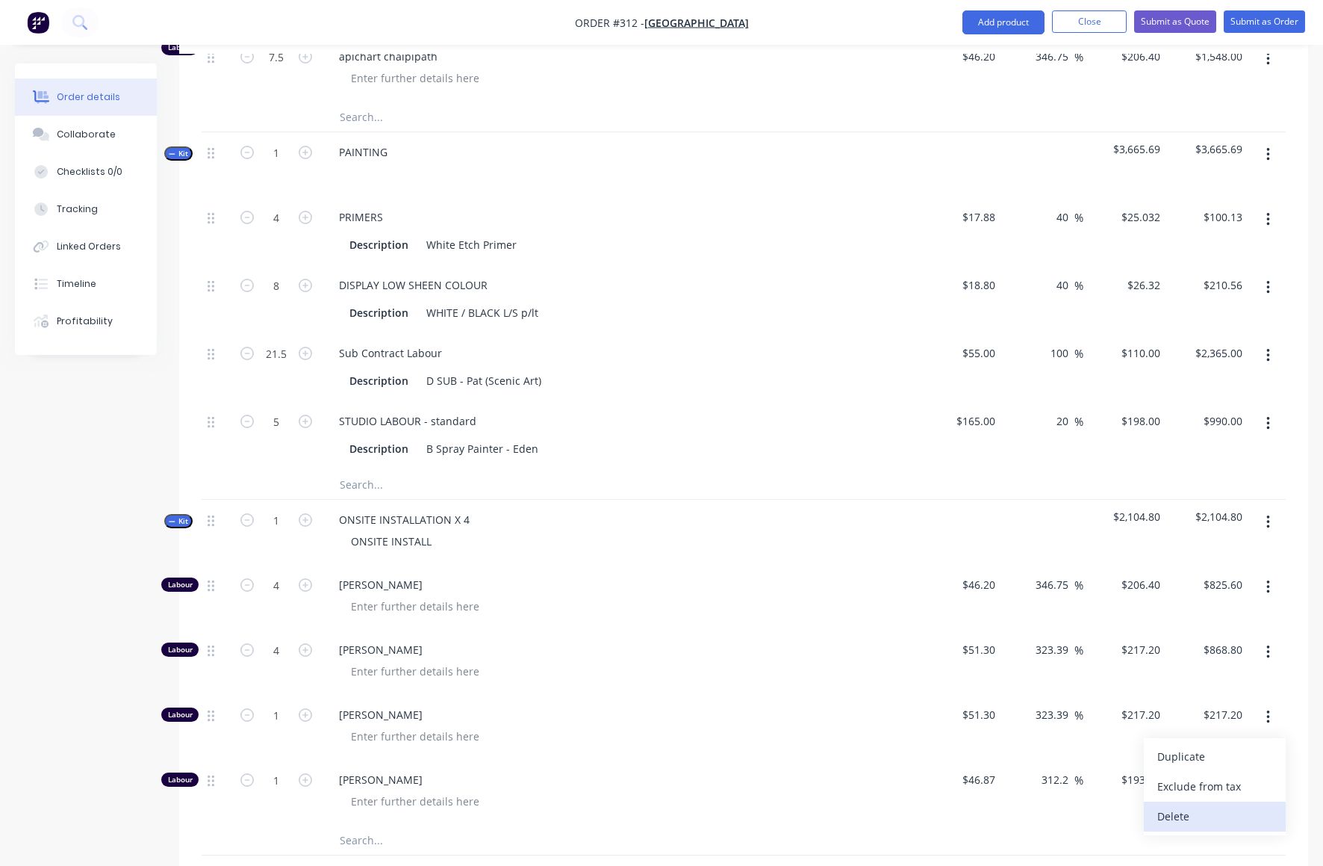
click at [1185, 805] on div "Delete" at bounding box center [1215, 816] width 115 height 22
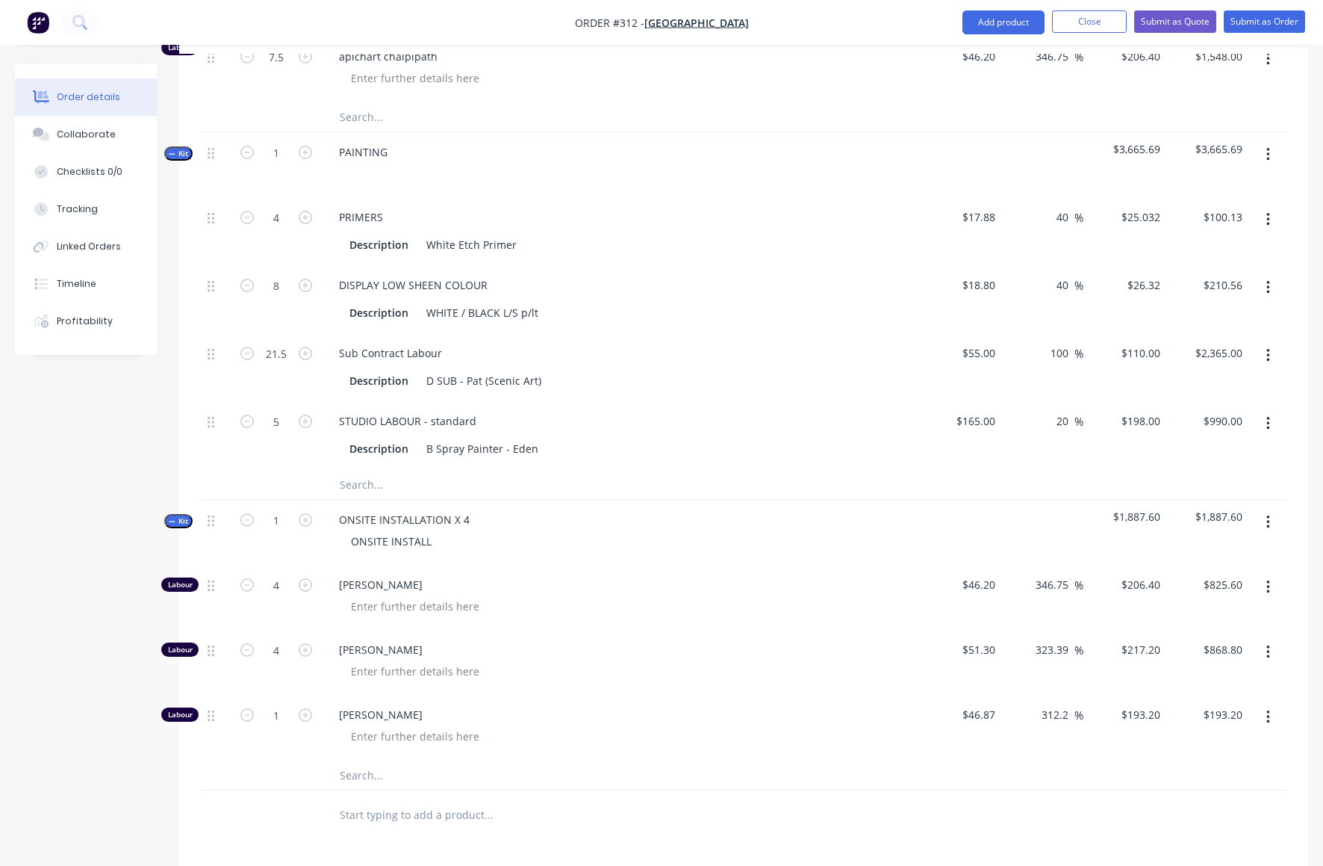
click at [1267, 514] on icon "button" at bounding box center [1269, 522] width 4 height 16
click at [1187, 550] on div "Add product to kit" at bounding box center [1215, 561] width 115 height 22
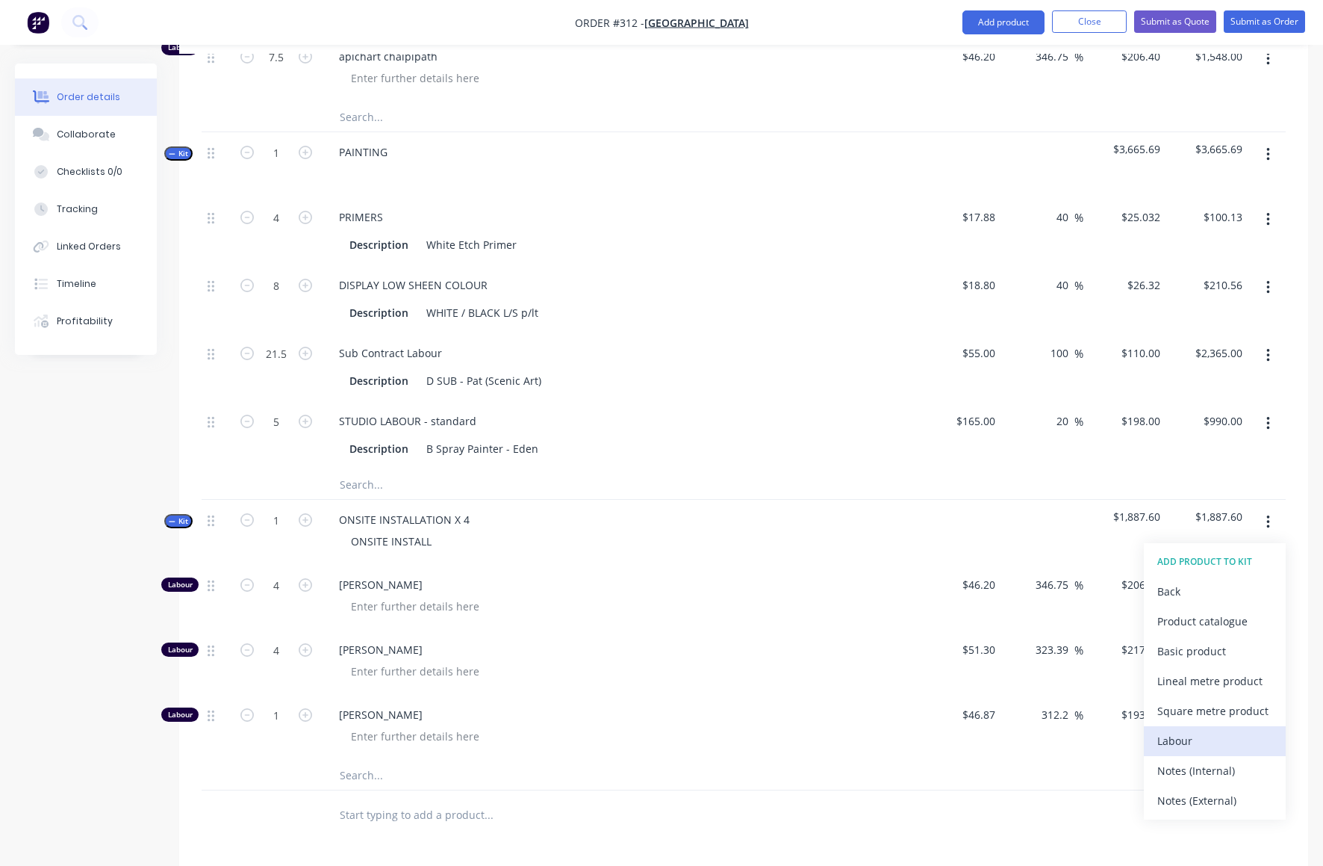
click at [1179, 730] on div "Labour" at bounding box center [1215, 741] width 115 height 22
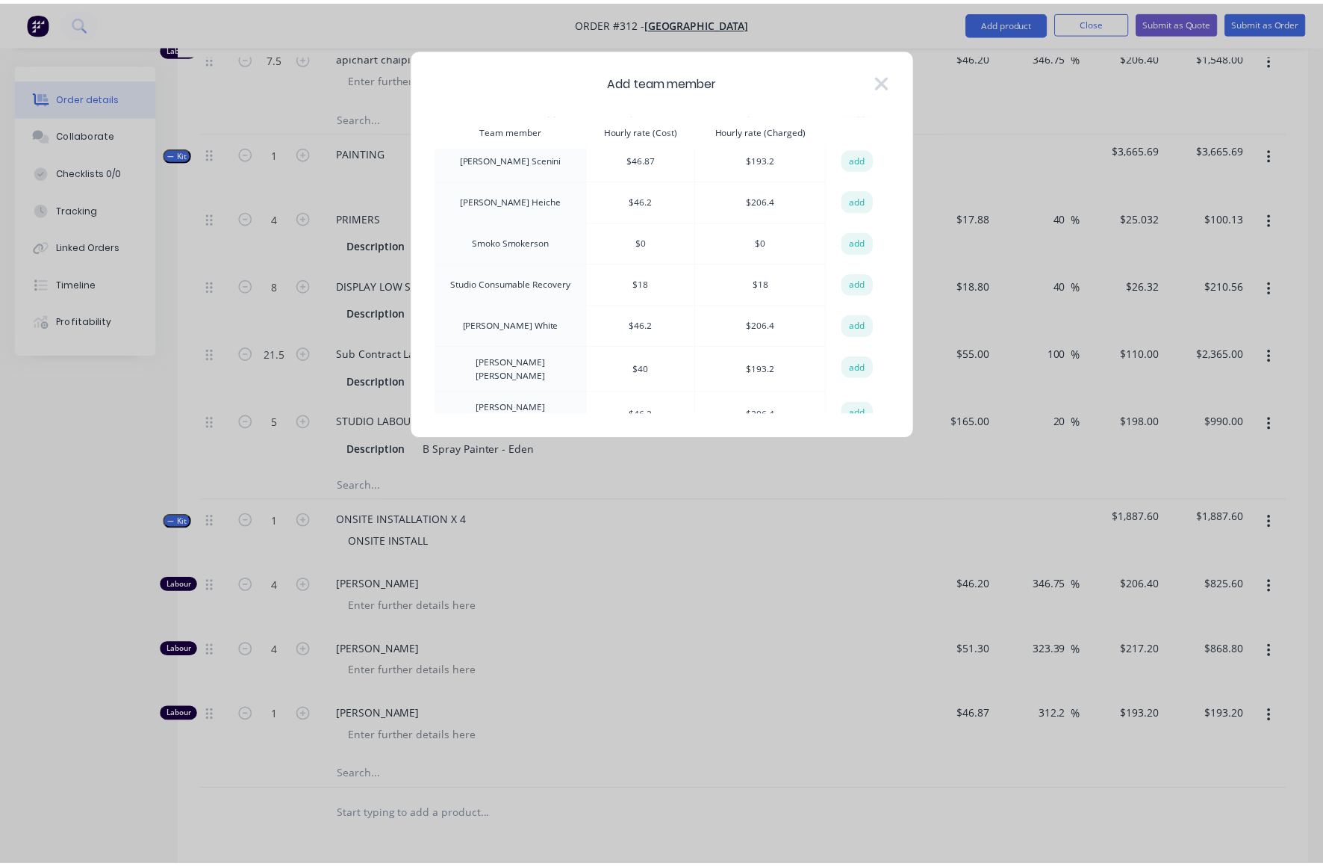
scroll to position [444, 0]
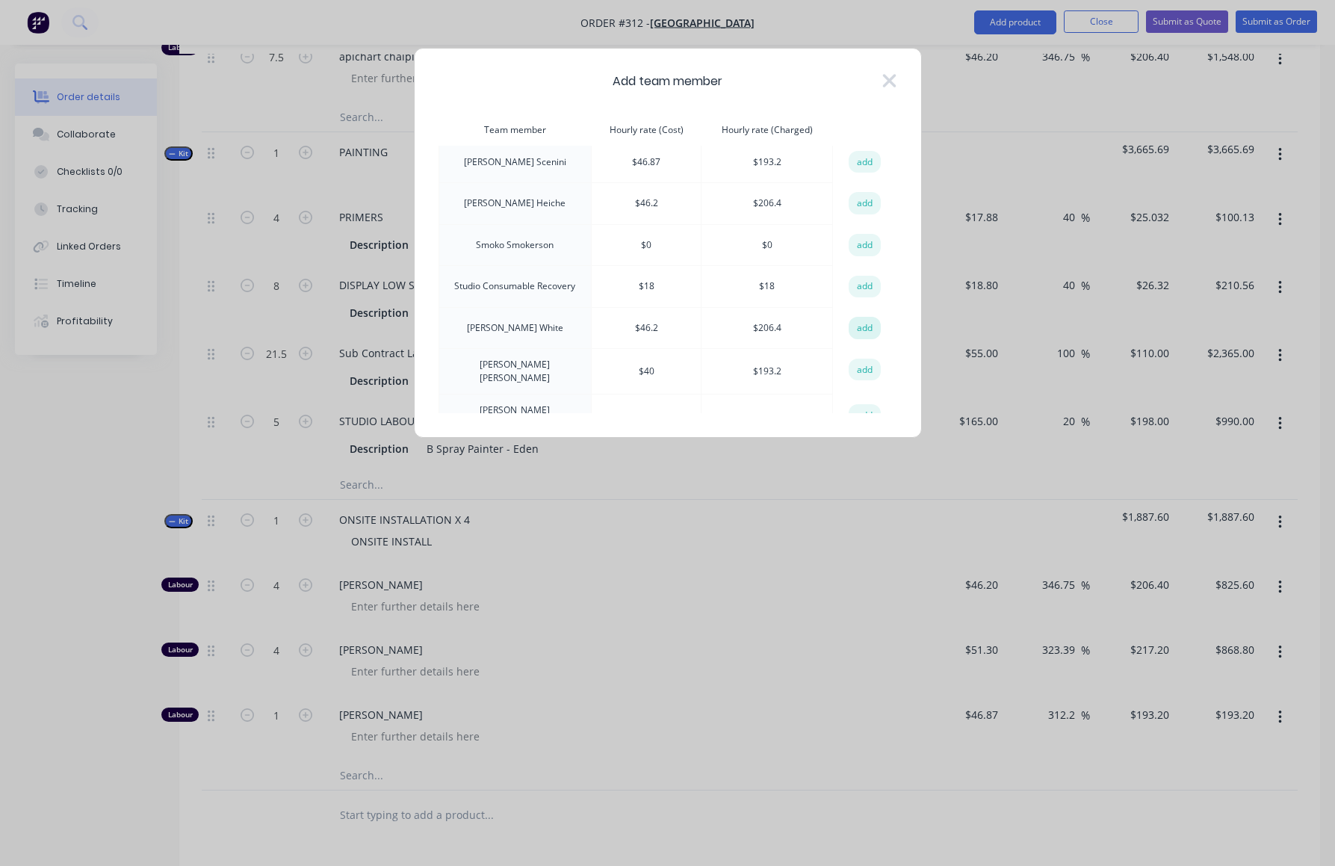
click at [860, 317] on button "add" at bounding box center [864, 328] width 33 height 22
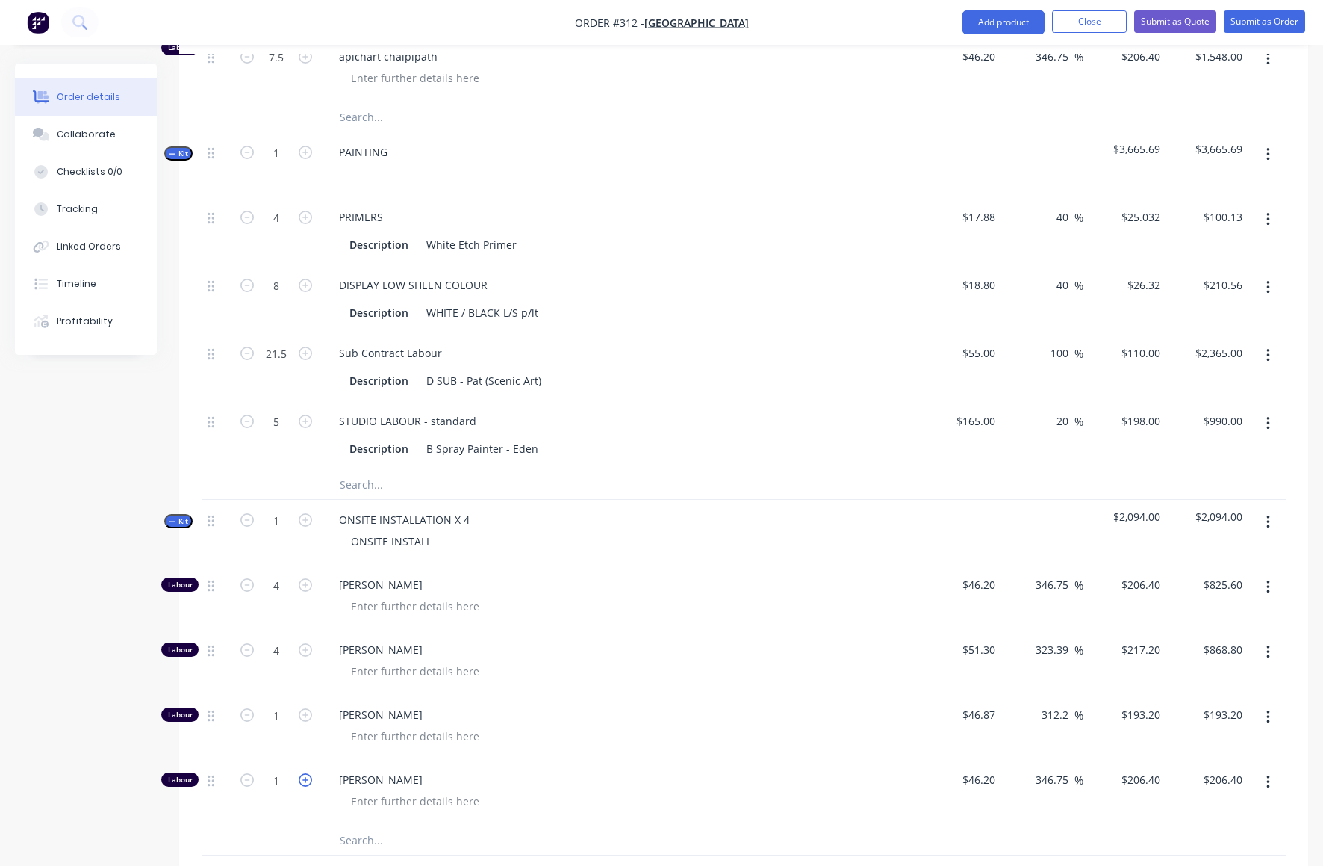
click at [308, 773] on icon "button" at bounding box center [305, 779] width 13 height 13
type input "2"
type input "$412.80"
click at [308, 773] on icon "button" at bounding box center [305, 779] width 13 height 13
type input "3"
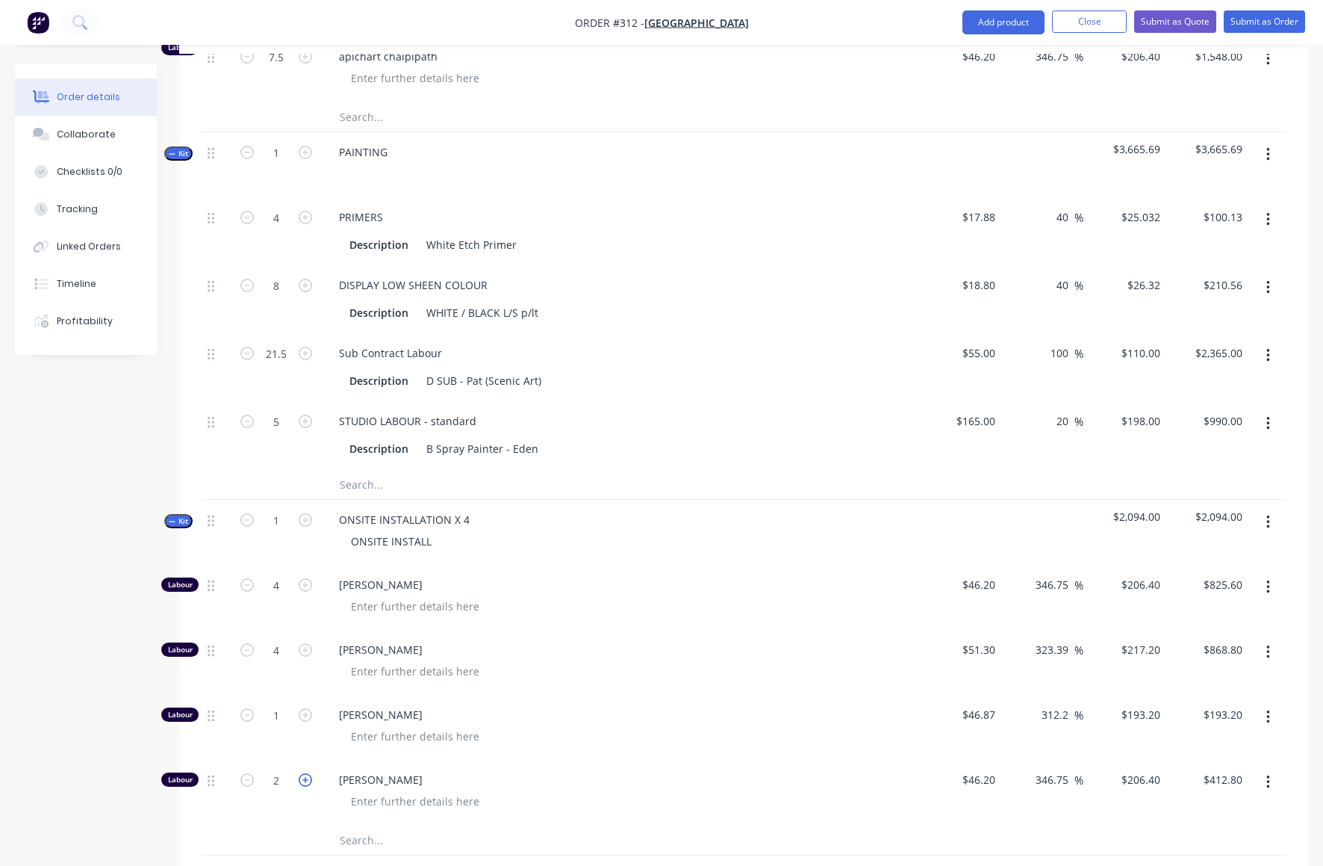
type input "$619.20"
click at [308, 773] on icon "button" at bounding box center [305, 779] width 13 height 13
type input "4"
type input "$825.60"
click at [1268, 709] on icon "button" at bounding box center [1269, 717] width 4 height 16
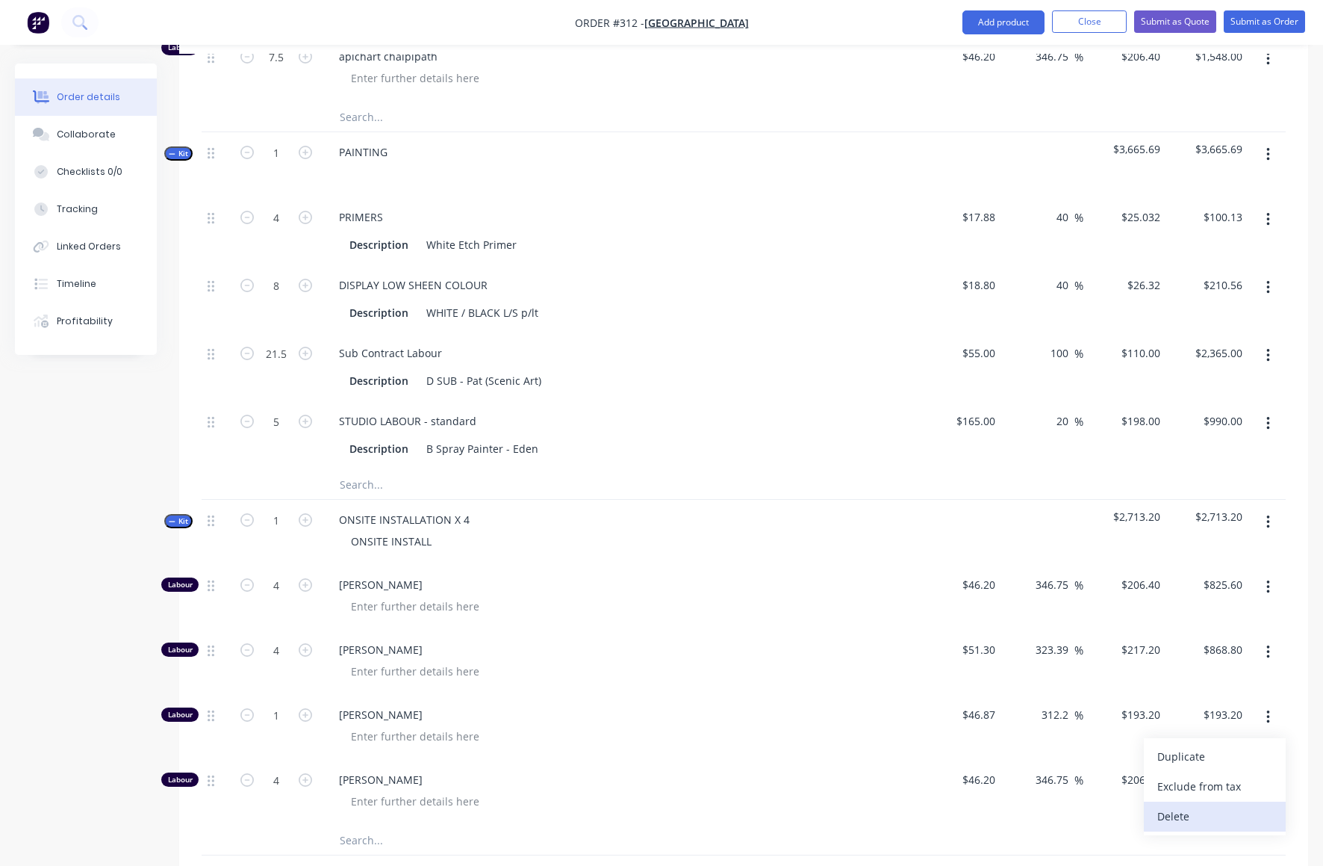
click at [1182, 805] on div "Delete" at bounding box center [1215, 816] width 115 height 22
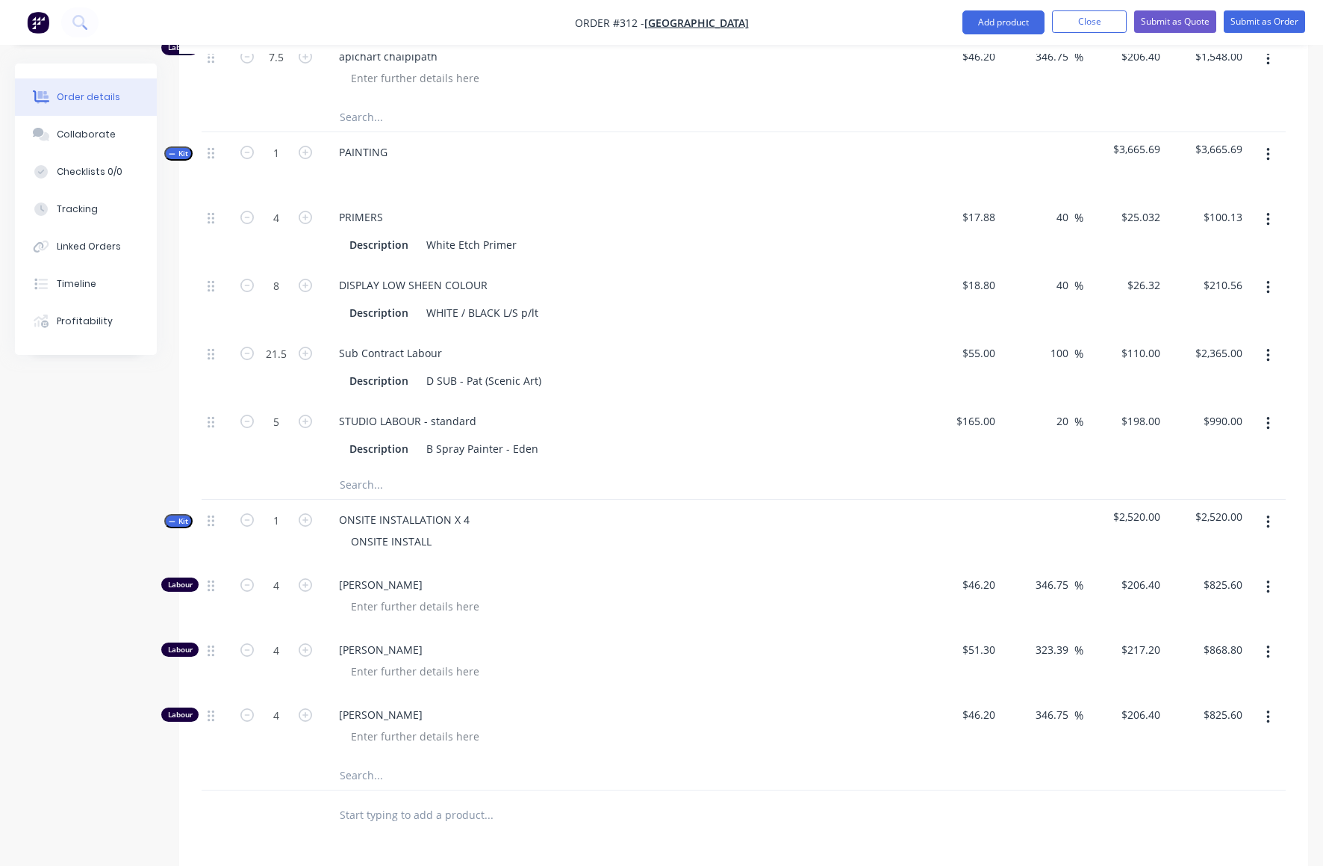
click at [1267, 515] on icon "button" at bounding box center [1268, 521] width 3 height 13
click at [1186, 550] on div "Add product to kit" at bounding box center [1215, 561] width 115 height 22
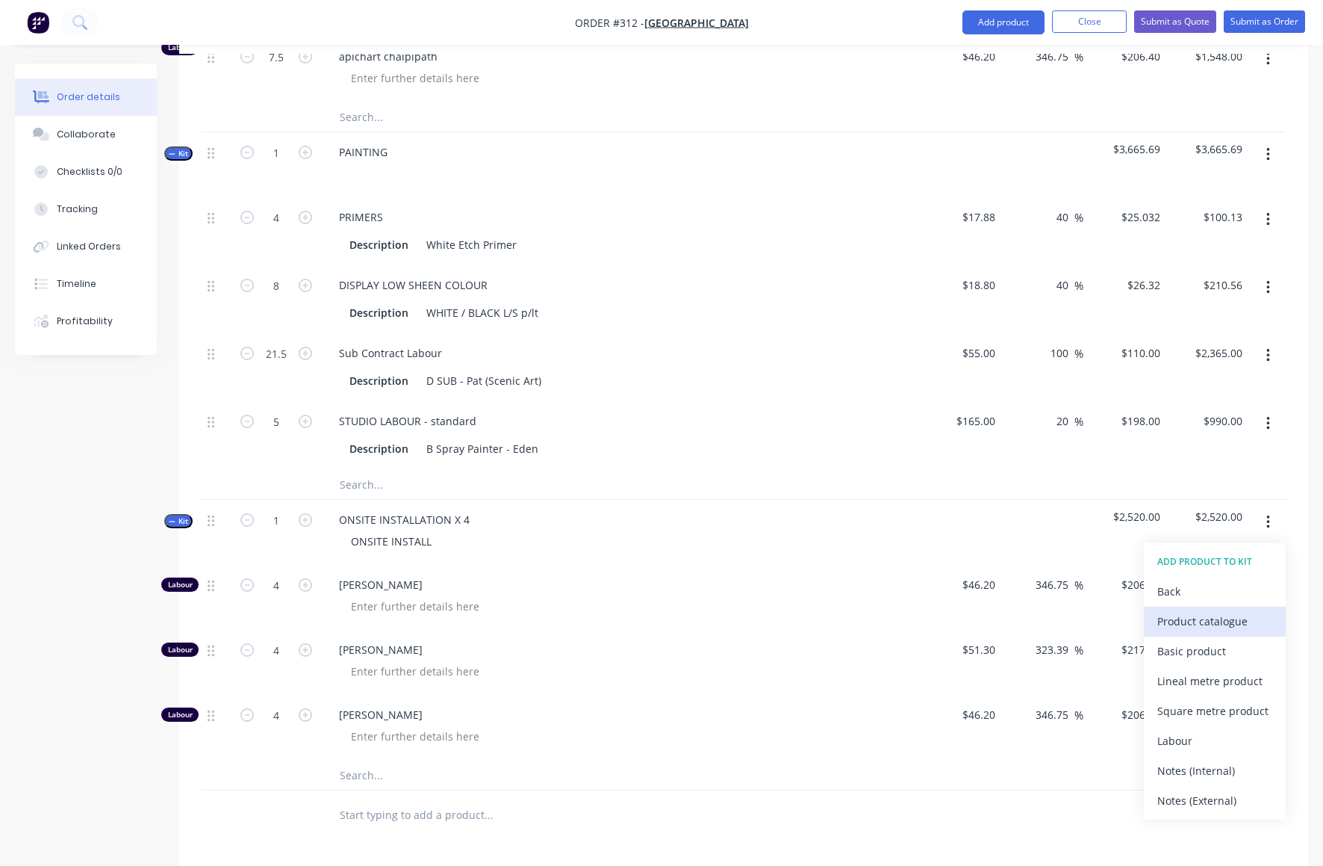
click at [1186, 610] on div "Product catalogue" at bounding box center [1215, 621] width 115 height 22
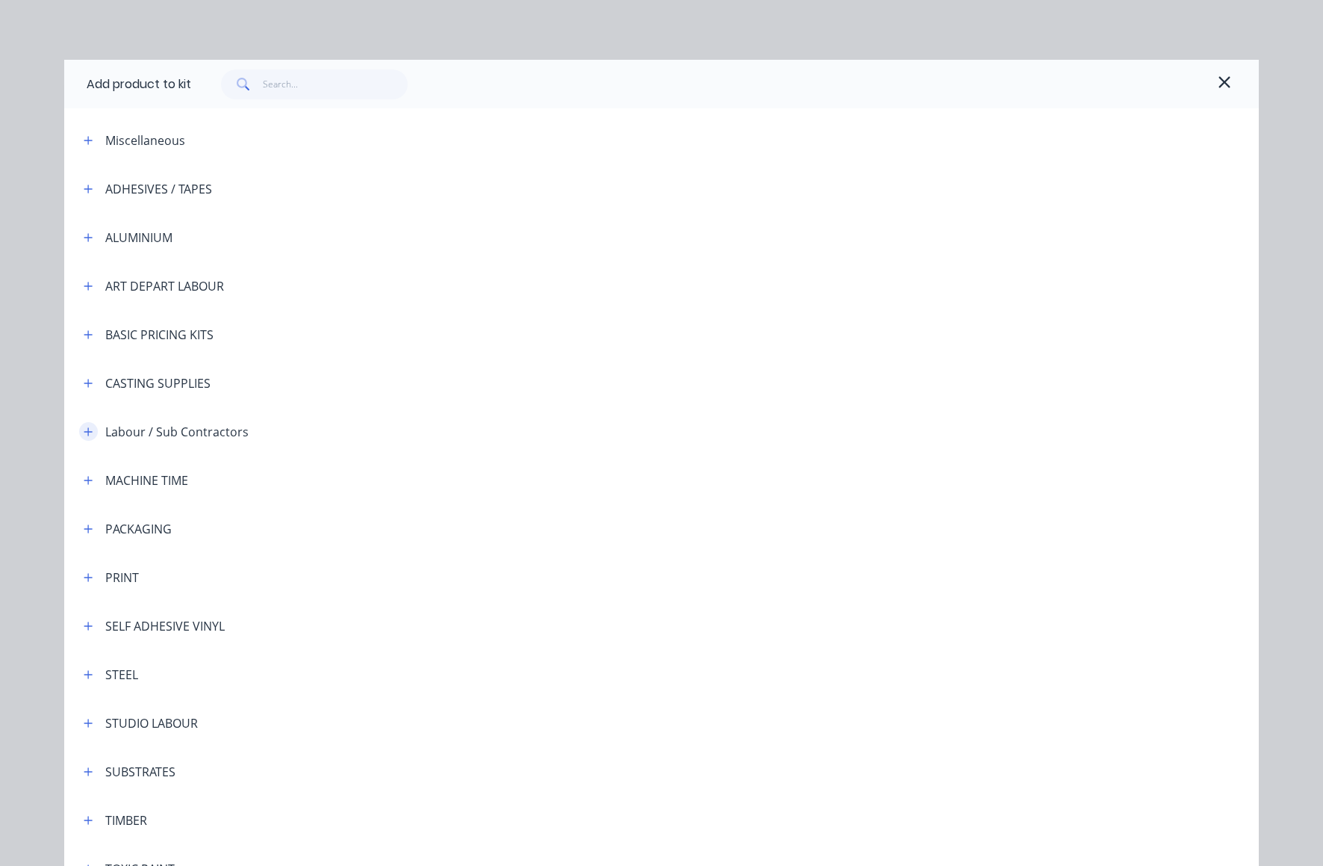
click at [86, 429] on icon "button" at bounding box center [88, 431] width 9 height 10
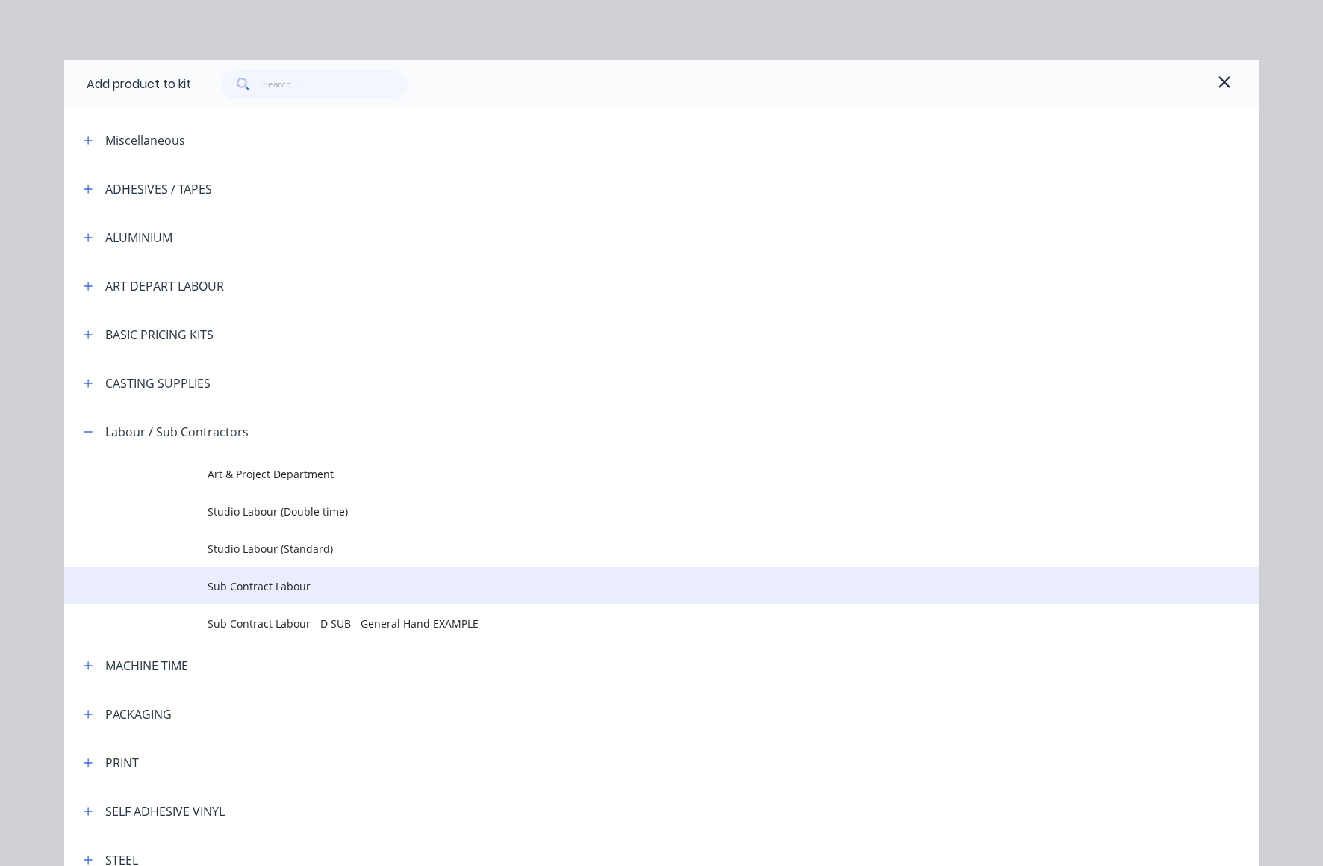
click at [239, 586] on span "Sub Contract Labour" at bounding box center [628, 586] width 841 height 16
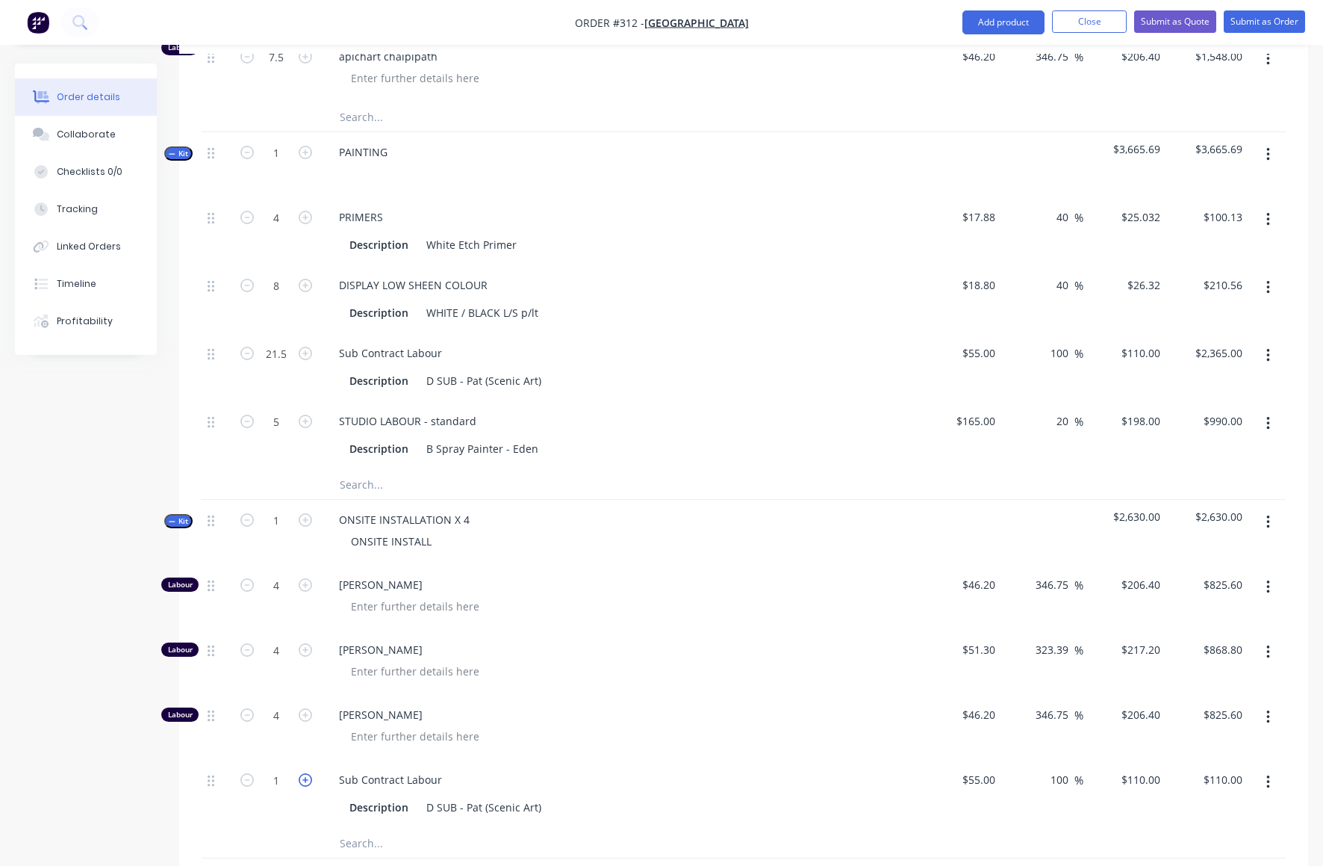
click at [306, 773] on icon "button" at bounding box center [305, 779] width 13 height 13
type input "2"
type input "$220.00"
click at [306, 773] on icon "button" at bounding box center [305, 779] width 13 height 13
type input "3"
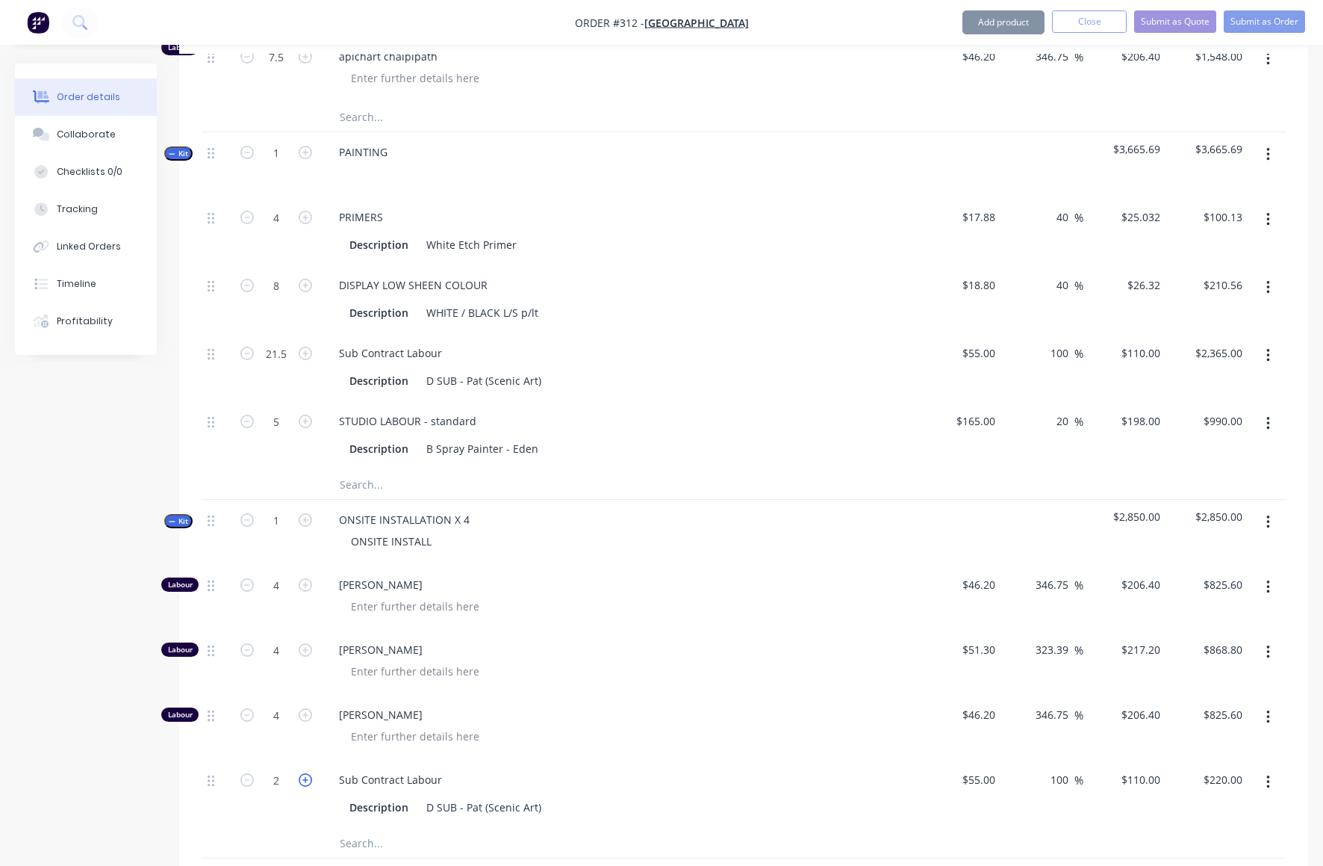
type input "$330.00"
click at [306, 773] on icon "button" at bounding box center [305, 779] width 13 height 13
type input "4"
type input "$440.00"
click at [306, 773] on icon "button" at bounding box center [305, 779] width 13 height 13
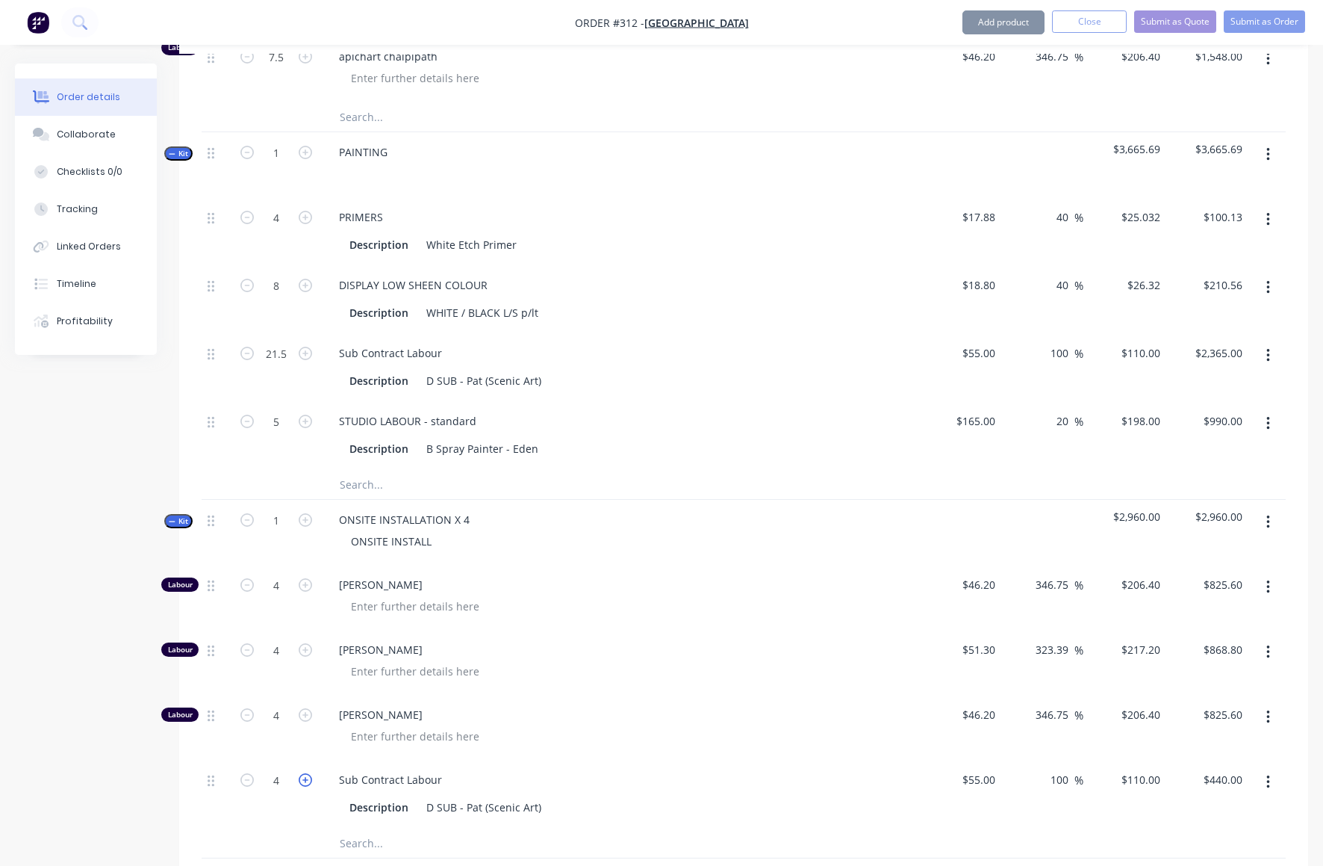
type input "5"
type input "$550.00"
click at [306, 773] on icon "button" at bounding box center [305, 779] width 13 height 13
type input "6"
type input "$660.00"
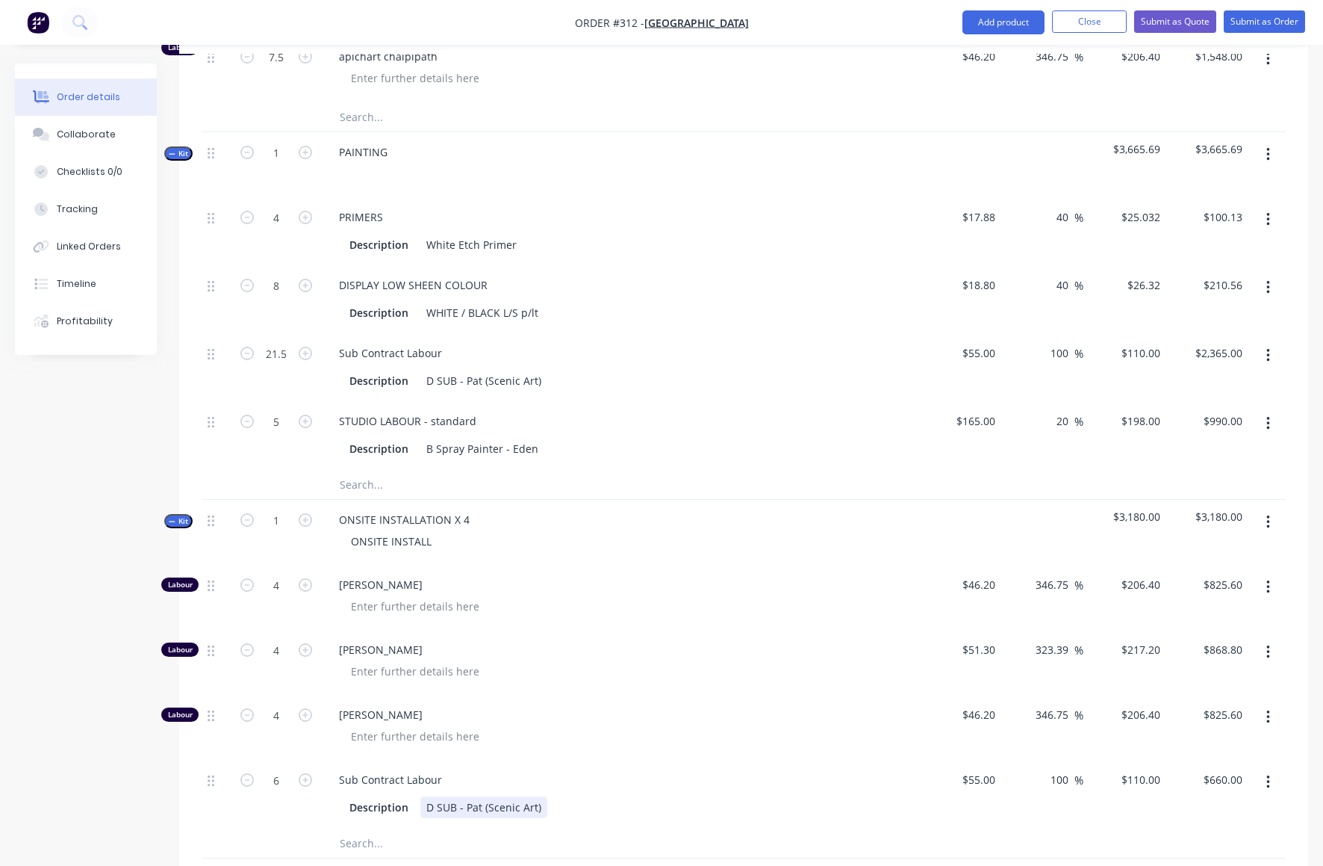
click at [664, 760] on div "Sub Contract Labour Description D SUB - Pat (Scenic Art)" at bounding box center [619, 794] width 597 height 68
click at [809, 796] on div "Description D SUB - Pat (Scenic Art)" at bounding box center [617, 807] width 547 height 22
click at [309, 578] on icon "button" at bounding box center [305, 584] width 13 height 13
type input "5"
type input "$1,032.00"
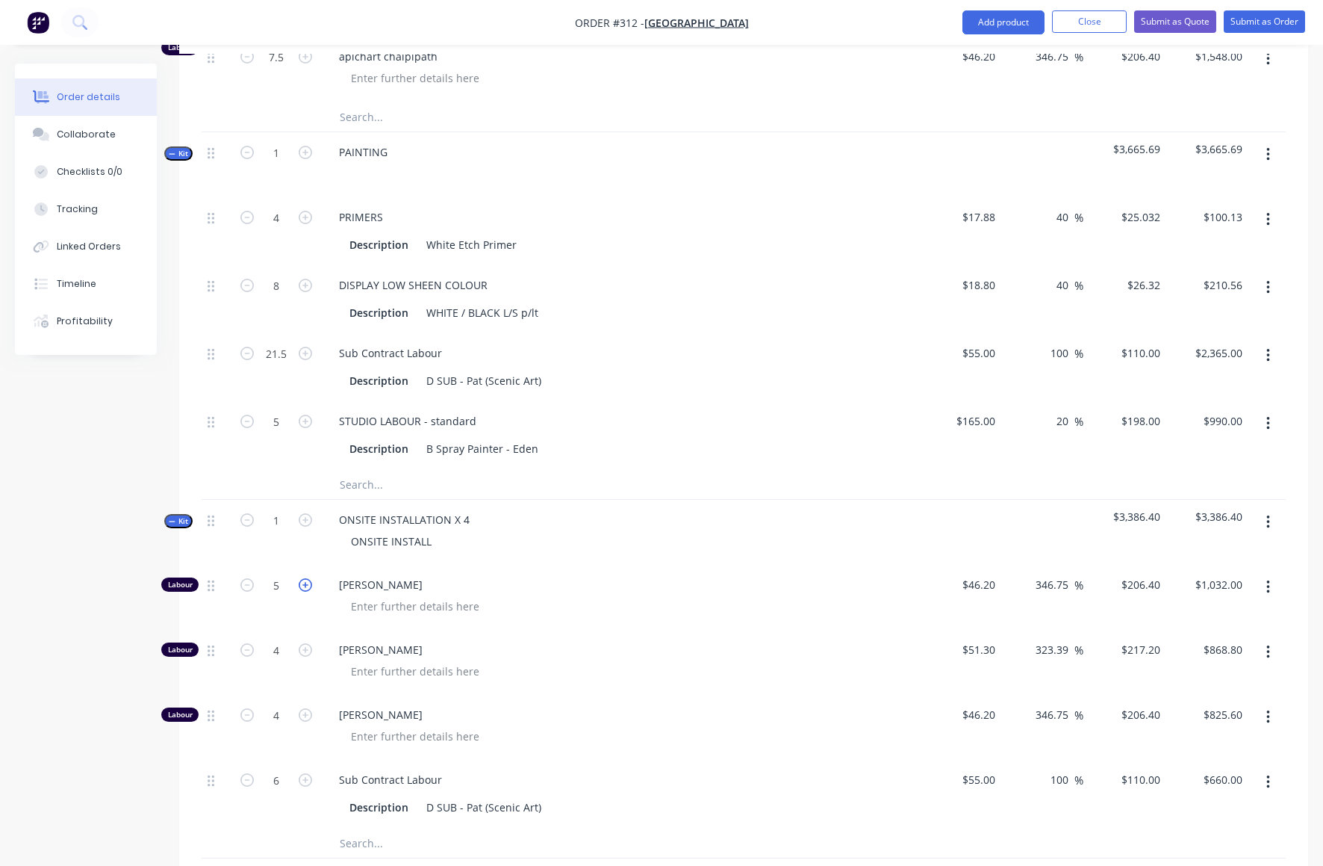
click at [308, 578] on icon "button" at bounding box center [305, 584] width 13 height 13
type input "6"
type input "$1,238.40"
click at [307, 643] on icon "button" at bounding box center [305, 649] width 13 height 13
type input "5"
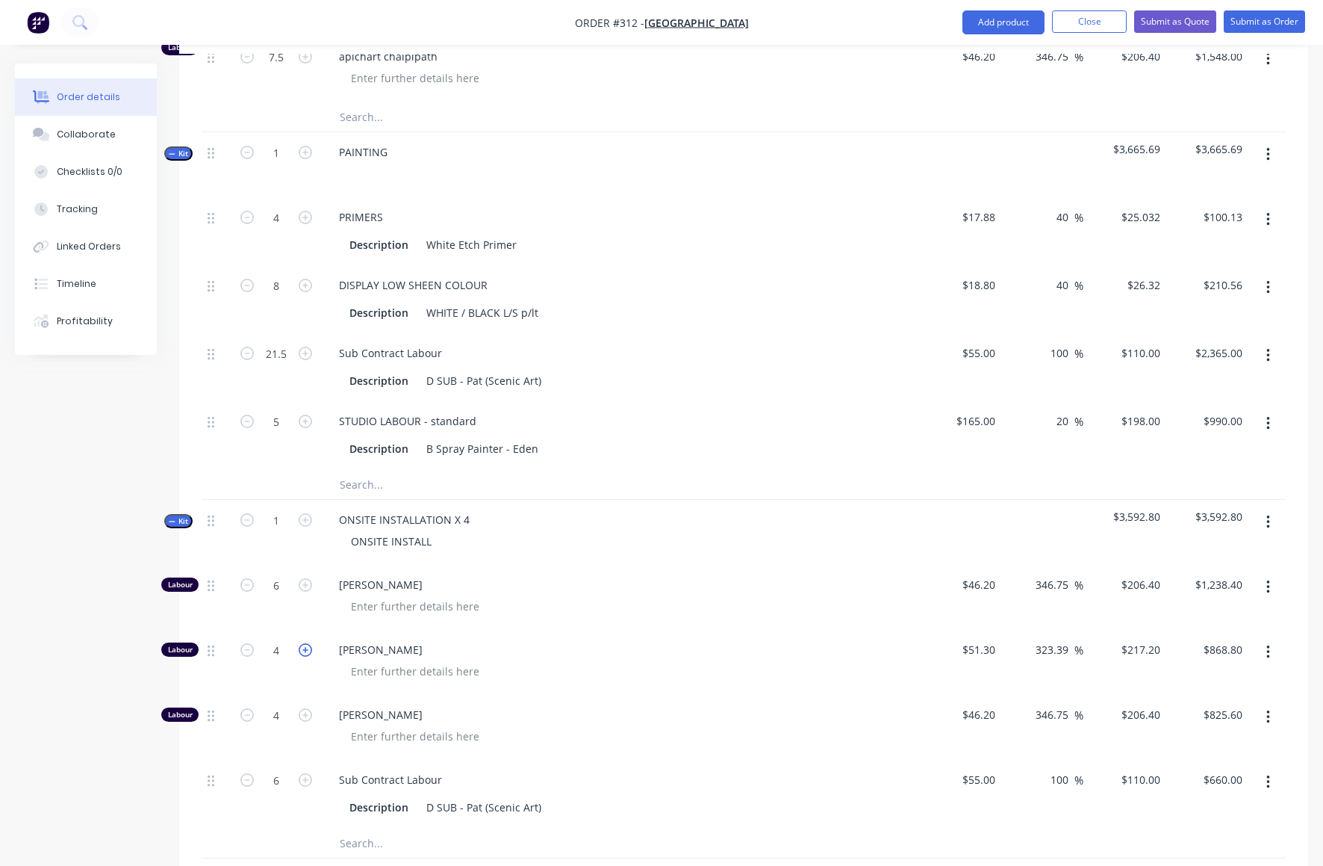
type input "$1,086.00"
click at [308, 643] on icon "button" at bounding box center [305, 649] width 13 height 13
type input "6"
type input "$1,303.20"
click at [306, 708] on icon "button" at bounding box center [305, 714] width 13 height 13
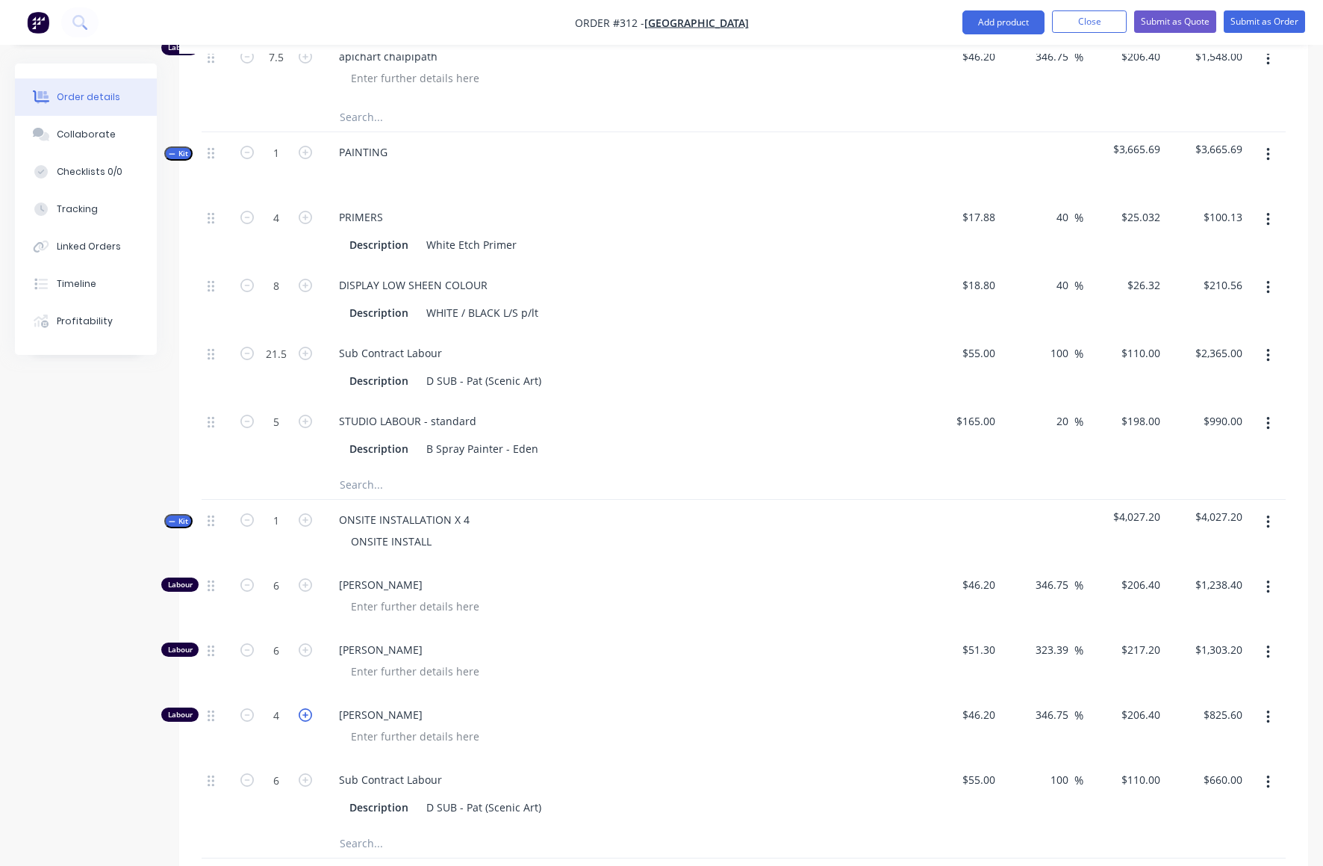
type input "5"
type input "$1,032.00"
click at [306, 708] on icon "button" at bounding box center [305, 714] width 13 height 13
type input "6"
type input "$1,238.40"
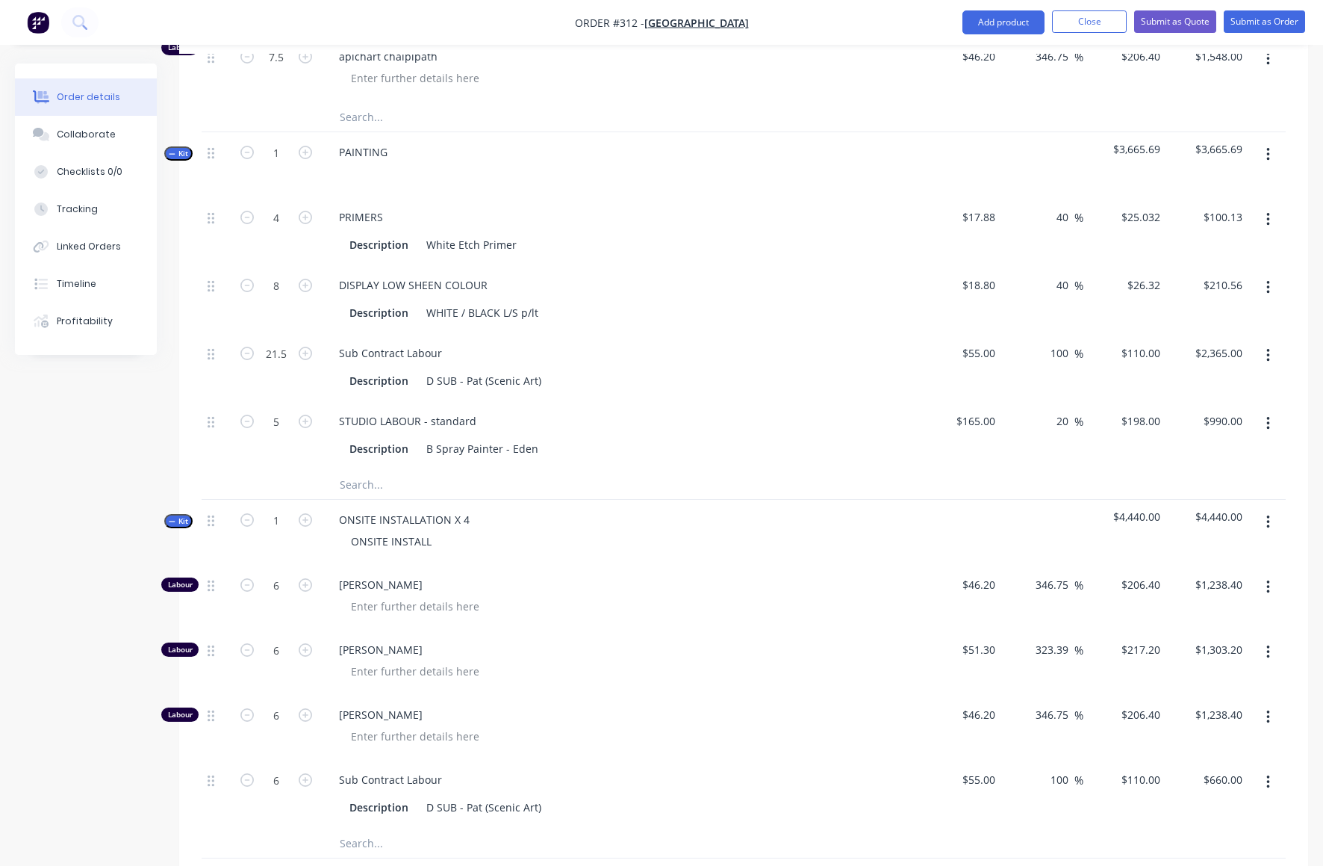
click at [695, 828] on div at bounding box center [551, 843] width 448 height 30
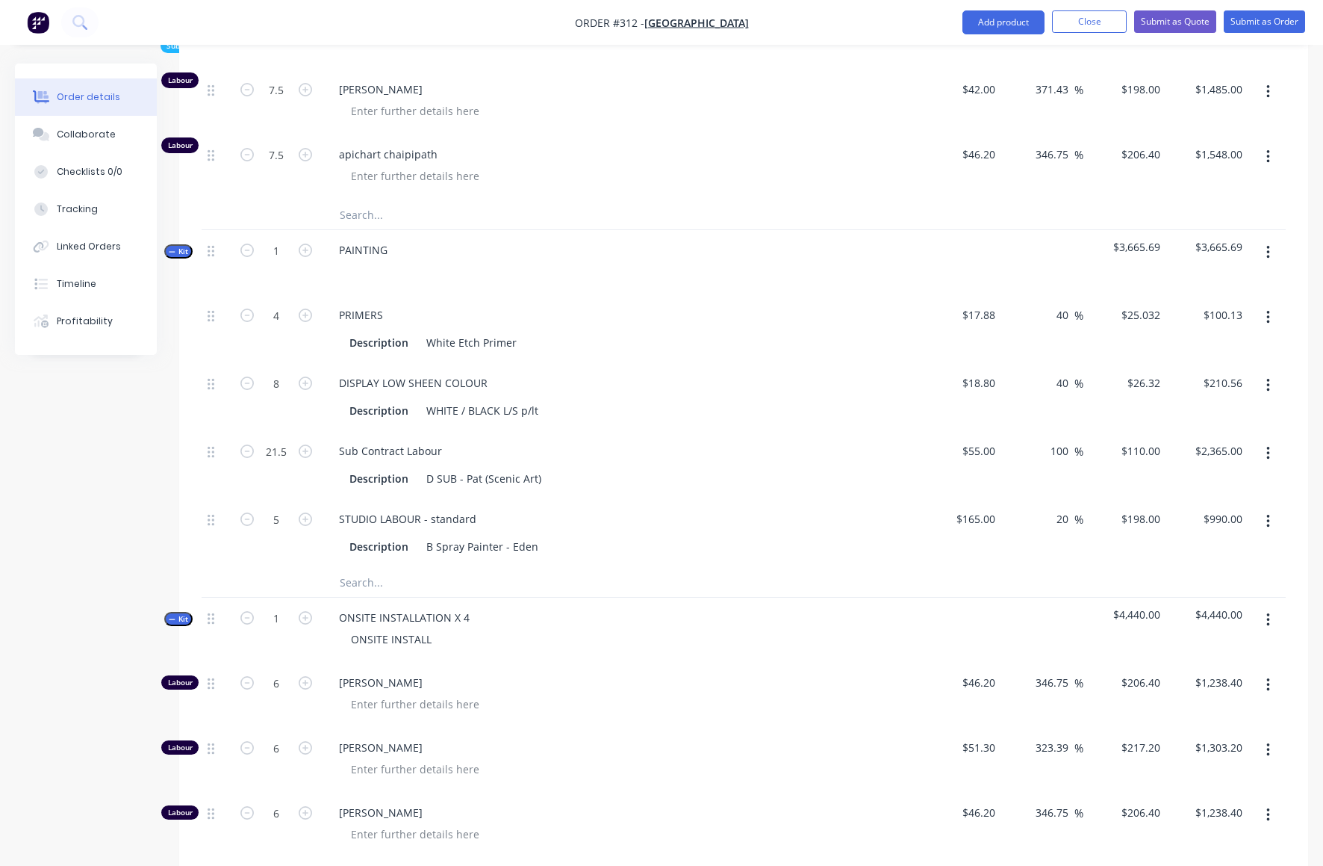
scroll to position [801, 0]
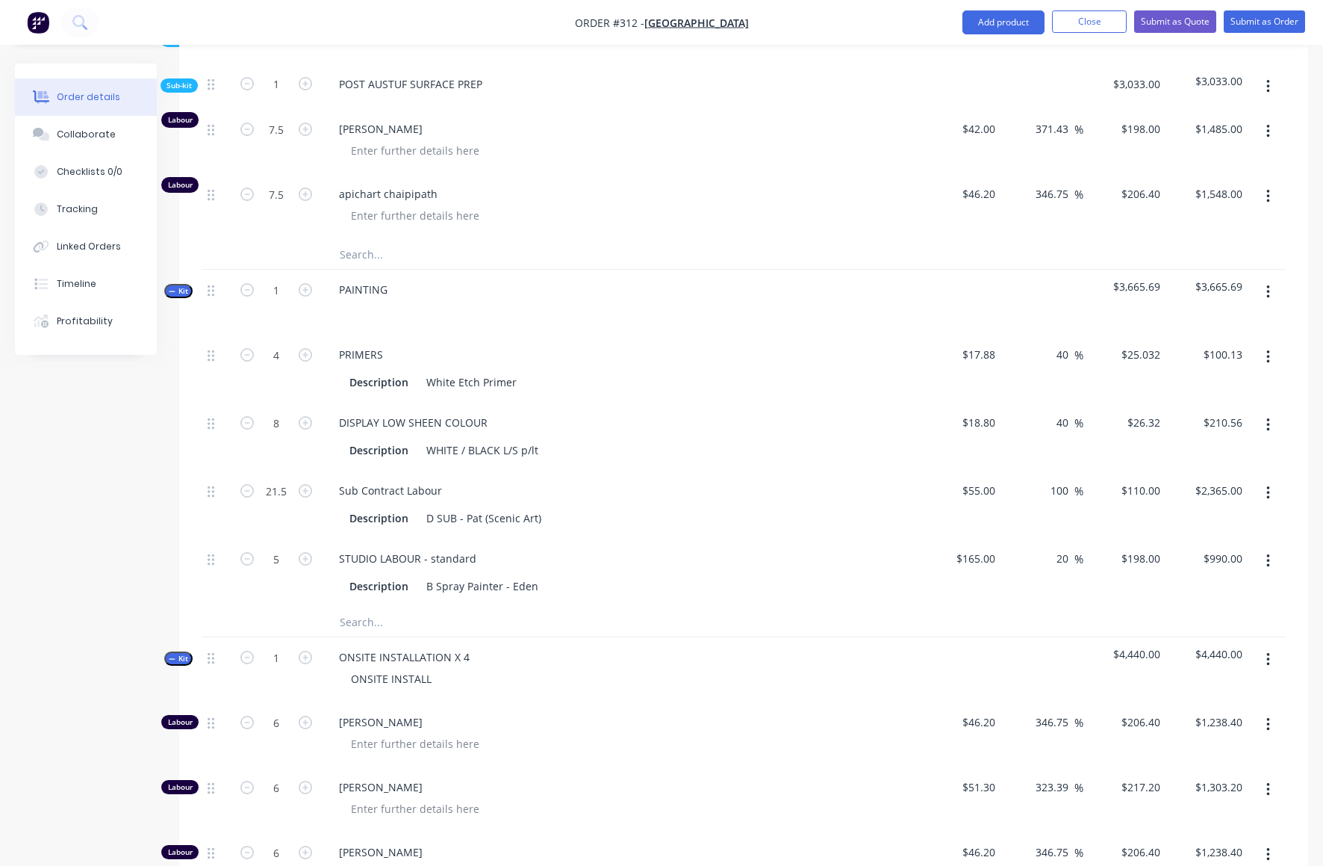
click at [176, 653] on span "Kit" at bounding box center [178, 658] width 19 height 11
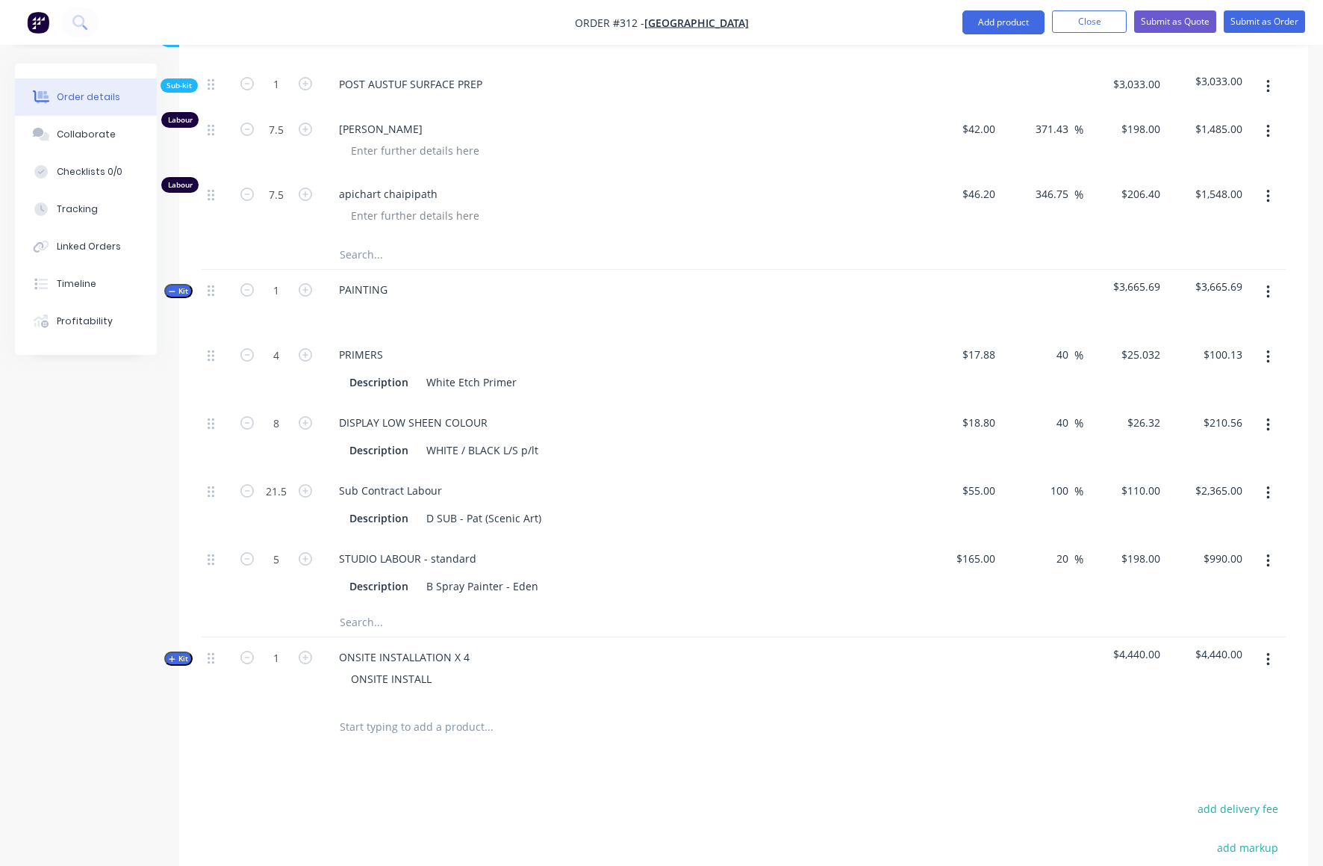
click at [184, 285] on span "Kit" at bounding box center [178, 290] width 19 height 11
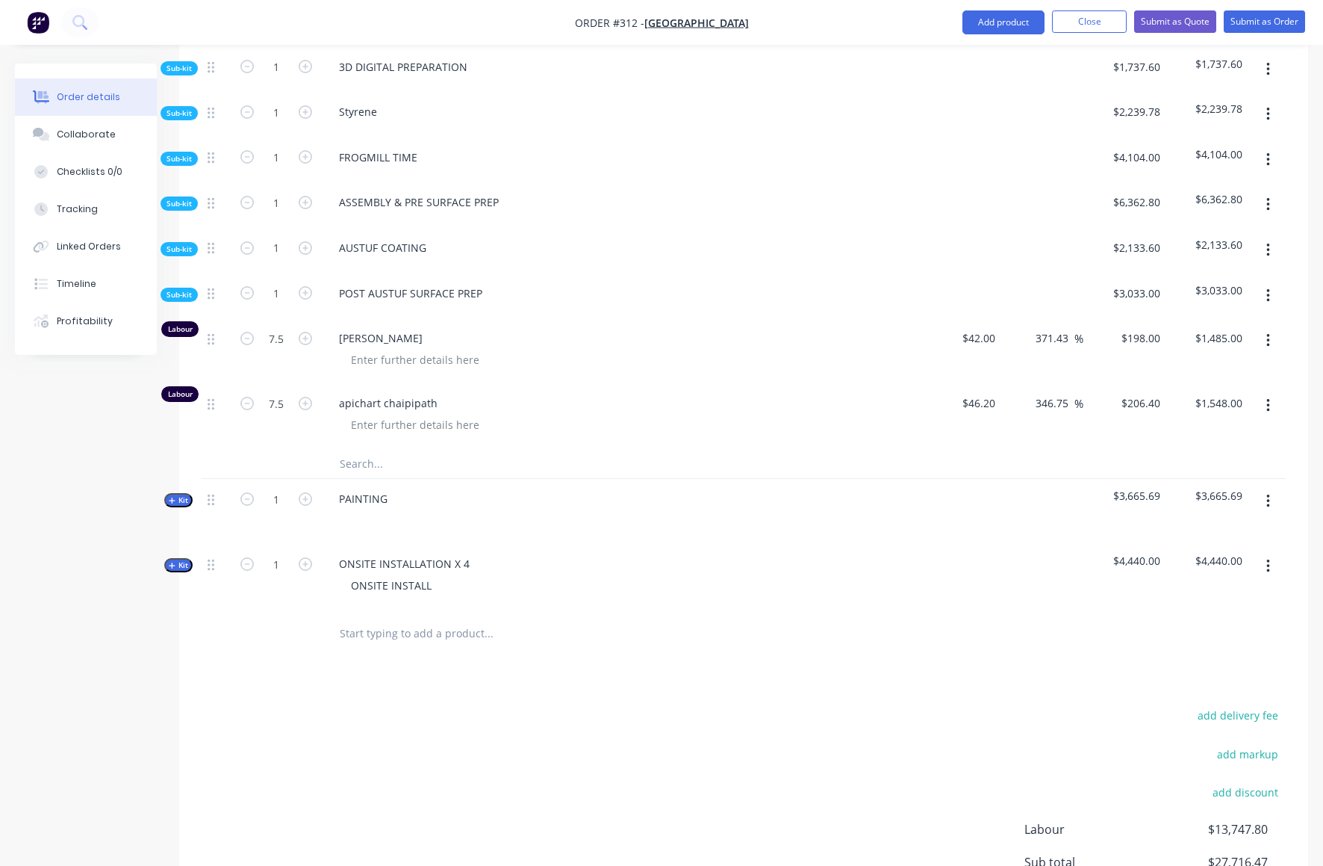
scroll to position [554, 0]
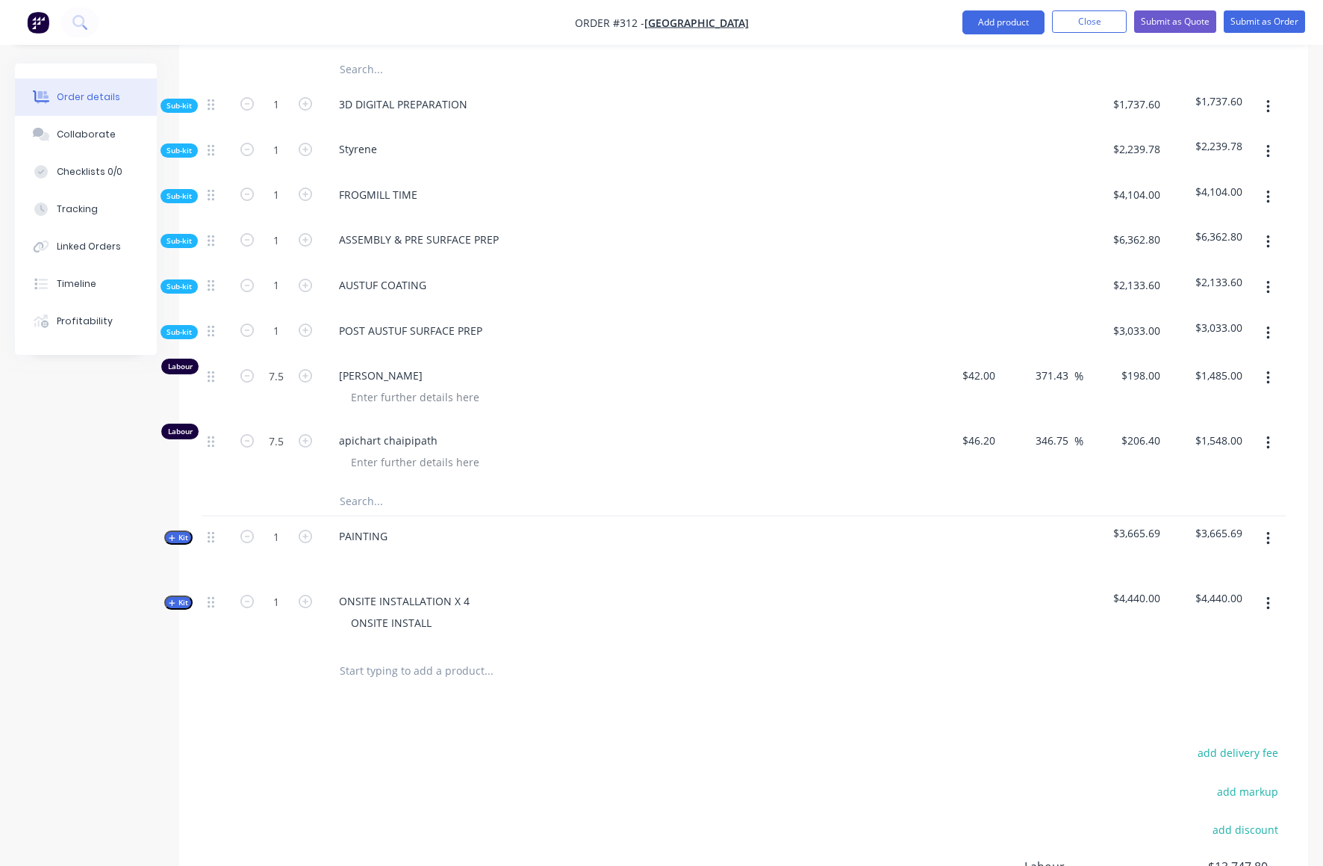
click at [185, 326] on span "Sub-kit" at bounding box center [179, 331] width 25 height 11
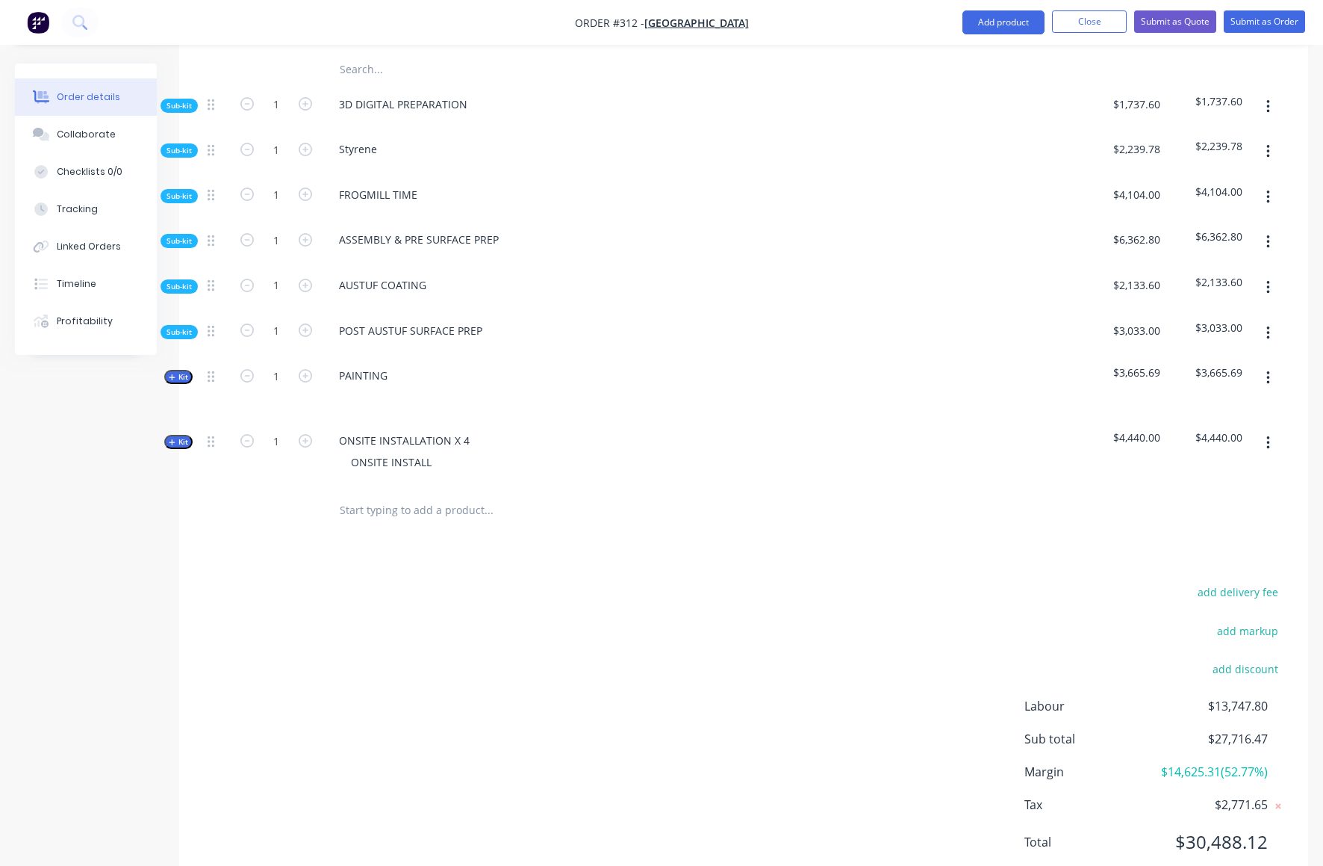
click at [187, 281] on span "Sub-kit" at bounding box center [179, 286] width 25 height 11
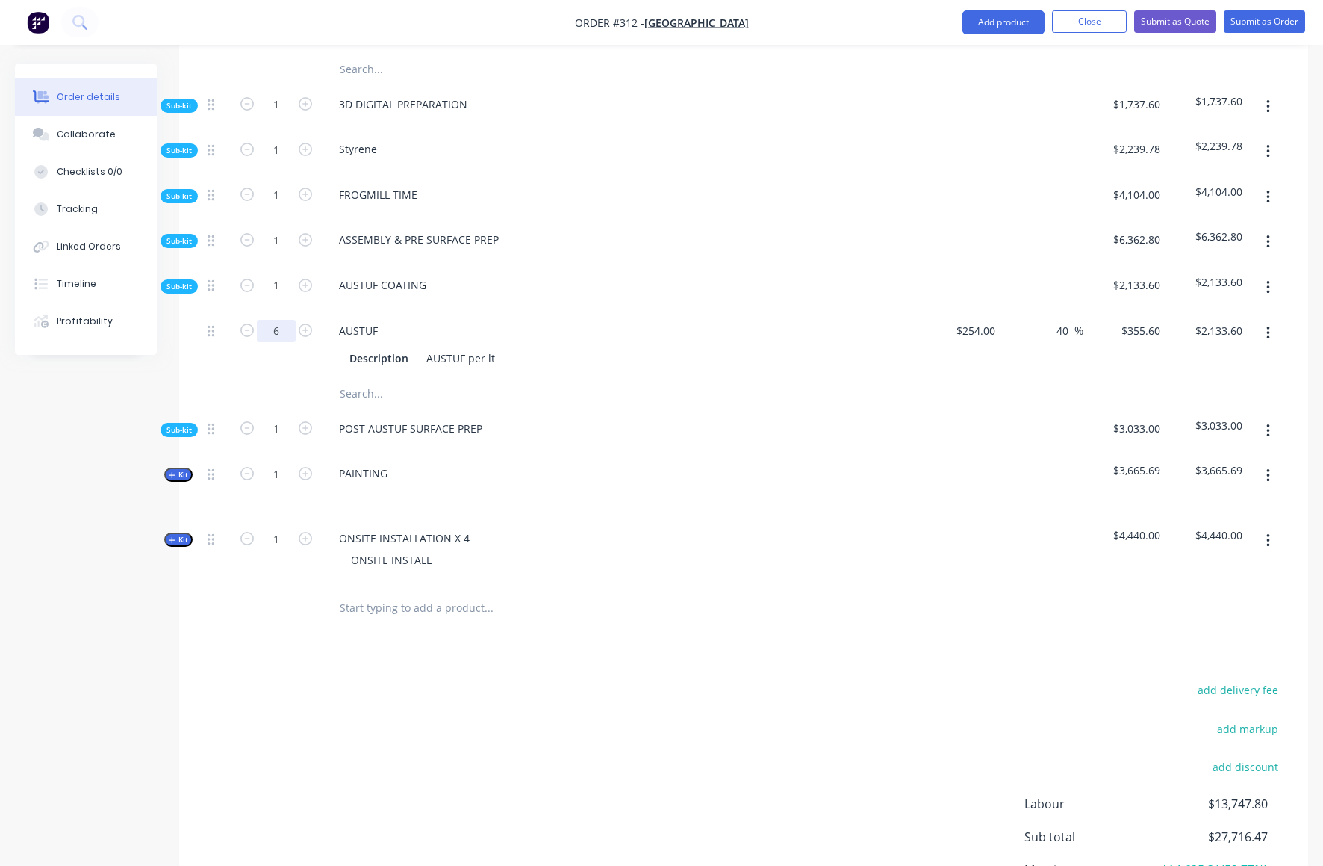
click at [279, 320] on input "6" at bounding box center [276, 331] width 39 height 22
click at [280, 320] on input "6" at bounding box center [276, 331] width 39 height 22
type input "15"
type input "$5,334.00"
click at [657, 320] on div "AUSTUF" at bounding box center [620, 331] width 586 height 22
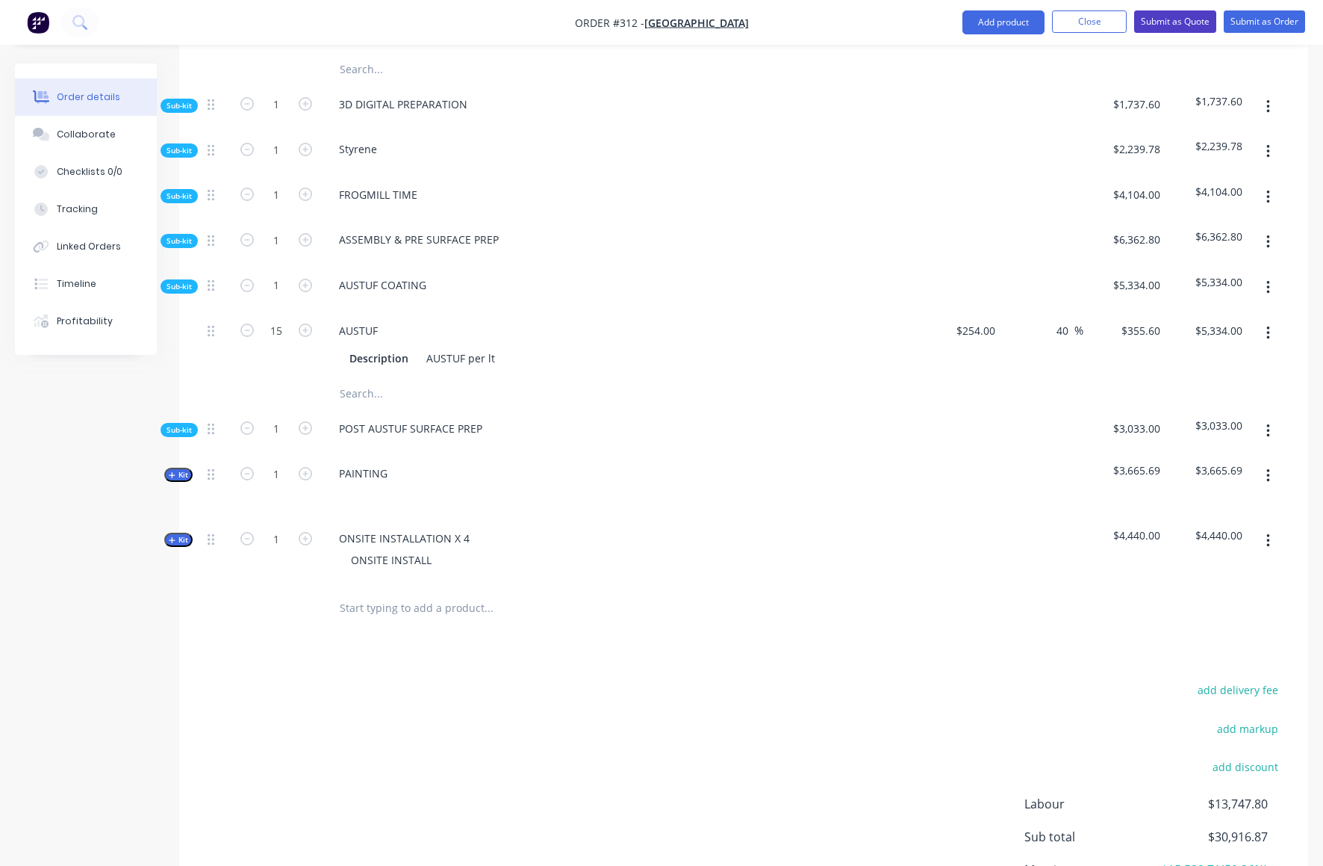
click at [1162, 19] on button "Submit as Quote" at bounding box center [1175, 21] width 82 height 22
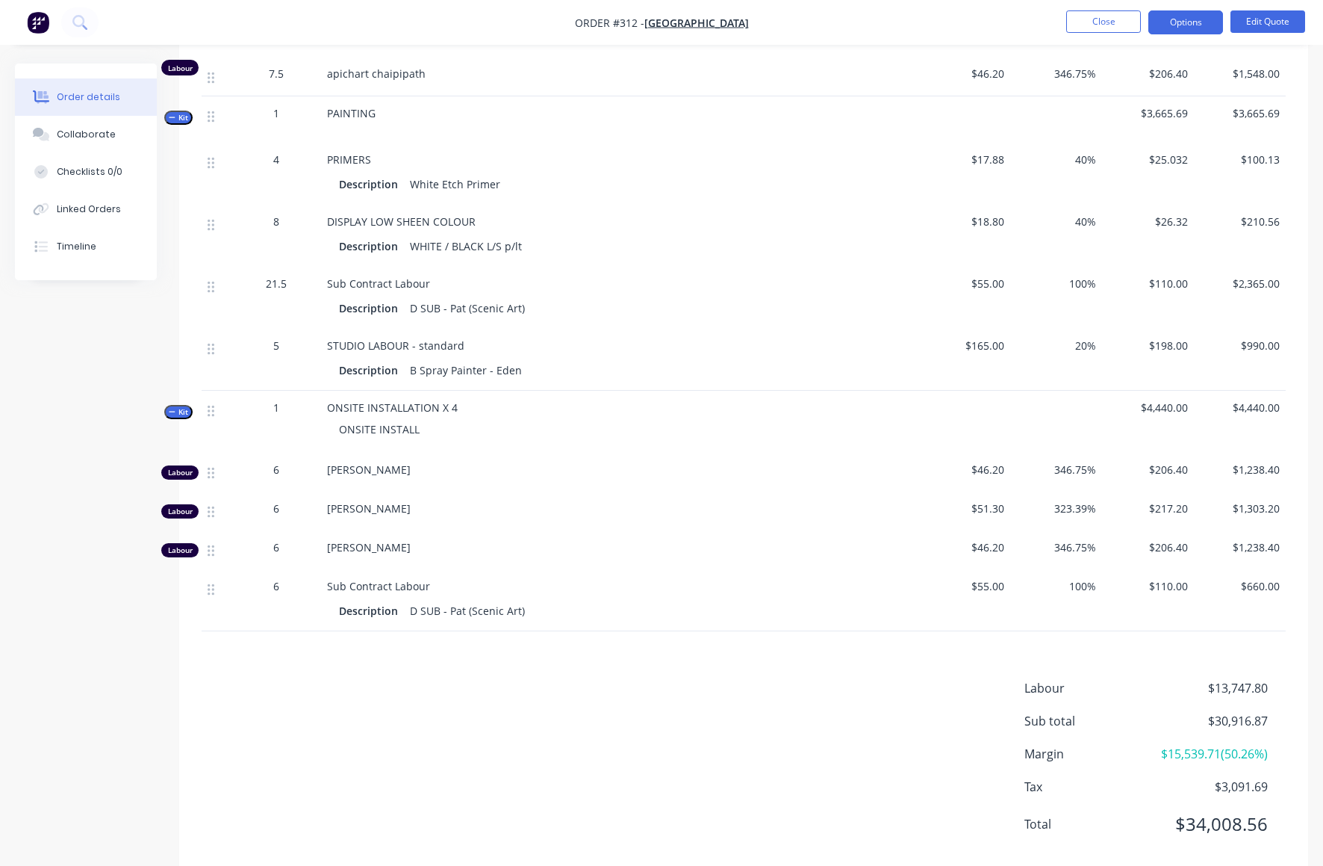
scroll to position [1300, 0]
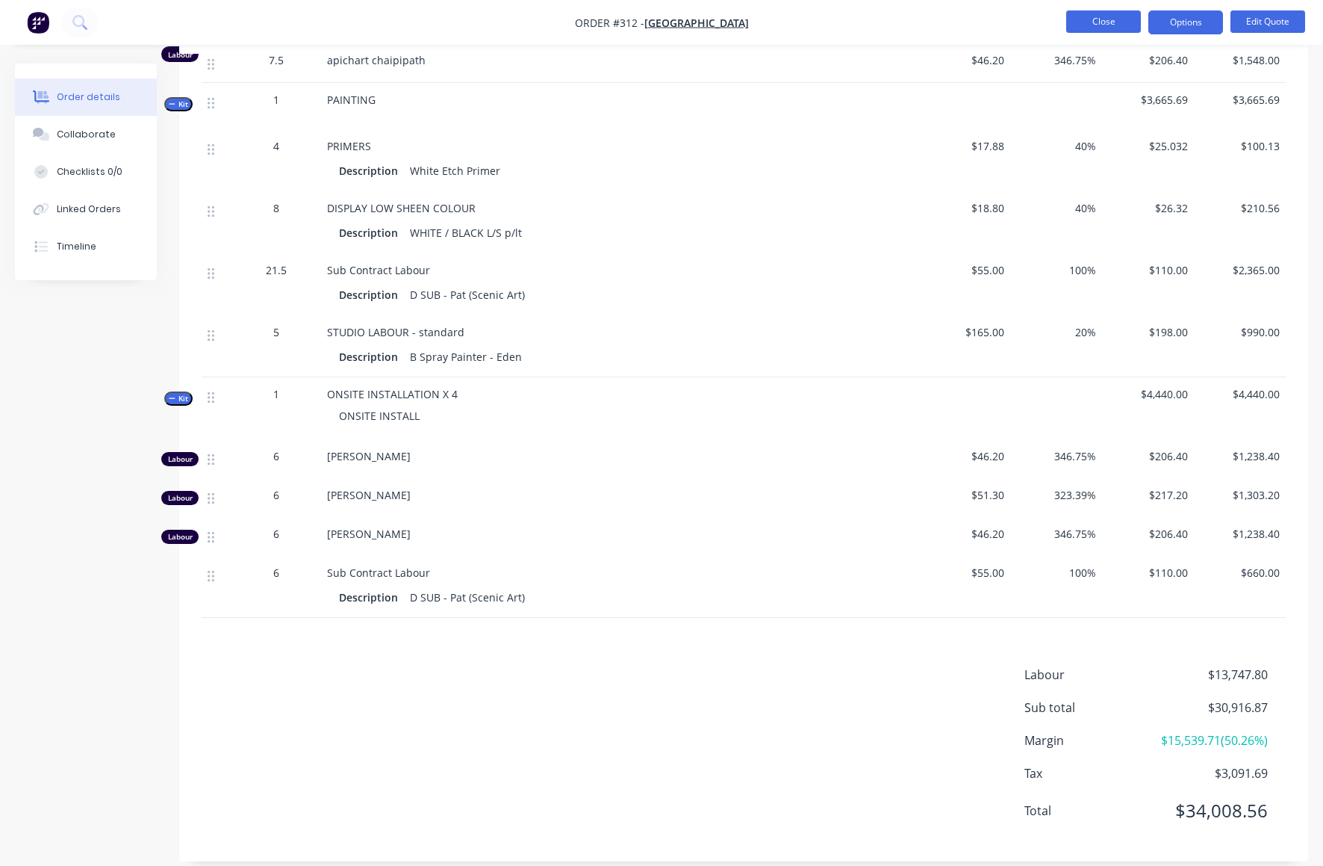
click at [1096, 22] on button "Close" at bounding box center [1104, 21] width 75 height 22
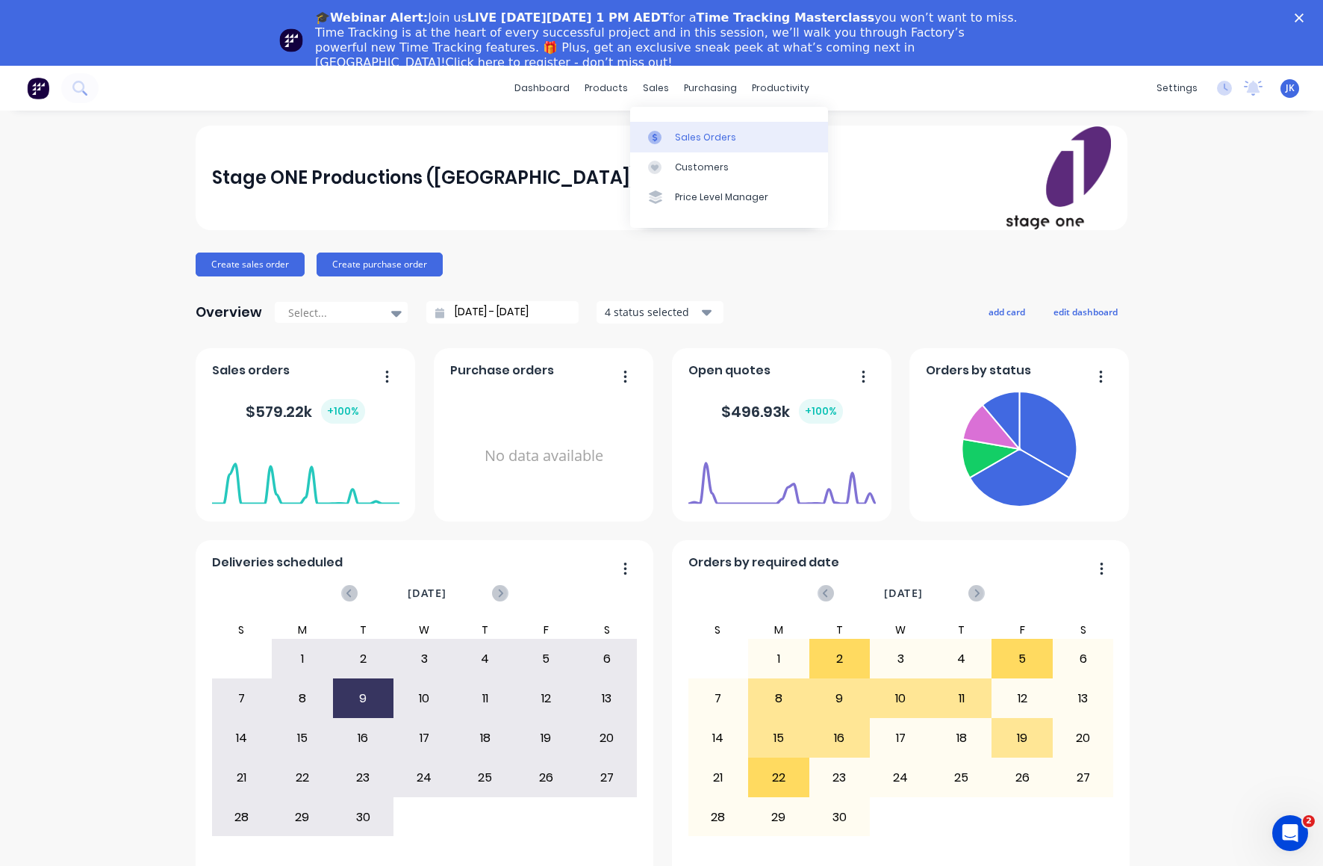
click at [675, 136] on div "Sales Orders" at bounding box center [705, 137] width 61 height 13
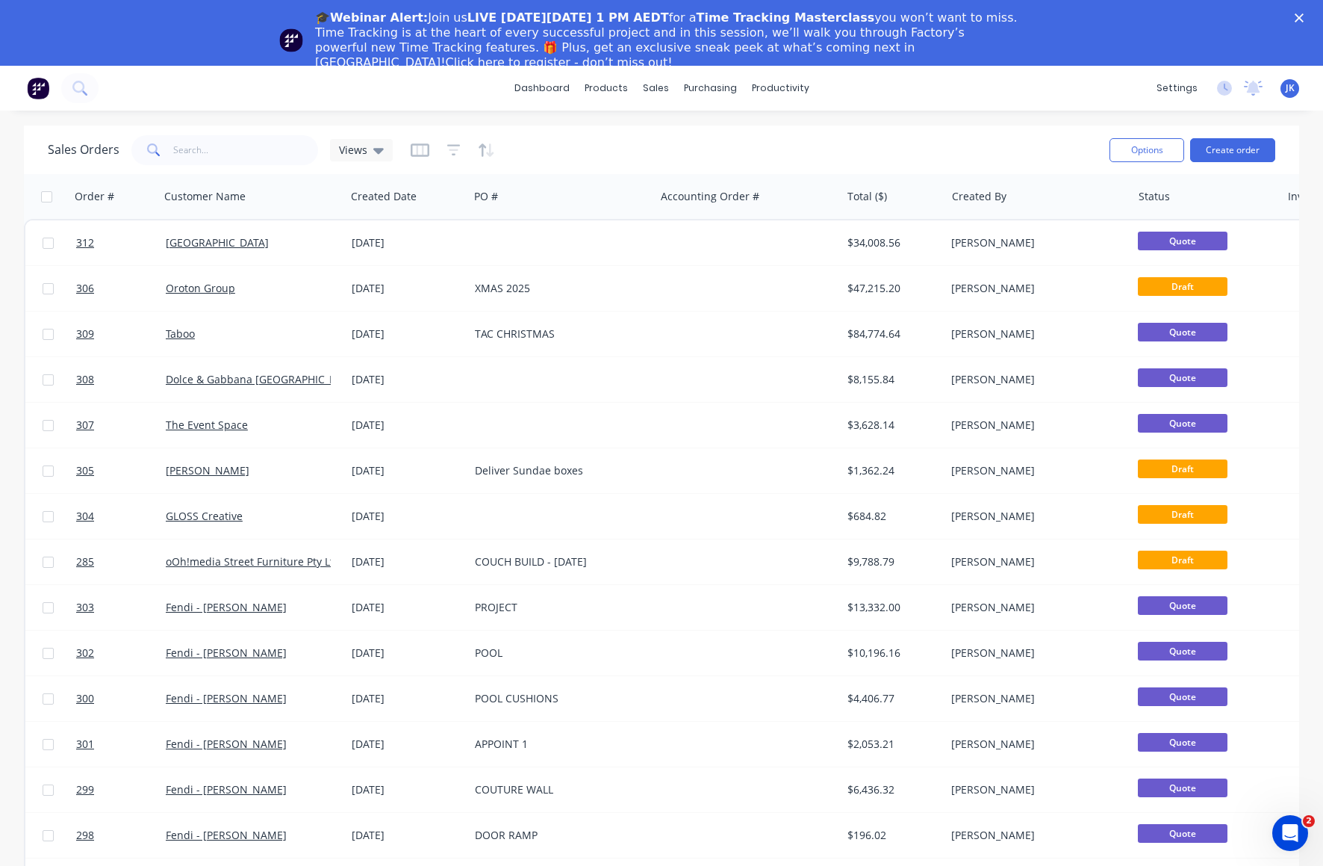
click at [1304, 16] on polygon "Close" at bounding box center [1299, 17] width 9 height 9
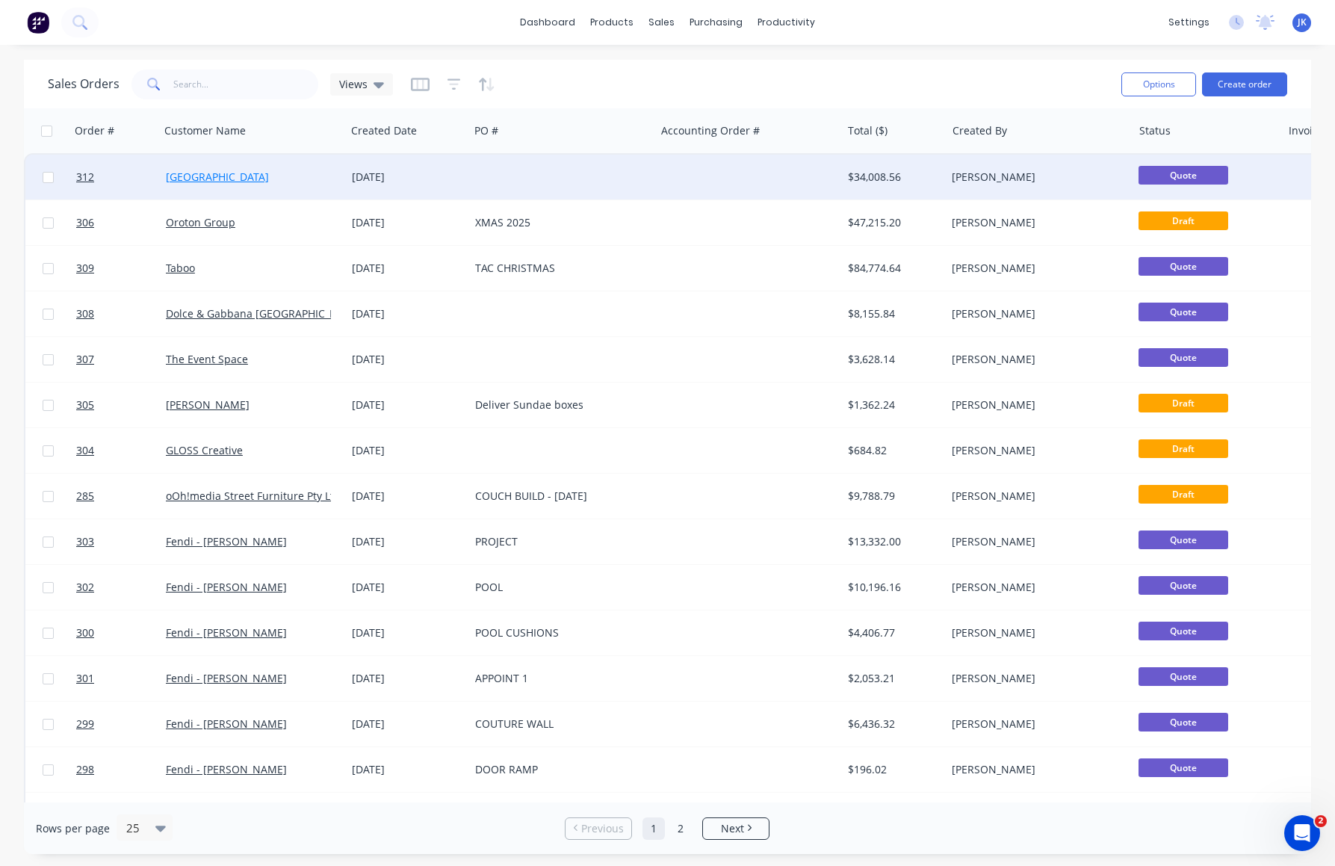
click at [219, 178] on link "[GEOGRAPHIC_DATA]" at bounding box center [217, 177] width 103 height 14
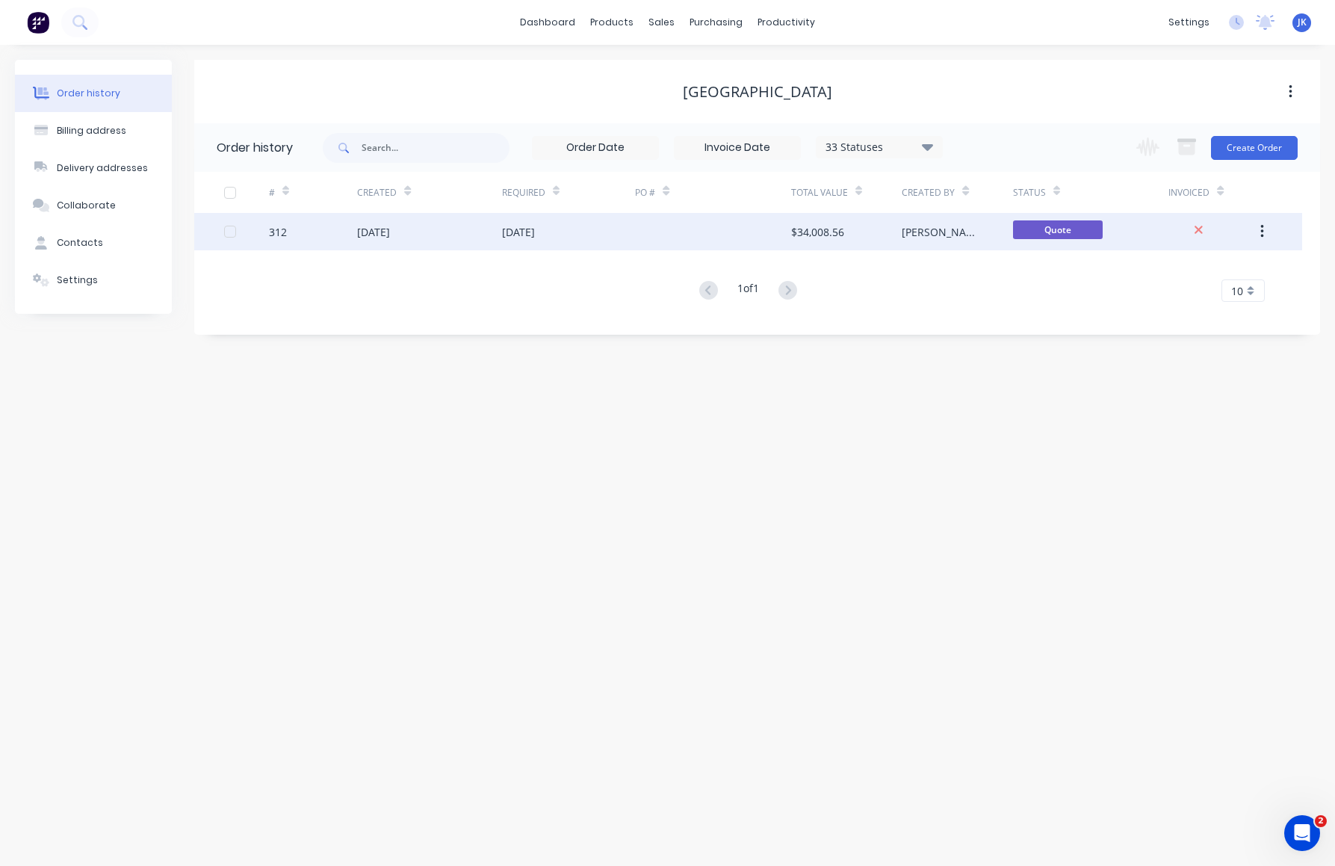
click at [514, 232] on div "[DATE]" at bounding box center [518, 232] width 33 height 16
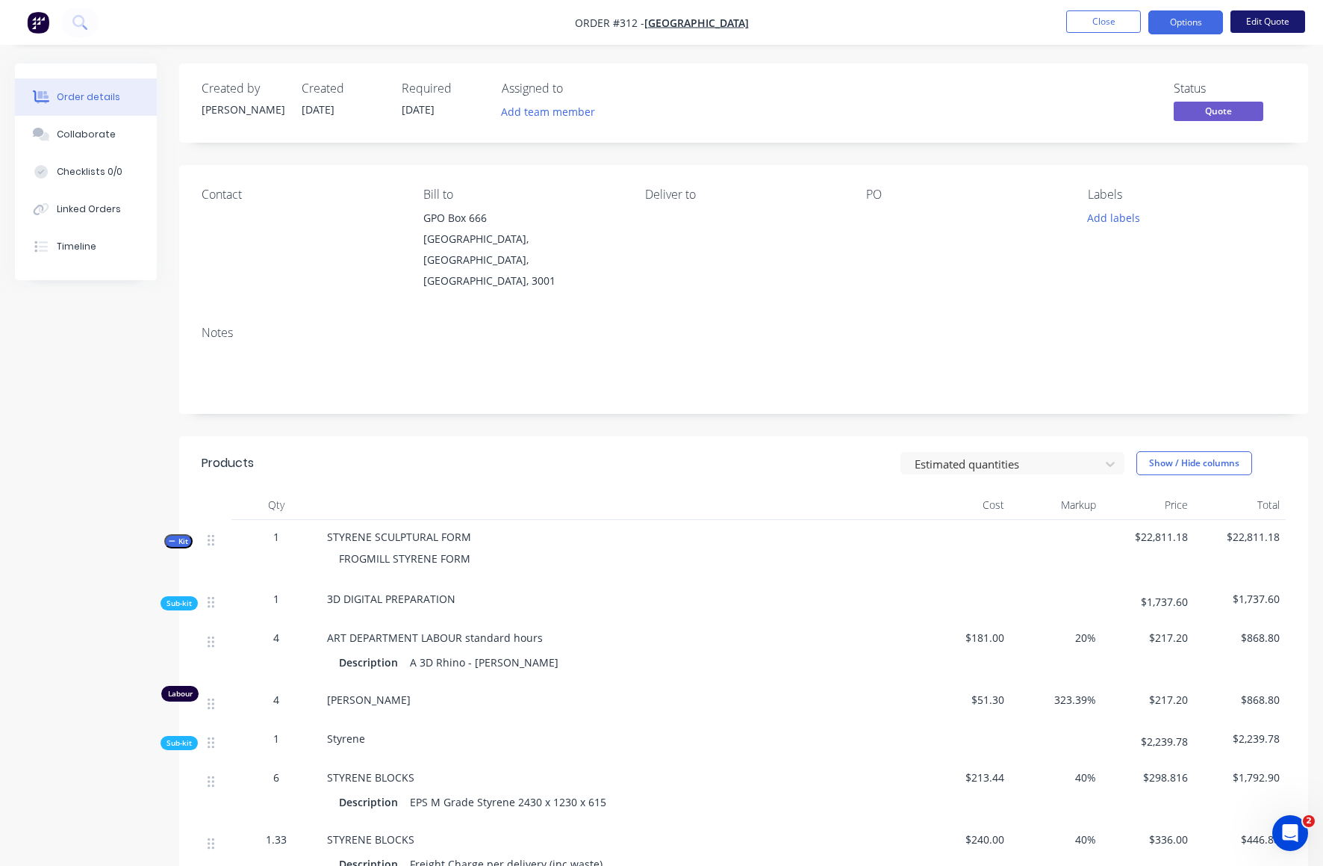
click at [1261, 13] on button "Edit Quote" at bounding box center [1268, 21] width 75 height 22
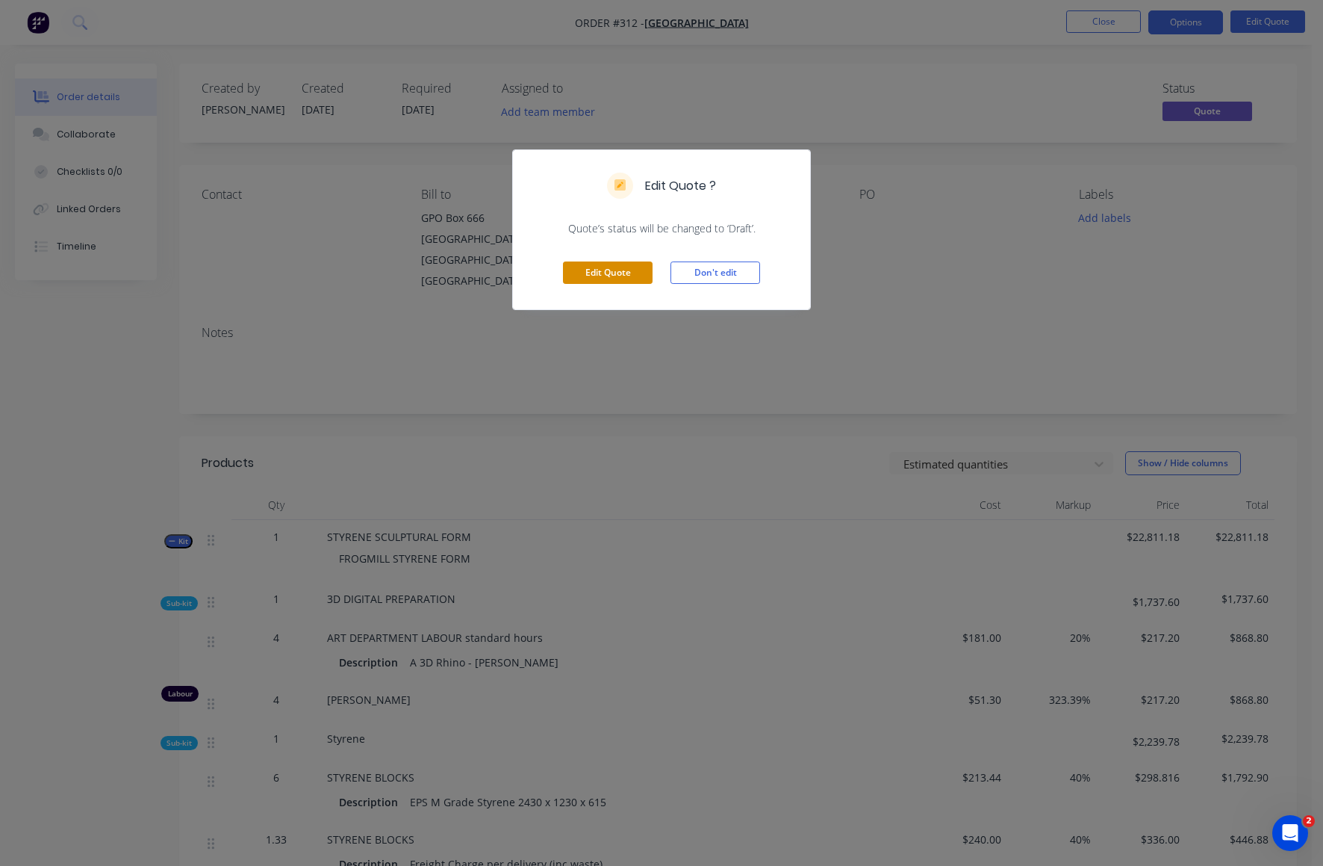
click at [610, 271] on button "Edit Quote" at bounding box center [608, 272] width 90 height 22
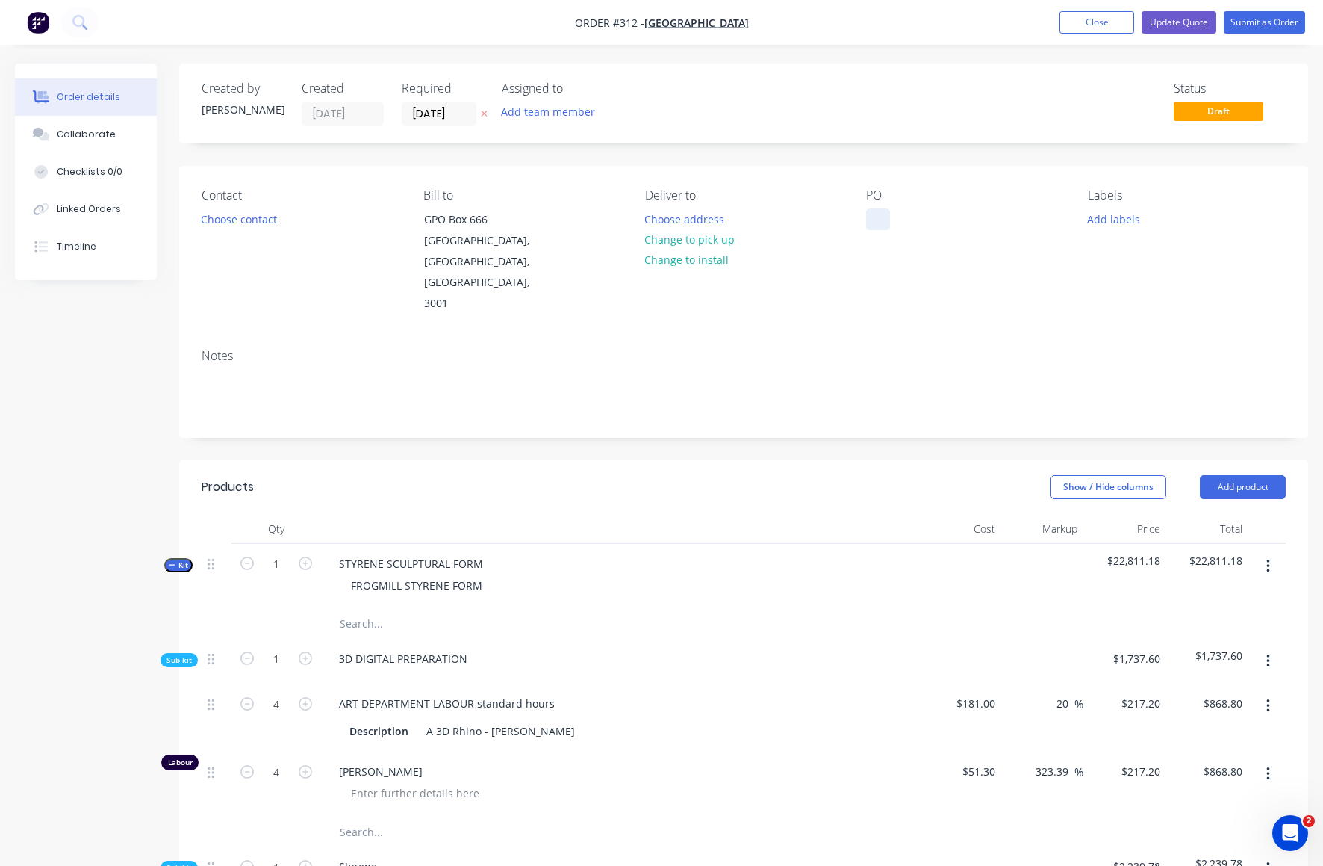
click at [878, 221] on div at bounding box center [878, 219] width 24 height 22
drag, startPoint x: 1008, startPoint y: 289, endPoint x: 1108, endPoint y: 140, distance: 178.8
click at [1009, 289] on div "Contact Choose contact Bill to GPO Box 666 Melbourne, Victoria, Australia, 3001…" at bounding box center [743, 251] width 1129 height 171
click at [1173, 17] on button "Update Quote" at bounding box center [1179, 22] width 75 height 22
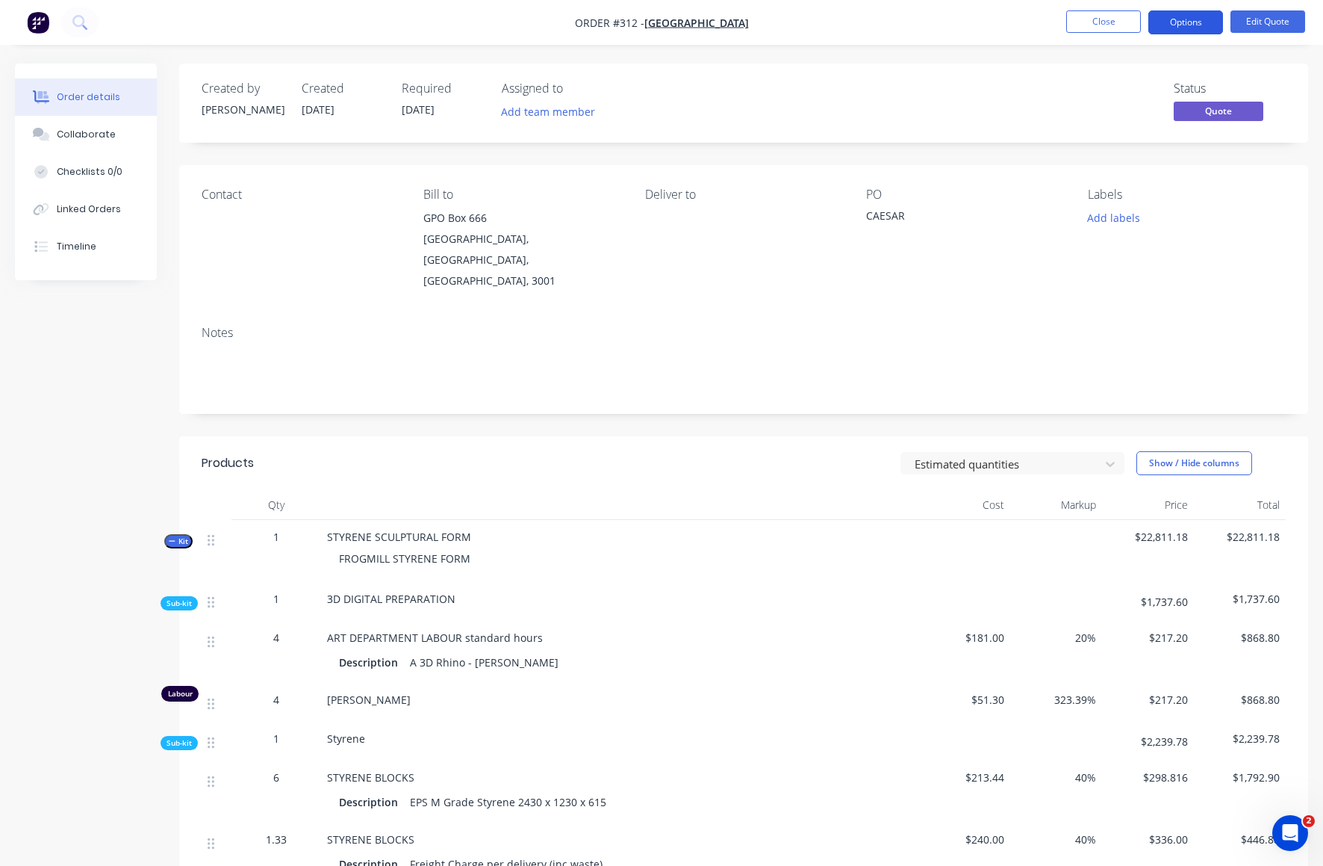
click at [1190, 25] on button "Options" at bounding box center [1186, 22] width 75 height 24
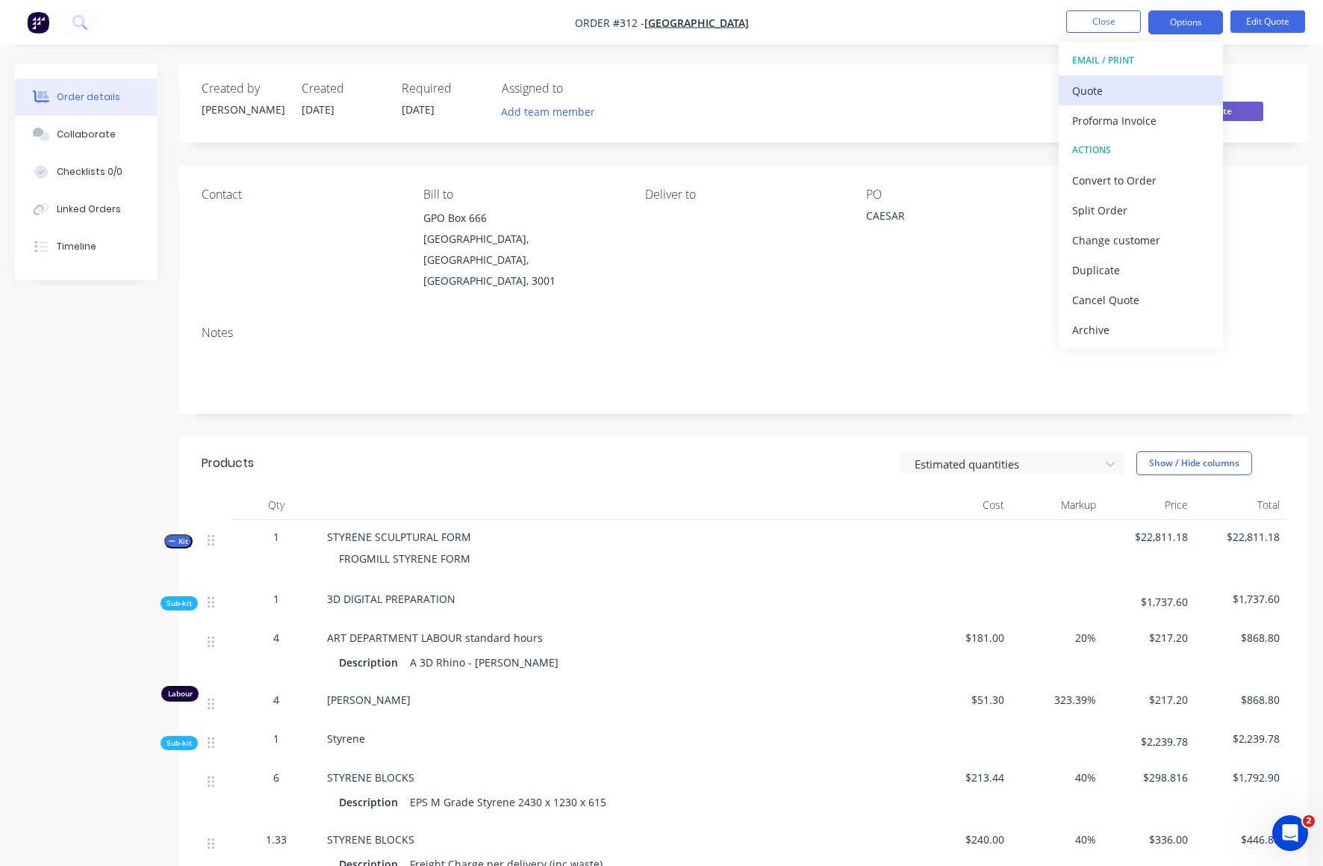
click at [1086, 90] on div "Quote" at bounding box center [1140, 91] width 137 height 22
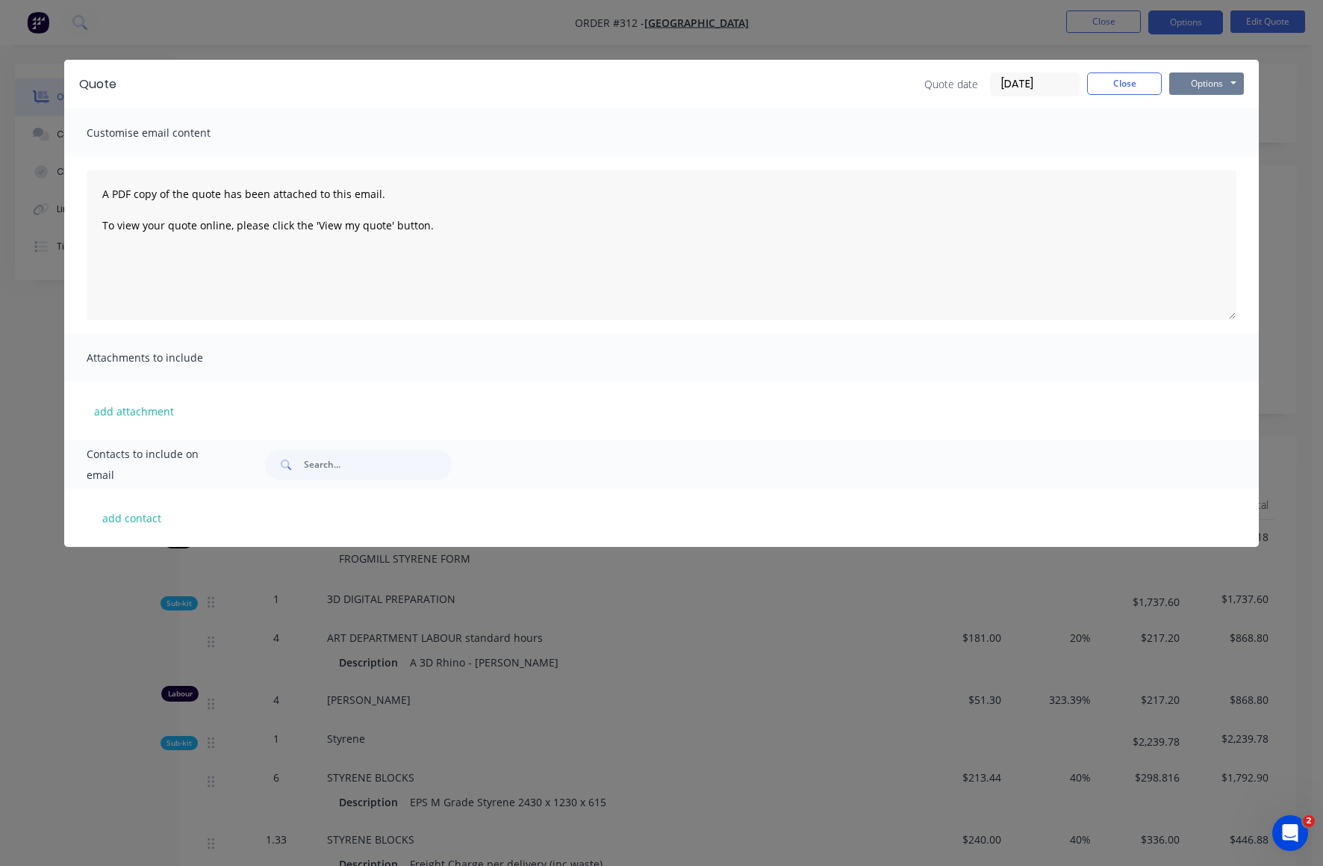
click at [1217, 84] on button "Options" at bounding box center [1207, 83] width 75 height 22
click at [1205, 133] on button "Print" at bounding box center [1218, 134] width 96 height 25
